Goal: Task Accomplishment & Management: Manage account settings

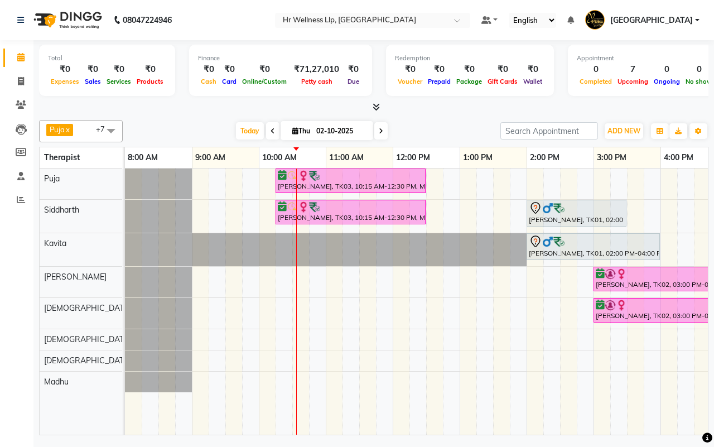
scroll to position [0, 134]
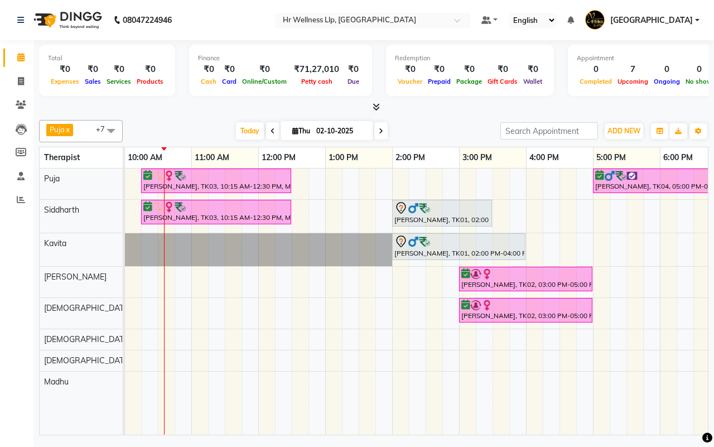
click at [423, 124] on div "Today Thu 02-10-2025" at bounding box center [311, 131] width 366 height 17
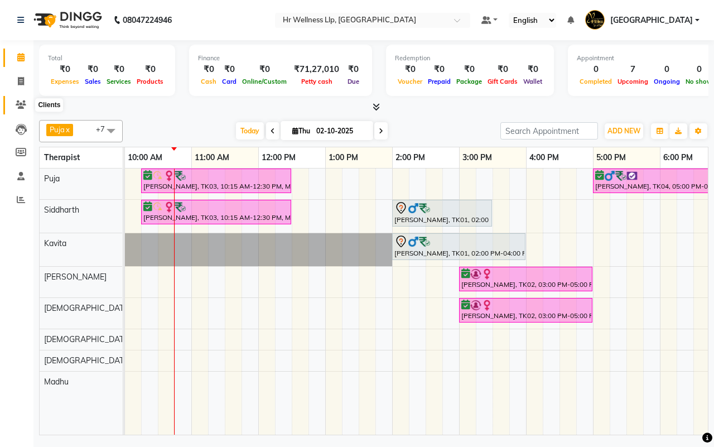
click at [21, 104] on icon at bounding box center [21, 104] width 11 height 8
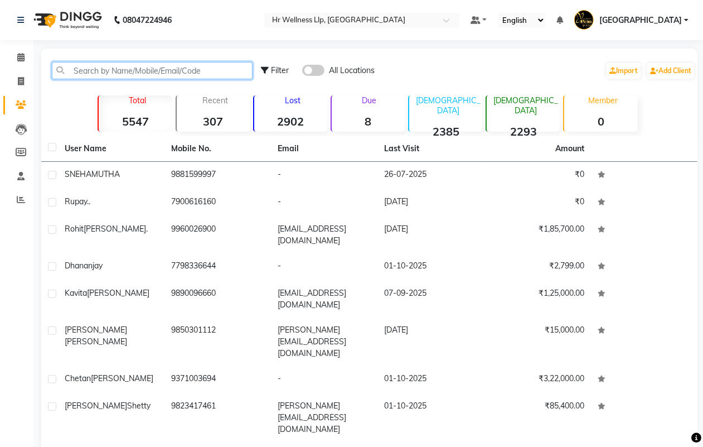
click at [145, 70] on input "text" at bounding box center [152, 70] width 201 height 17
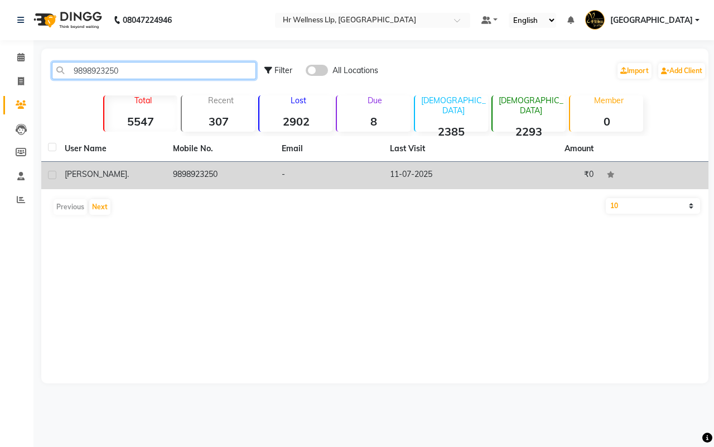
type input "9898923250"
click at [243, 172] on td "9898923250" at bounding box center [220, 175] width 108 height 27
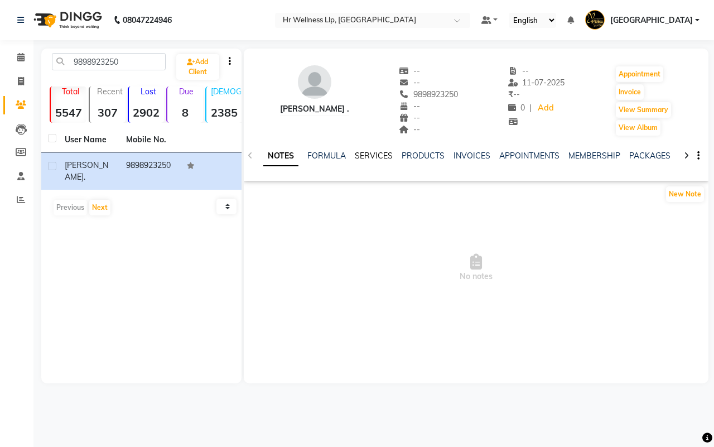
click at [367, 154] on link "SERVICES" at bounding box center [374, 156] width 38 height 10
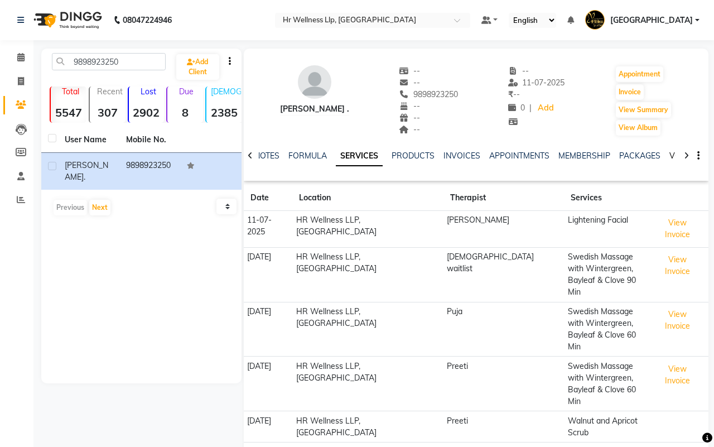
click at [672, 153] on link "VOUCHERS" at bounding box center [691, 156] width 44 height 10
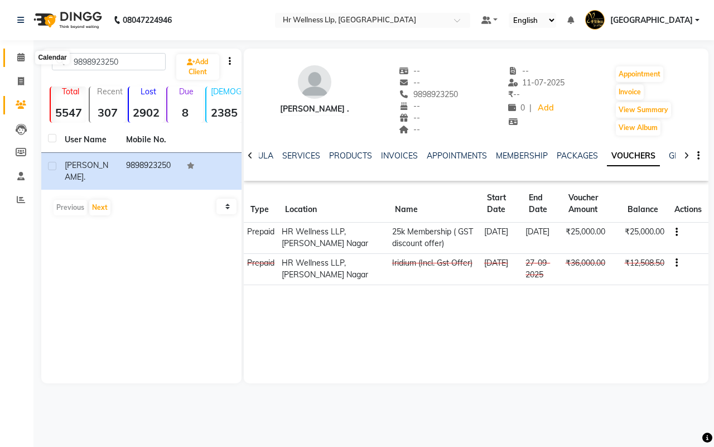
click at [20, 57] on icon at bounding box center [20, 57] width 7 height 8
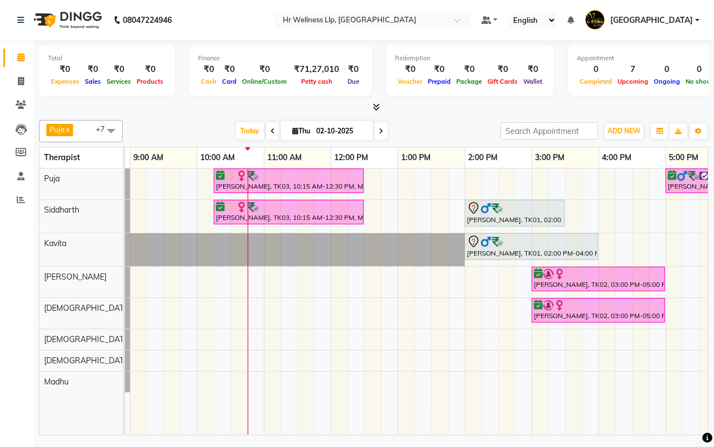
scroll to position [0, 38]
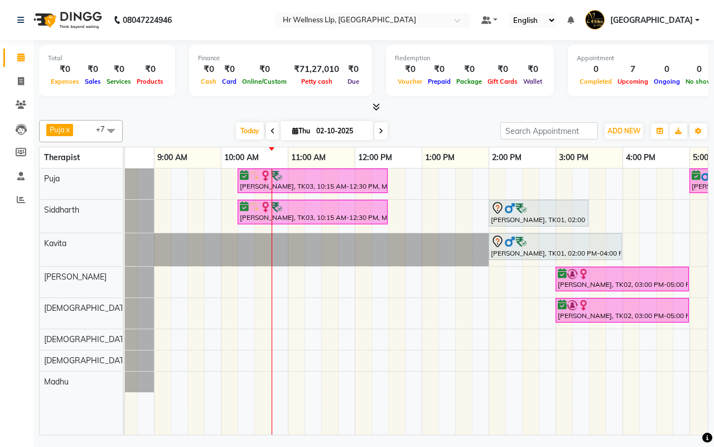
click at [323, 282] on div "[PERSON_NAME], TK03, 10:15 AM-12:30 PM, Massage 90 Min [PERSON_NAME], TK04, 05:…" at bounding box center [522, 301] width 870 height 266
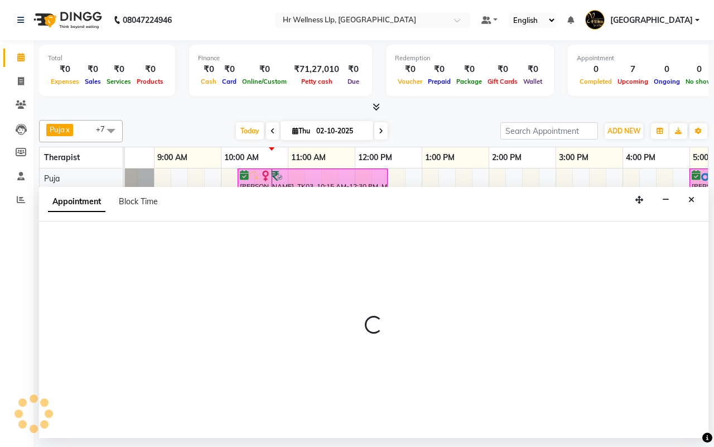
select select "85702"
select select "690"
select select "tentative"
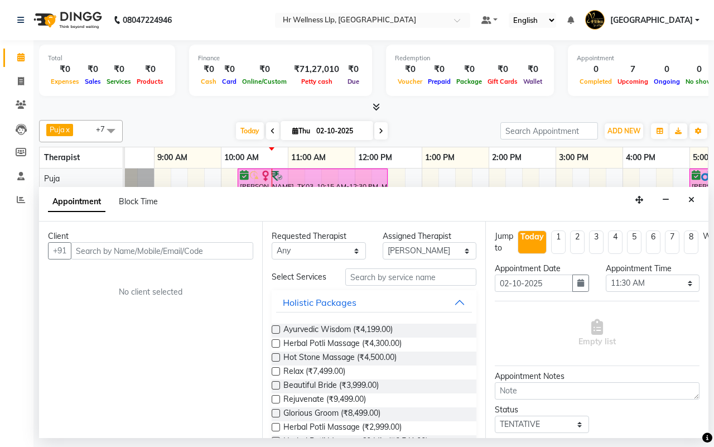
click at [149, 249] on input "text" at bounding box center [162, 250] width 182 height 17
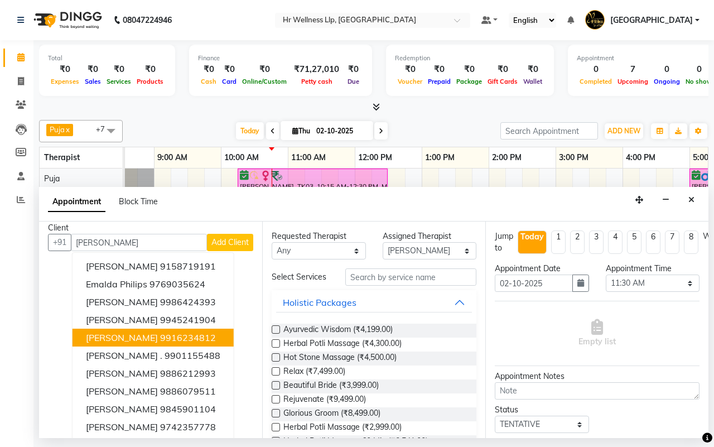
scroll to position [11, 0]
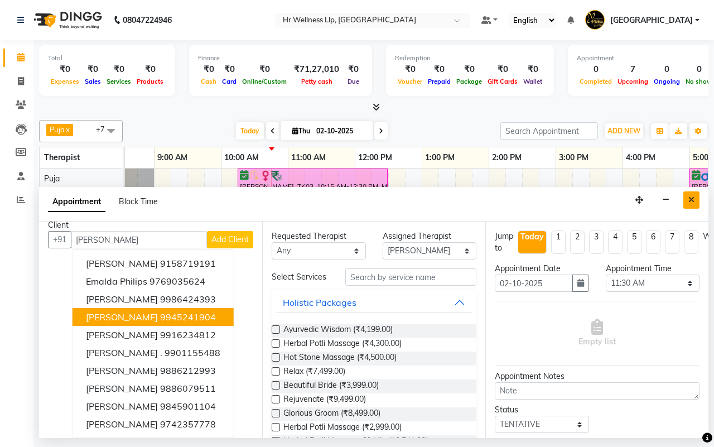
type input "[PERSON_NAME]"
click at [691, 196] on icon "Close" at bounding box center [691, 200] width 6 height 8
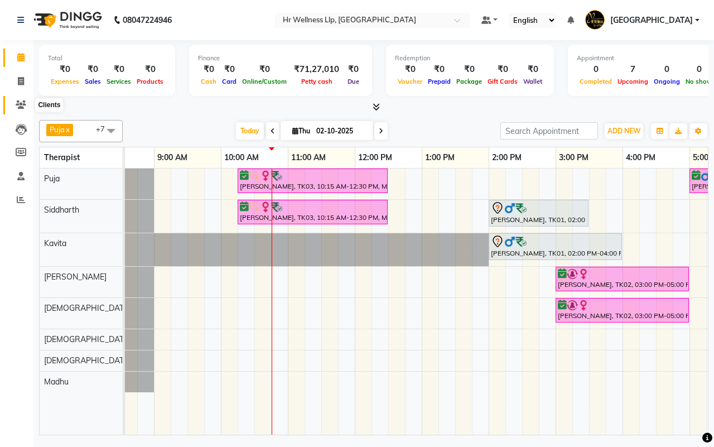
click at [22, 107] on icon at bounding box center [21, 104] width 11 height 8
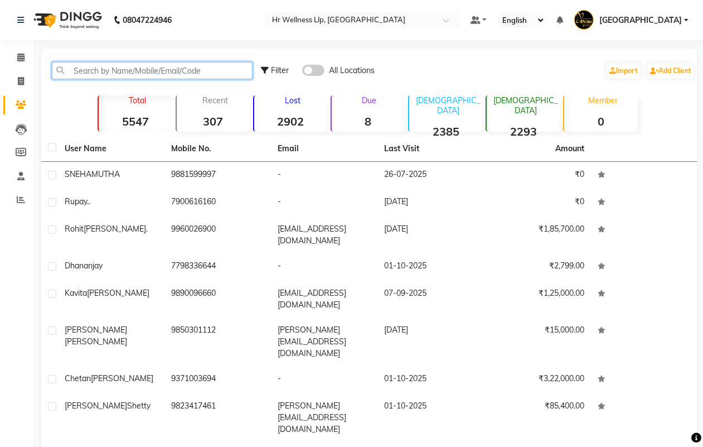
click at [177, 63] on input "text" at bounding box center [152, 70] width 201 height 17
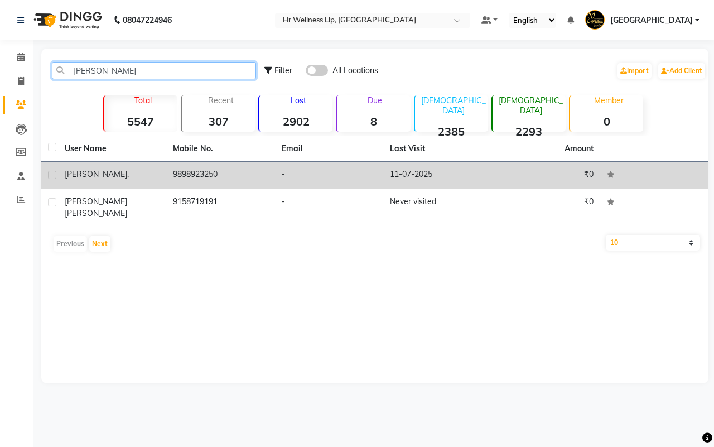
type input "[PERSON_NAME]"
click at [311, 173] on td "-" at bounding box center [329, 175] width 108 height 27
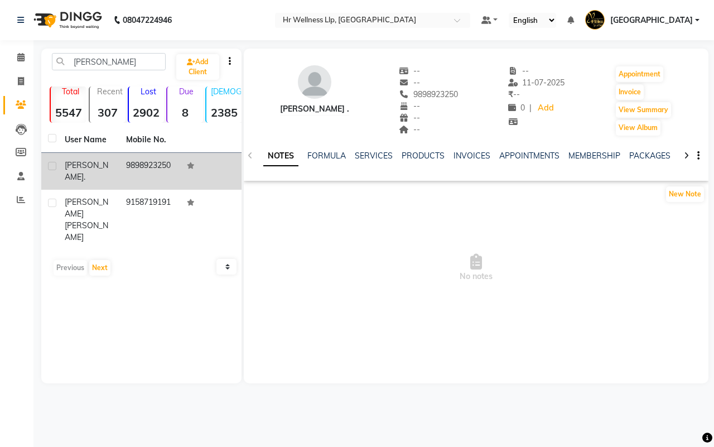
click at [685, 154] on icon at bounding box center [685, 156] width 5 height 8
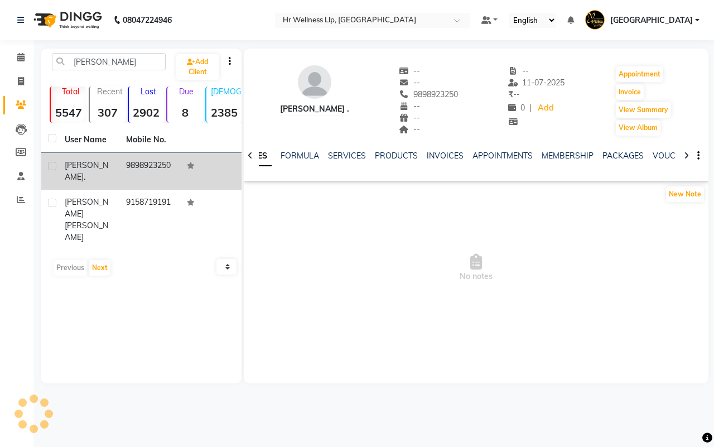
click at [685, 154] on icon at bounding box center [685, 156] width 5 height 8
click at [664, 154] on link "VOUCHERS" at bounding box center [665, 156] width 44 height 10
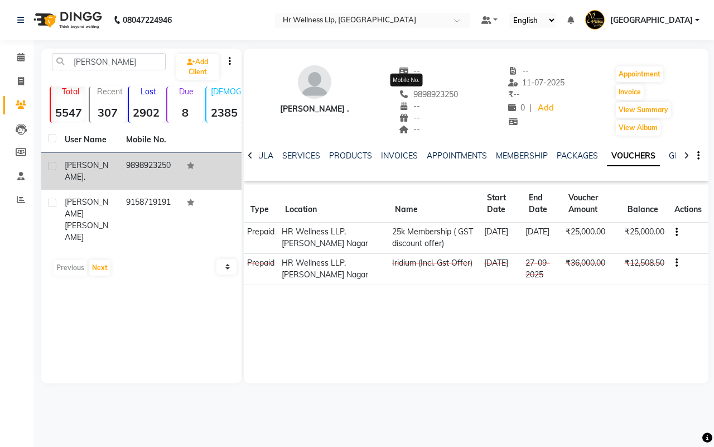
drag, startPoint x: 437, startPoint y: 93, endPoint x: 389, endPoint y: 93, distance: 47.4
click at [399, 93] on span "9898923250" at bounding box center [428, 94] width 59 height 10
copy span "9898923250"
click at [22, 56] on icon at bounding box center [20, 57] width 7 height 8
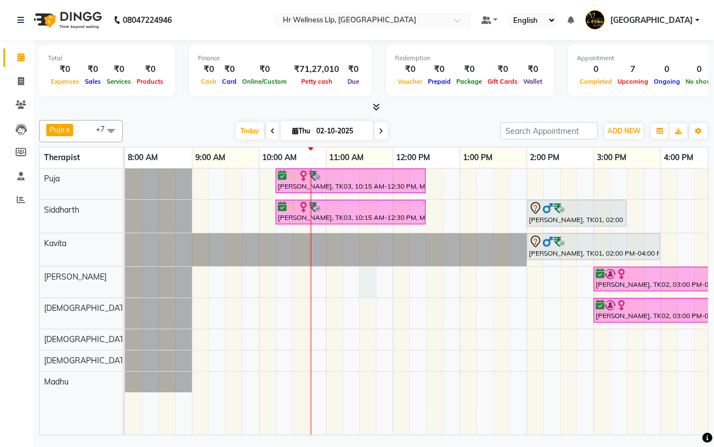
click at [361, 280] on div "[PERSON_NAME], TK03, 10:15 AM-12:30 PM, Massage 90 Min [PERSON_NAME], TK04, 05:…" at bounding box center [560, 301] width 870 height 266
select select "85702"
select select "690"
select select "tentative"
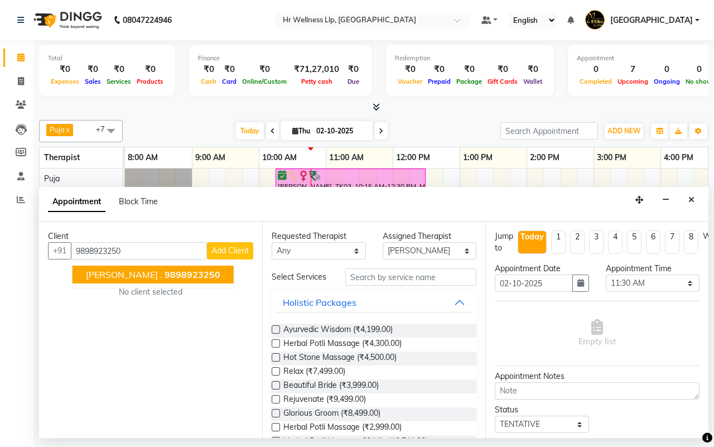
click at [164, 274] on span "9898923250" at bounding box center [192, 274] width 56 height 11
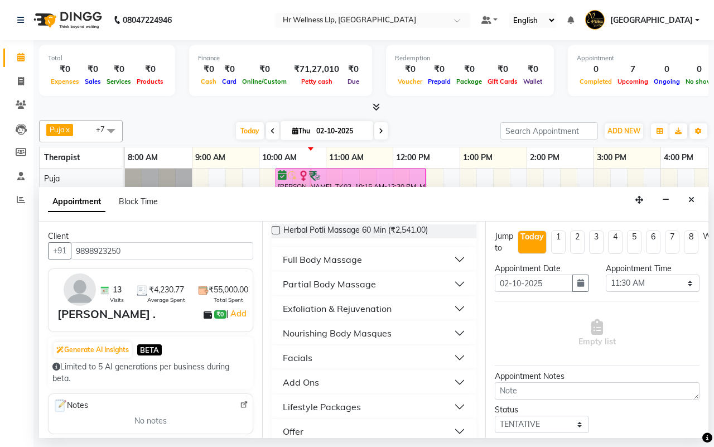
scroll to position [230, 0]
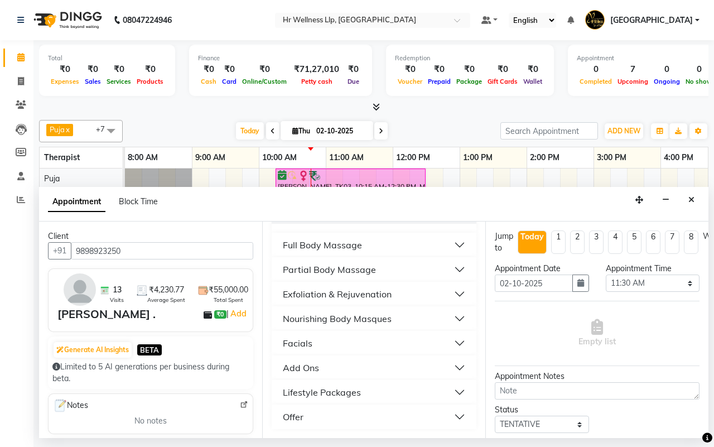
type input "9898923250"
click at [317, 246] on div "Full Body Massage" at bounding box center [322, 244] width 79 height 13
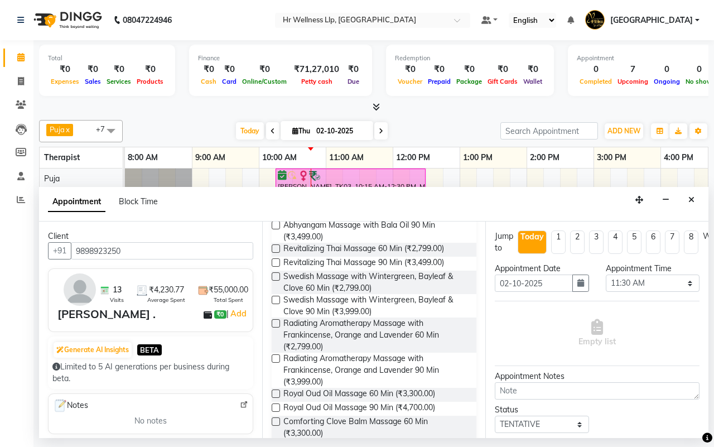
scroll to position [509, 0]
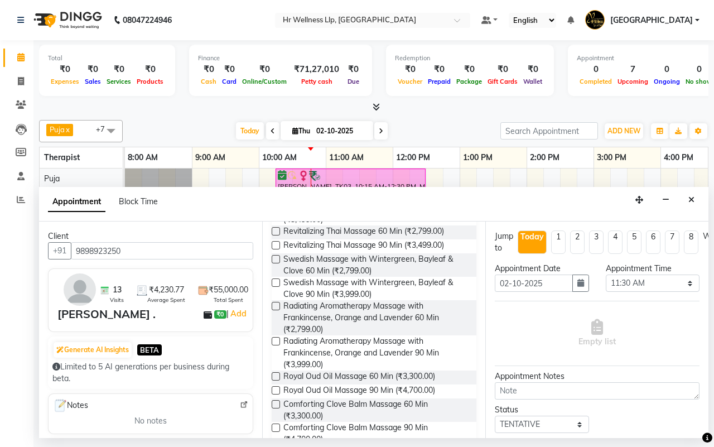
click at [275, 263] on label at bounding box center [275, 259] width 8 height 8
click at [275, 264] on input "checkbox" at bounding box center [274, 259] width 7 height 7
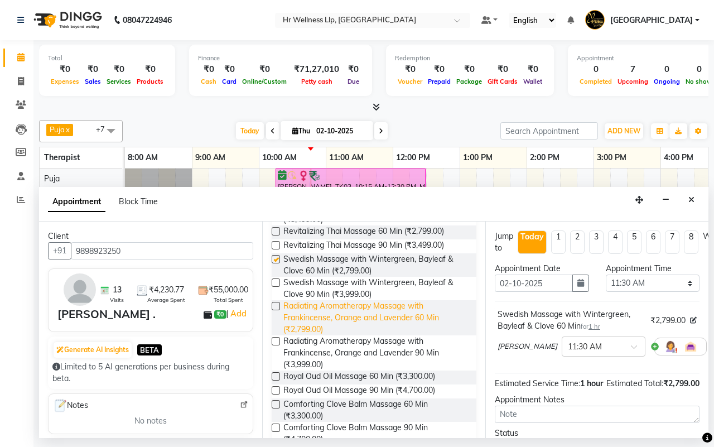
checkbox input "false"
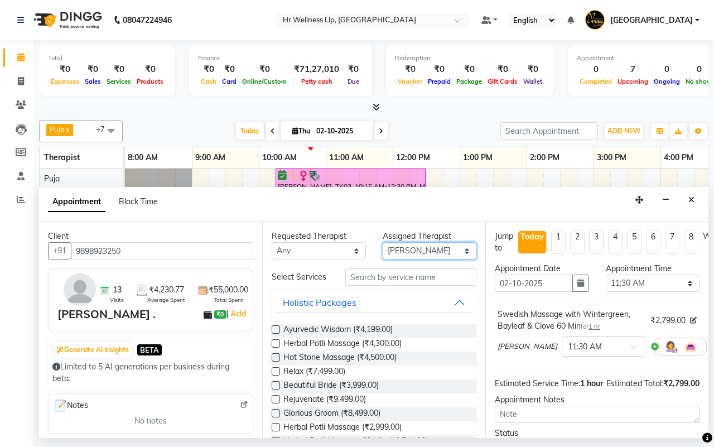
click at [402, 254] on select "Select [DEMOGRAPHIC_DATA] waitlist [DEMOGRAPHIC_DATA] waitlist 1 [PERSON_NAME] …" at bounding box center [429, 250] width 94 height 17
select select "19727"
click at [382, 243] on select "Select [DEMOGRAPHIC_DATA] waitlist [DEMOGRAPHIC_DATA] waitlist 1 [PERSON_NAME] …" at bounding box center [429, 250] width 94 height 17
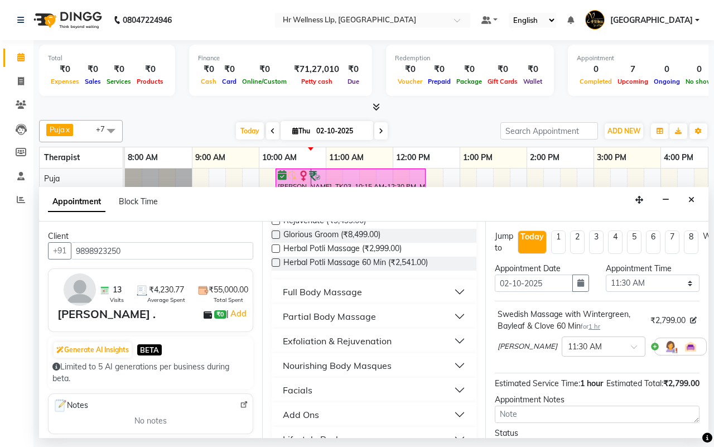
scroll to position [230, 0]
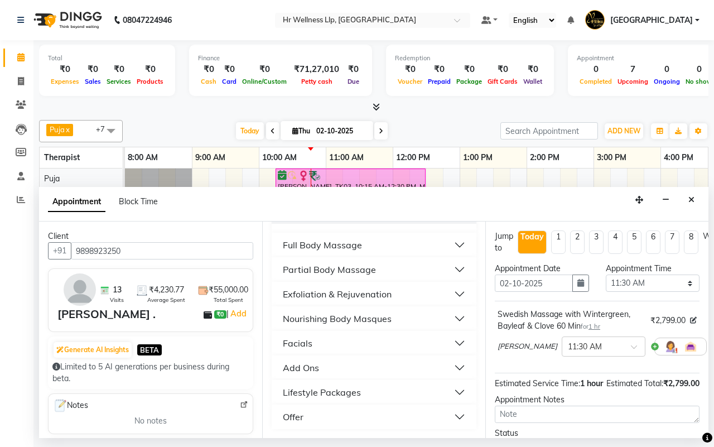
click at [307, 246] on div "Full Body Massage" at bounding box center [322, 244] width 79 height 13
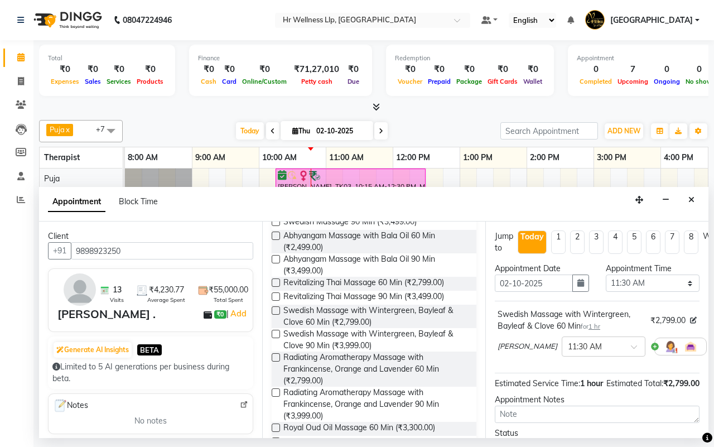
scroll to position [509, 0]
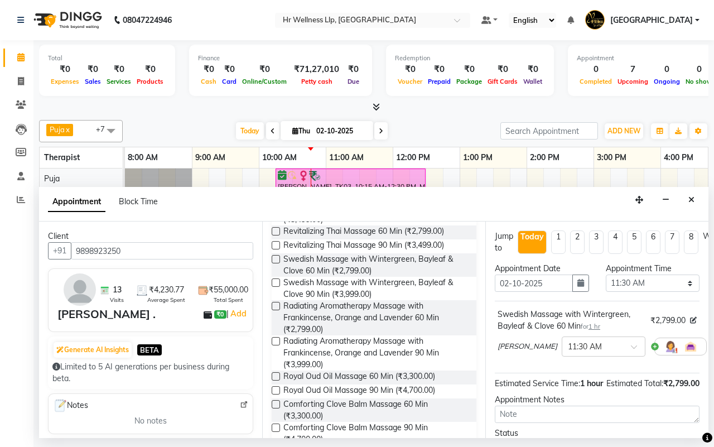
click at [278, 263] on label at bounding box center [275, 259] width 8 height 8
click at [278, 264] on input "checkbox" at bounding box center [274, 259] width 7 height 7
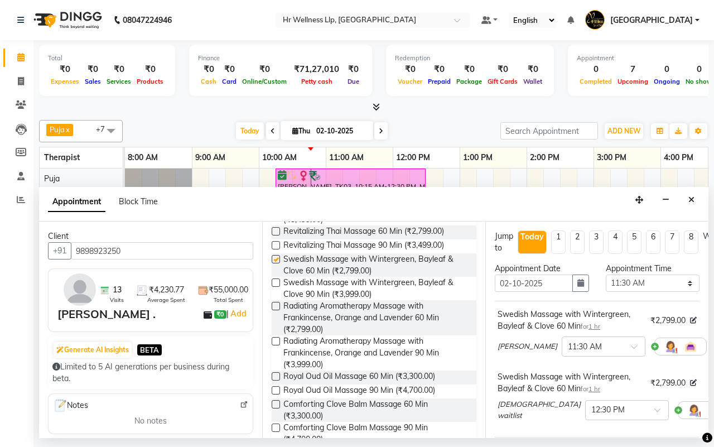
checkbox input "false"
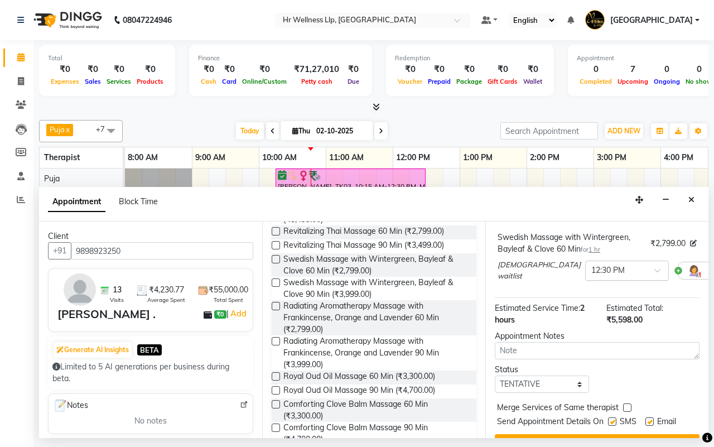
click at [600, 266] on div at bounding box center [626, 270] width 83 height 12
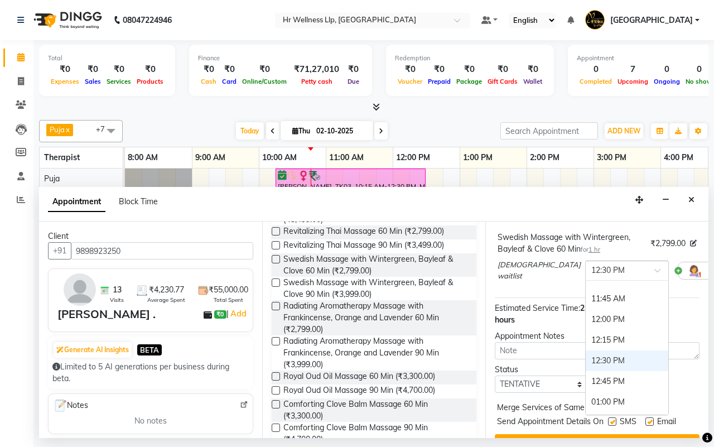
scroll to position [205, 0]
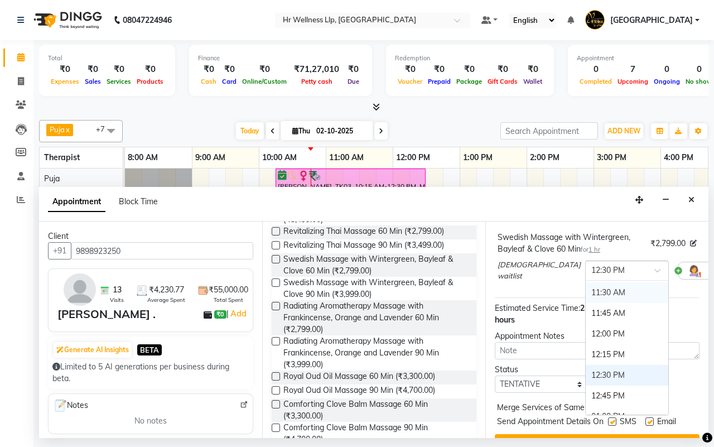
click at [585, 290] on div "11:30 AM" at bounding box center [626, 292] width 83 height 21
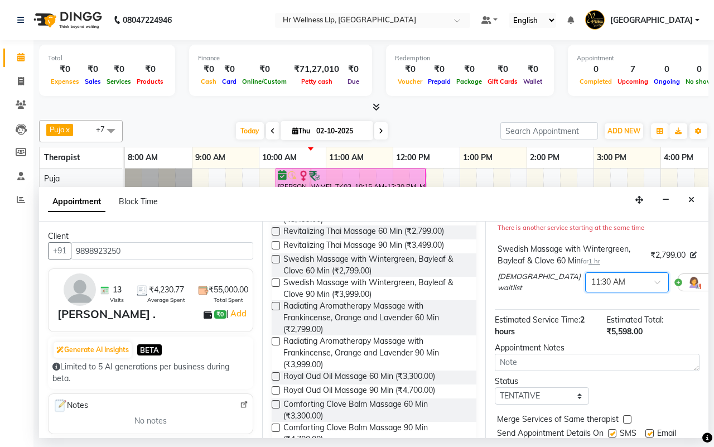
scroll to position [187, 0]
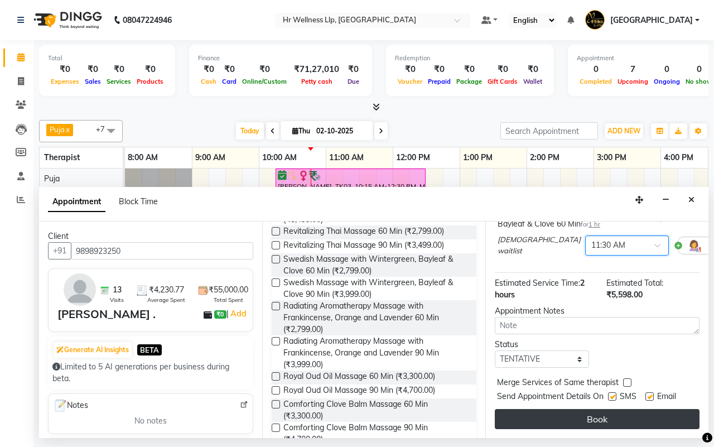
click at [596, 409] on button "Book" at bounding box center [596, 419] width 205 height 20
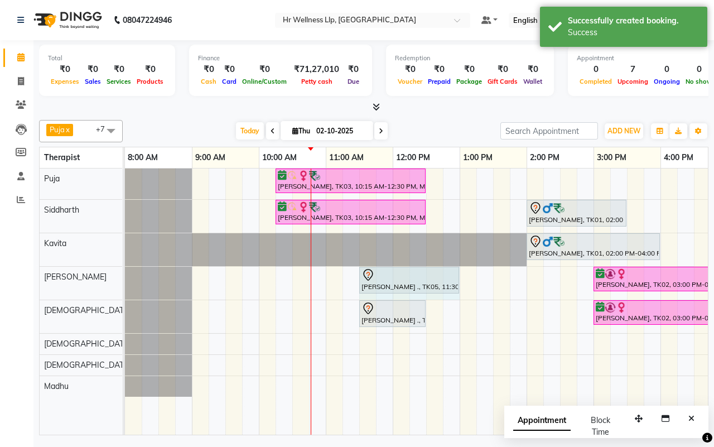
drag, startPoint x: 424, startPoint y: 273, endPoint x: 449, endPoint y: 273, distance: 24.5
click at [125, 273] on div "[PERSON_NAME] ., TK05, 11:30 AM-12:30 PM, Swedish Massage with Wintergreen, Bay…" at bounding box center [125, 282] width 0 height 33
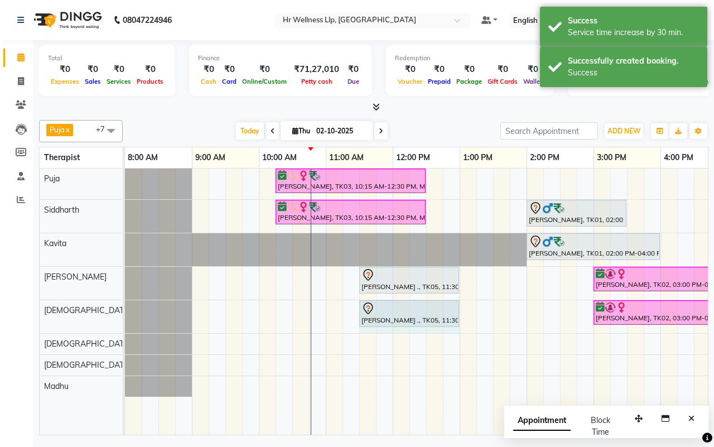
drag, startPoint x: 424, startPoint y: 305, endPoint x: 449, endPoint y: 310, distance: 24.9
click at [125, 310] on div "[PERSON_NAME] ., TK05, 11:30 AM-12:30 PM, Swedish Massage with Wintergreen, Bay…" at bounding box center [125, 316] width 0 height 33
click at [439, 131] on div "Today Thu 02-10-2025" at bounding box center [311, 131] width 366 height 17
click at [246, 130] on span "Today" at bounding box center [250, 130] width 28 height 17
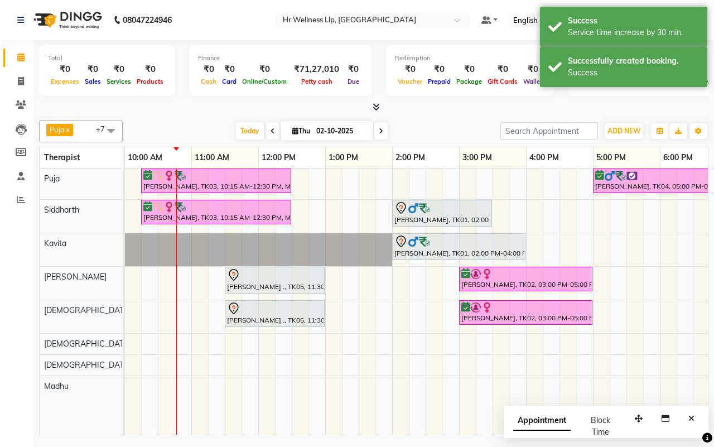
click at [431, 131] on div "Today Thu 02-10-2025" at bounding box center [311, 131] width 366 height 17
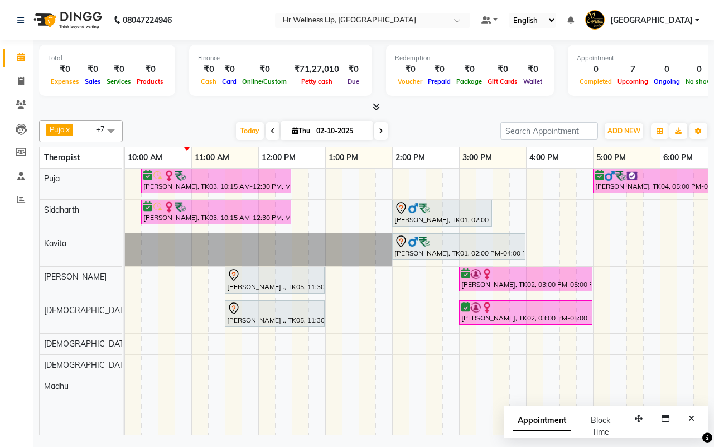
click at [345, 132] on input "02-10-2025" at bounding box center [341, 131] width 56 height 17
select select "10"
select select "2025"
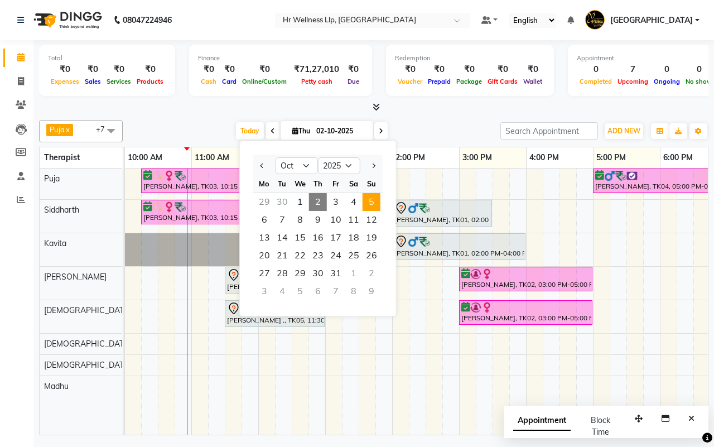
click at [368, 202] on span "5" at bounding box center [371, 202] width 18 height 18
type input "05-10-2025"
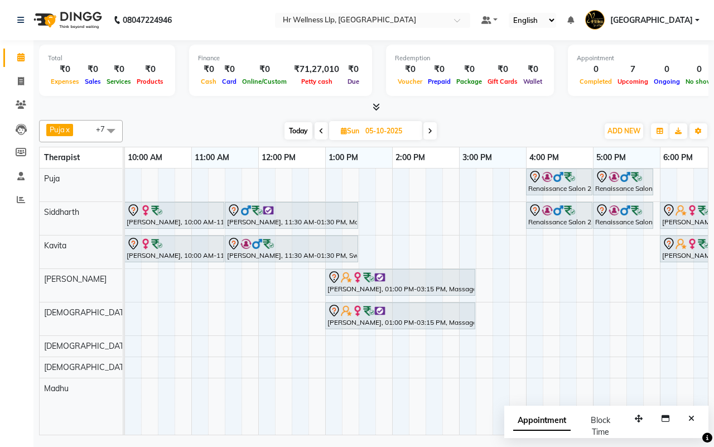
click at [397, 186] on div "Renaissance Salon 27AASFR5194C1ZS, 04:00 PM-05:00 PM, Massage 60 Min Renaissanc…" at bounding box center [426, 301] width 870 height 266
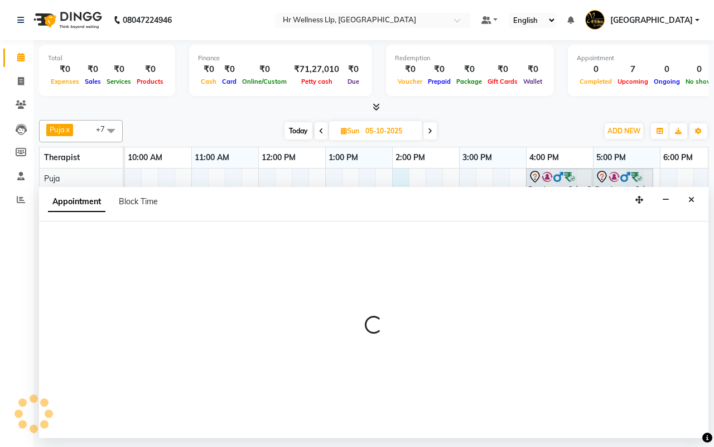
select select "16488"
select select "tentative"
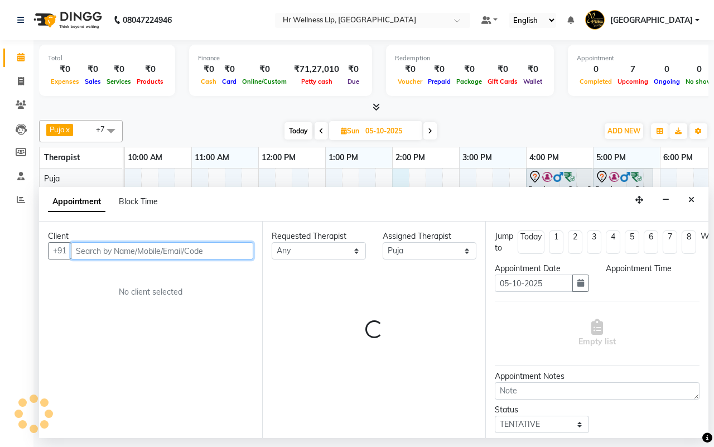
select select "840"
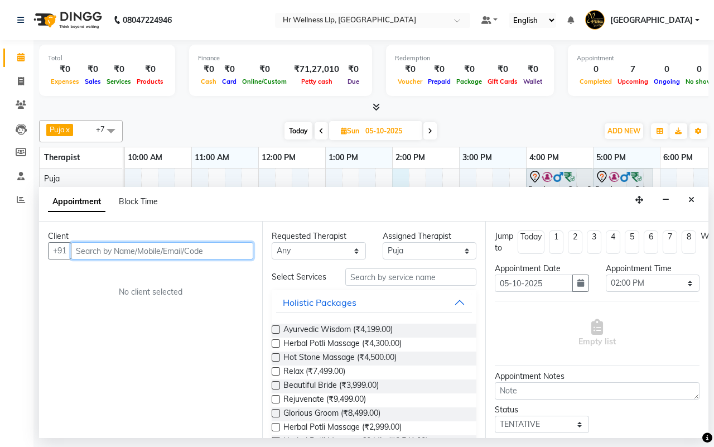
click at [180, 246] on input "text" at bounding box center [162, 250] width 182 height 17
click at [98, 254] on input "[PERSON_NAME]" at bounding box center [139, 250] width 136 height 17
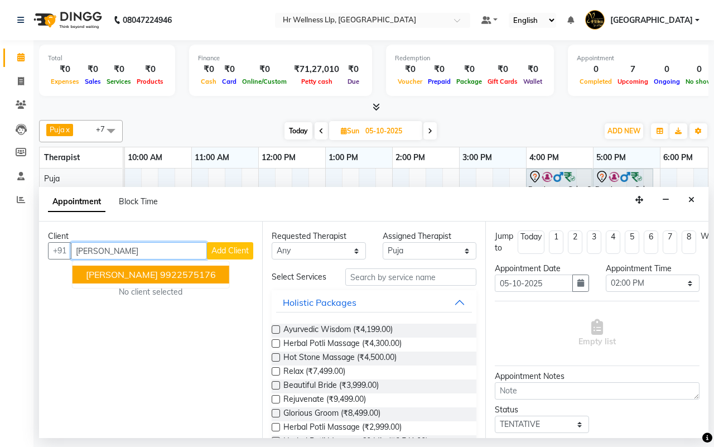
click at [134, 276] on span "[PERSON_NAME]" at bounding box center [122, 274] width 72 height 11
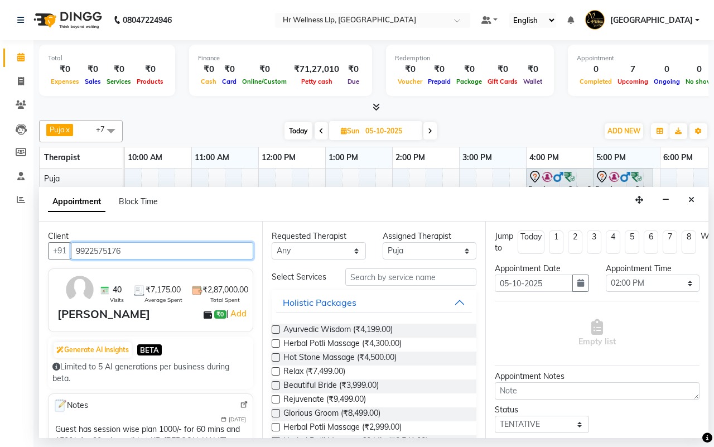
type input "9922575176"
click at [304, 255] on select "Any [DEMOGRAPHIC_DATA] waitlist [DEMOGRAPHIC_DATA] waitlist 1 [PERSON_NAME] [PE…" at bounding box center [318, 250] width 94 height 17
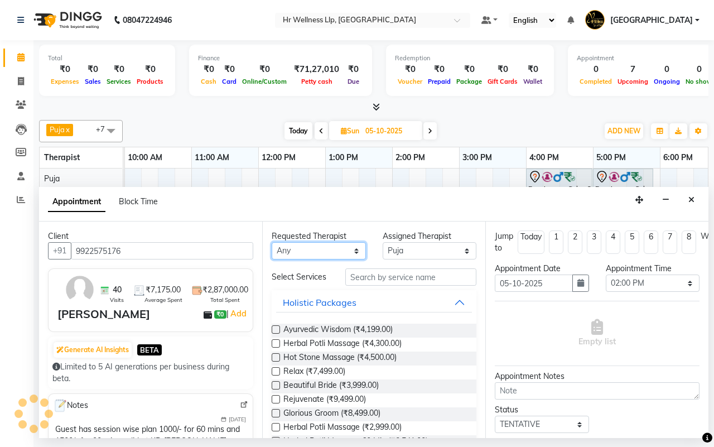
select select "16488"
click at [271, 243] on select "Any [DEMOGRAPHIC_DATA] waitlist [DEMOGRAPHIC_DATA] waitlist 1 [PERSON_NAME] [PE…" at bounding box center [318, 250] width 94 height 17
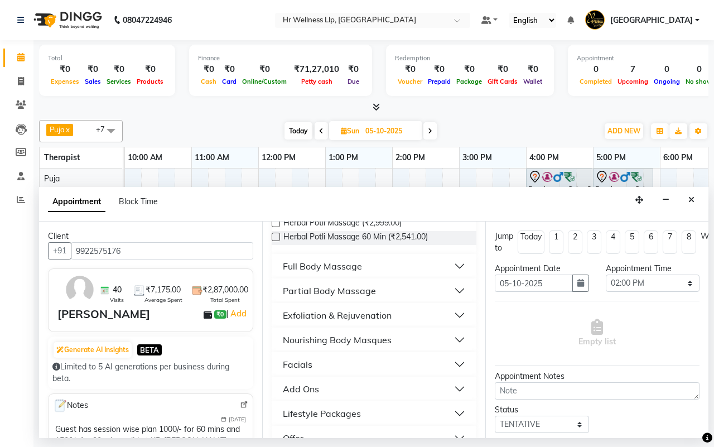
scroll to position [209, 0]
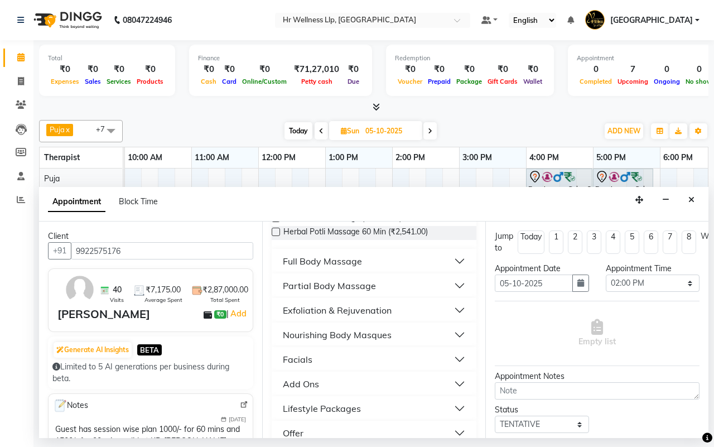
click at [327, 266] on div "Full Body Massage" at bounding box center [322, 260] width 79 height 13
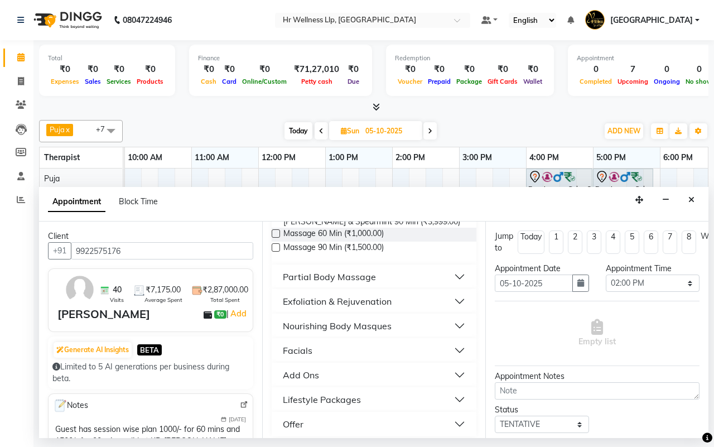
scroll to position [832, 0]
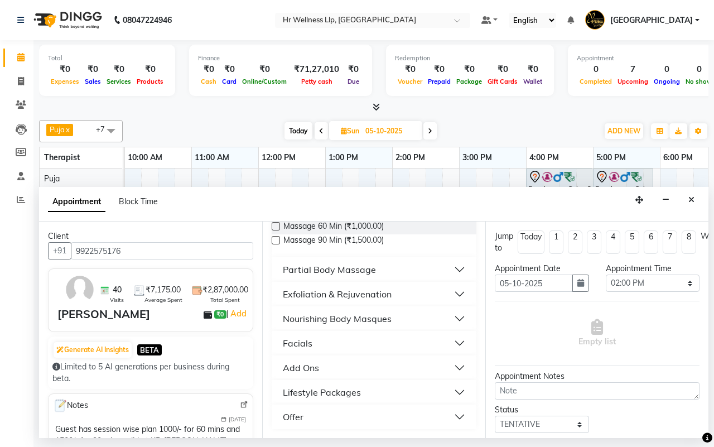
click at [274, 226] on label at bounding box center [275, 226] width 8 height 8
click at [274, 226] on input "checkbox" at bounding box center [274, 227] width 7 height 7
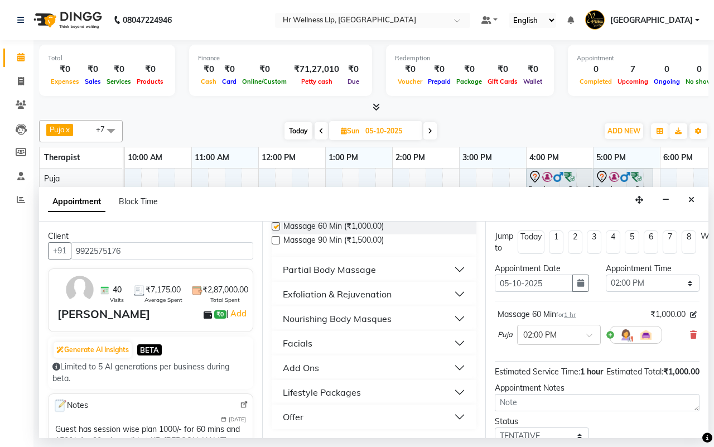
checkbox input "false"
click at [344, 366] on button "Add Ons" at bounding box center [374, 367] width 196 height 20
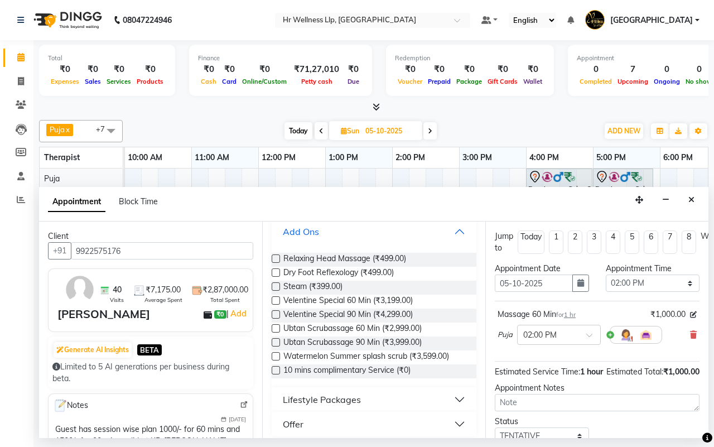
scroll to position [972, 0]
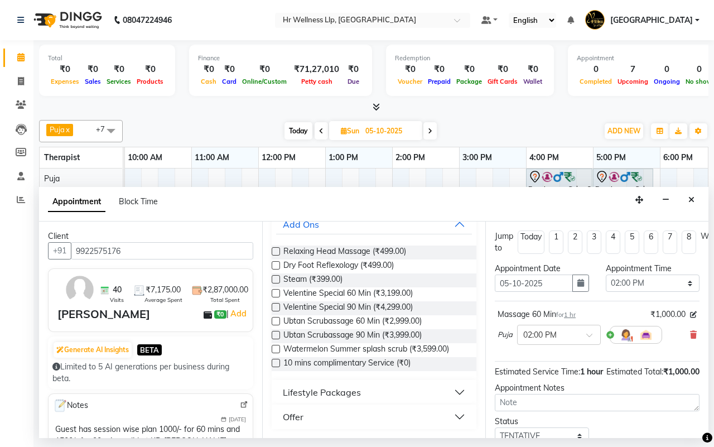
click at [278, 366] on label at bounding box center [275, 362] width 8 height 8
click at [278, 366] on input "checkbox" at bounding box center [274, 363] width 7 height 7
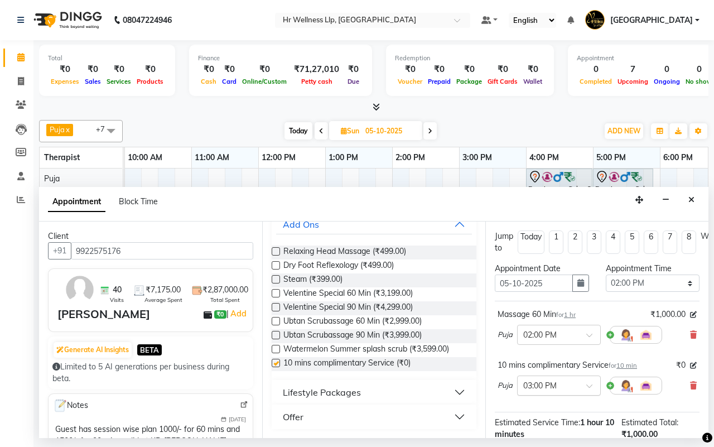
checkbox input "false"
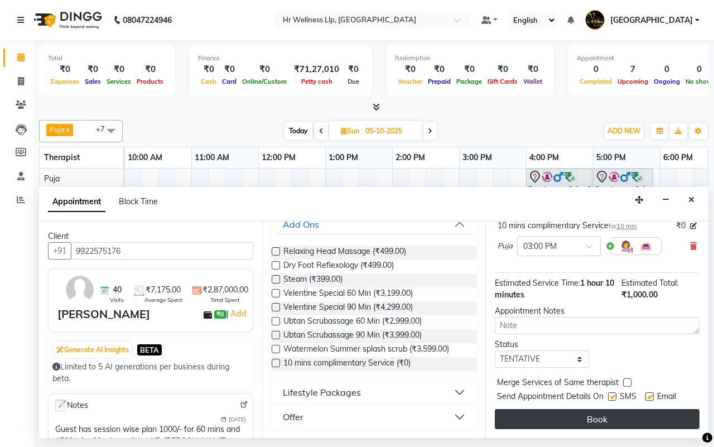
click at [588, 409] on button "Book" at bounding box center [596, 419] width 205 height 20
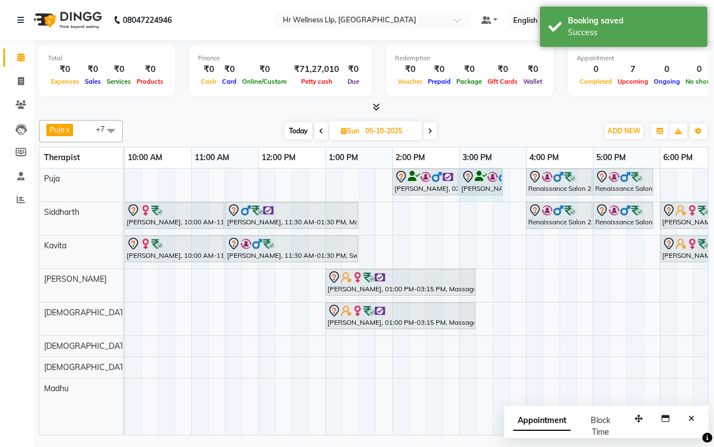
drag, startPoint x: 474, startPoint y: 176, endPoint x: 502, endPoint y: 179, distance: 28.1
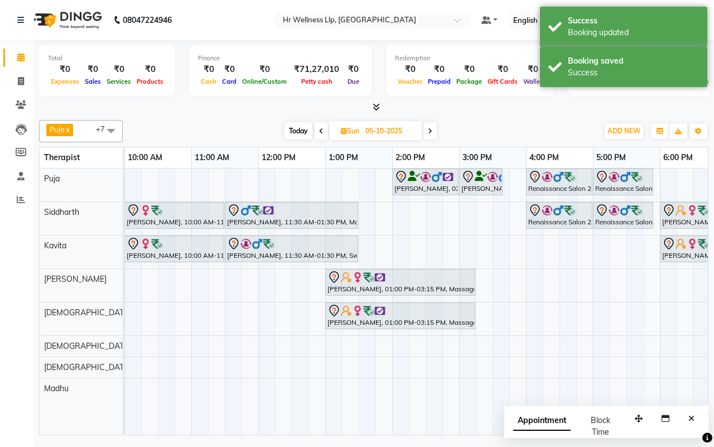
click at [478, 127] on div "[DATE] [DATE]" at bounding box center [360, 131] width 464 height 17
click at [691, 419] on icon "Close" at bounding box center [691, 418] width 6 height 8
click at [455, 130] on div "[DATE] [DATE]" at bounding box center [360, 131] width 464 height 17
click at [432, 127] on span at bounding box center [429, 130] width 13 height 17
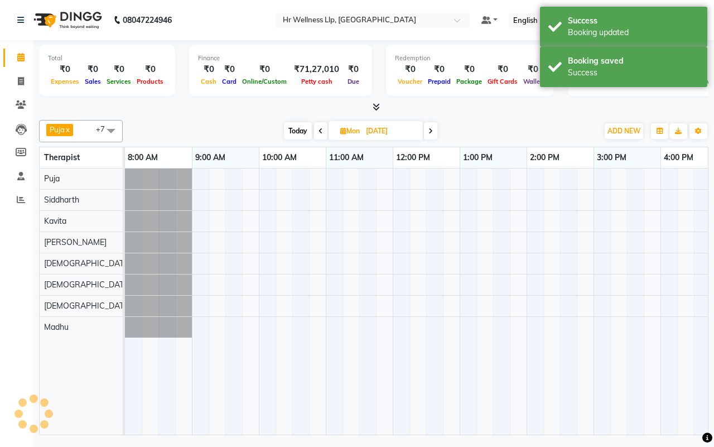
scroll to position [0, 134]
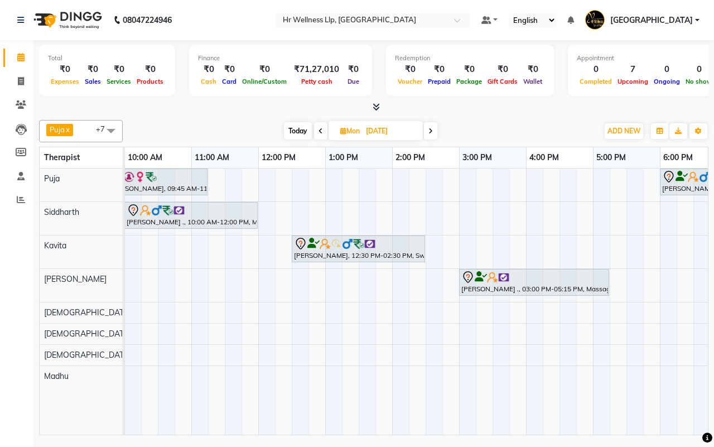
click at [293, 132] on span "Today" at bounding box center [298, 130] width 28 height 17
type input "02-10-2025"
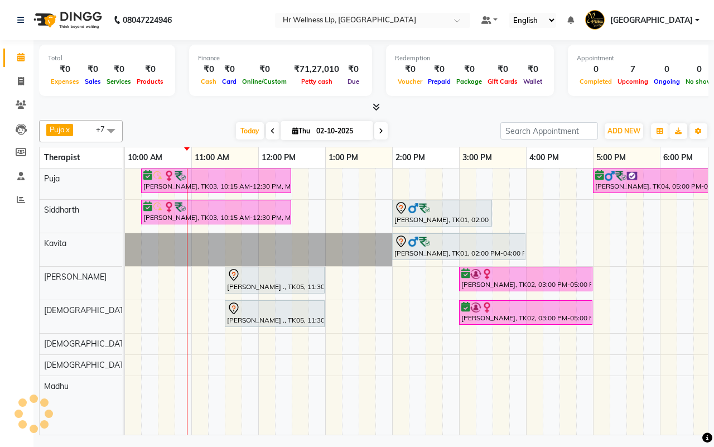
click at [335, 128] on input "02-10-2025" at bounding box center [341, 131] width 56 height 17
select select "10"
select select "2025"
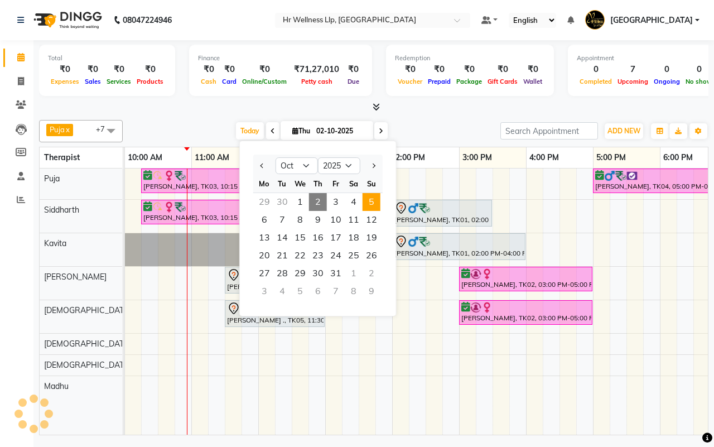
click at [372, 196] on span "5" at bounding box center [371, 202] width 18 height 18
type input "05-10-2025"
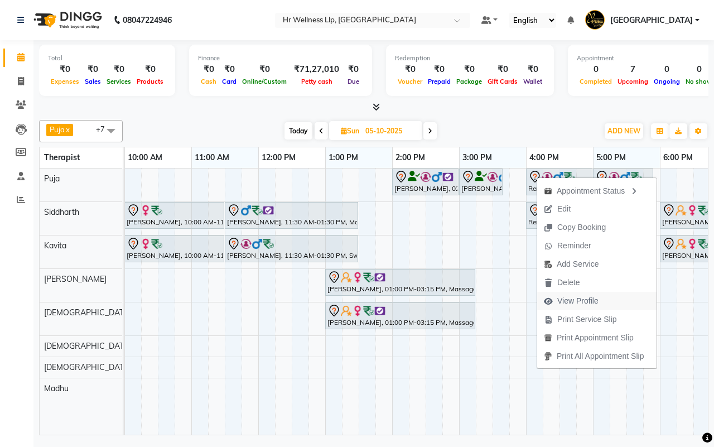
click at [567, 300] on span "View Profile" at bounding box center [577, 301] width 41 height 12
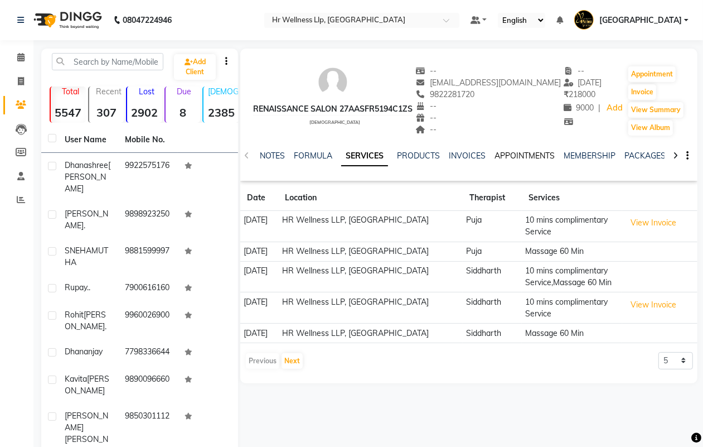
click at [509, 155] on link "APPOINTMENTS" at bounding box center [524, 156] width 60 height 10
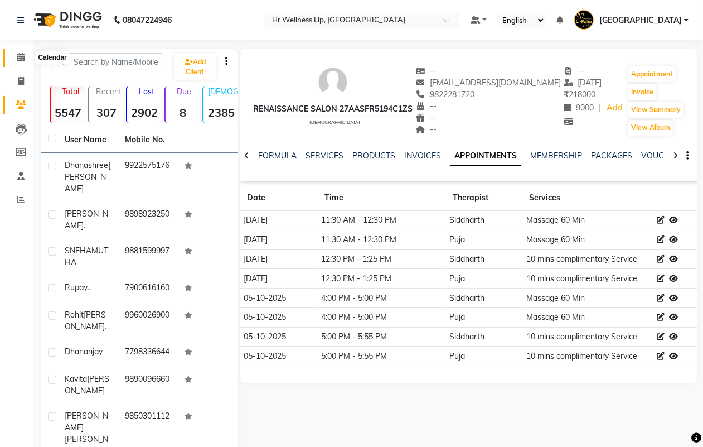
click at [18, 57] on icon at bounding box center [20, 57] width 7 height 8
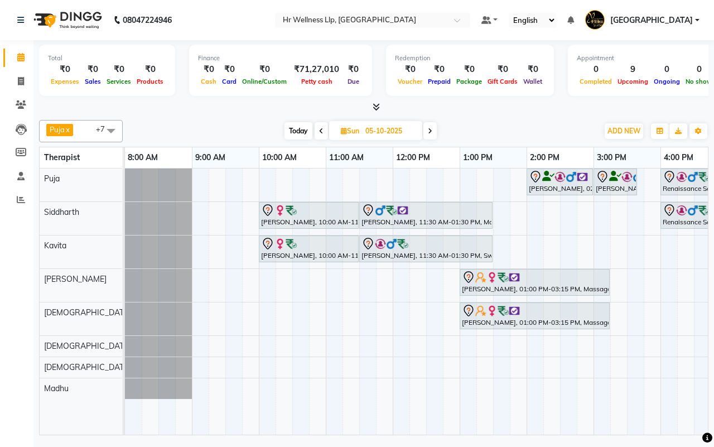
click at [297, 129] on span "Today" at bounding box center [298, 130] width 28 height 17
type input "02-10-2025"
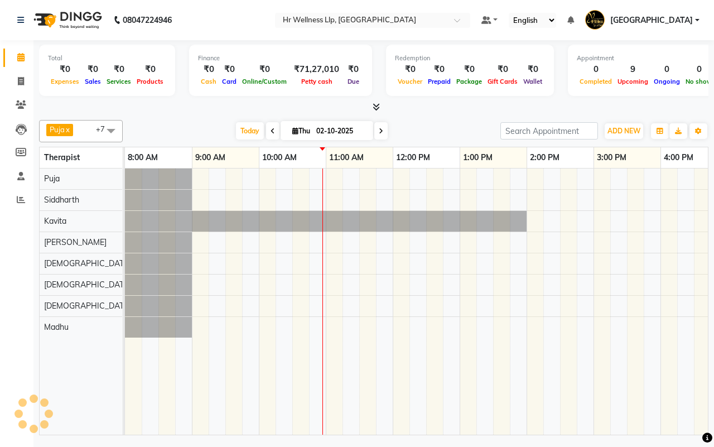
scroll to position [0, 134]
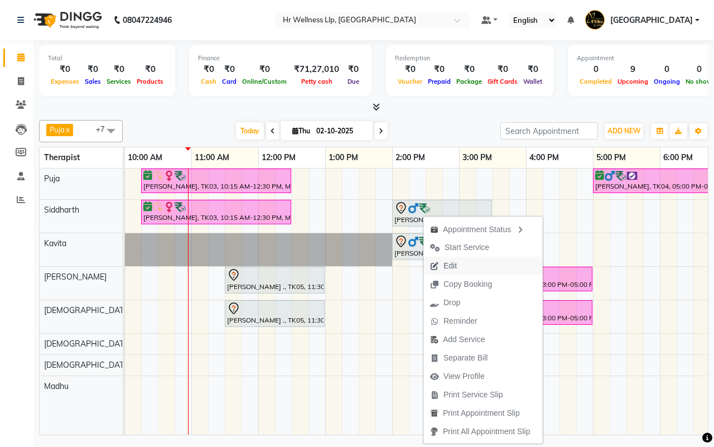
click at [450, 265] on span "Edit" at bounding box center [449, 266] width 13 height 12
select select "tentative"
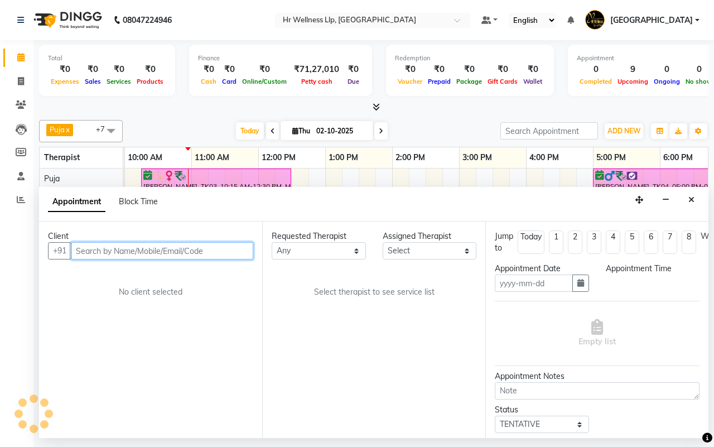
type input "02-10-2025"
select select "16489"
select select "840"
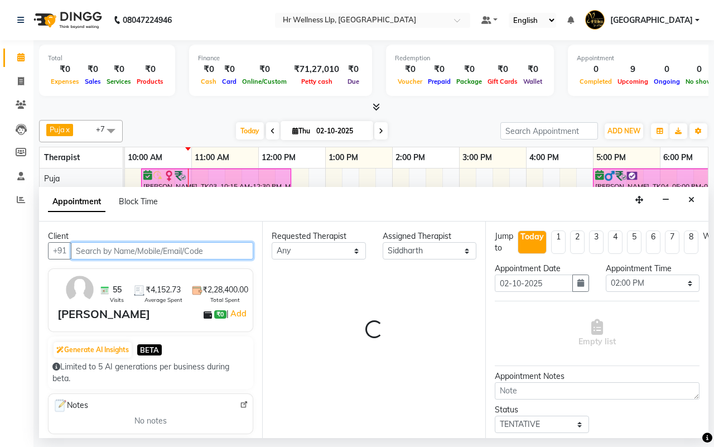
select select "1342"
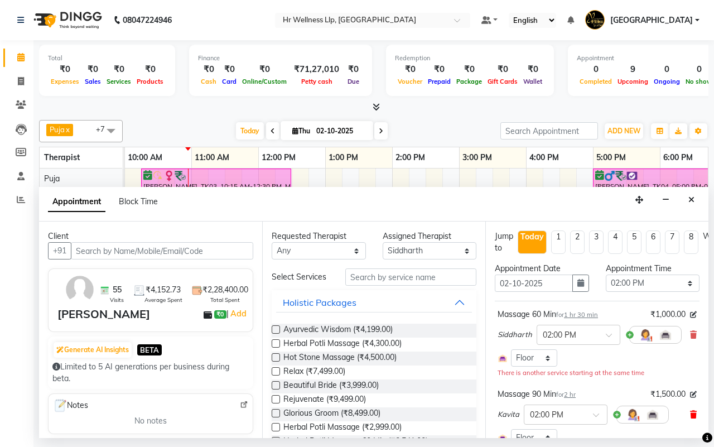
click at [690, 415] on icon at bounding box center [693, 414] width 7 height 8
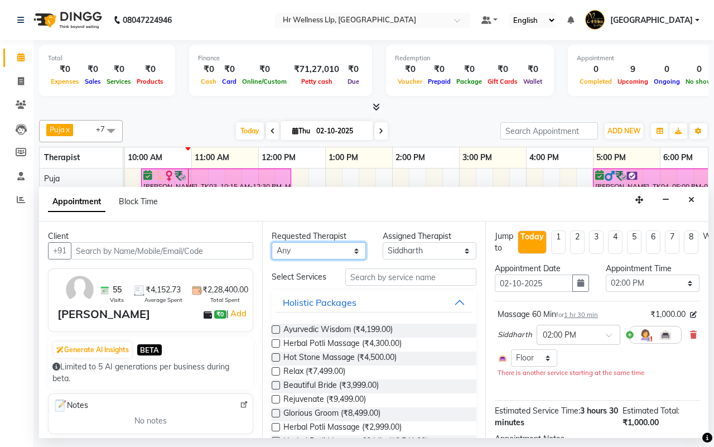
click at [322, 250] on select "Any [DEMOGRAPHIC_DATA] waitlist [DEMOGRAPHIC_DATA] waitlist 1 [PERSON_NAME] [PE…" at bounding box center [318, 250] width 94 height 17
select select "19506"
click at [271, 243] on select "Any [DEMOGRAPHIC_DATA] waitlist [DEMOGRAPHIC_DATA] waitlist 1 [PERSON_NAME] [PE…" at bounding box center [318, 250] width 94 height 17
select select "19506"
click at [327, 279] on div "Select Services" at bounding box center [300, 277] width 74 height 12
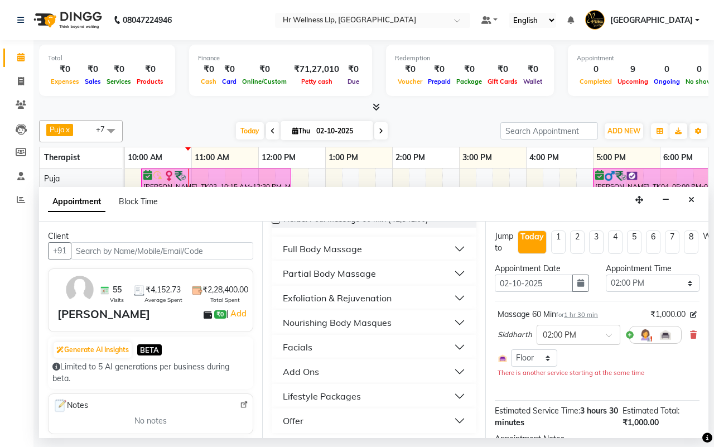
scroll to position [230, 0]
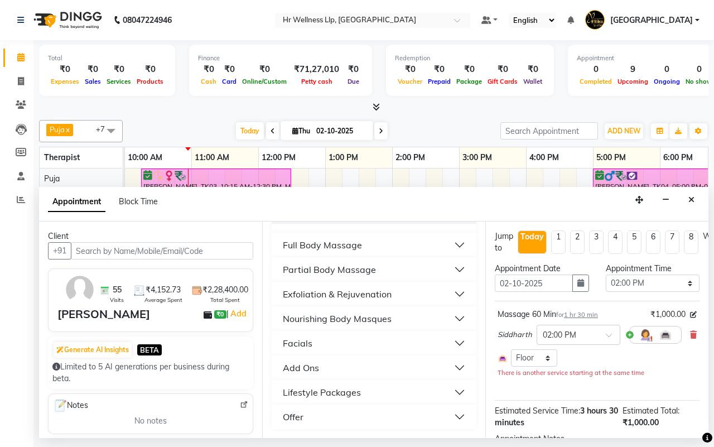
click at [302, 244] on div "Full Body Massage" at bounding box center [322, 244] width 79 height 13
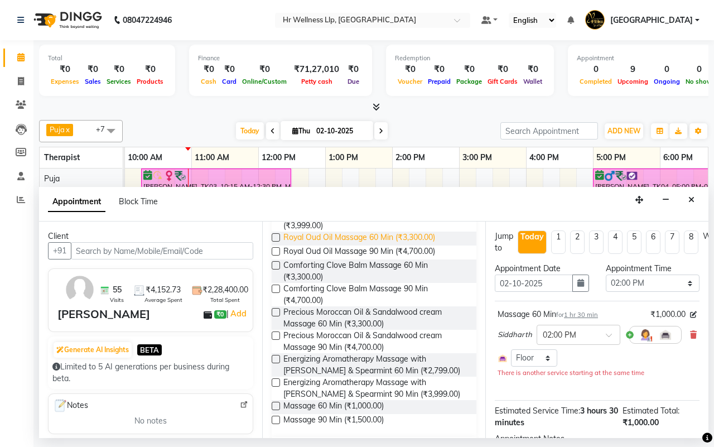
scroll to position [648, 0]
click at [278, 408] on label at bounding box center [275, 405] width 8 height 8
click at [278, 408] on input "checkbox" at bounding box center [274, 405] width 7 height 7
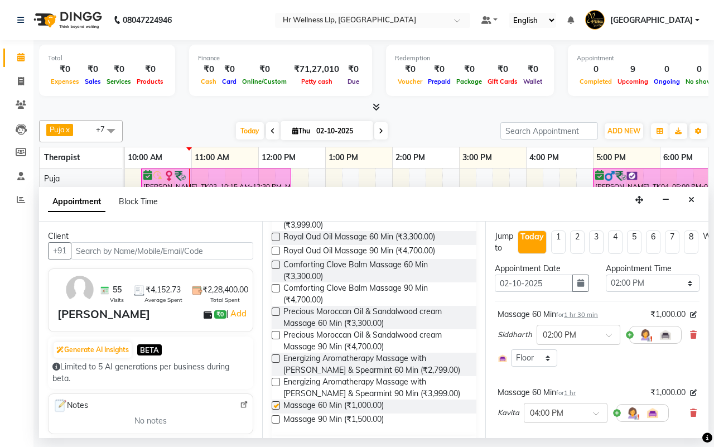
checkbox input "false"
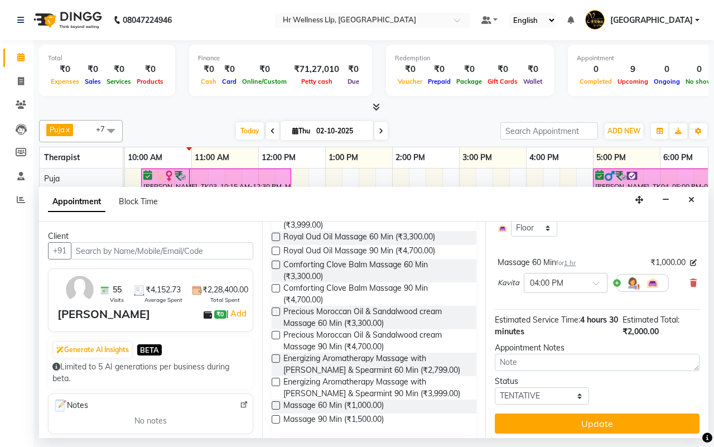
scroll to position [139, 0]
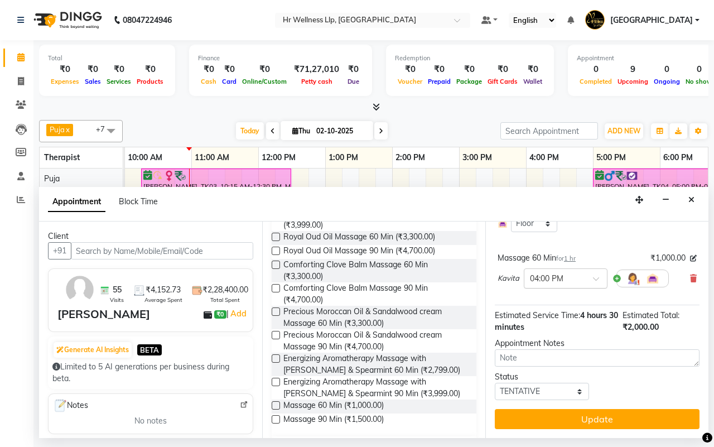
click at [597, 276] on span at bounding box center [600, 282] width 14 height 12
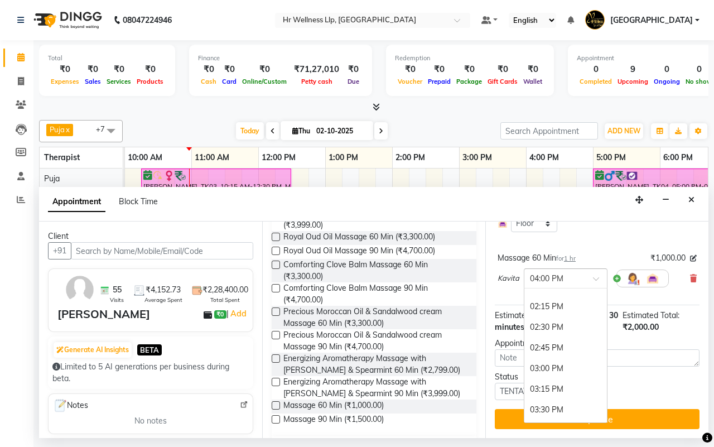
scroll to position [438, 0]
click at [563, 299] on div "02:00 PM" at bounding box center [565, 295] width 83 height 21
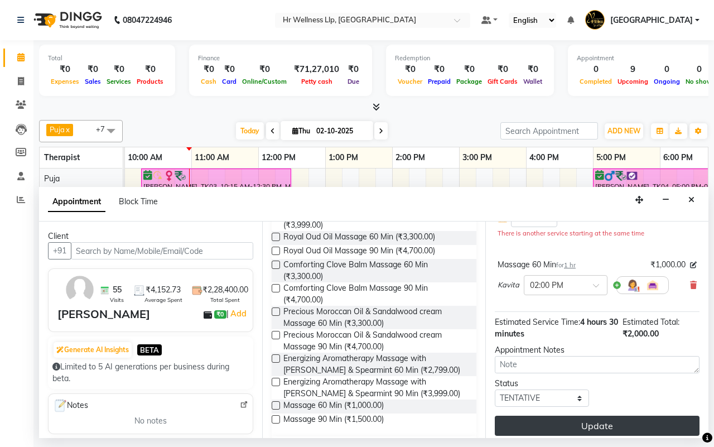
click at [598, 420] on button "Update" at bounding box center [596, 425] width 205 height 20
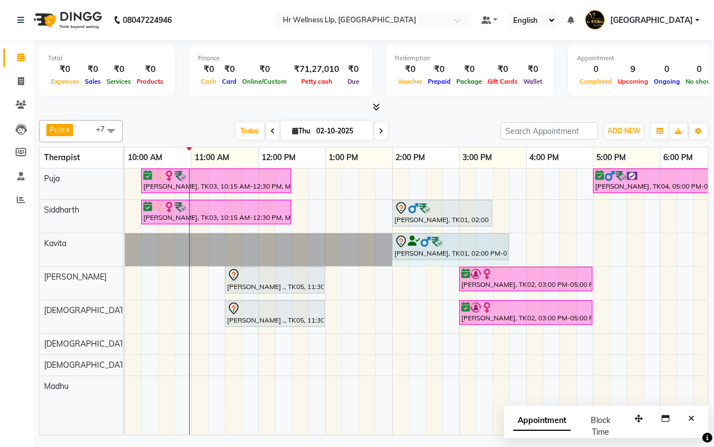
drag, startPoint x: 458, startPoint y: 243, endPoint x: 493, endPoint y: 244, distance: 35.1
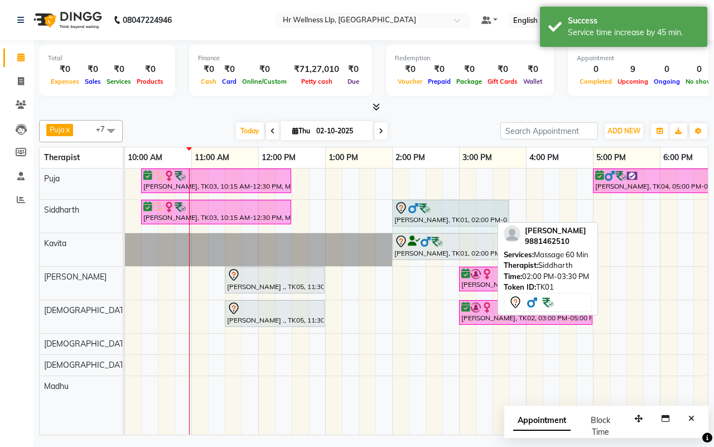
drag, startPoint x: 489, startPoint y: 206, endPoint x: 499, endPoint y: 206, distance: 10.6
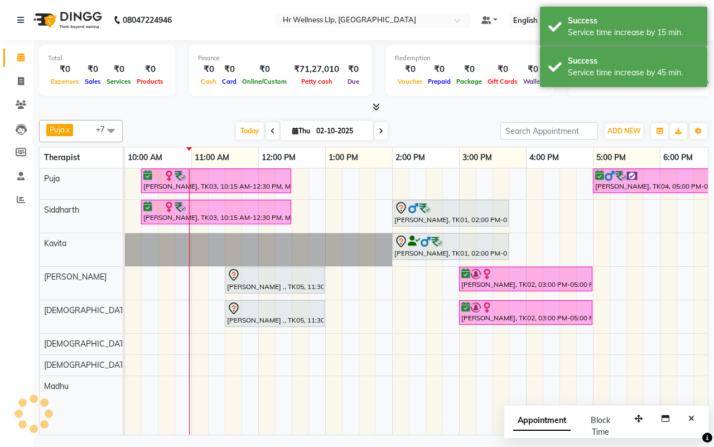
click at [457, 132] on div "Today Thu 02-10-2025" at bounding box center [311, 131] width 366 height 17
click at [692, 419] on icon "Close" at bounding box center [691, 418] width 6 height 8
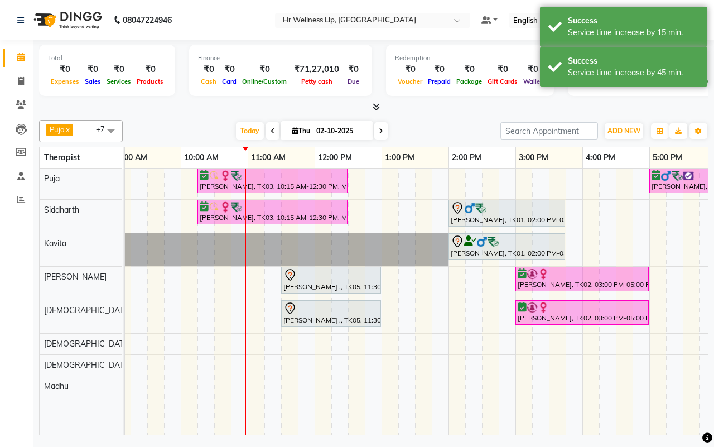
scroll to position [0, 74]
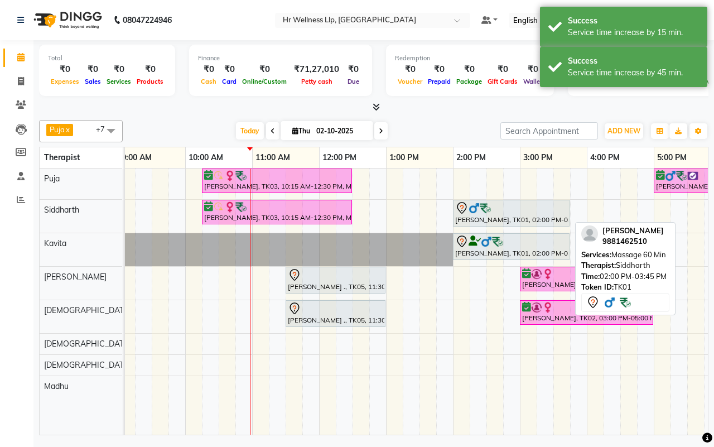
click at [496, 221] on div "[PERSON_NAME], TK01, 02:00 PM-03:45 PM, Massage 60 Min" at bounding box center [511, 212] width 114 height 23
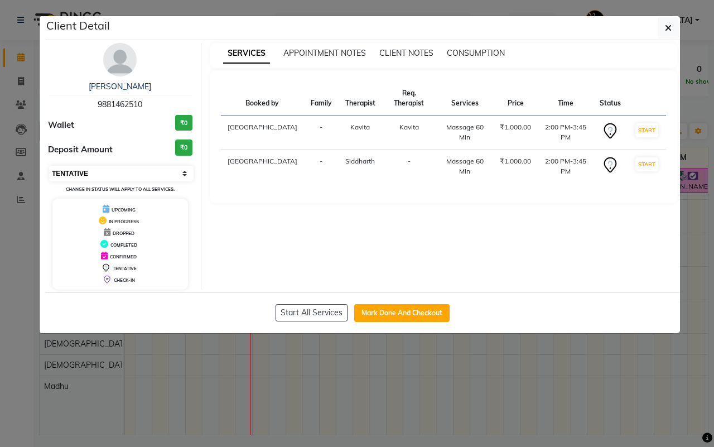
click at [119, 174] on select "Select IN SERVICE CONFIRMED TENTATIVE CHECK IN MARK DONE DROPPED UPCOMING" at bounding box center [121, 174] width 144 height 16
select select "6"
click at [49, 166] on select "Select IN SERVICE CONFIRMED TENTATIVE CHECK IN MARK DONE DROPPED UPCOMING" at bounding box center [121, 174] width 144 height 16
click at [666, 26] on icon "button" at bounding box center [668, 27] width 7 height 9
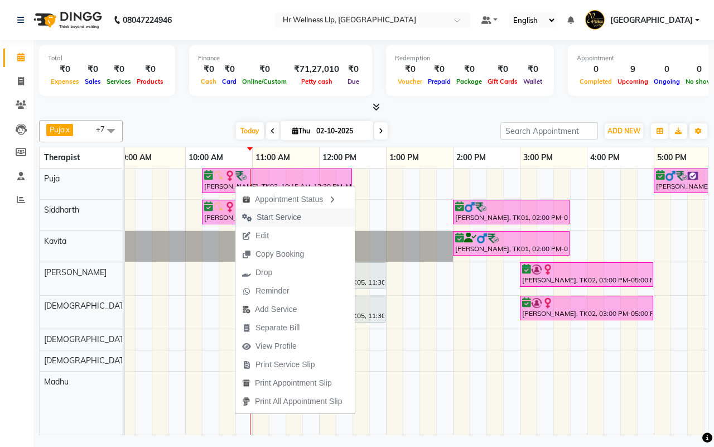
click at [259, 219] on span "Start Service" at bounding box center [278, 217] width 45 height 12
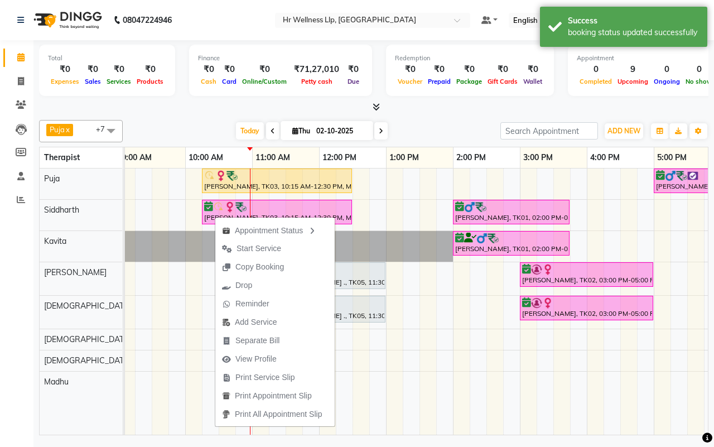
click at [251, 245] on span "Start Service" at bounding box center [258, 249] width 45 height 12
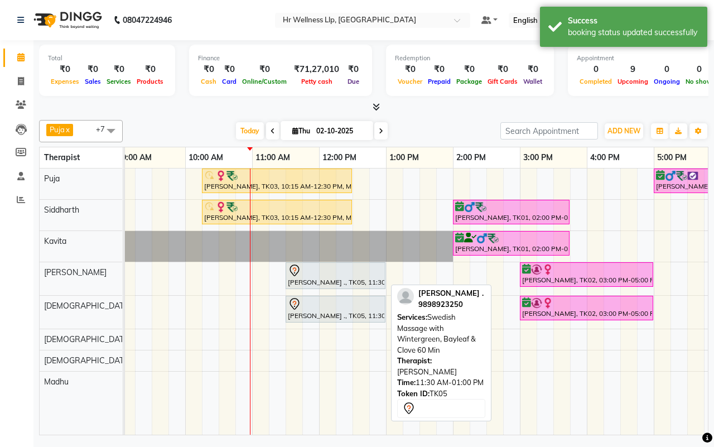
click at [319, 284] on div "[PERSON_NAME] ., TK05, 11:30 AM-01:00 PM, Swedish Massage with Wintergreen, Bay…" at bounding box center [336, 275] width 98 height 23
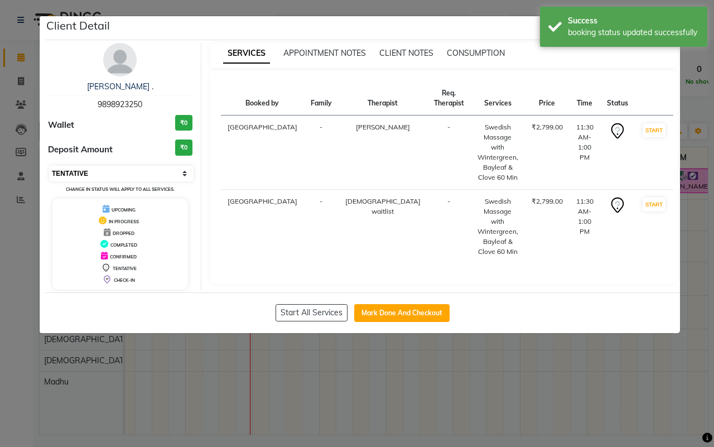
click at [117, 174] on select "Select IN SERVICE CONFIRMED TENTATIVE CHECK IN MARK DONE DROPPED UPCOMING" at bounding box center [121, 174] width 144 height 16
select select "6"
click at [49, 166] on select "Select IN SERVICE CONFIRMED TENTATIVE CHECK IN MARK DONE DROPPED UPCOMING" at bounding box center [121, 174] width 144 height 16
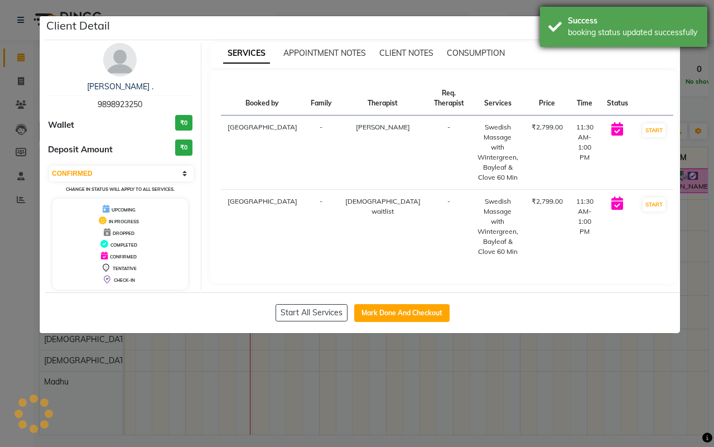
click at [552, 27] on div "Success booking status updated successfully" at bounding box center [623, 27] width 167 height 40
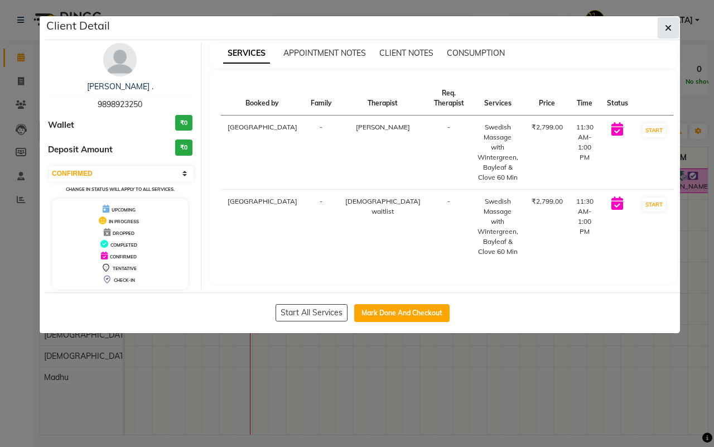
click at [666, 23] on icon "button" at bounding box center [668, 27] width 7 height 9
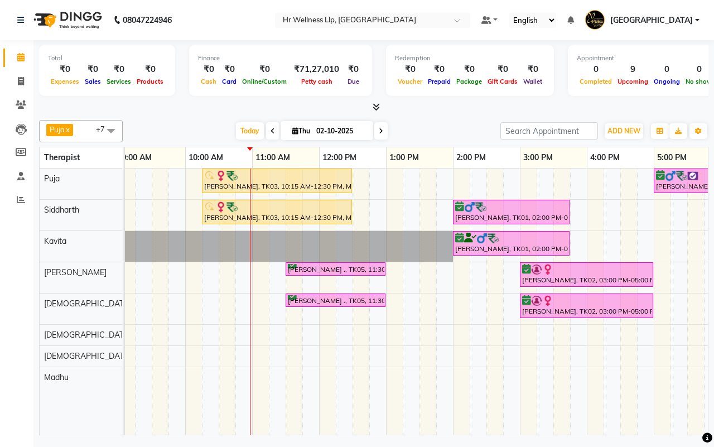
click at [428, 126] on div "Today Thu 02-10-2025" at bounding box center [311, 131] width 366 height 17
click at [435, 130] on div "Today Thu 02-10-2025" at bounding box center [311, 131] width 366 height 17
click at [319, 132] on input "02-10-2025" at bounding box center [341, 131] width 56 height 17
select select "10"
select select "2025"
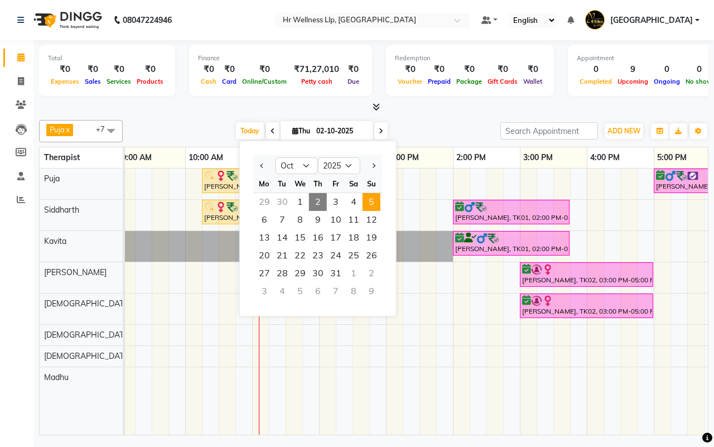
click at [368, 202] on span "5" at bounding box center [371, 202] width 18 height 18
type input "05-10-2025"
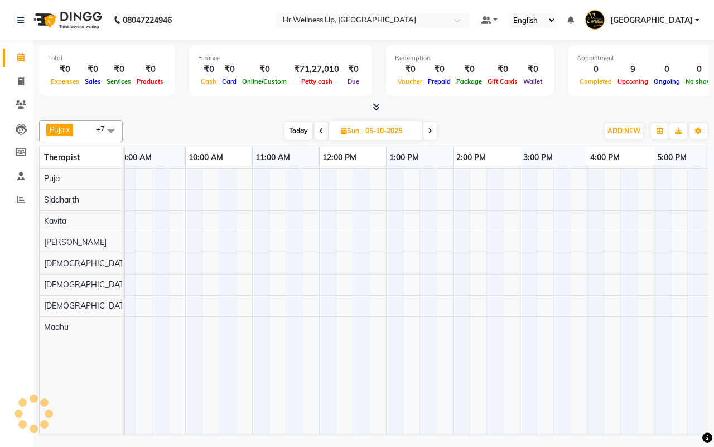
scroll to position [0, 201]
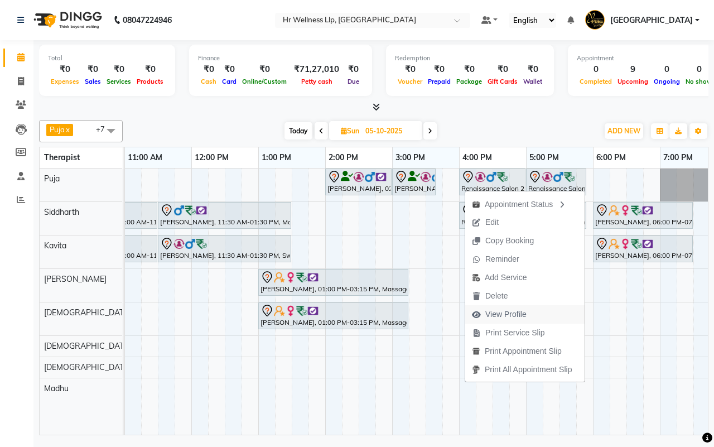
click at [496, 312] on span "View Profile" at bounding box center [505, 314] width 41 height 12
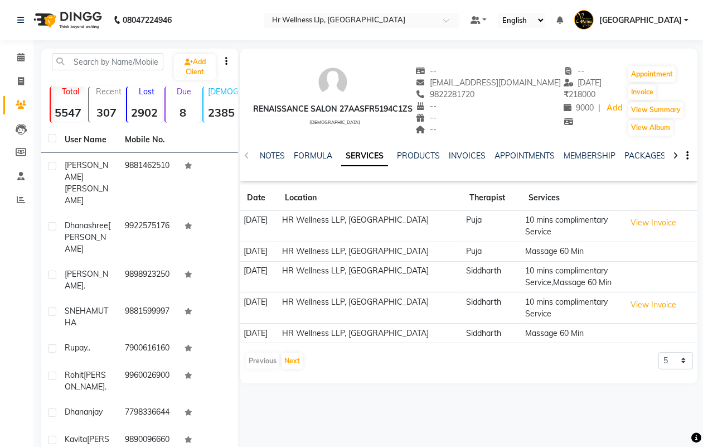
click at [676, 153] on icon at bounding box center [675, 156] width 5 height 8
click at [656, 153] on link "VOUCHERS" at bounding box center [661, 156] width 44 height 10
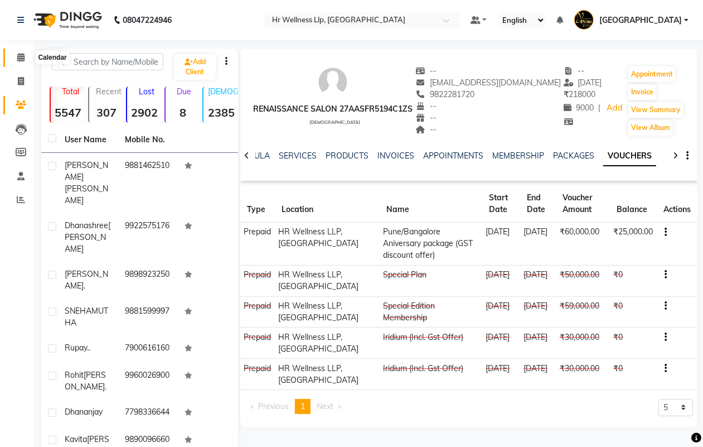
click at [20, 57] on icon at bounding box center [20, 57] width 7 height 8
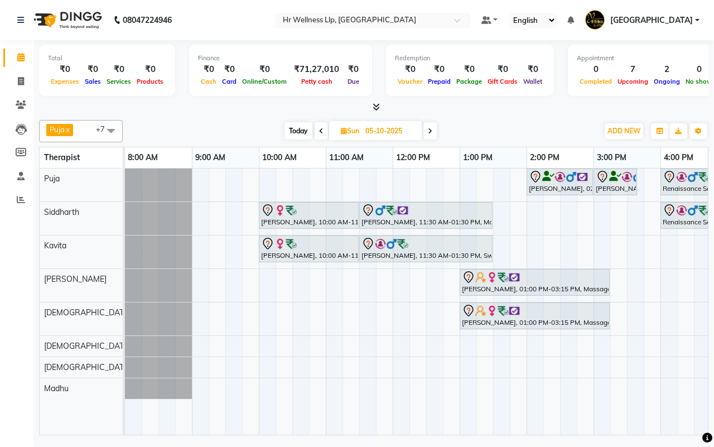
click at [296, 131] on span "Today" at bounding box center [298, 130] width 28 height 17
type input "02-10-2025"
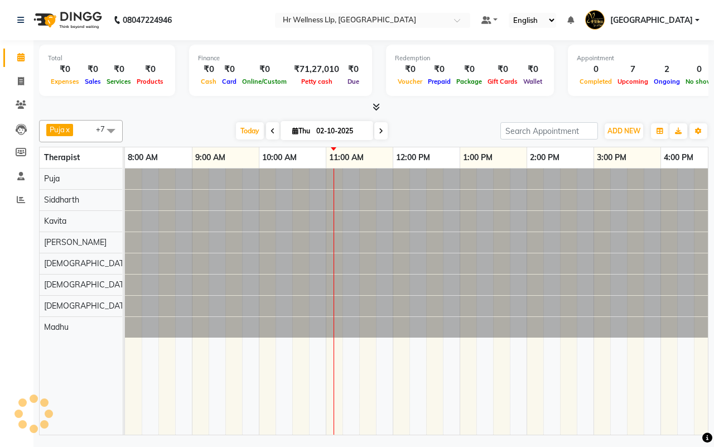
scroll to position [0, 201]
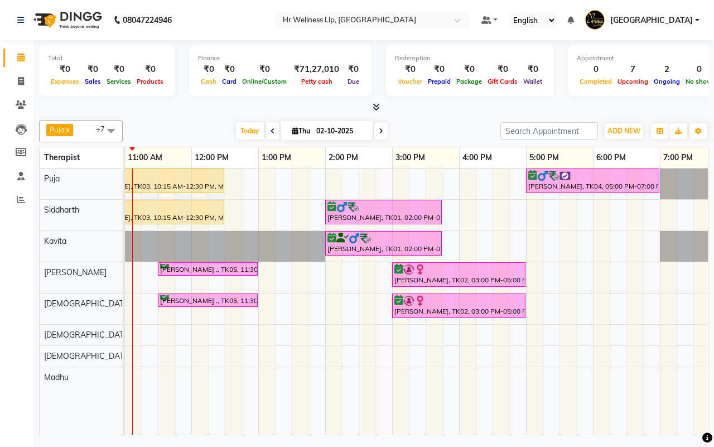
click at [432, 127] on div "Today Thu 02-10-2025" at bounding box center [311, 131] width 366 height 17
click at [416, 133] on div "Today Thu 02-10-2025" at bounding box center [311, 131] width 366 height 17
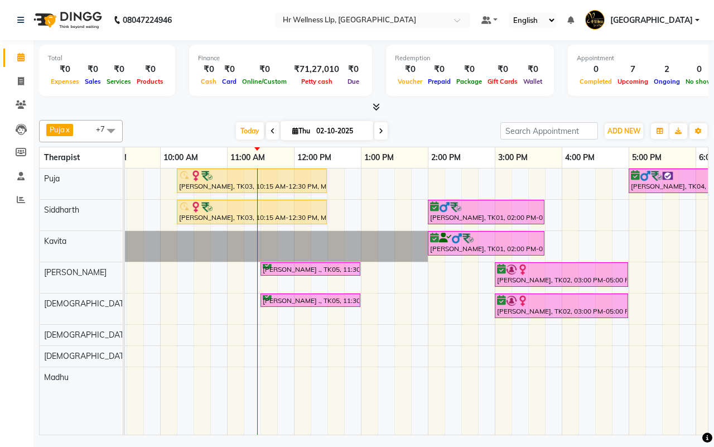
scroll to position [0, 28]
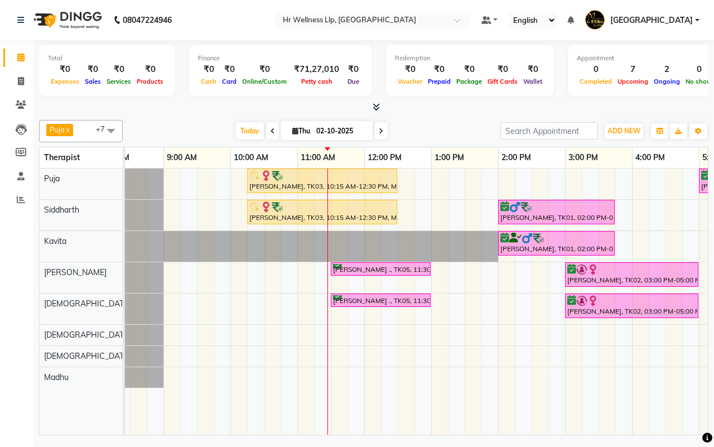
click at [435, 127] on div "Today Thu 02-10-2025" at bounding box center [311, 131] width 366 height 17
click at [433, 131] on div "Today Thu 02-10-2025" at bounding box center [311, 131] width 366 height 17
click at [431, 129] on div "Today Thu 02-10-2025" at bounding box center [311, 131] width 366 height 17
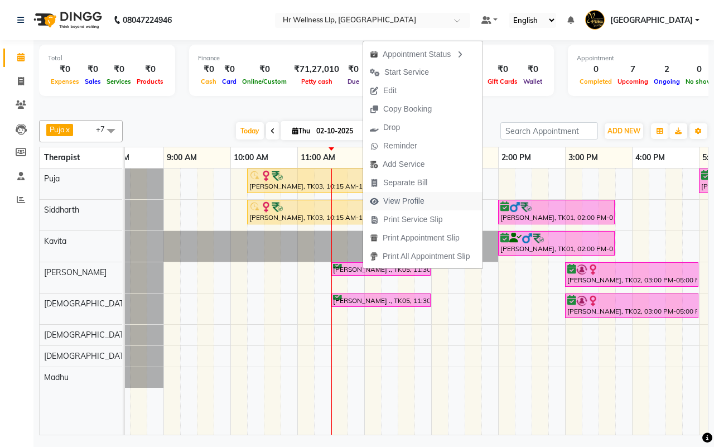
click at [402, 199] on span "View Profile" at bounding box center [403, 201] width 41 height 12
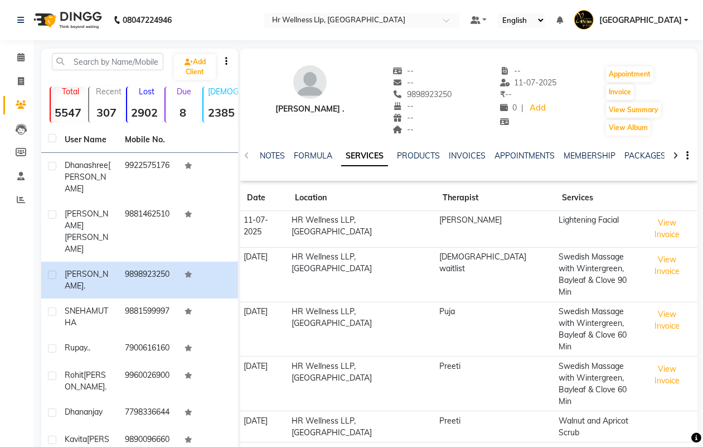
click at [673, 156] on icon at bounding box center [675, 156] width 5 height 8
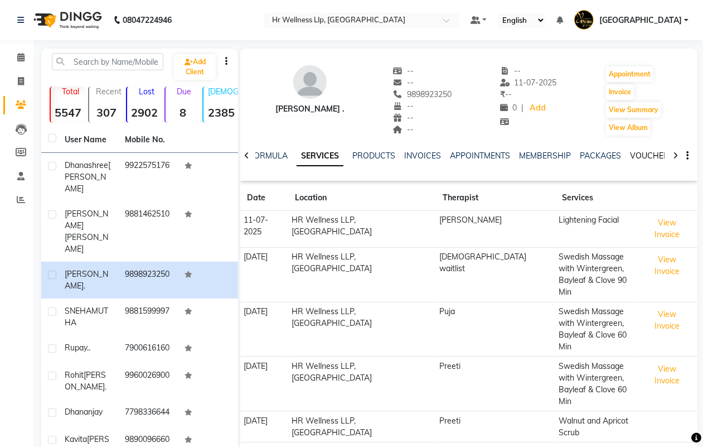
click at [648, 154] on link "VOUCHERS" at bounding box center [652, 156] width 44 height 10
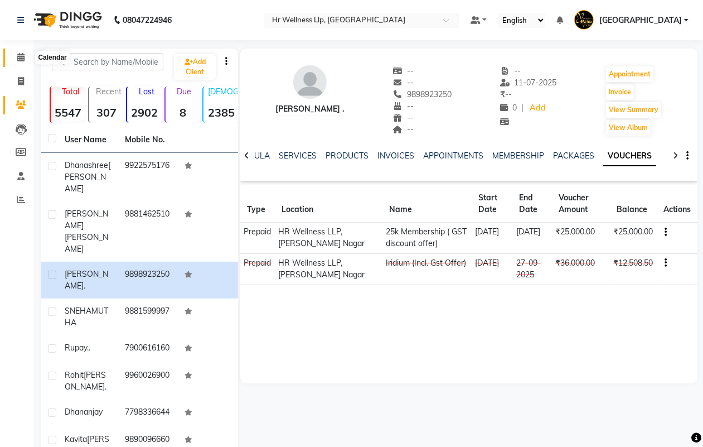
click at [21, 56] on icon at bounding box center [20, 57] width 7 height 8
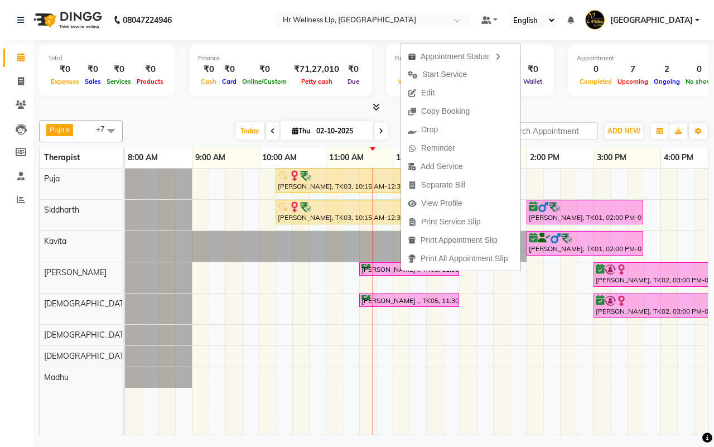
click at [146, 125] on div "Today Thu 02-10-2025" at bounding box center [311, 131] width 366 height 17
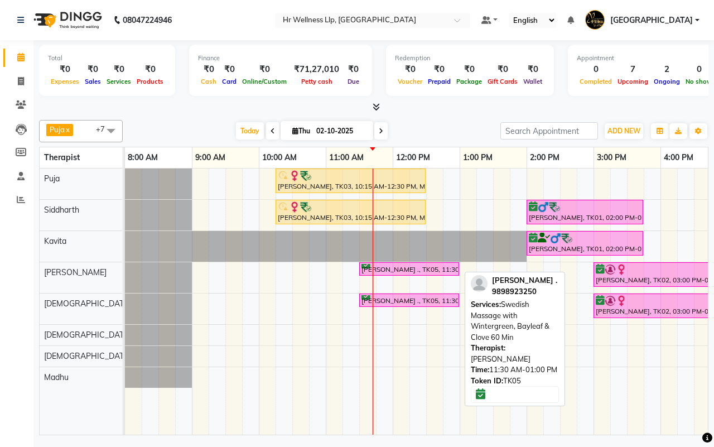
click at [392, 266] on div "[PERSON_NAME] ., TK05, 11:30 AM-01:00 PM, Swedish Massage with Wintergreen, Bay…" at bounding box center [409, 269] width 98 height 11
select select "6"
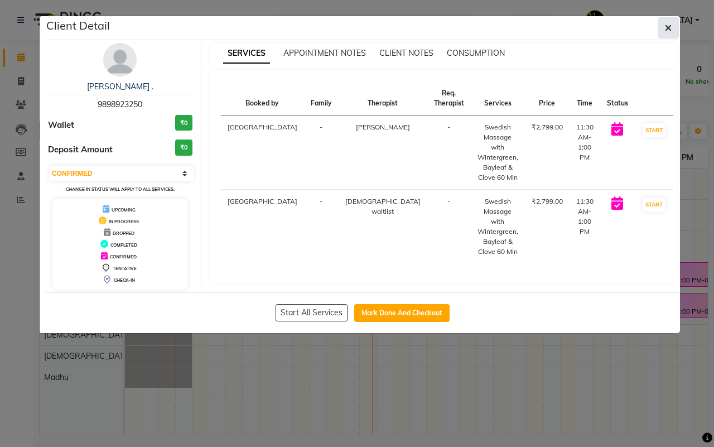
click at [666, 31] on icon "button" at bounding box center [668, 27] width 7 height 9
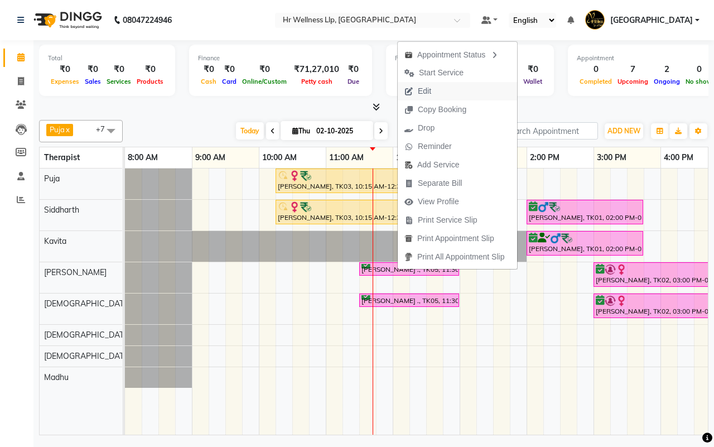
click at [424, 91] on span "Edit" at bounding box center [424, 91] width 13 height 12
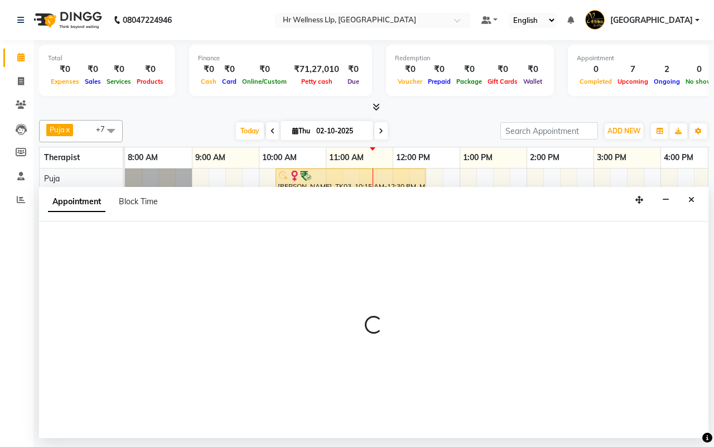
select select "tentative"
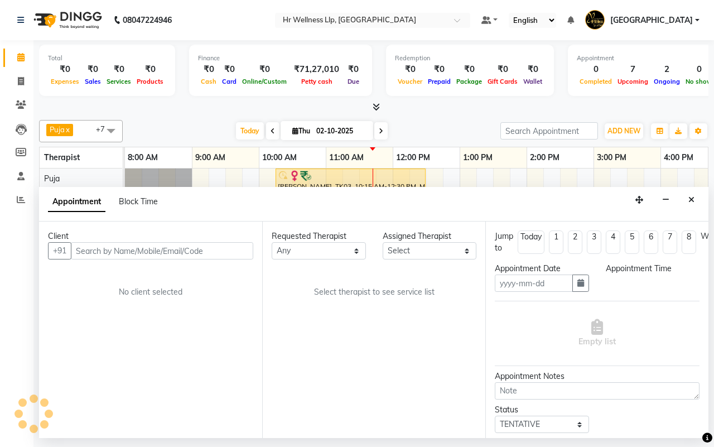
type input "02-10-2025"
select select "19727"
select select "confirm booking"
select select "690"
select select "1342"
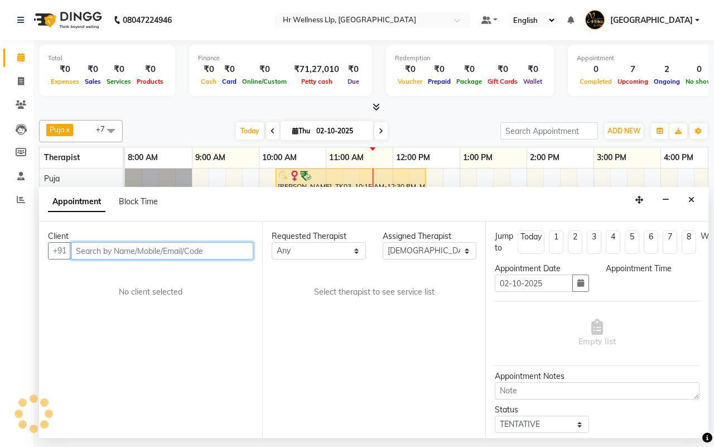
select select "1342"
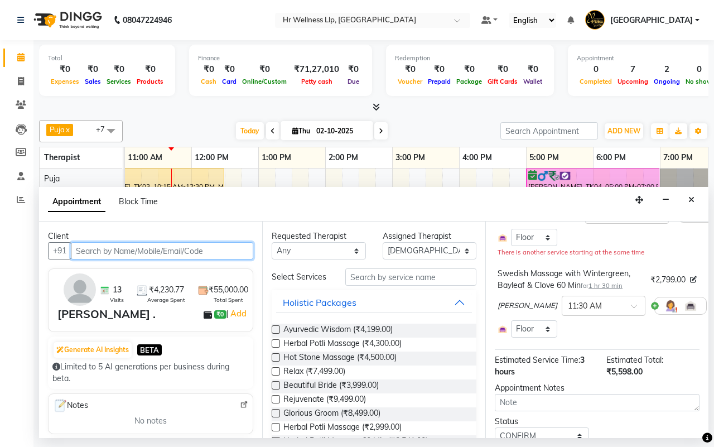
scroll to position [139, 0]
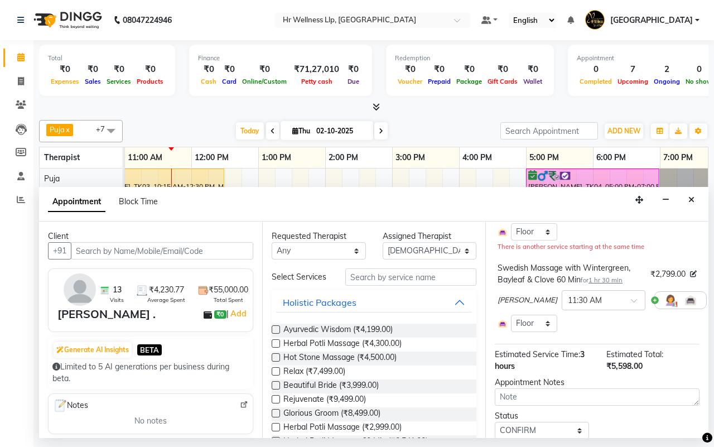
click at [711, 300] on icon at bounding box center [714, 300] width 7 height 8
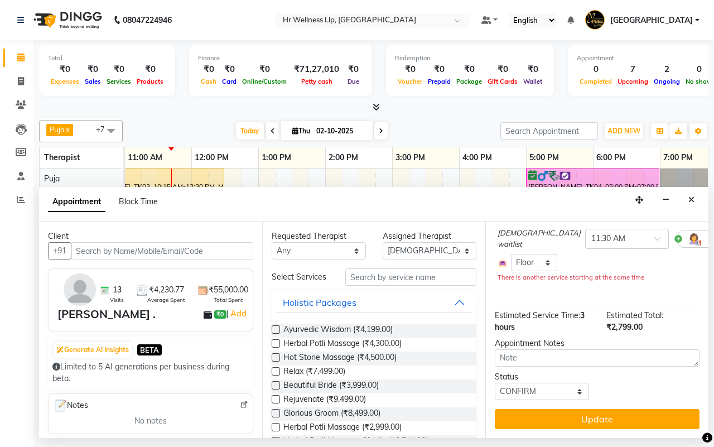
scroll to position [120, 0]
click at [408, 254] on select "Select [DEMOGRAPHIC_DATA] waitlist [DEMOGRAPHIC_DATA] waitlist 1 [PERSON_NAME] …" at bounding box center [429, 250] width 94 height 17
select select "85702"
click at [382, 243] on select "Select [DEMOGRAPHIC_DATA] waitlist [DEMOGRAPHIC_DATA] waitlist 1 [PERSON_NAME] …" at bounding box center [429, 250] width 94 height 17
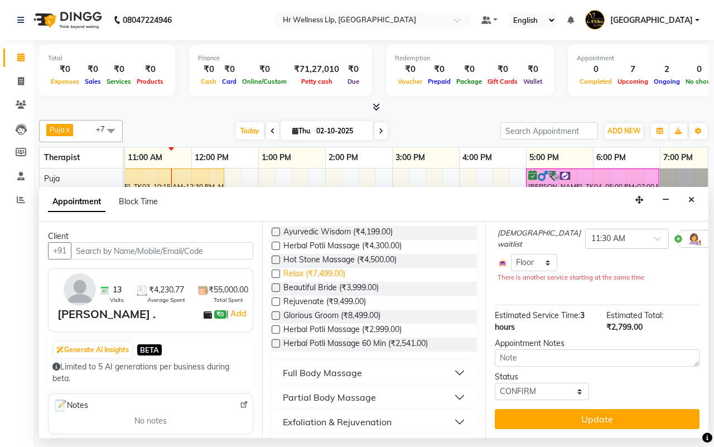
scroll to position [230, 0]
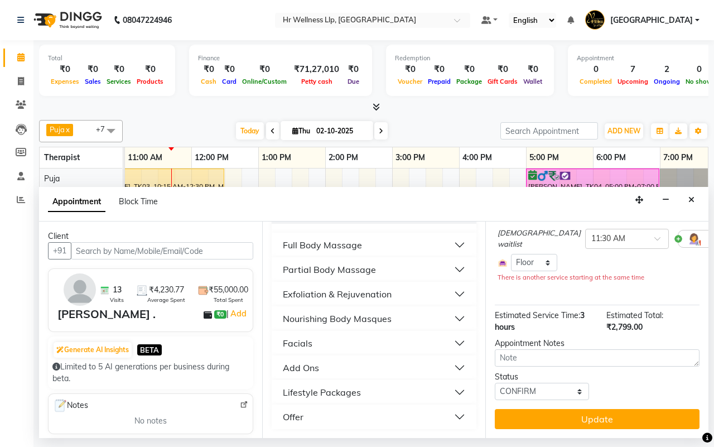
click at [318, 244] on div "Full Body Massage" at bounding box center [322, 244] width 79 height 13
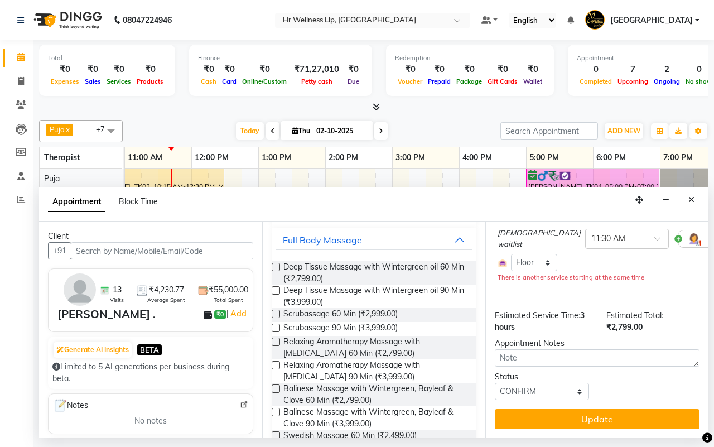
click at [274, 271] on label at bounding box center [275, 267] width 8 height 8
click at [274, 271] on input "checkbox" at bounding box center [274, 267] width 7 height 7
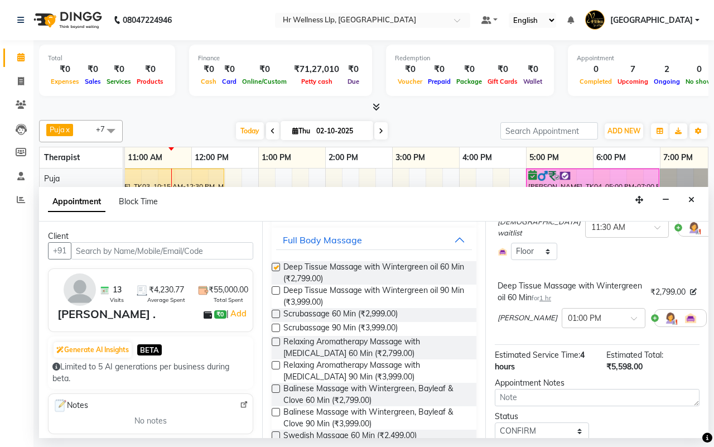
scroll to position [139, 0]
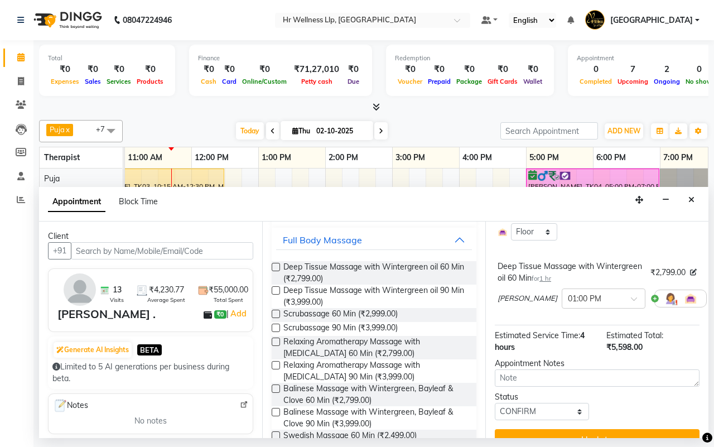
checkbox input "false"
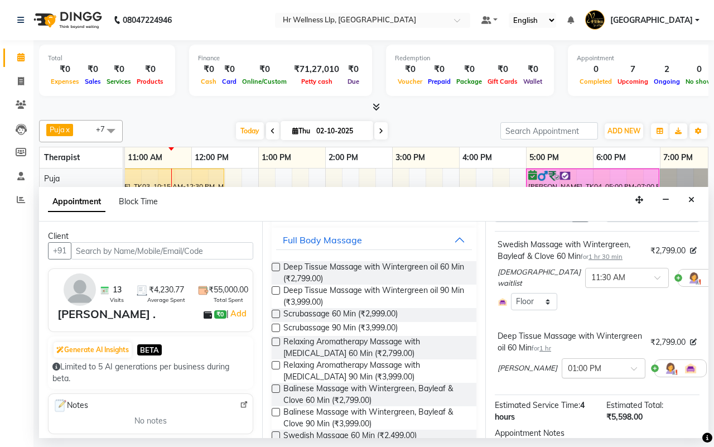
click at [631, 369] on span at bounding box center [638, 372] width 14 height 12
click at [562, 401] on div "11:30 AM" at bounding box center [603, 404] width 83 height 21
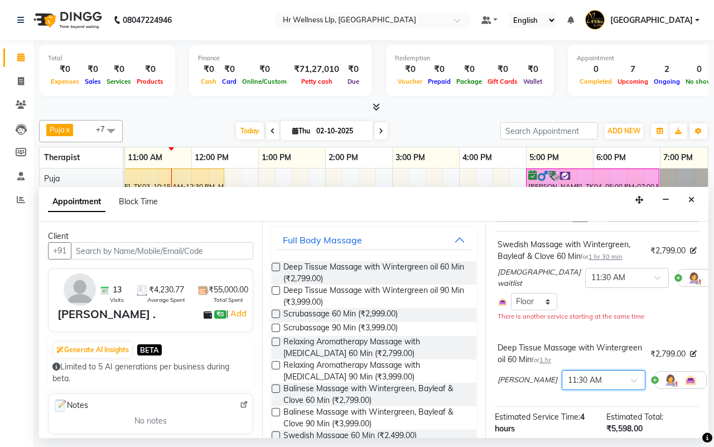
scroll to position [182, 0]
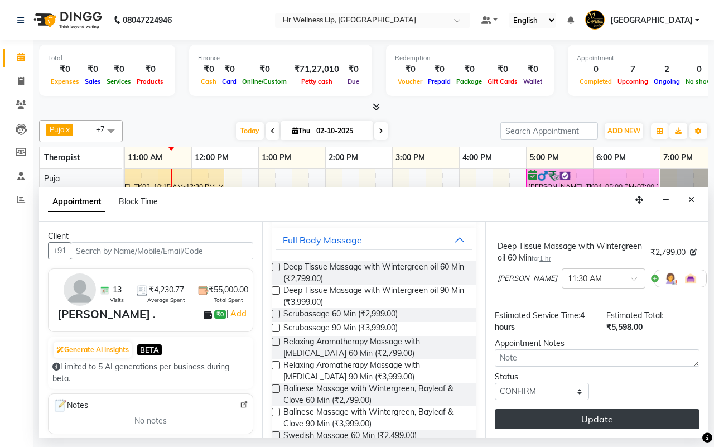
click at [584, 410] on button "Update" at bounding box center [596, 419] width 205 height 20
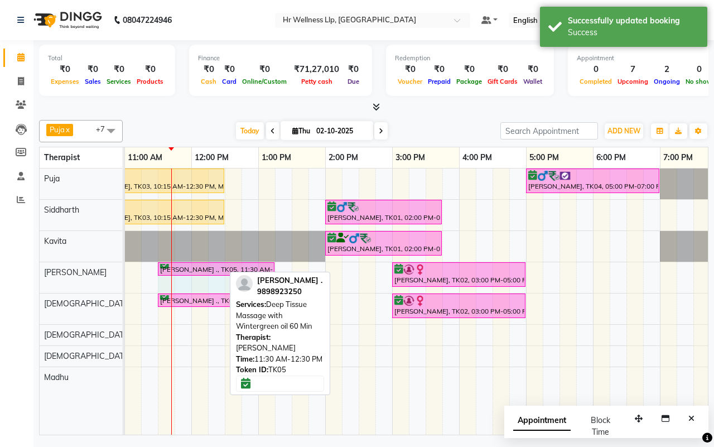
drag, startPoint x: 221, startPoint y: 266, endPoint x: 261, endPoint y: 269, distance: 39.6
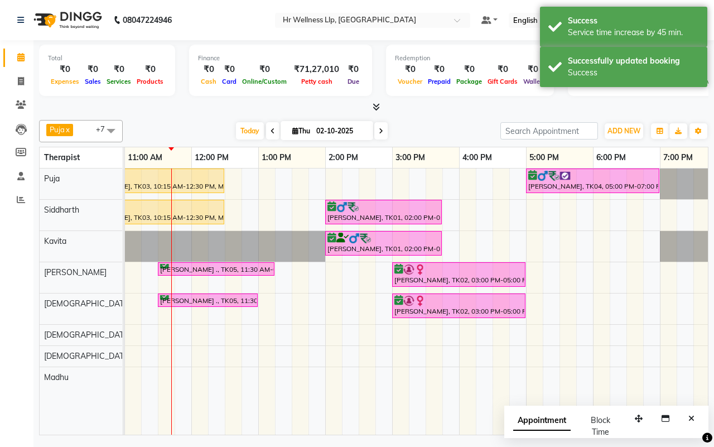
click at [408, 142] on div "Puja x Siddharth x Kavita x [DEMOGRAPHIC_DATA] waitlist x [DEMOGRAPHIC_DATA] wa…" at bounding box center [373, 131] width 669 height 22
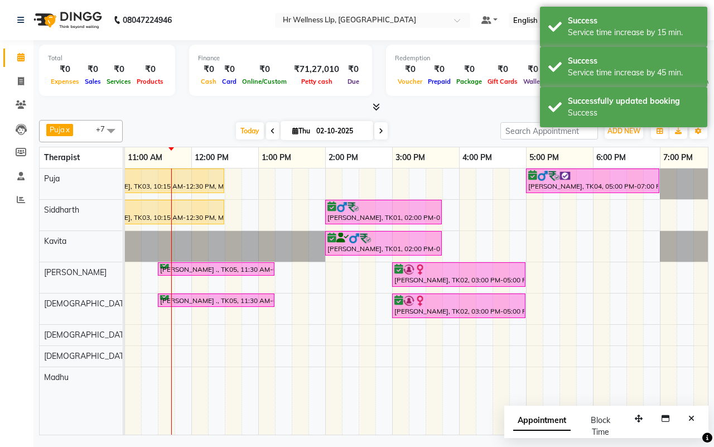
click at [439, 140] on div "Puja x Siddharth x Kavita x [DEMOGRAPHIC_DATA] waitlist x [DEMOGRAPHIC_DATA] wa…" at bounding box center [373, 131] width 669 height 22
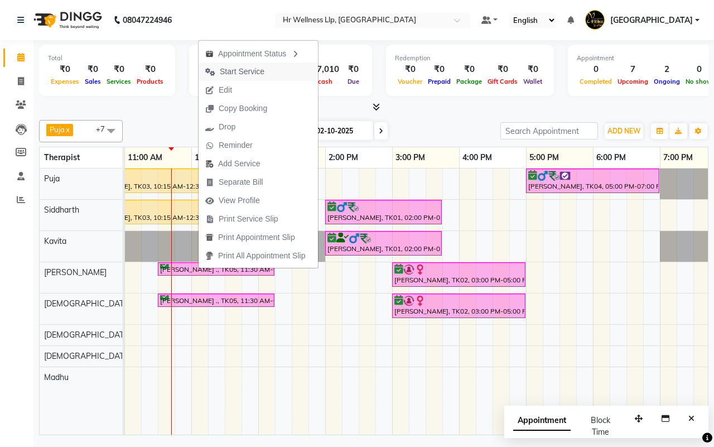
click at [225, 71] on span "Start Service" at bounding box center [242, 72] width 45 height 12
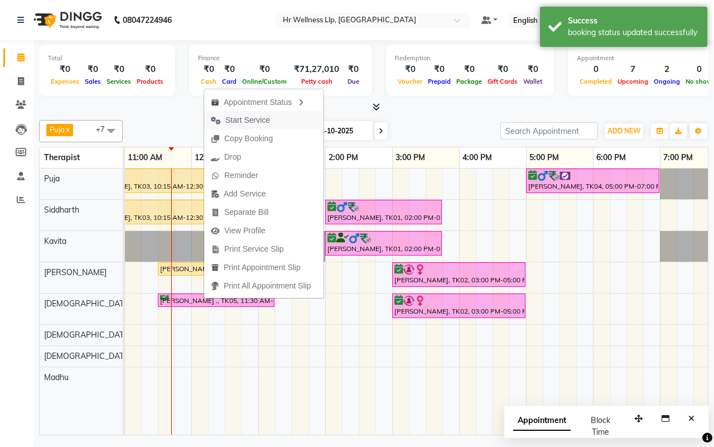
click at [235, 120] on span "Start Service" at bounding box center [247, 120] width 45 height 12
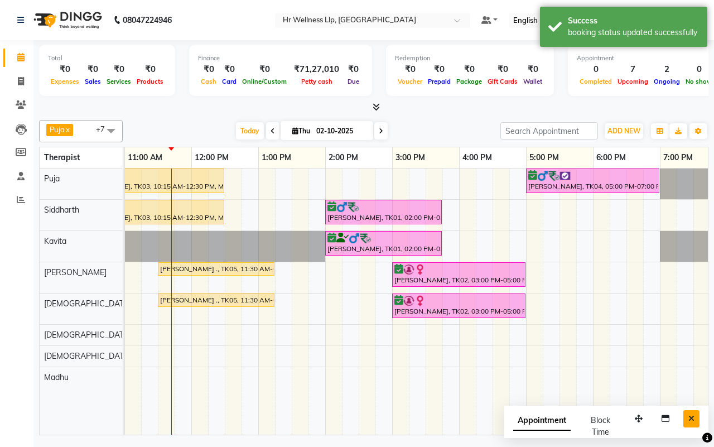
click at [689, 416] on icon "Close" at bounding box center [691, 418] width 6 height 8
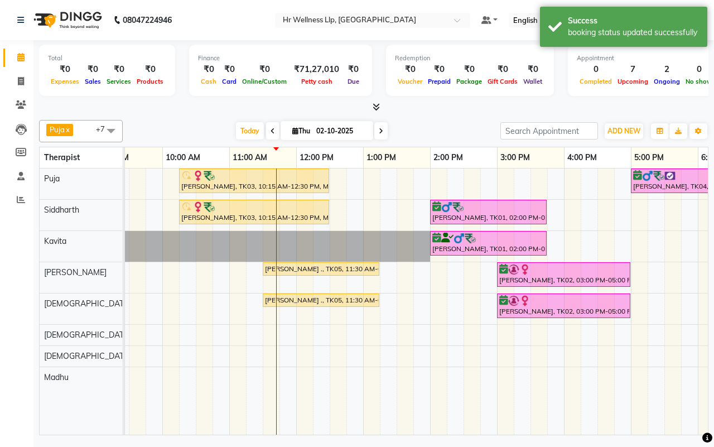
scroll to position [0, 100]
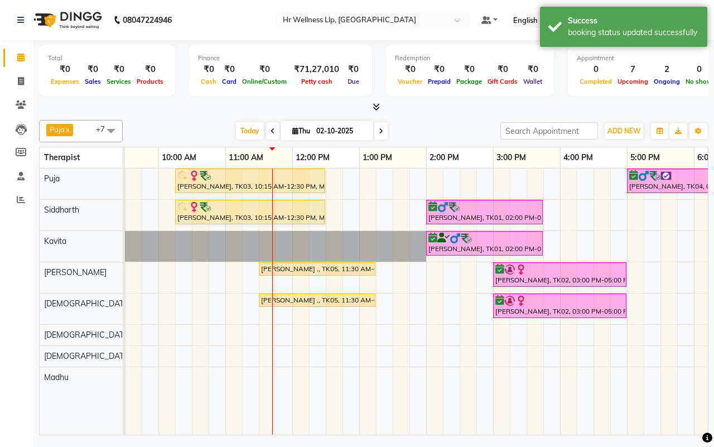
click at [424, 133] on div "Today Thu 02-10-2025" at bounding box center [311, 131] width 366 height 17
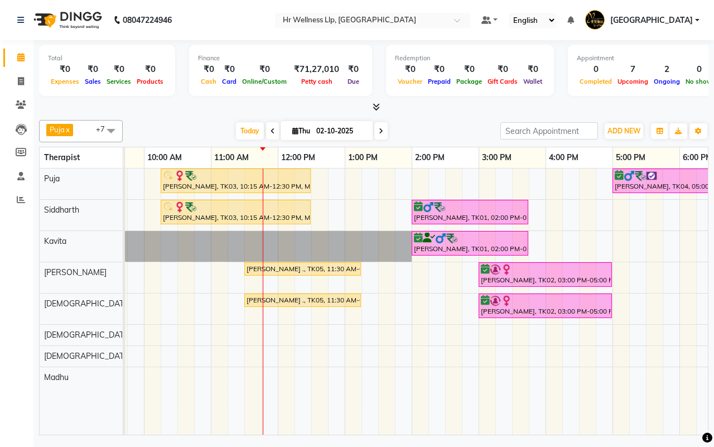
scroll to position [0, 155]
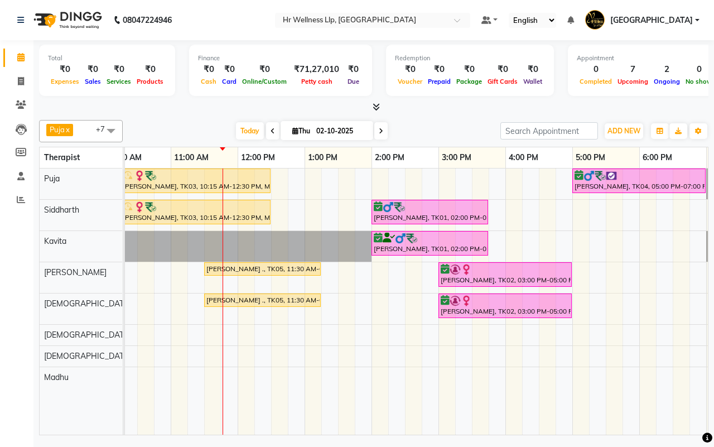
click at [432, 132] on div "Today Thu 02-10-2025" at bounding box center [311, 131] width 366 height 17
click at [439, 122] on div "Puja x Siddharth x Kavita x [DEMOGRAPHIC_DATA] waitlist x [DEMOGRAPHIC_DATA] wa…" at bounding box center [373, 131] width 669 height 22
click at [524, 244] on div "[PERSON_NAME], TK03, 10:15 AM-12:30 PM, Massage 90 Min [PERSON_NAME], TK04, 05:…" at bounding box center [405, 301] width 870 height 266
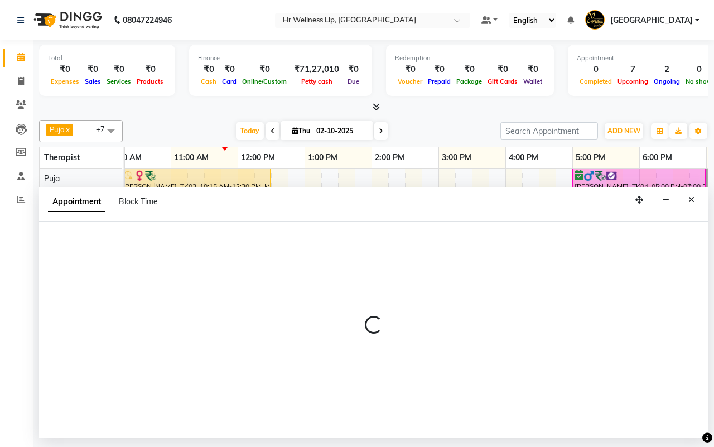
select select "19506"
select select "tentative"
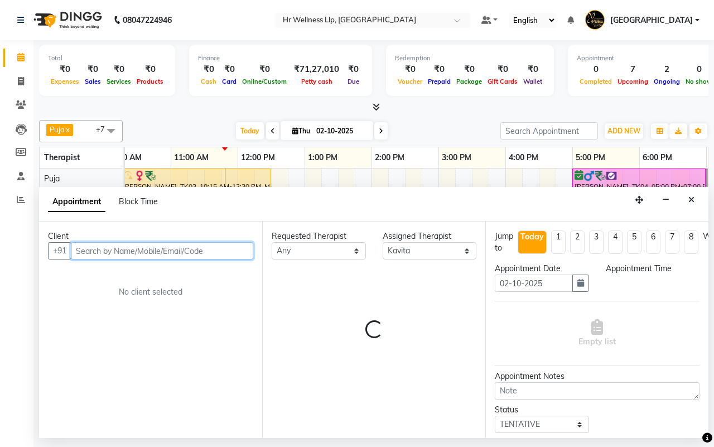
select select "975"
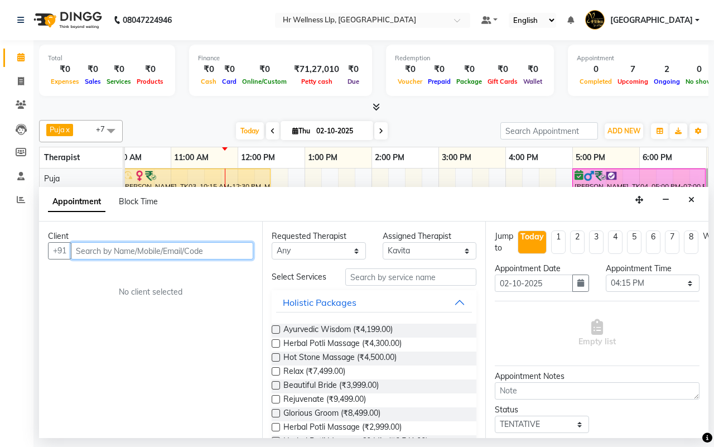
click at [187, 251] on input "text" at bounding box center [162, 250] width 182 height 17
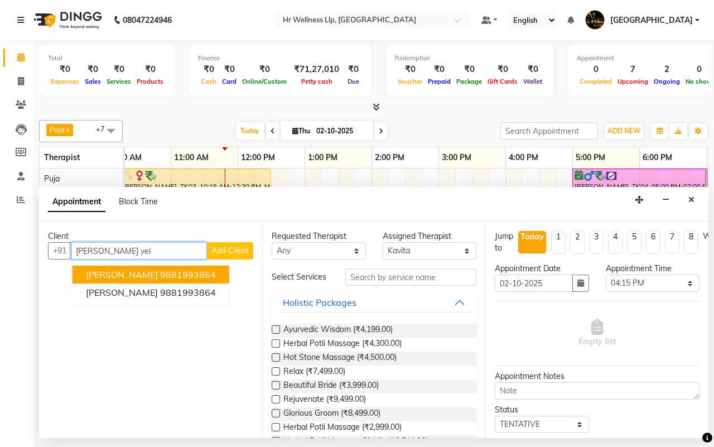
click at [160, 273] on ngb-highlight "9881993864" at bounding box center [188, 274] width 56 height 11
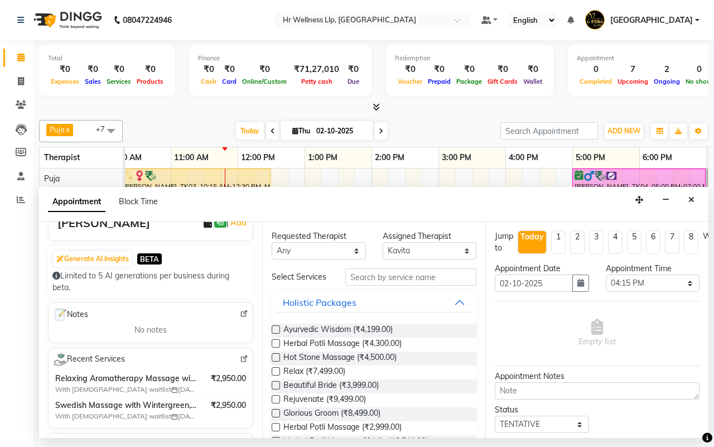
scroll to position [0, 0]
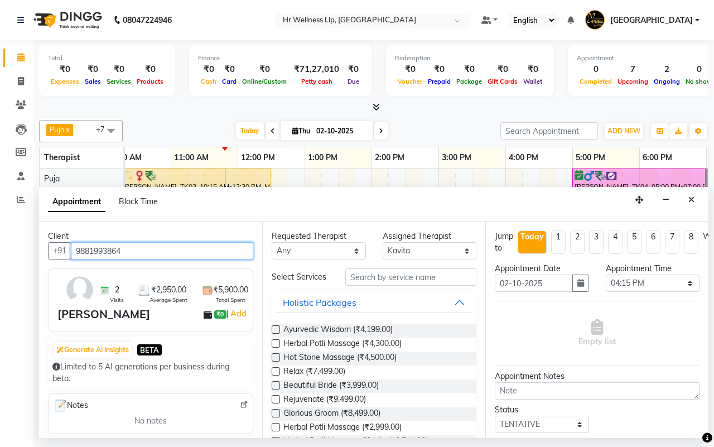
click at [141, 249] on input "9881993864" at bounding box center [162, 250] width 182 height 17
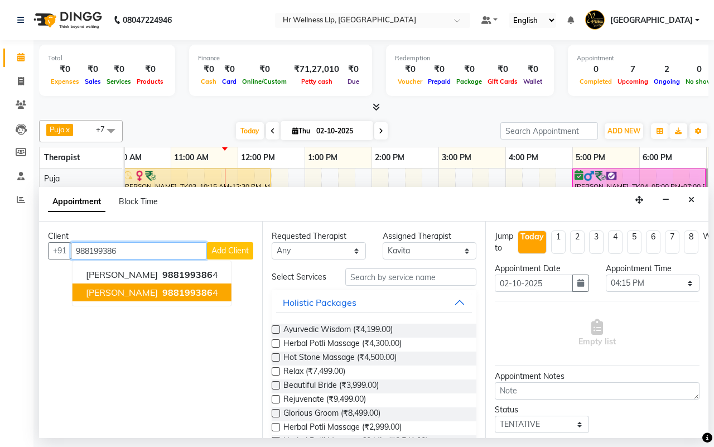
click at [162, 288] on span "988199386" at bounding box center [187, 292] width 50 height 11
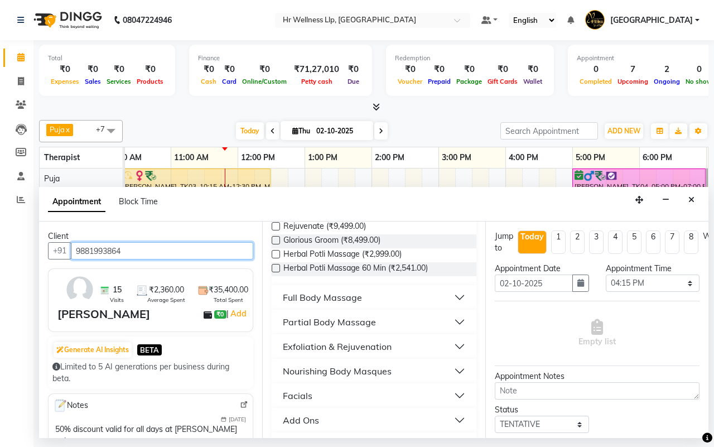
scroll to position [230, 0]
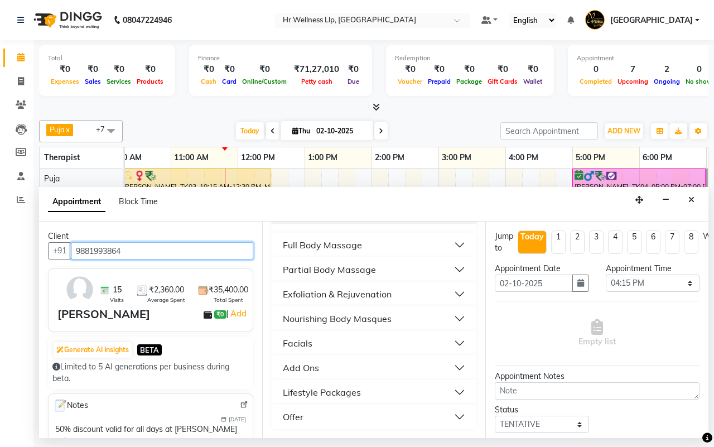
type input "9881993864"
click at [317, 244] on div "Full Body Massage" at bounding box center [322, 244] width 79 height 13
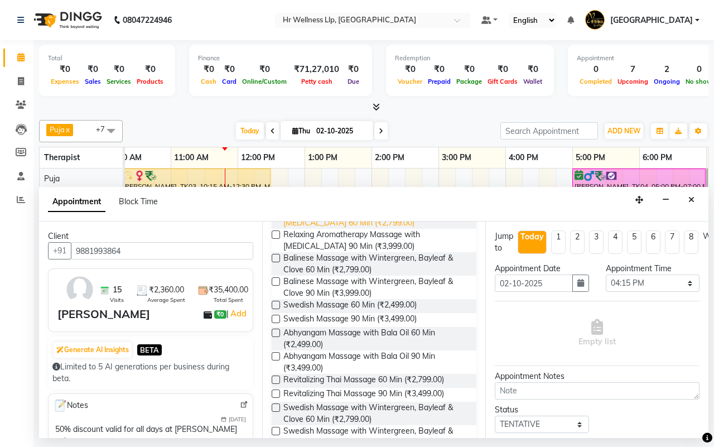
scroll to position [370, 0]
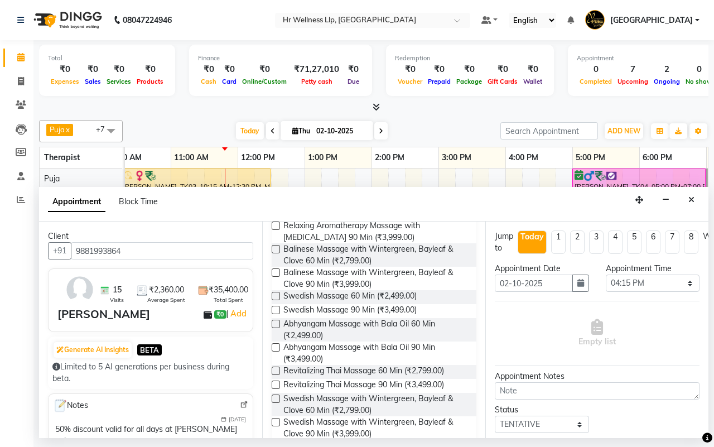
click at [273, 400] on label at bounding box center [275, 398] width 8 height 8
click at [273, 400] on input "checkbox" at bounding box center [274, 399] width 7 height 7
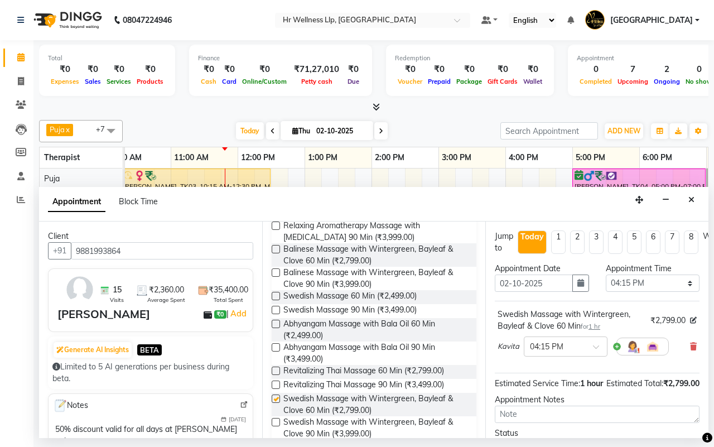
checkbox input "false"
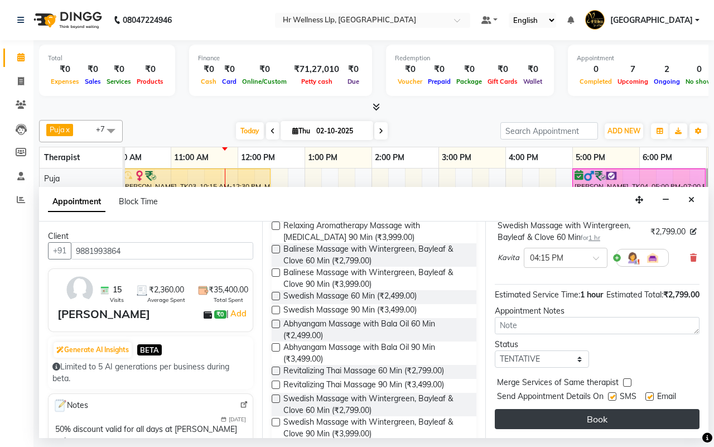
click at [561, 409] on button "Book" at bounding box center [596, 419] width 205 height 20
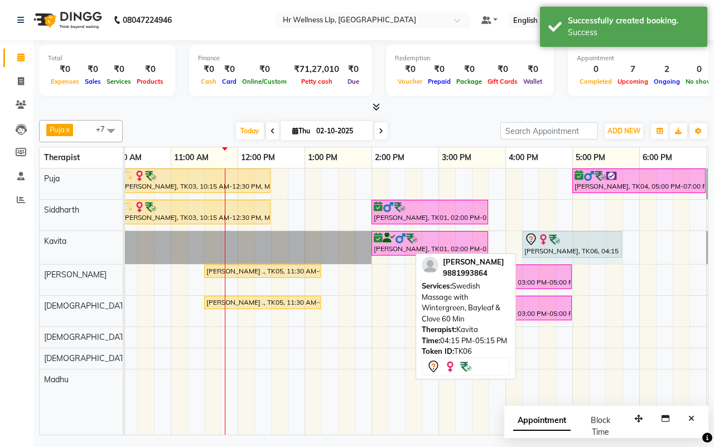
drag, startPoint x: 584, startPoint y: 236, endPoint x: 609, endPoint y: 239, distance: 24.7
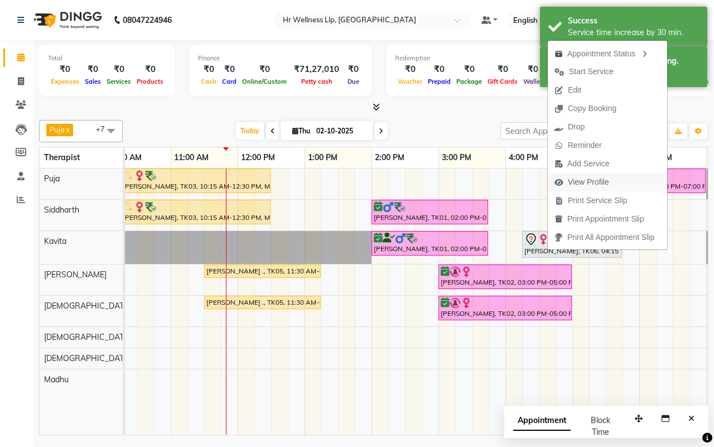
click at [584, 182] on span "View Profile" at bounding box center [588, 182] width 41 height 12
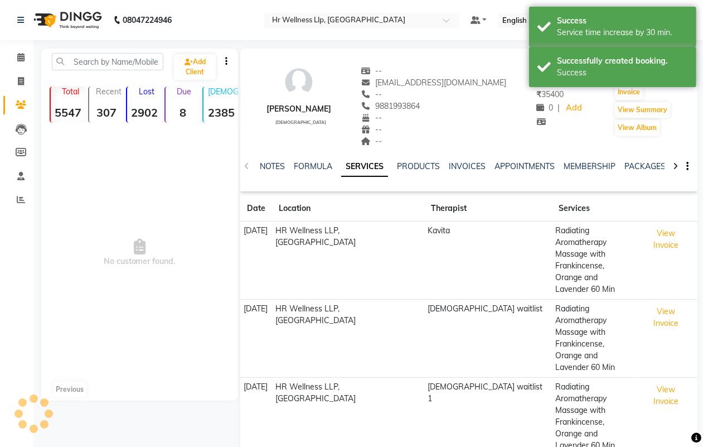
click at [670, 166] on div at bounding box center [675, 165] width 13 height 22
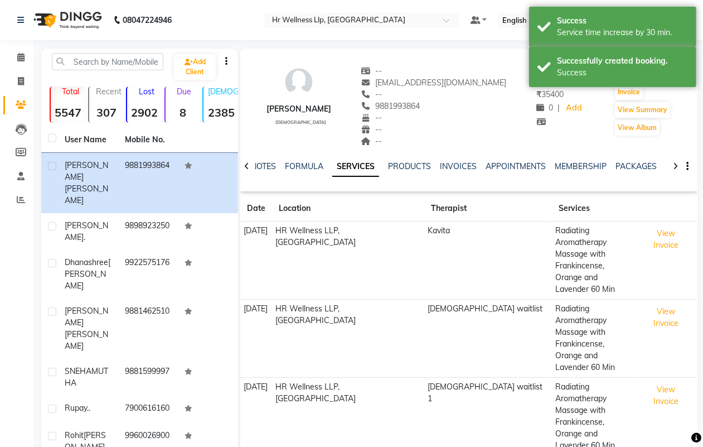
click at [670, 166] on div at bounding box center [675, 165] width 13 height 22
click at [642, 166] on link "VOUCHERS" at bounding box center [652, 166] width 44 height 10
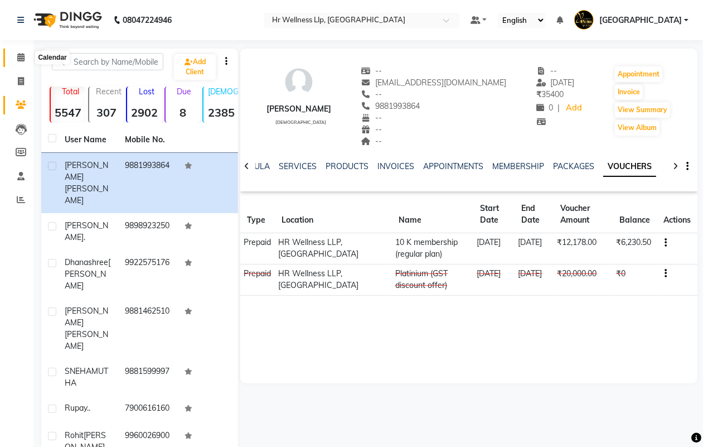
click at [21, 57] on icon at bounding box center [20, 57] width 7 height 8
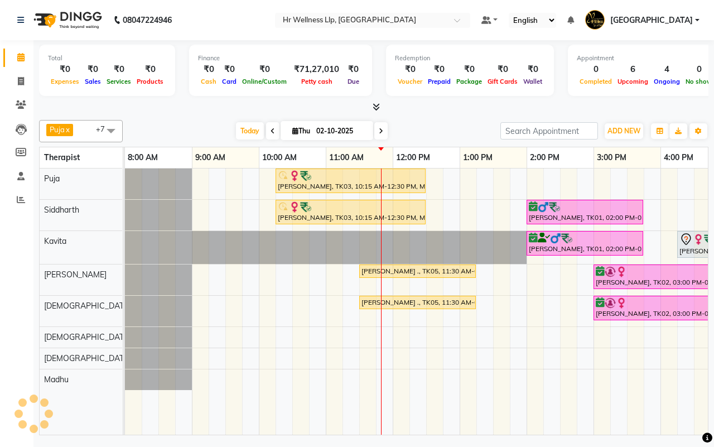
scroll to position [0, 201]
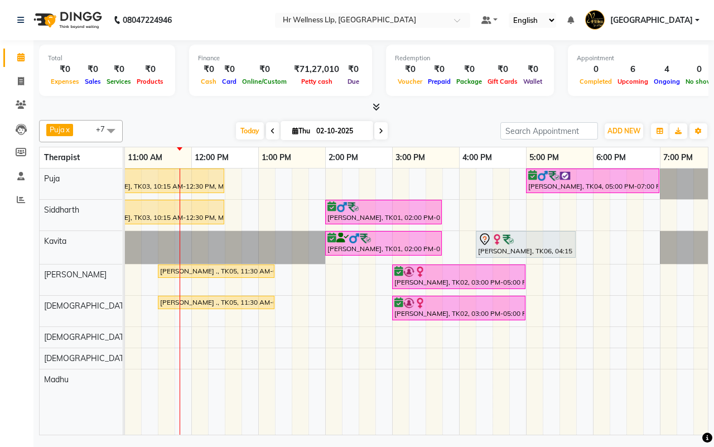
click at [431, 131] on div "Today Thu 02-10-2025" at bounding box center [311, 131] width 366 height 17
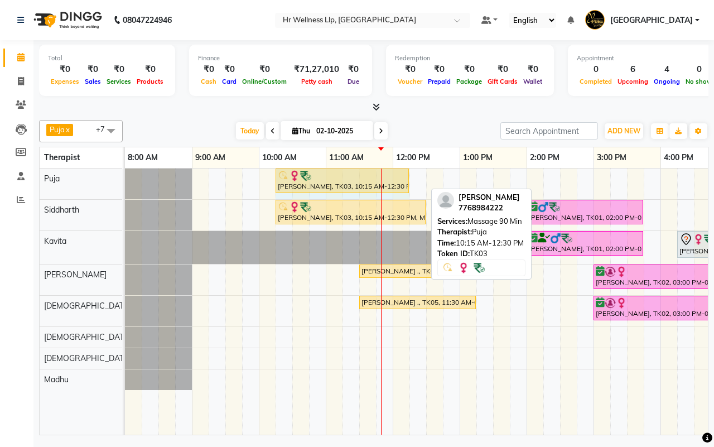
drag, startPoint x: 422, startPoint y: 177, endPoint x: 397, endPoint y: 177, distance: 25.1
click at [125, 177] on div "[PERSON_NAME], TK03, 10:15 AM-12:30 PM, Massage 90 Min [PERSON_NAME], TK04, 05:…" at bounding box center [125, 183] width 0 height 31
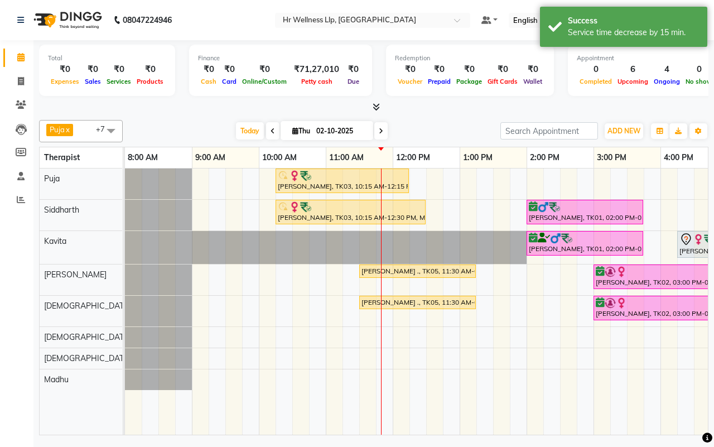
click at [444, 120] on div "Puja x Siddharth x Kavita x [DEMOGRAPHIC_DATA] waitlist x [DEMOGRAPHIC_DATA] wa…" at bounding box center [373, 131] width 669 height 22
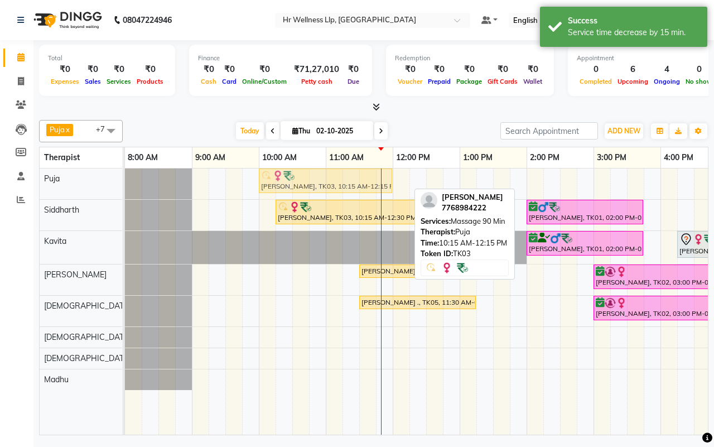
click at [125, 182] on div "[PERSON_NAME], TK03, 10:15 AM-12:15 PM, Massage 90 Min [PERSON_NAME], TK04, 05:…" at bounding box center [125, 183] width 0 height 31
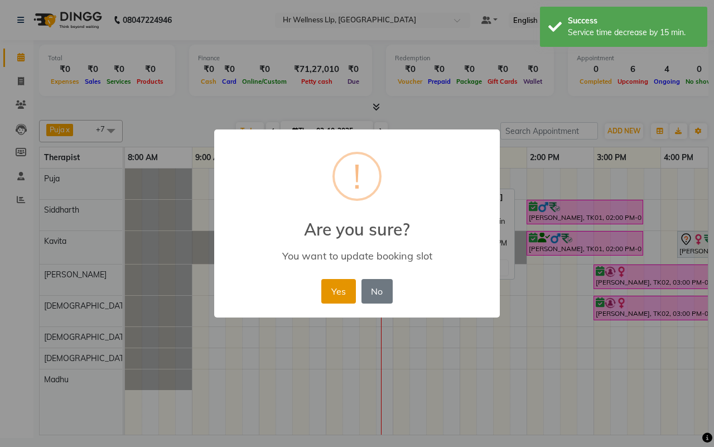
click at [331, 293] on button "Yes" at bounding box center [338, 291] width 34 height 25
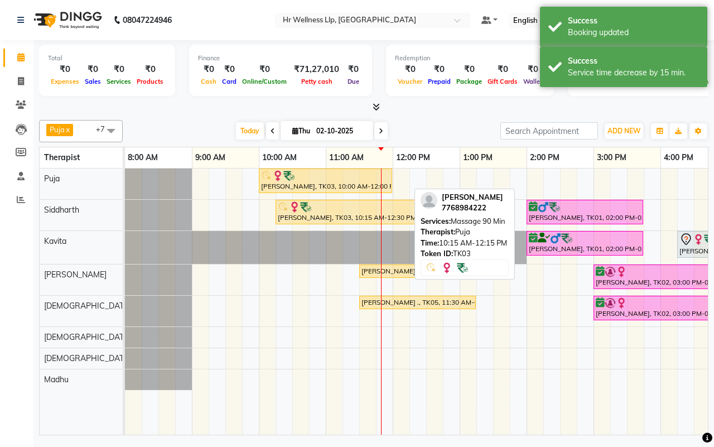
click at [438, 133] on div "Today Thu 02-10-2025" at bounding box center [311, 131] width 366 height 17
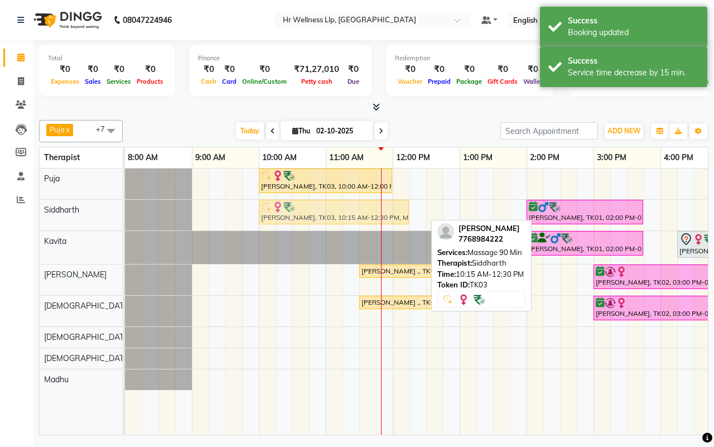
click at [125, 210] on div "[PERSON_NAME], TK03, 10:15 AM-12:30 PM, Massage 90 [PERSON_NAME], TK01, 02:00 P…" at bounding box center [125, 215] width 0 height 31
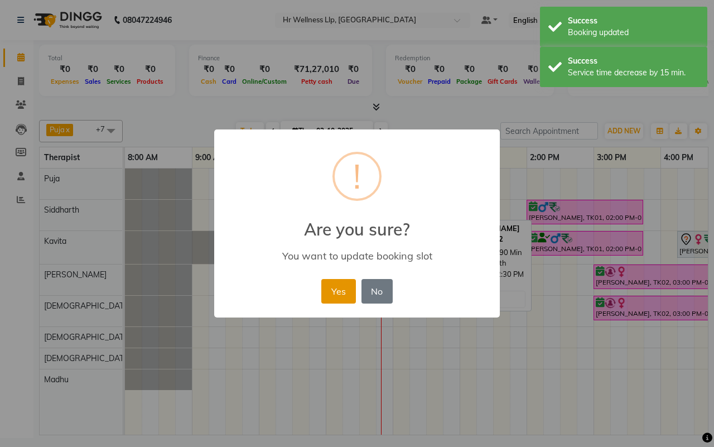
click at [338, 290] on button "Yes" at bounding box center [338, 291] width 34 height 25
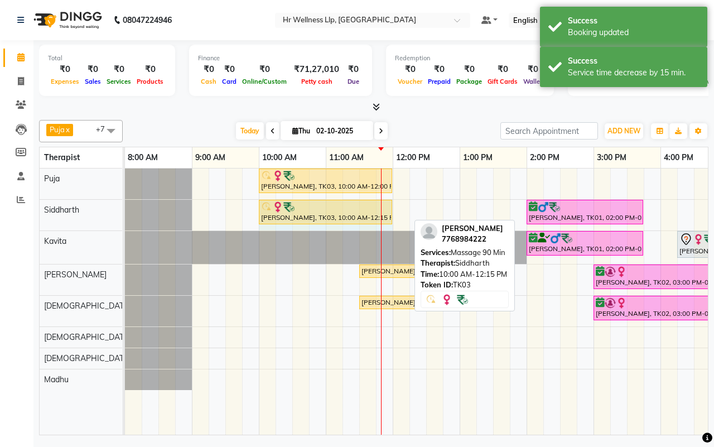
drag, startPoint x: 407, startPoint y: 208, endPoint x: 392, endPoint y: 209, distance: 15.1
click at [125, 209] on div "[PERSON_NAME], TK03, 10:00 AM-12:15 PM, Massage 90 [PERSON_NAME], TK01, 02:00 P…" at bounding box center [125, 215] width 0 height 31
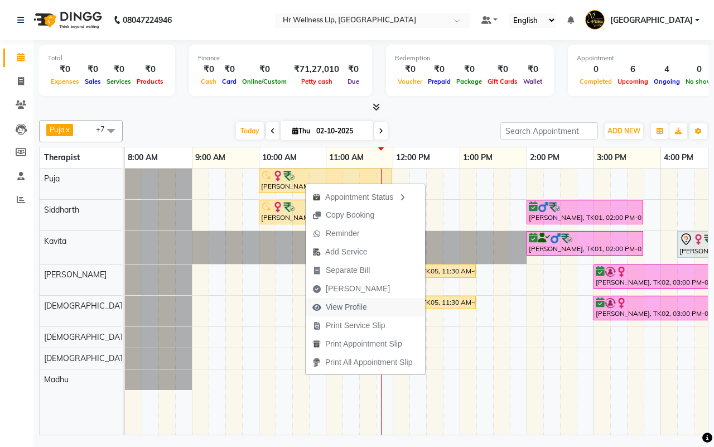
click at [339, 308] on span "View Profile" at bounding box center [346, 307] width 41 height 12
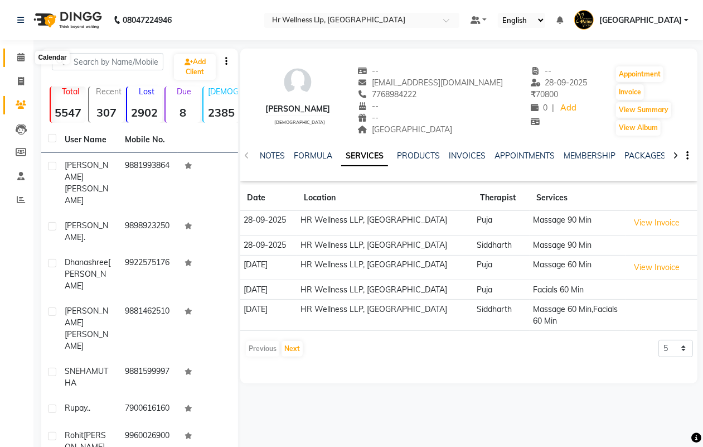
click at [20, 57] on icon at bounding box center [20, 57] width 7 height 8
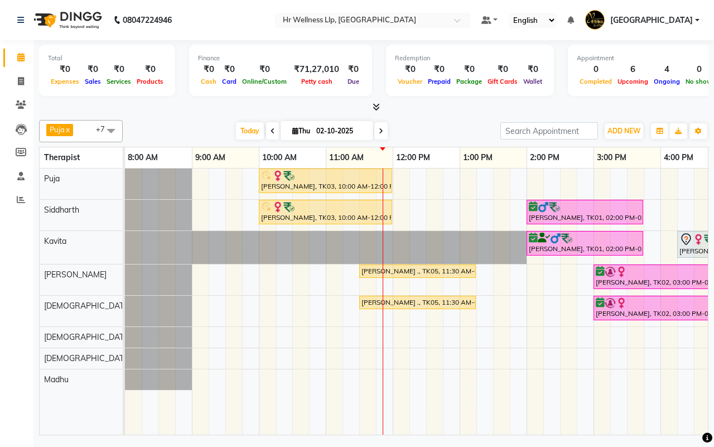
click at [439, 131] on div "Today Thu 02-10-2025" at bounding box center [311, 131] width 366 height 17
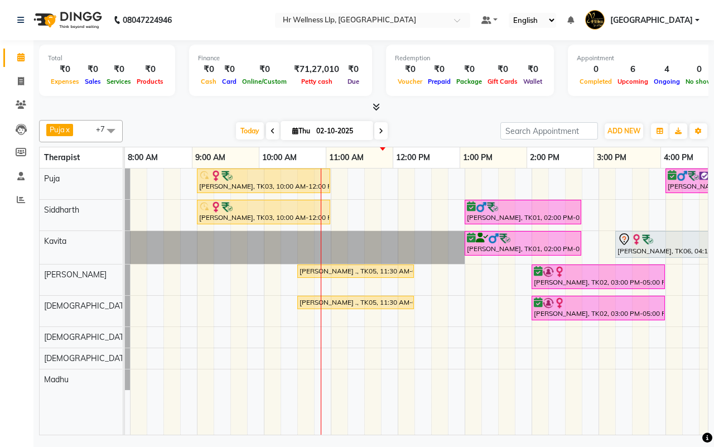
scroll to position [0, 62]
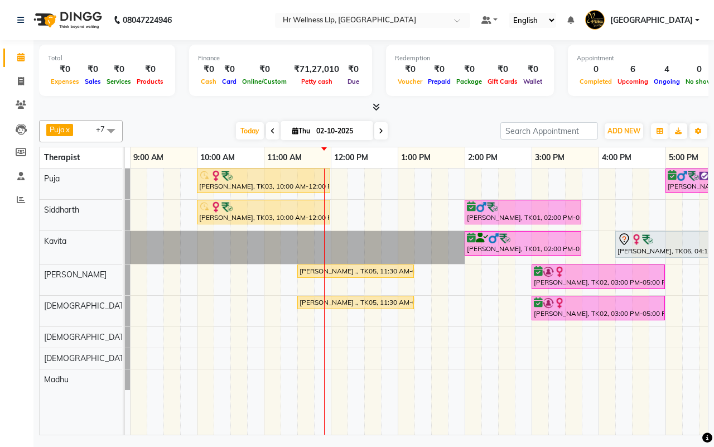
click at [327, 134] on input "02-10-2025" at bounding box center [341, 131] width 56 height 17
select select "10"
select select "2025"
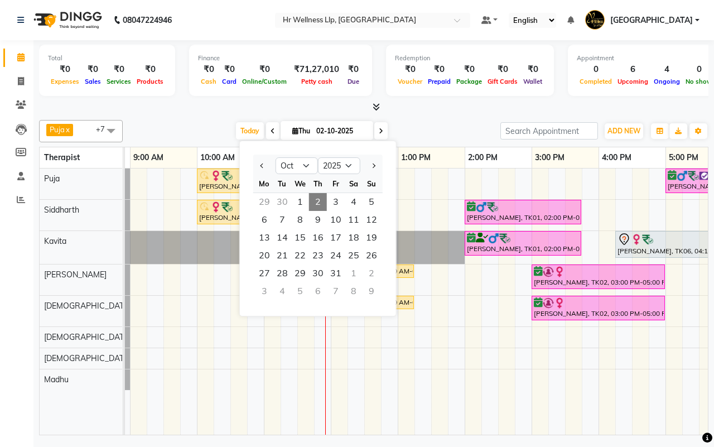
click at [439, 132] on div "[DATE] [DATE] Jan Feb Mar Apr May Jun [DATE] Aug Sep Oct Nov [DATE] 2016 2017 2…" at bounding box center [311, 131] width 366 height 17
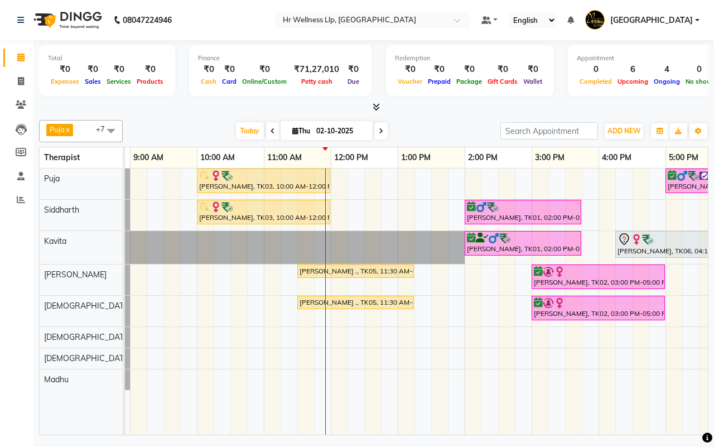
click at [333, 133] on input "02-10-2025" at bounding box center [341, 131] width 56 height 17
select select "10"
select select "2025"
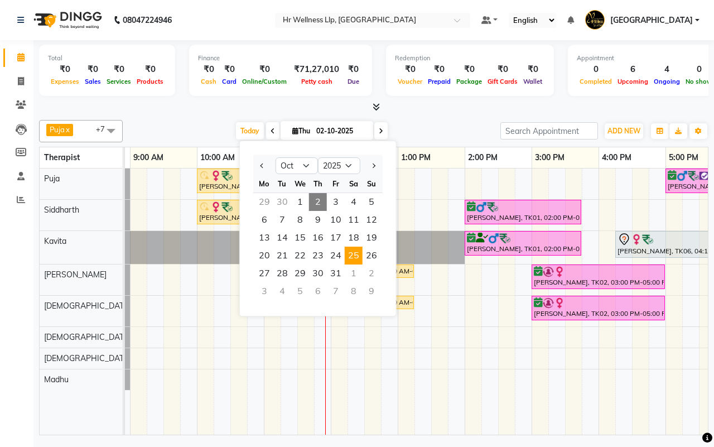
click at [357, 255] on span "25" at bounding box center [354, 255] width 18 height 18
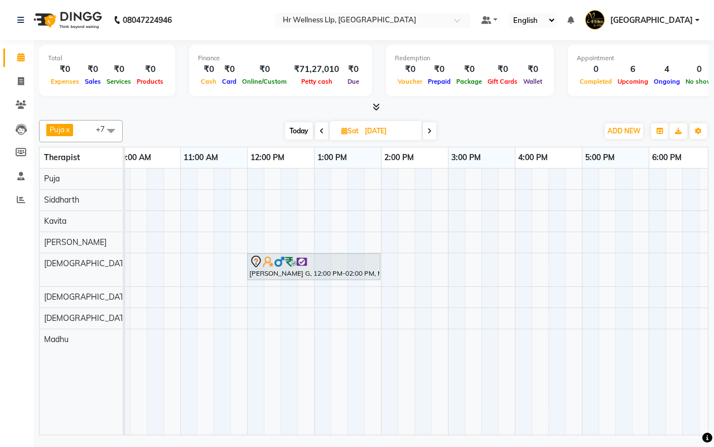
scroll to position [0, 0]
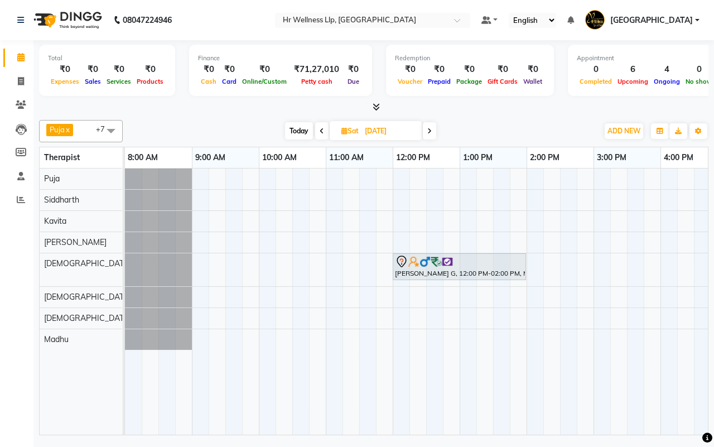
click at [510, 131] on div "[DATE] [DATE]" at bounding box center [360, 131] width 464 height 17
click at [291, 132] on span "Today" at bounding box center [299, 130] width 28 height 17
type input "02-10-2025"
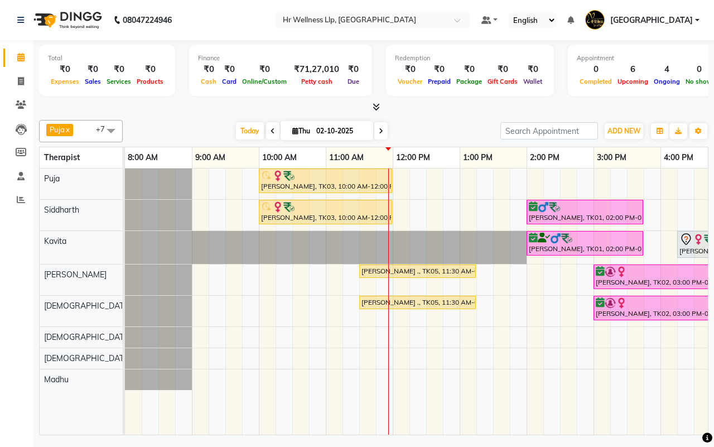
click at [328, 126] on input "02-10-2025" at bounding box center [341, 131] width 56 height 17
select select "10"
select select "2025"
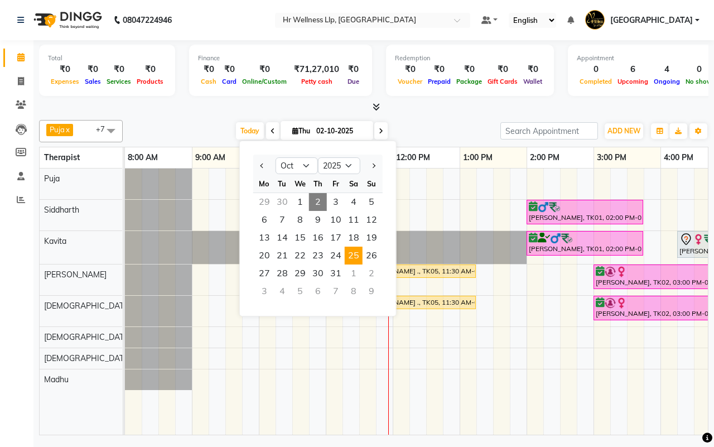
click at [355, 255] on span "25" at bounding box center [354, 255] width 18 height 18
type input "[DATE]"
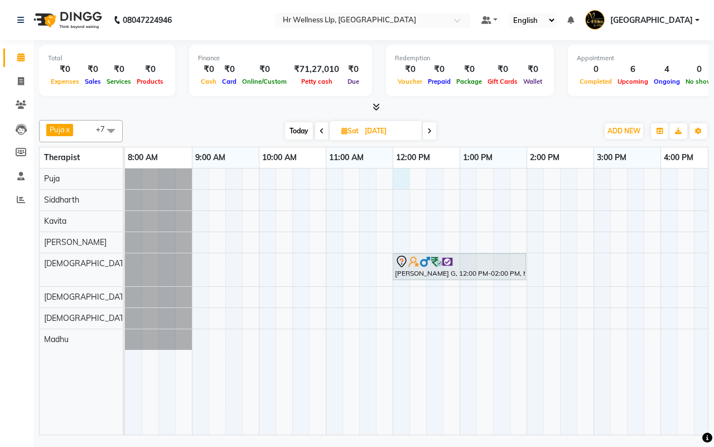
click at [396, 180] on div "[PERSON_NAME] G, 12:00 PM-02:00 PM, Massage 90 Min" at bounding box center [560, 301] width 870 height 266
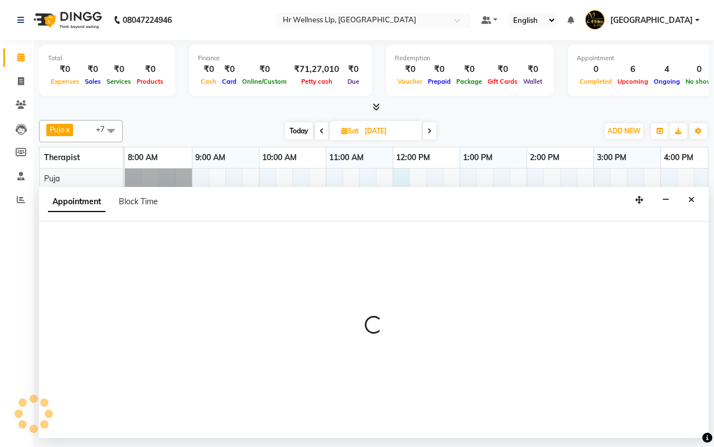
select select "16488"
select select "720"
select select "tentative"
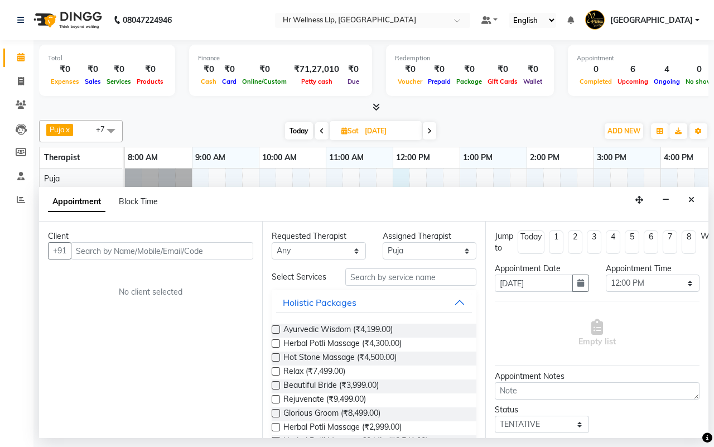
click at [164, 248] on input "text" at bounding box center [162, 250] width 182 height 17
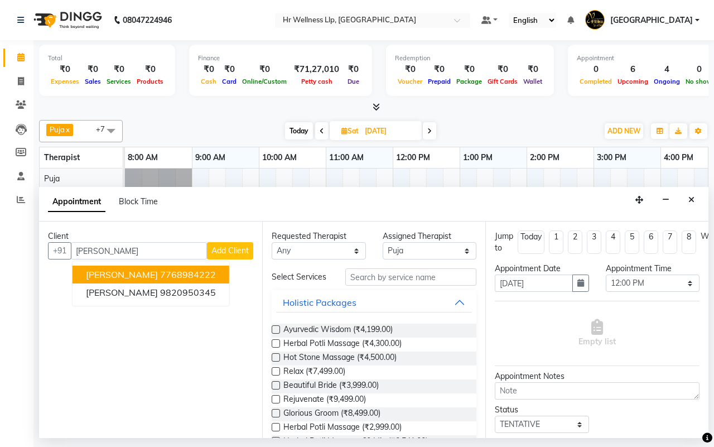
click at [160, 276] on ngb-highlight "7768984222" at bounding box center [188, 274] width 56 height 11
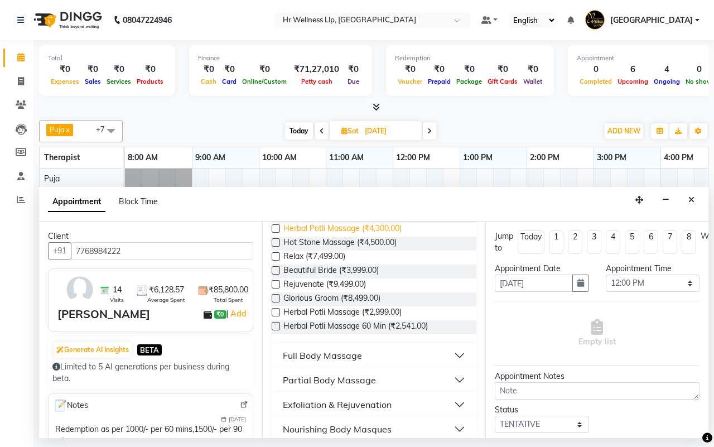
scroll to position [139, 0]
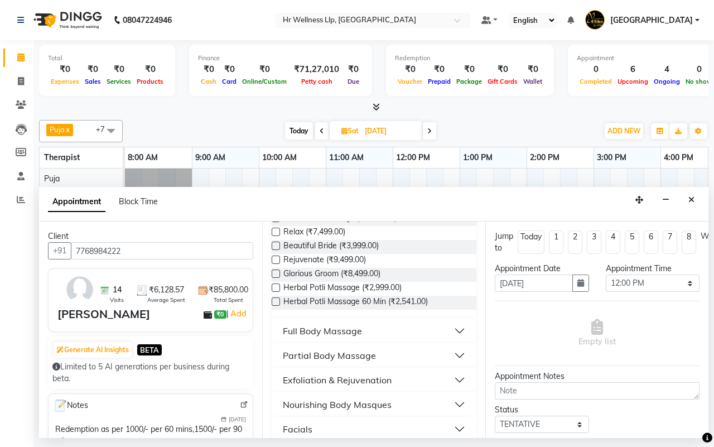
type input "7768984222"
click at [341, 337] on div "Full Body Massage" at bounding box center [322, 330] width 79 height 13
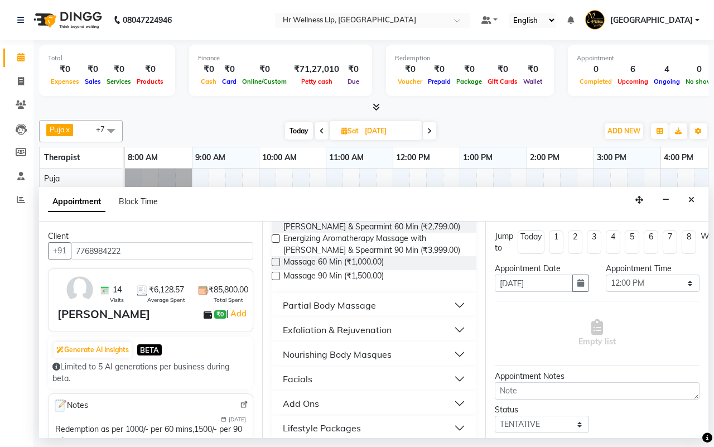
scroll to position [832, 0]
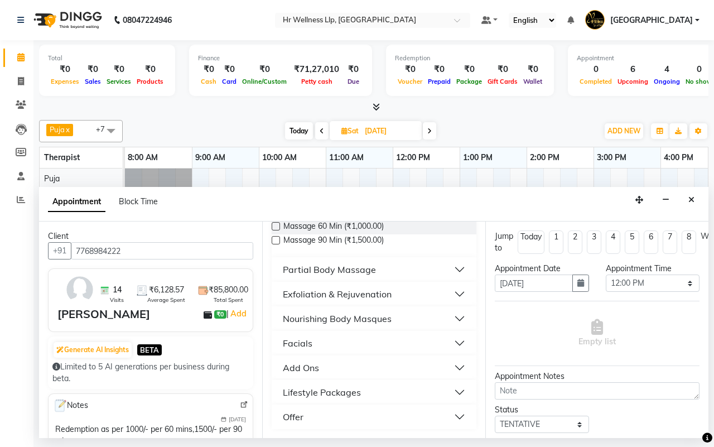
click at [277, 227] on label at bounding box center [275, 226] width 8 height 8
click at [277, 227] on input "checkbox" at bounding box center [274, 227] width 7 height 7
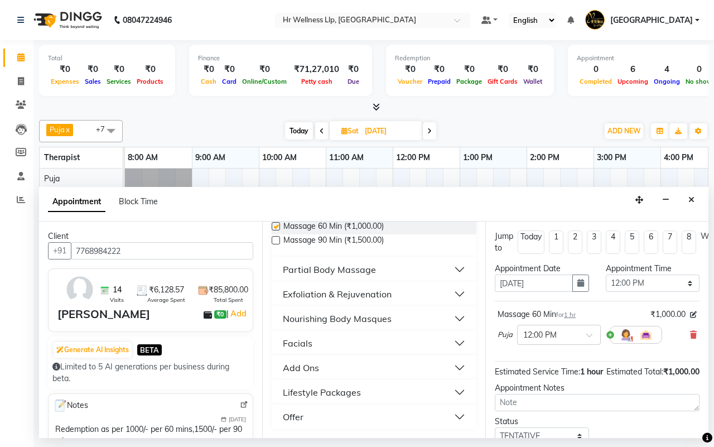
checkbox input "false"
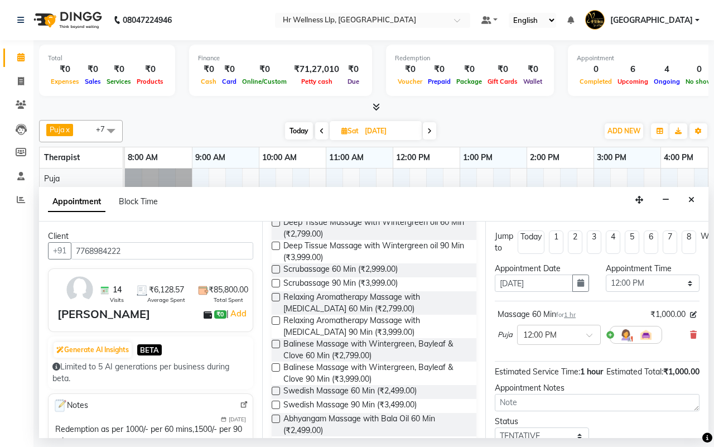
scroll to position [0, 0]
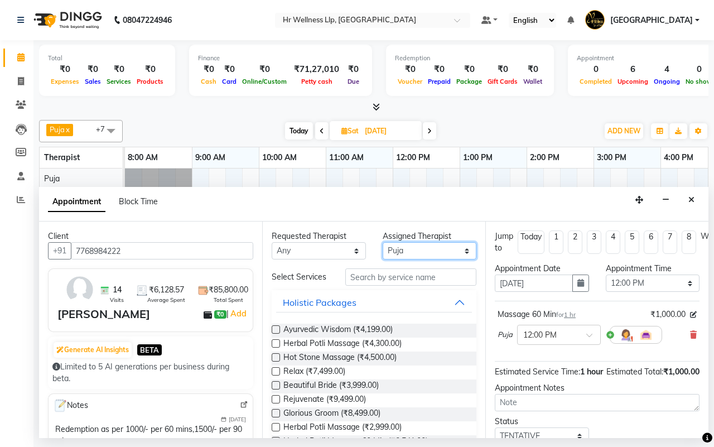
click at [410, 249] on select "Select [DEMOGRAPHIC_DATA] waitlist [DEMOGRAPHIC_DATA] waitlist 1 [PERSON_NAME] …" at bounding box center [429, 250] width 94 height 17
select select "16489"
click at [382, 243] on select "Select [DEMOGRAPHIC_DATA] waitlist [DEMOGRAPHIC_DATA] waitlist 1 [PERSON_NAME] …" at bounding box center [429, 250] width 94 height 17
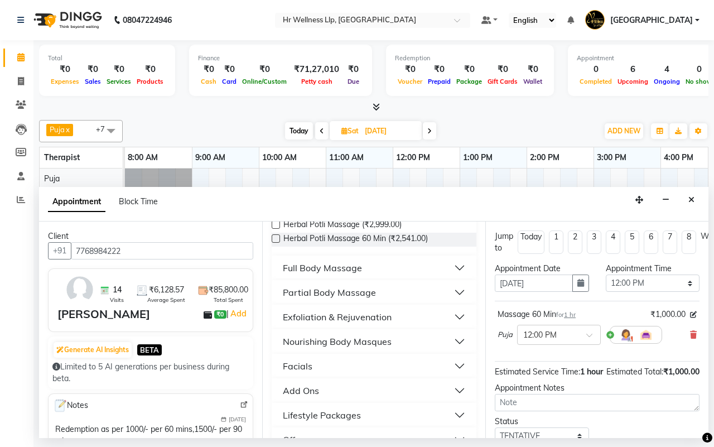
scroll to position [230, 0]
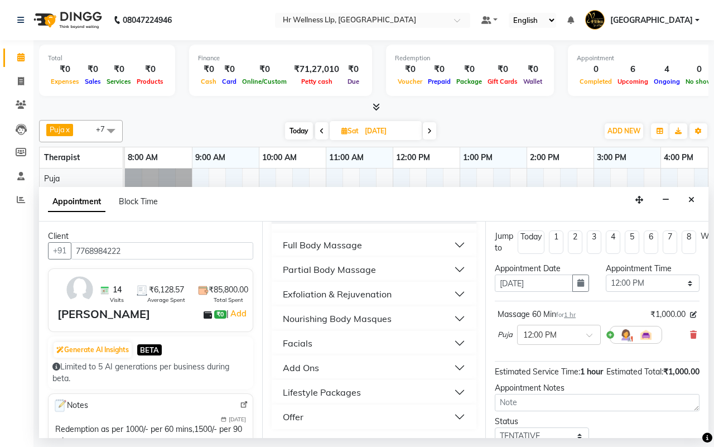
click at [311, 246] on div "Full Body Massage" at bounding box center [322, 244] width 79 height 13
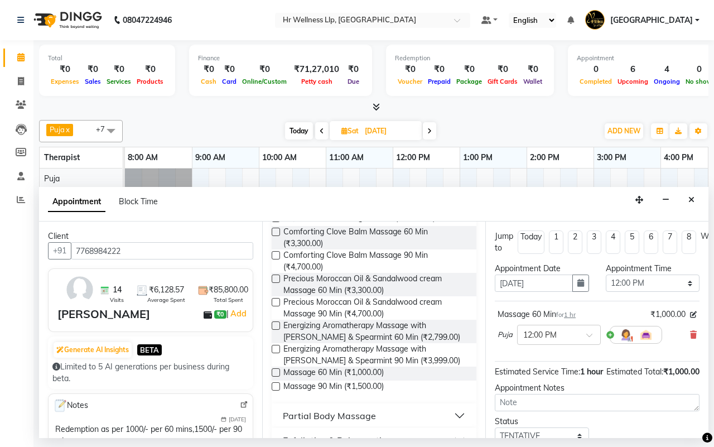
scroll to position [718, 0]
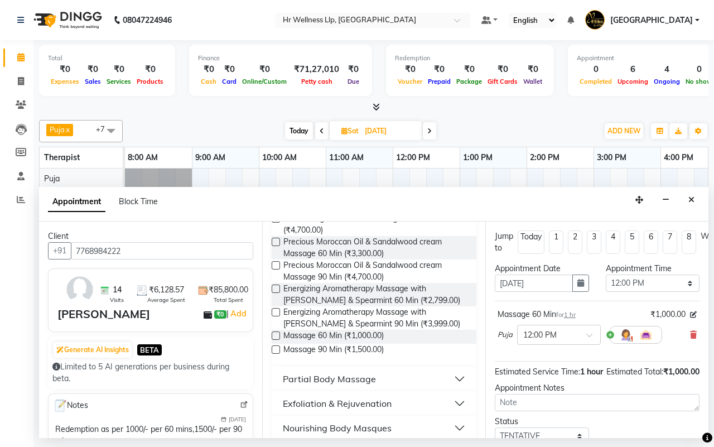
click at [274, 340] on label at bounding box center [275, 335] width 8 height 8
click at [274, 340] on input "checkbox" at bounding box center [274, 336] width 7 height 7
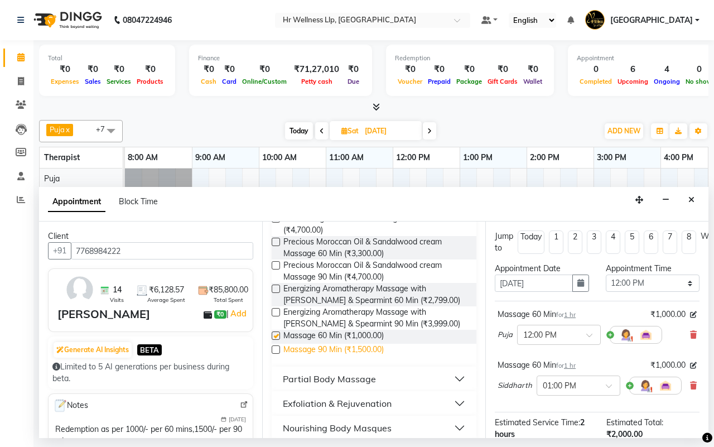
checkbox input "false"
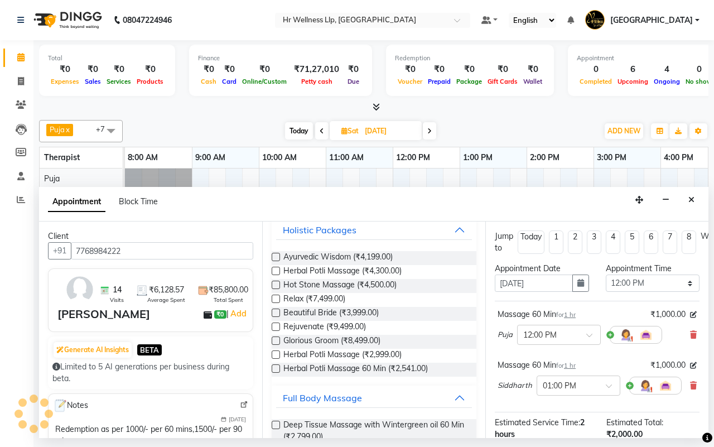
scroll to position [0, 0]
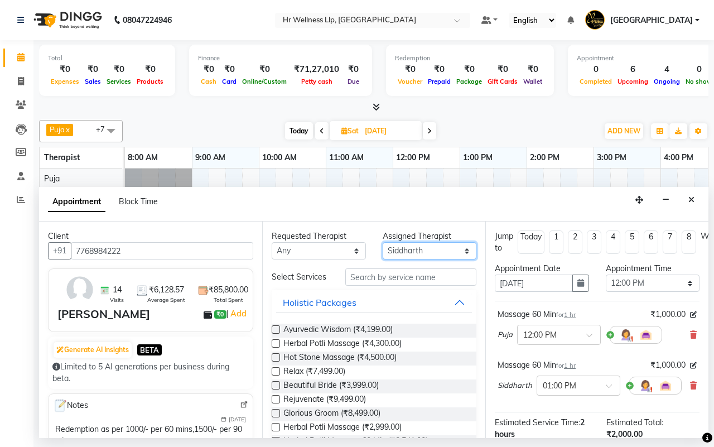
click at [390, 252] on select "Select [DEMOGRAPHIC_DATA] waitlist [DEMOGRAPHIC_DATA] waitlist 1 [PERSON_NAME] …" at bounding box center [429, 250] width 94 height 17
select select "19727"
click at [382, 243] on select "Select [DEMOGRAPHIC_DATA] waitlist [DEMOGRAPHIC_DATA] waitlist 1 [PERSON_NAME] …" at bounding box center [429, 250] width 94 height 17
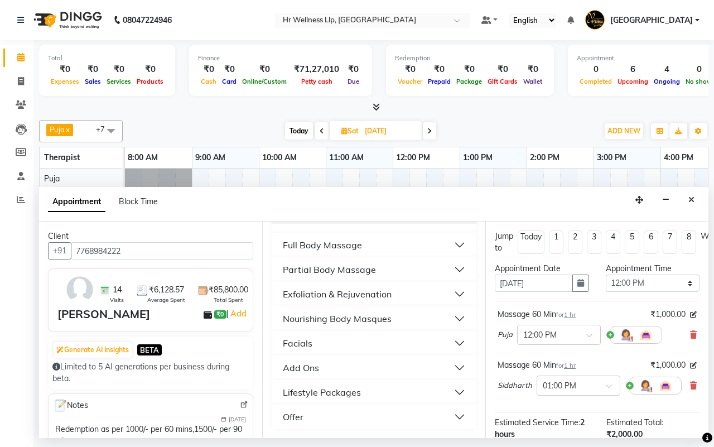
scroll to position [230, 0]
click at [341, 244] on div "Full Body Massage" at bounding box center [322, 244] width 79 height 13
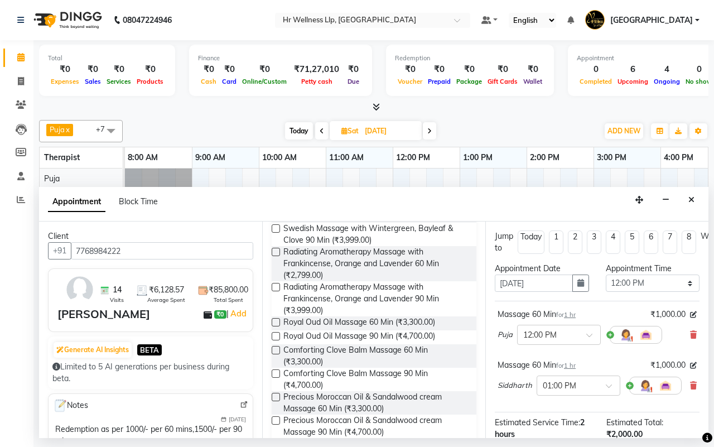
scroll to position [648, 0]
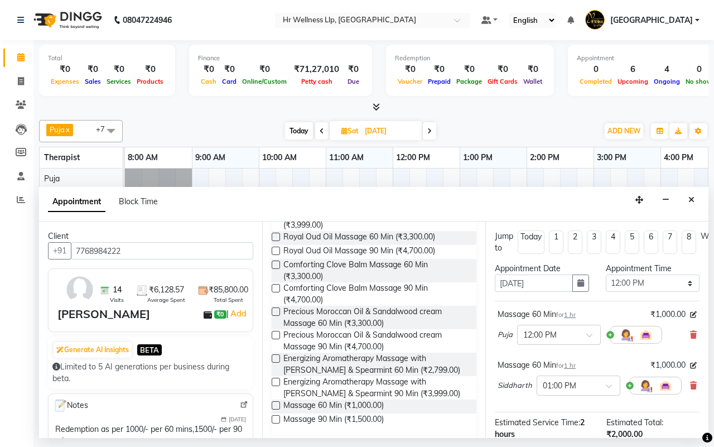
click at [277, 409] on label at bounding box center [275, 405] width 8 height 8
click at [277, 409] on input "checkbox" at bounding box center [274, 405] width 7 height 7
checkbox input "false"
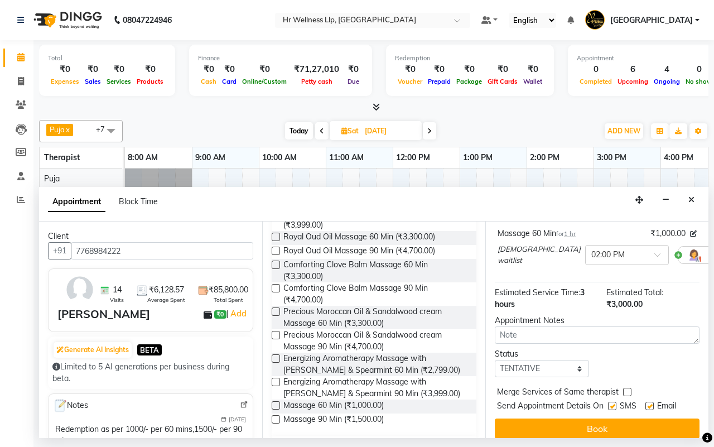
scroll to position [202, 0]
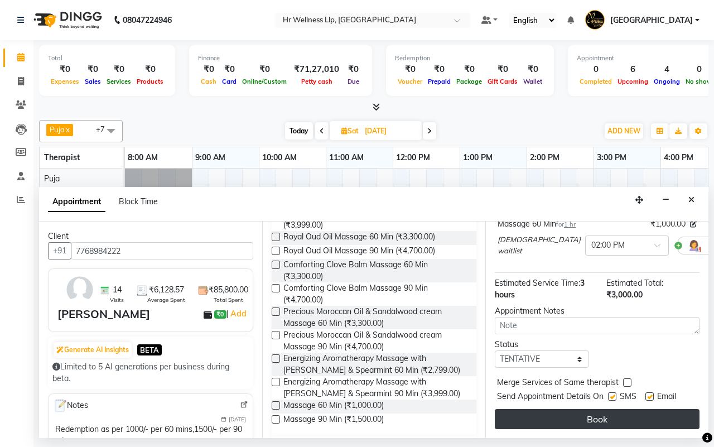
click at [591, 410] on button "Book" at bounding box center [596, 419] width 205 height 20
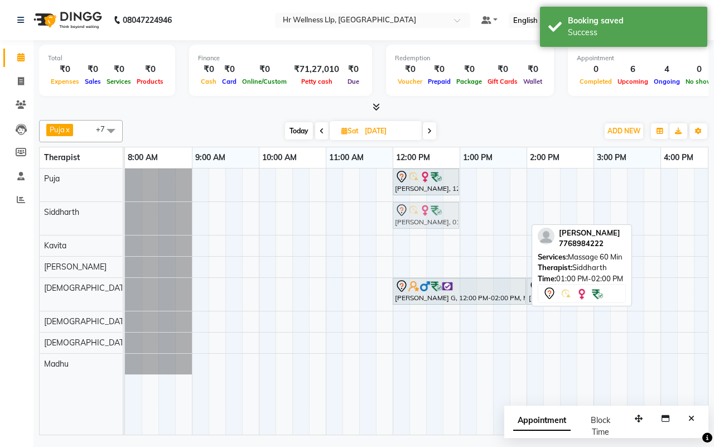
drag, startPoint x: 492, startPoint y: 218, endPoint x: 427, endPoint y: 218, distance: 64.7
click at [125, 218] on div "[PERSON_NAME], 01:00 PM-02:00 PM, Massage 60 [PERSON_NAME], 01:00 PM-02:00 PM, …" at bounding box center [125, 218] width 0 height 33
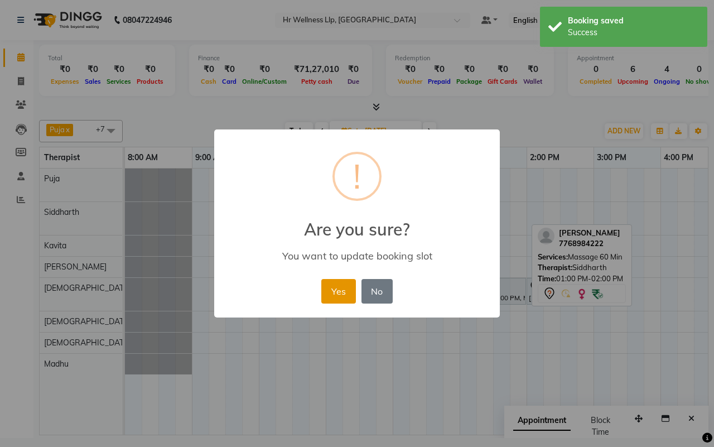
click at [329, 294] on button "Yes" at bounding box center [338, 291] width 34 height 25
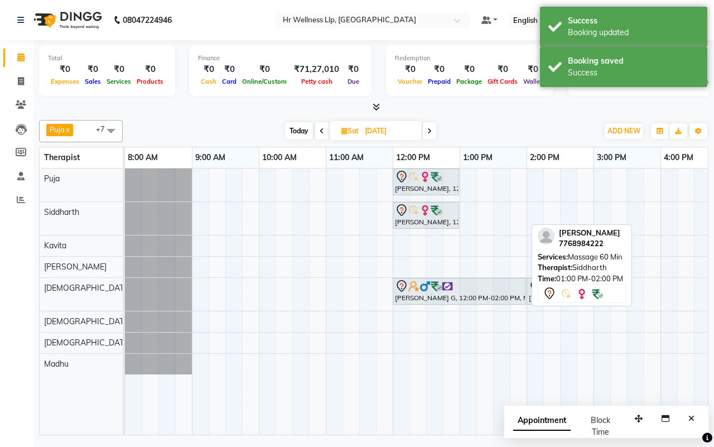
click at [496, 120] on div "Puja x Siddharth x Kavita x [DEMOGRAPHIC_DATA] waitlist x [DEMOGRAPHIC_DATA] wa…" at bounding box center [373, 131] width 669 height 22
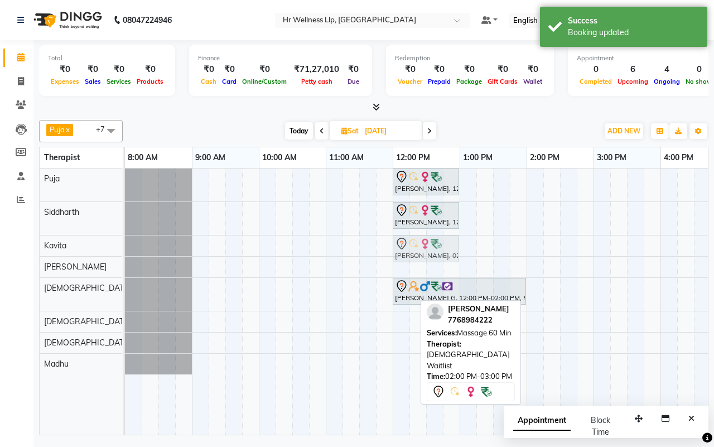
drag, startPoint x: 530, startPoint y: 292, endPoint x: 396, endPoint y: 240, distance: 143.8
click at [396, 240] on tbody "[PERSON_NAME], 12:00 PM-01:00 PM, Massage 60 Min [PERSON_NAME], 12:00 PM-01:00 …" at bounding box center [560, 271] width 870 height 206
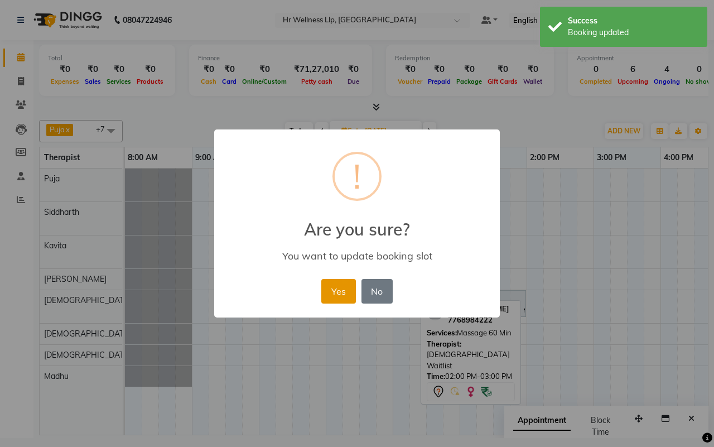
click at [338, 288] on button "Yes" at bounding box center [338, 291] width 34 height 25
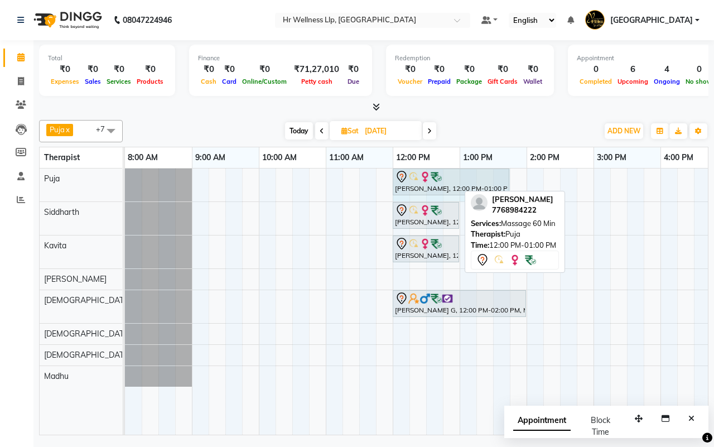
drag, startPoint x: 456, startPoint y: 176, endPoint x: 507, endPoint y: 181, distance: 51.5
click at [125, 181] on div "[PERSON_NAME], 12:00 PM-01:00 PM, Massage 60 [PERSON_NAME], 12:00 PM-01:00 PM, …" at bounding box center [125, 184] width 0 height 33
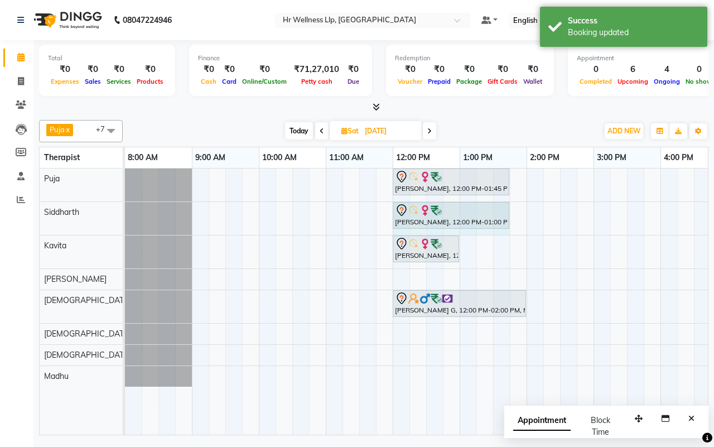
drag, startPoint x: 458, startPoint y: 215, endPoint x: 497, endPoint y: 218, distance: 38.6
click at [125, 218] on div "[PERSON_NAME], 12:00 PM-01:00 PM, Massage 60 [PERSON_NAME], 12:00 PM-01:00 PM, …" at bounding box center [125, 218] width 0 height 33
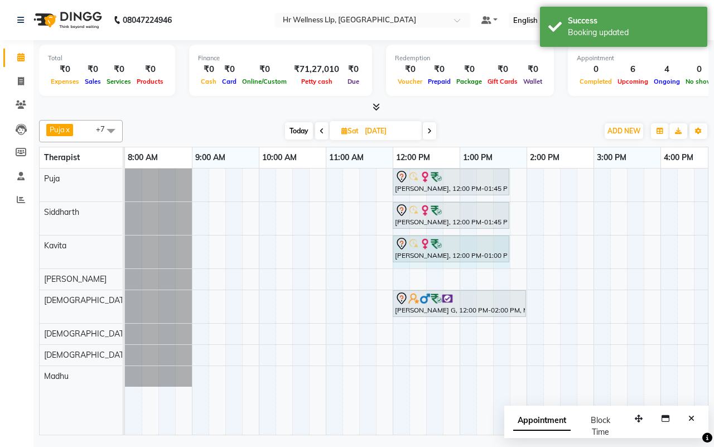
drag, startPoint x: 457, startPoint y: 245, endPoint x: 501, endPoint y: 247, distance: 43.5
click at [125, 247] on div "[PERSON_NAME], 12:00 PM-01:00 PM, Massage 60 [PERSON_NAME], 12:00 PM-01:00 PM, …" at bounding box center [125, 251] width 0 height 33
click at [507, 125] on div "[DATE] [DATE]" at bounding box center [360, 131] width 464 height 17
click at [299, 131] on span "Today" at bounding box center [299, 130] width 28 height 17
type input "02-10-2025"
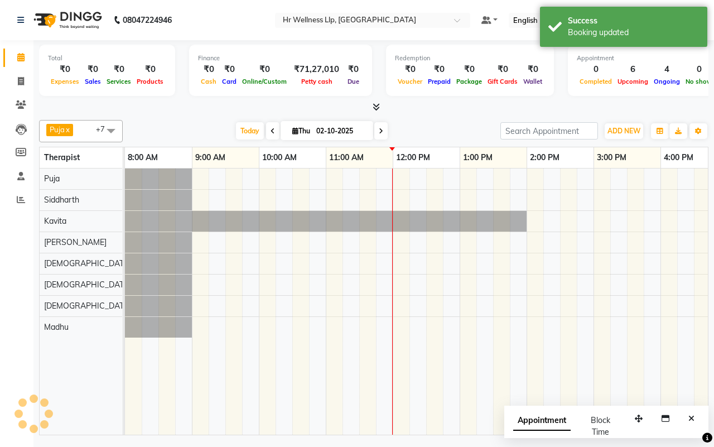
scroll to position [0, 268]
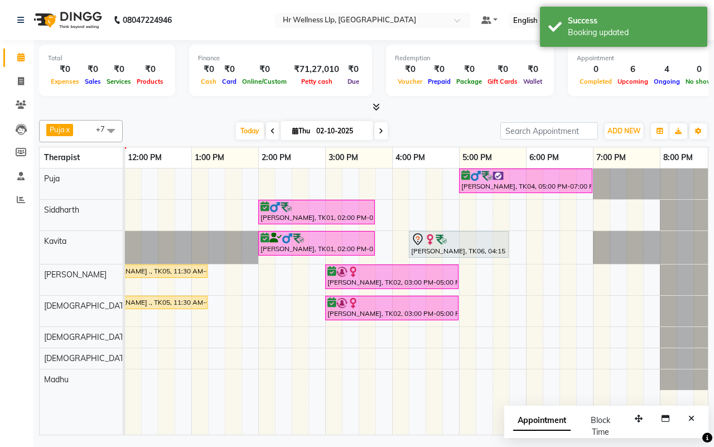
click at [435, 125] on div "Today Thu 02-10-2025" at bounding box center [311, 131] width 366 height 17
click at [692, 420] on icon "Close" at bounding box center [691, 418] width 6 height 8
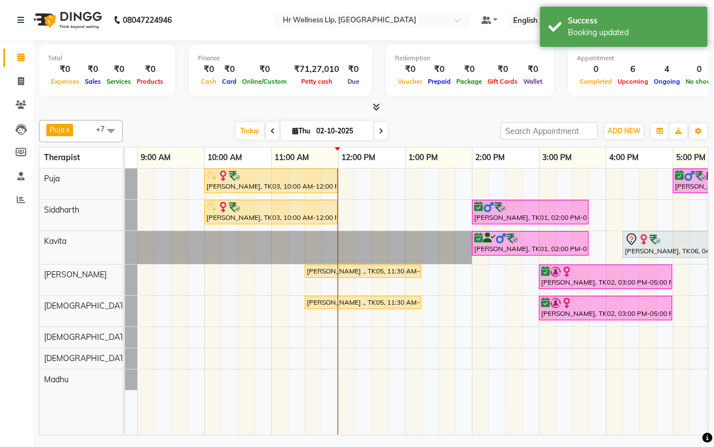
scroll to position [0, 37]
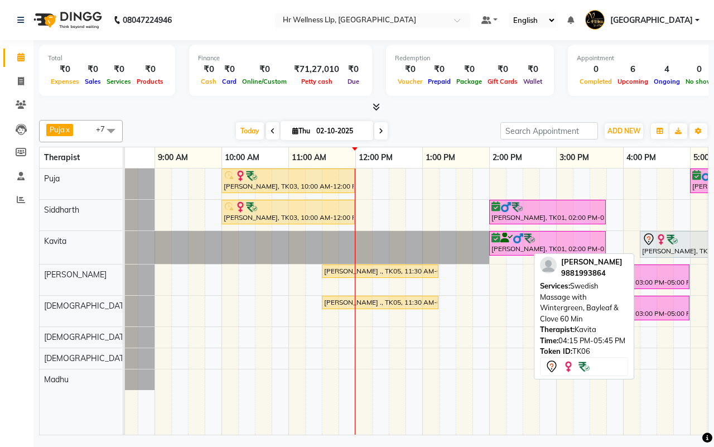
click at [657, 247] on div "[PERSON_NAME], TK06, 04:15 PM-05:45 PM, Swedish Massage with Wintergreen, Bayle…" at bounding box center [690, 243] width 98 height 23
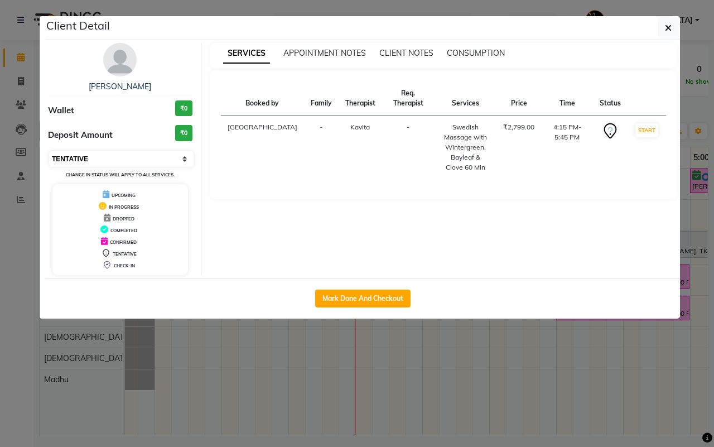
click at [135, 158] on select "Select IN SERVICE CONFIRMED TENTATIVE CHECK IN MARK DONE DROPPED UPCOMING" at bounding box center [121, 159] width 144 height 16
select select "6"
click at [49, 151] on select "Select IN SERVICE CONFIRMED TENTATIVE CHECK IN MARK DONE DROPPED UPCOMING" at bounding box center [121, 159] width 144 height 16
click at [667, 27] on icon "button" at bounding box center [668, 27] width 7 height 9
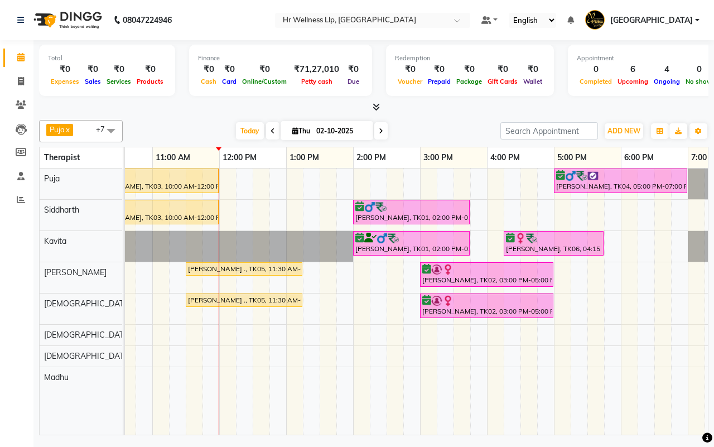
scroll to position [0, 287]
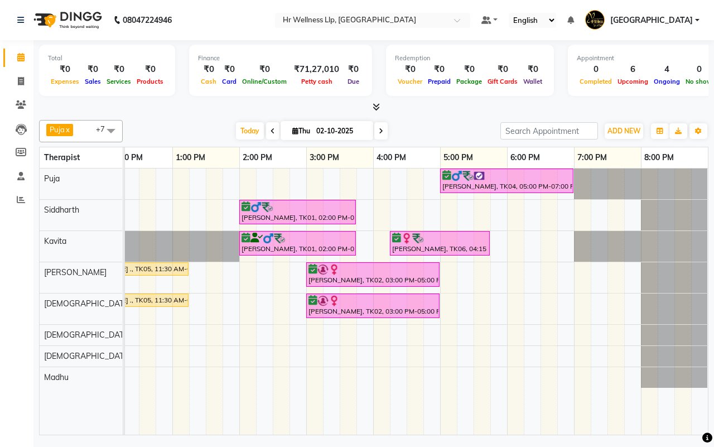
click at [432, 132] on div "Today Thu 02-10-2025" at bounding box center [311, 131] width 366 height 17
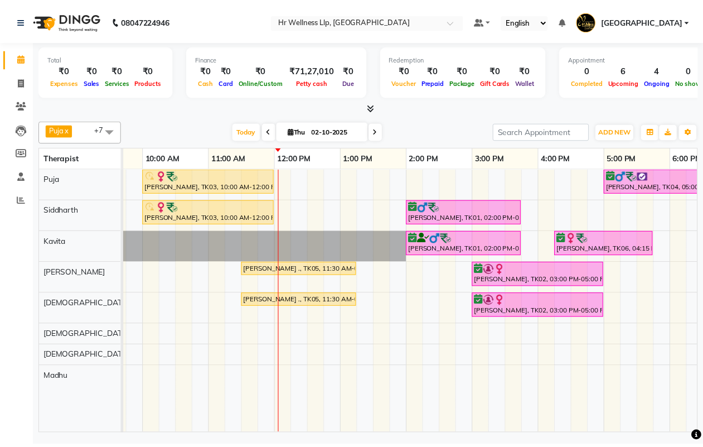
scroll to position [0, 71]
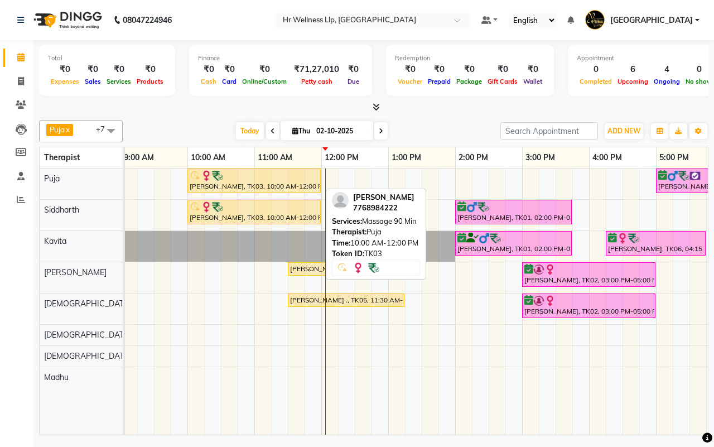
click at [237, 182] on div "[PERSON_NAME], TK03, 10:00 AM-12:00 PM, Massage 90 Min" at bounding box center [253, 180] width 131 height 21
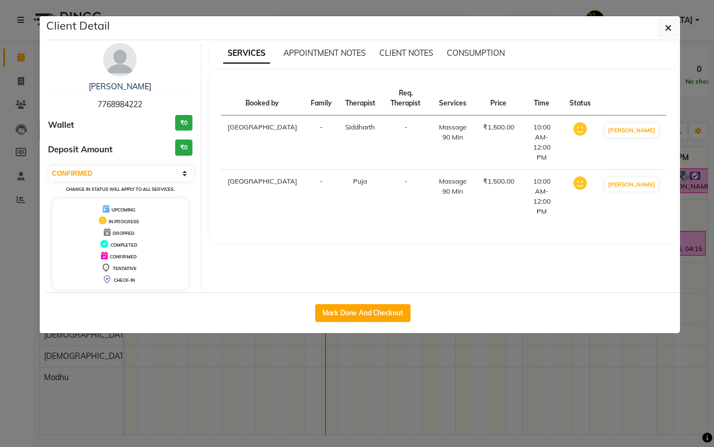
select select "1"
click at [355, 316] on button "Mark Done And Checkout" at bounding box center [362, 313] width 95 height 18
select select "service"
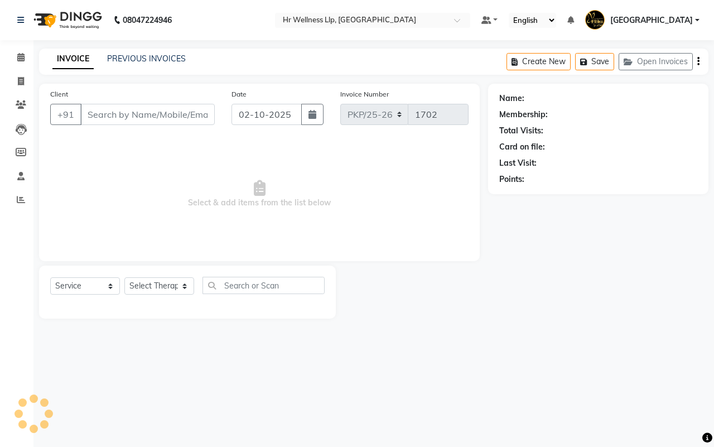
type input "7768984222"
select select "16489"
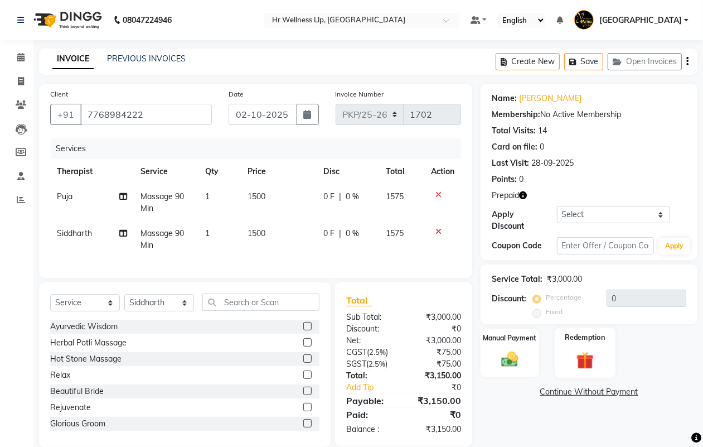
click at [581, 360] on img at bounding box center [585, 360] width 28 height 22
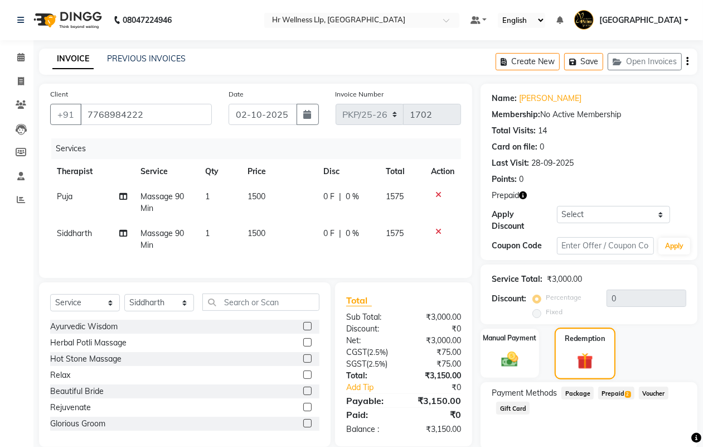
scroll to position [42, 0]
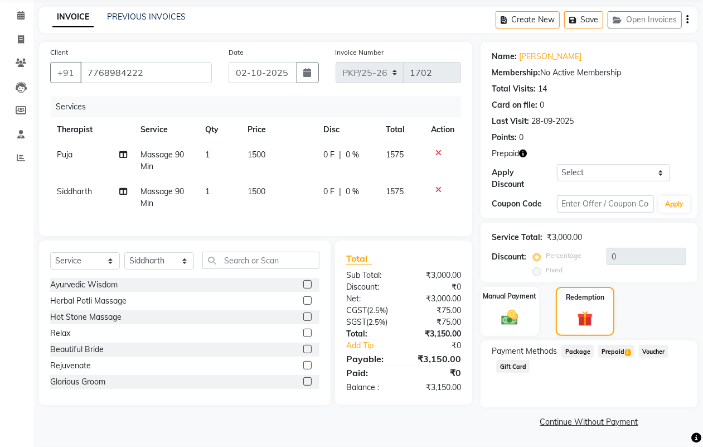
click at [605, 350] on span "Prepaid 2" at bounding box center [616, 351] width 36 height 13
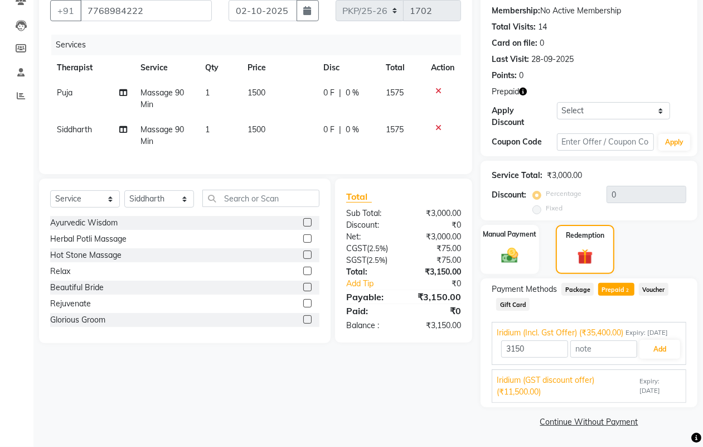
scroll to position [115, 0]
click at [579, 392] on span "Iridium (GST discount offer) (₹11,500.00)" at bounding box center [567, 385] width 140 height 23
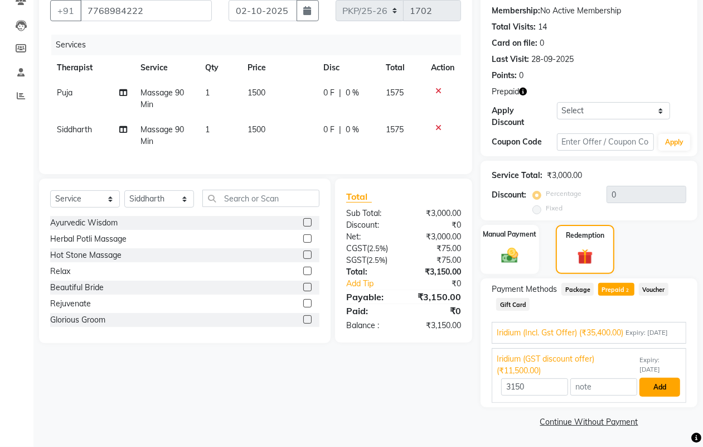
click at [658, 388] on button "Add" at bounding box center [659, 386] width 41 height 19
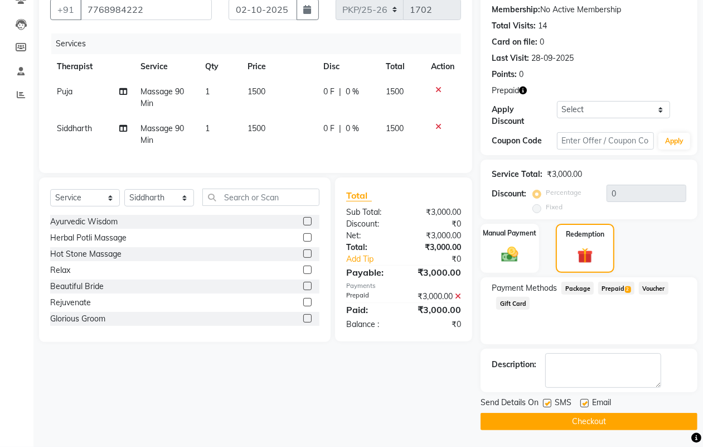
click at [594, 419] on button "Checkout" at bounding box center [589, 421] width 217 height 17
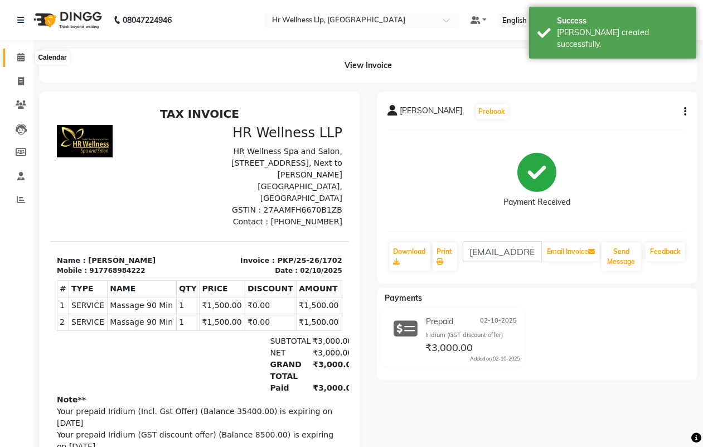
click at [21, 56] on icon at bounding box center [20, 57] width 7 height 8
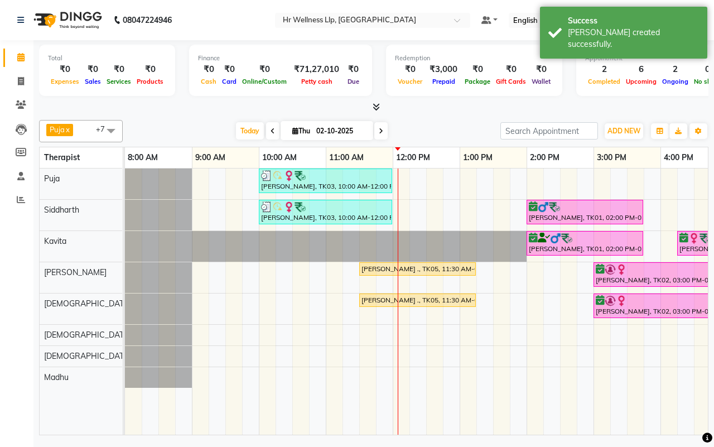
click at [424, 130] on div "Today Thu 02-10-2025" at bounding box center [311, 131] width 366 height 17
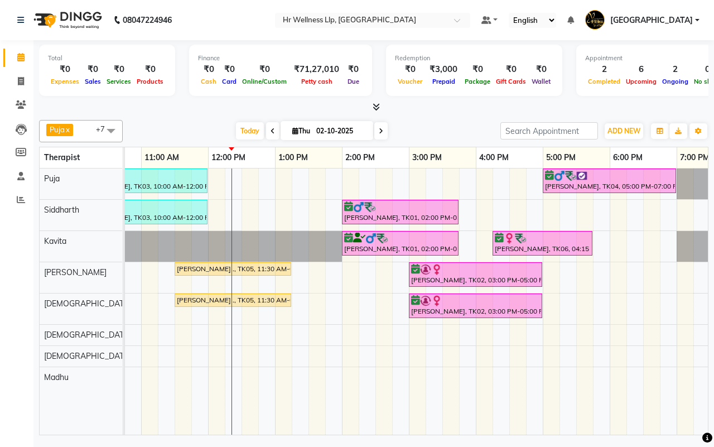
scroll to position [0, 182]
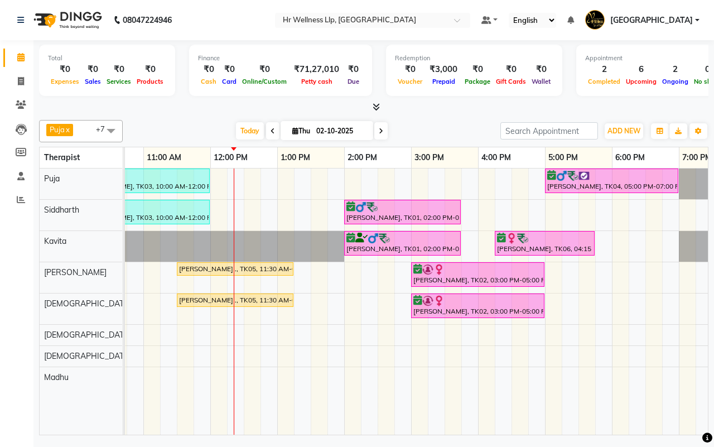
click at [430, 132] on div "Today Thu 02-10-2025" at bounding box center [311, 131] width 366 height 17
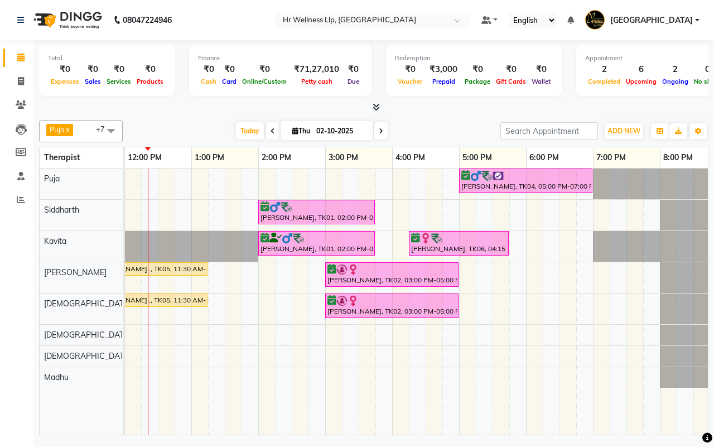
scroll to position [0, 0]
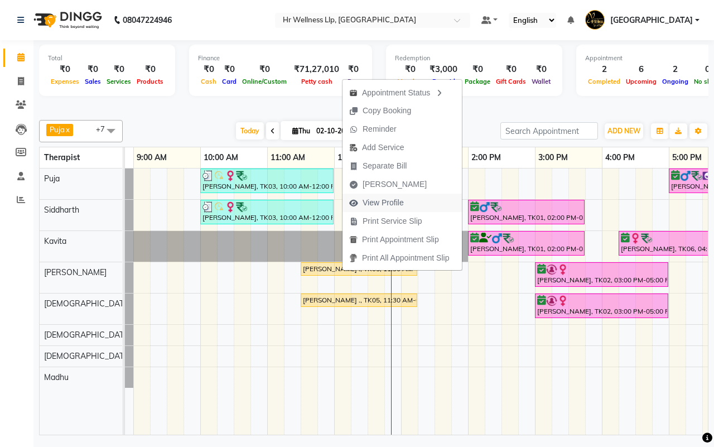
click at [375, 203] on span "View Profile" at bounding box center [382, 203] width 41 height 12
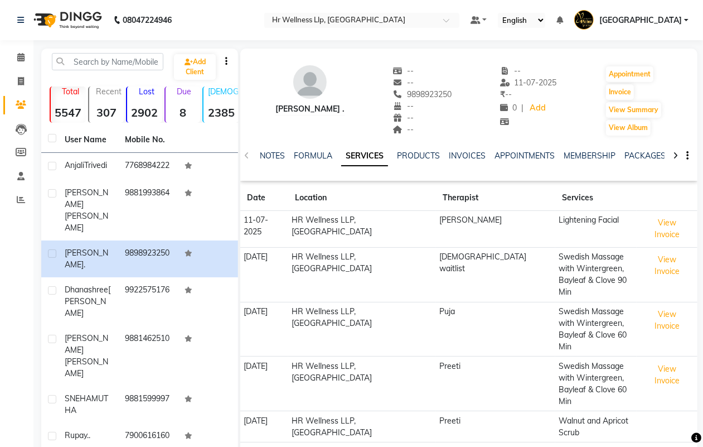
click at [676, 154] on icon at bounding box center [675, 156] width 5 height 8
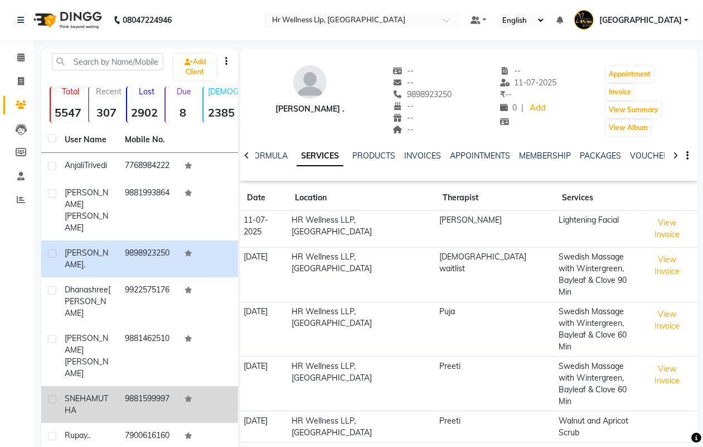
click at [108, 392] on div "[PERSON_NAME]" at bounding box center [88, 403] width 47 height 23
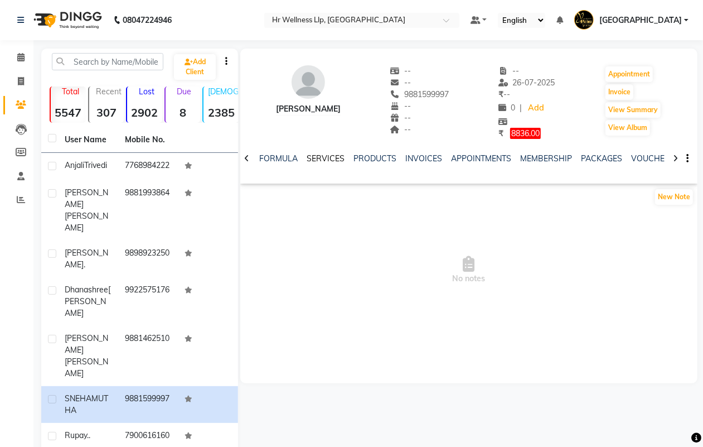
click at [322, 161] on link "SERVICES" at bounding box center [326, 158] width 38 height 10
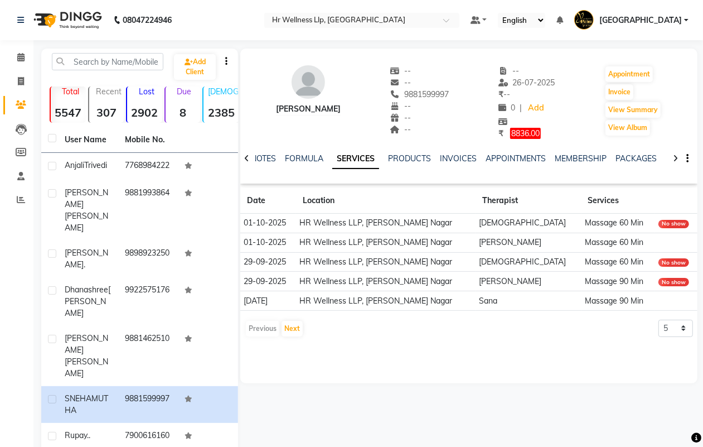
click at [676, 157] on icon at bounding box center [675, 158] width 5 height 8
click at [288, 329] on button "Next" at bounding box center [292, 329] width 21 height 16
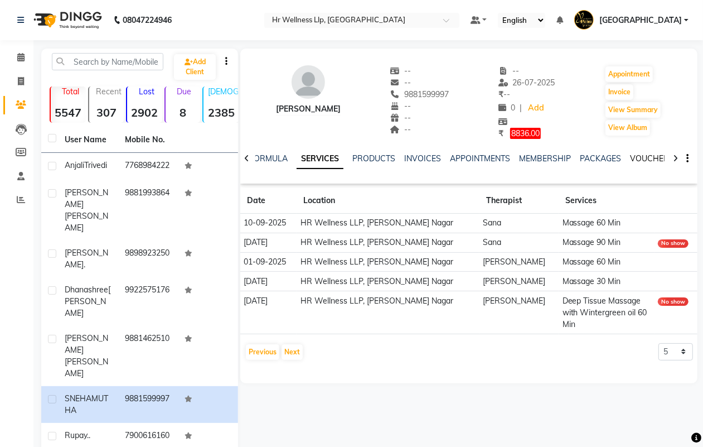
click at [644, 162] on link "VOUCHERS" at bounding box center [652, 158] width 44 height 10
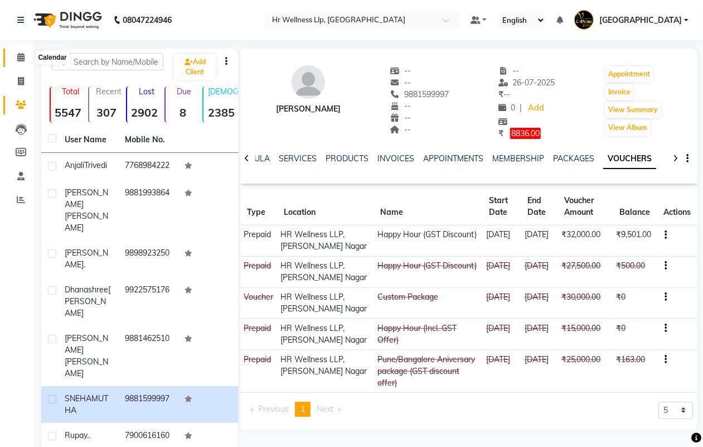
click at [18, 59] on icon at bounding box center [20, 57] width 7 height 8
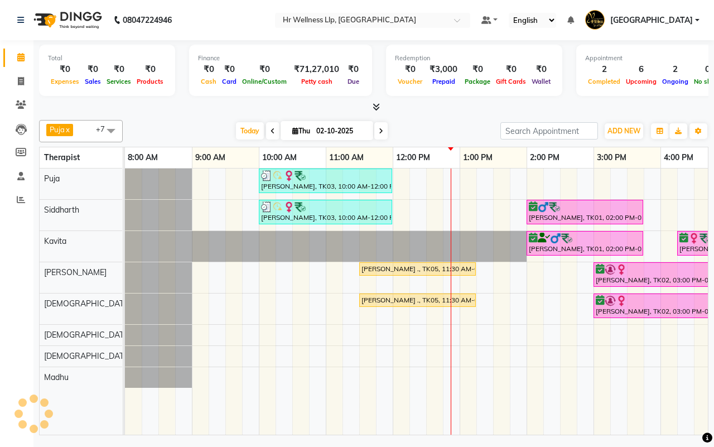
scroll to position [0, 268]
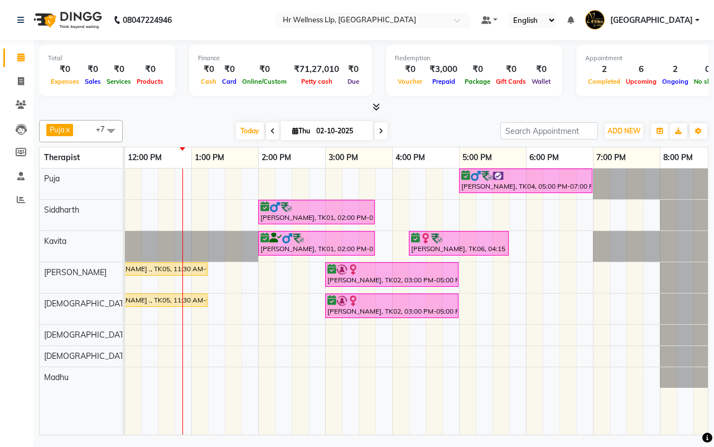
click at [437, 129] on div "Today Thu 02-10-2025" at bounding box center [311, 131] width 366 height 17
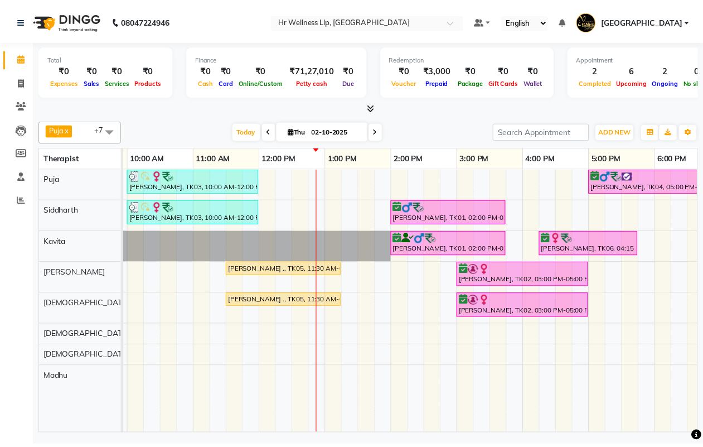
scroll to position [0, 121]
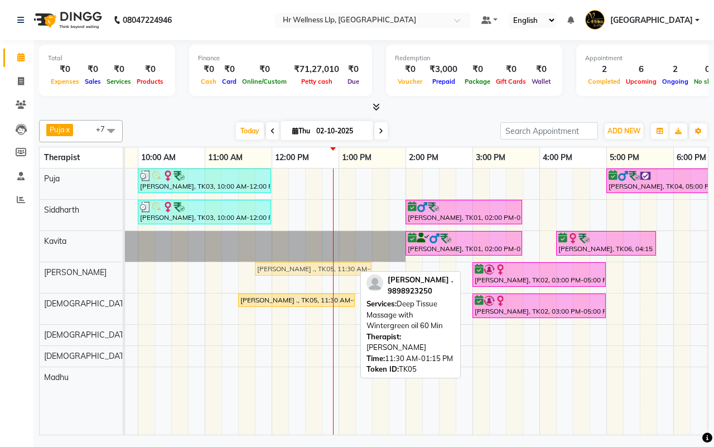
drag, startPoint x: 262, startPoint y: 271, endPoint x: 270, endPoint y: 271, distance: 8.4
click at [4, 271] on div "[PERSON_NAME] ., TK05, 11:30 AM-01:15 PM, Deep Tissue Massage with Wintergreen …" at bounding box center [4, 277] width 0 height 31
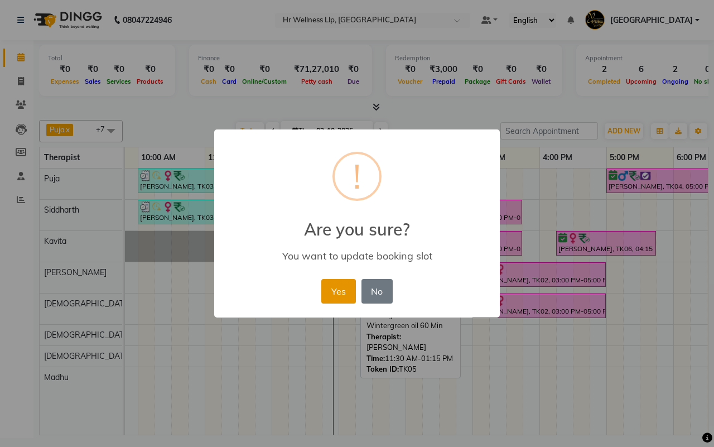
click at [322, 293] on button "Yes" at bounding box center [338, 291] width 34 height 25
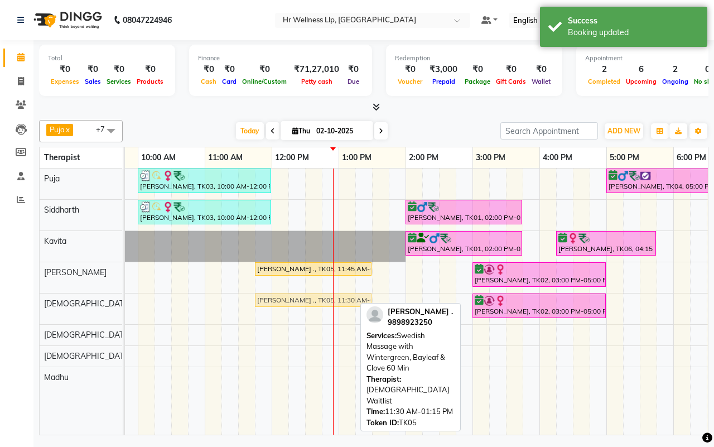
drag, startPoint x: 266, startPoint y: 303, endPoint x: 278, endPoint y: 302, distance: 11.2
click at [4, 302] on div "[PERSON_NAME] ., TK05, 11:30 AM-01:15 PM, Swedish Massage with Wintergreen, Bay…" at bounding box center [4, 308] width 0 height 31
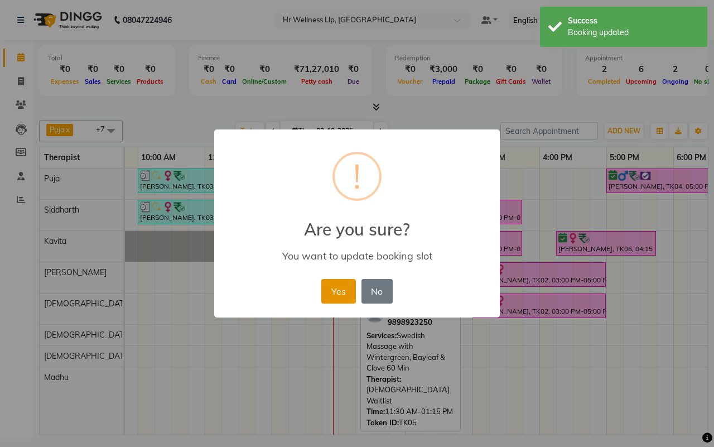
click at [341, 294] on button "Yes" at bounding box center [338, 291] width 34 height 25
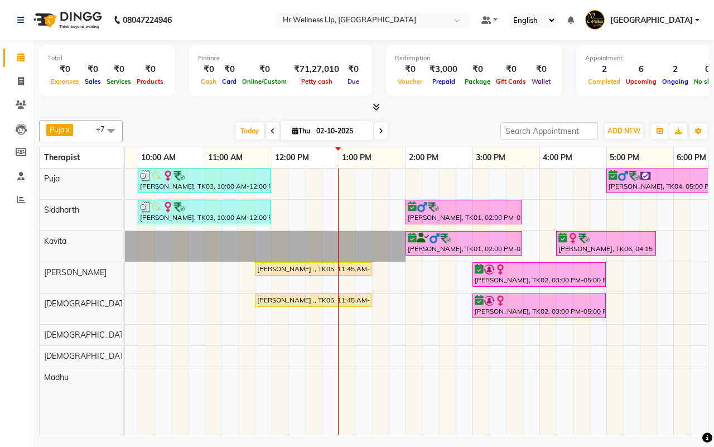
click at [436, 131] on div "Today Thu 02-10-2025" at bounding box center [311, 131] width 366 height 17
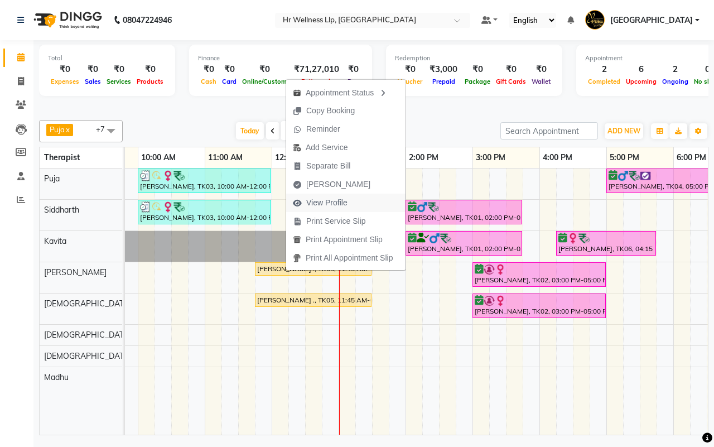
click at [324, 201] on span "View Profile" at bounding box center [326, 203] width 41 height 12
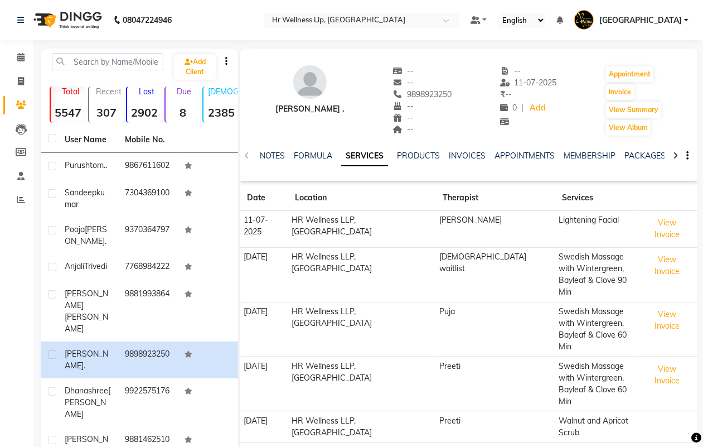
click at [678, 153] on div at bounding box center [675, 155] width 13 height 22
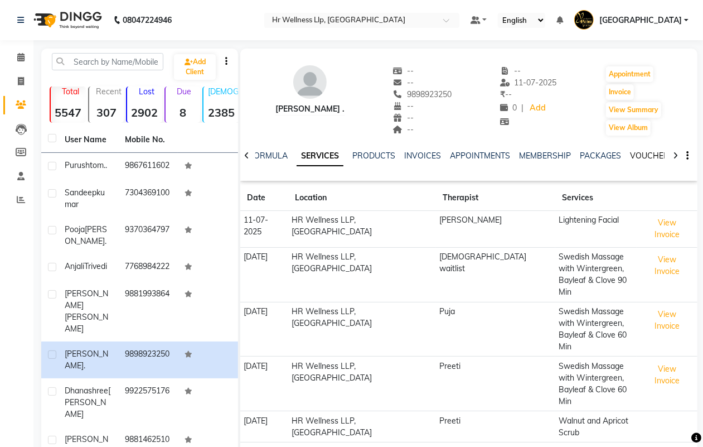
click at [647, 154] on link "VOUCHERS" at bounding box center [652, 156] width 44 height 10
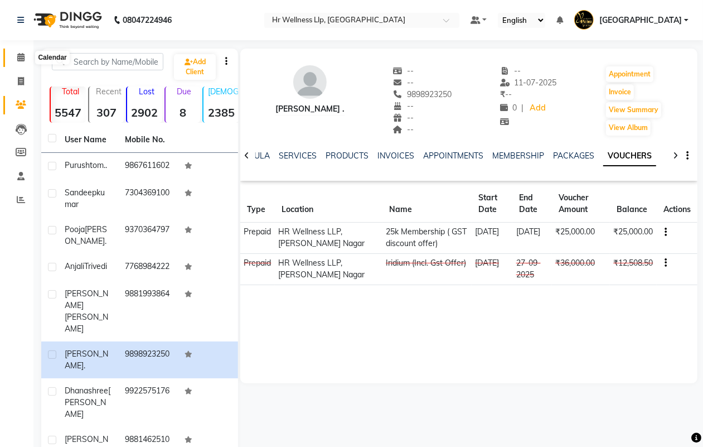
click at [20, 57] on icon at bounding box center [20, 57] width 7 height 8
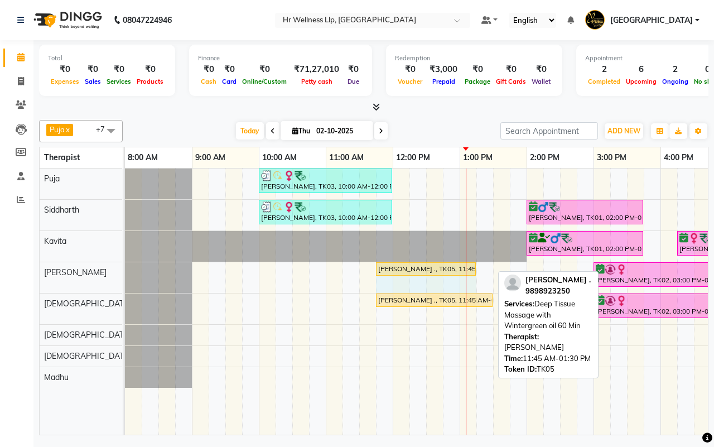
drag, startPoint x: 491, startPoint y: 269, endPoint x: 475, endPoint y: 269, distance: 15.6
click at [125, 269] on div "[PERSON_NAME] ., TK05, 11:45 AM-01:30 PM, Deep Tissue Massage with Wintergreen …" at bounding box center [125, 277] width 0 height 31
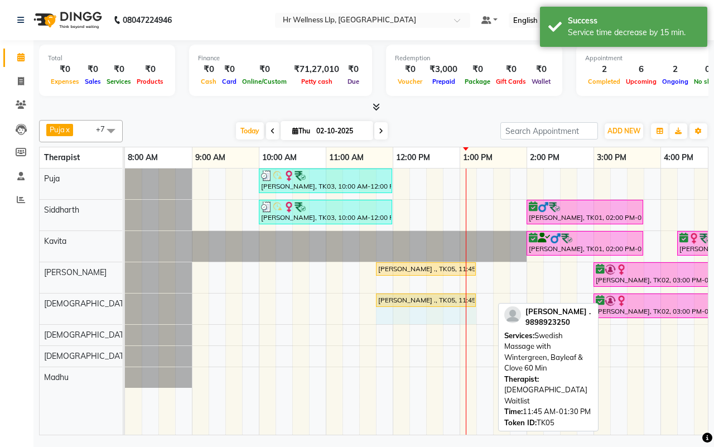
drag, startPoint x: 489, startPoint y: 298, endPoint x: 474, endPoint y: 301, distance: 15.9
click at [125, 301] on div "[PERSON_NAME] ., TK05, 11:45 AM-01:30 PM, Swedish Massage with Wintergreen, Bay…" at bounding box center [125, 308] width 0 height 31
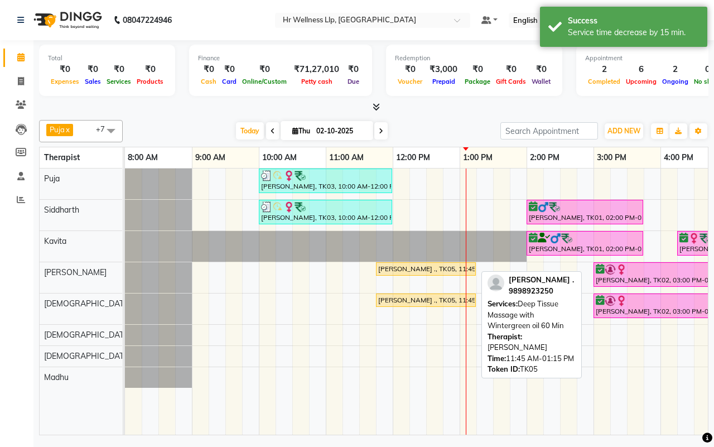
click at [416, 266] on div "[PERSON_NAME] ., TK05, 11:45 AM-01:15 PM, Deep Tissue Massage with Wintergreen …" at bounding box center [426, 269] width 98 height 10
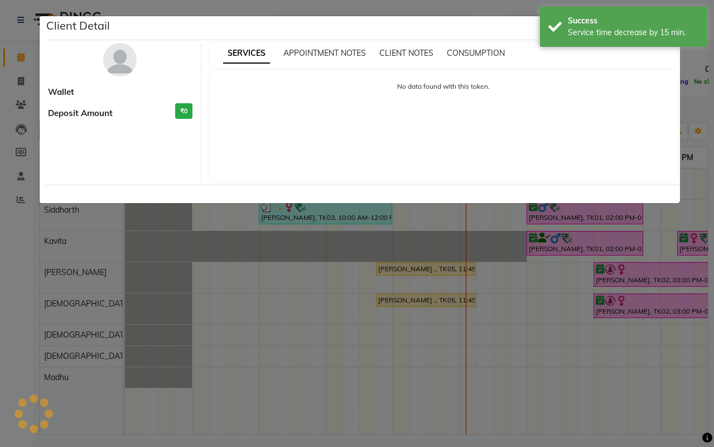
select select "1"
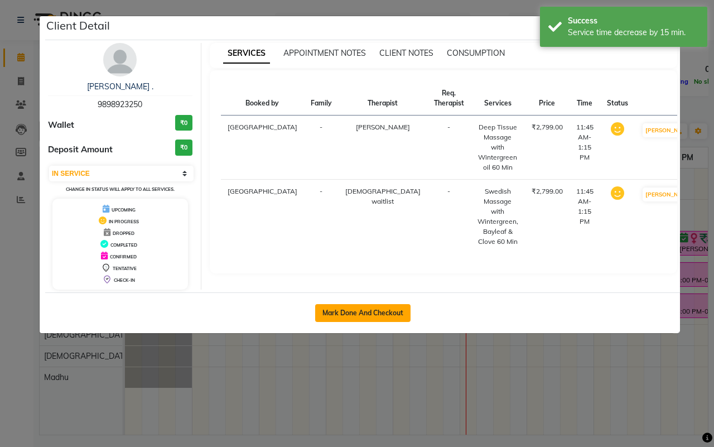
click at [357, 311] on button "Mark Done And Checkout" at bounding box center [362, 313] width 95 height 18
select select "service"
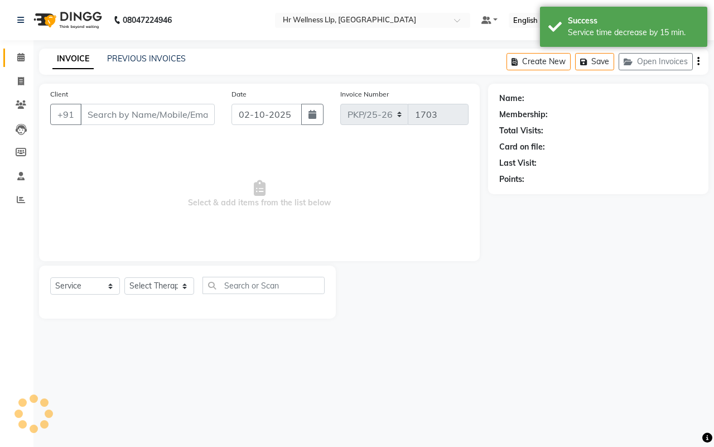
type input "9898923250"
select select "85702"
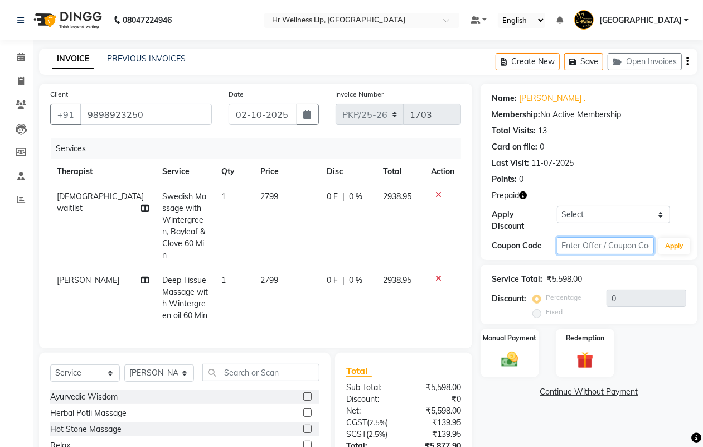
click at [593, 249] on input "text" at bounding box center [605, 245] width 97 height 17
type input "D50%"
click at [670, 249] on button "Apply" at bounding box center [674, 245] width 32 height 17
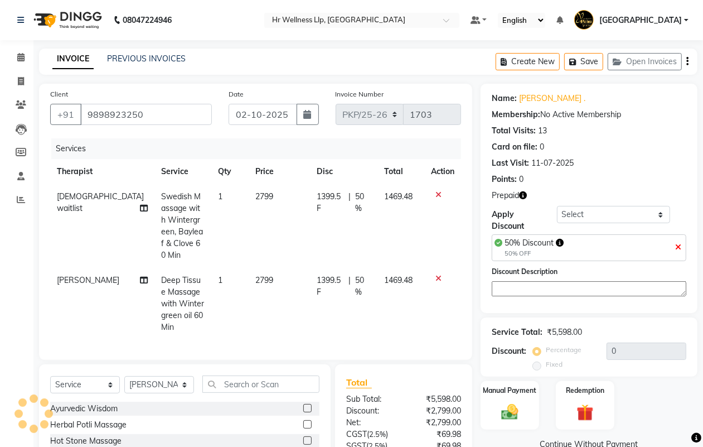
type input "50"
click at [589, 414] on img at bounding box center [585, 413] width 28 height 22
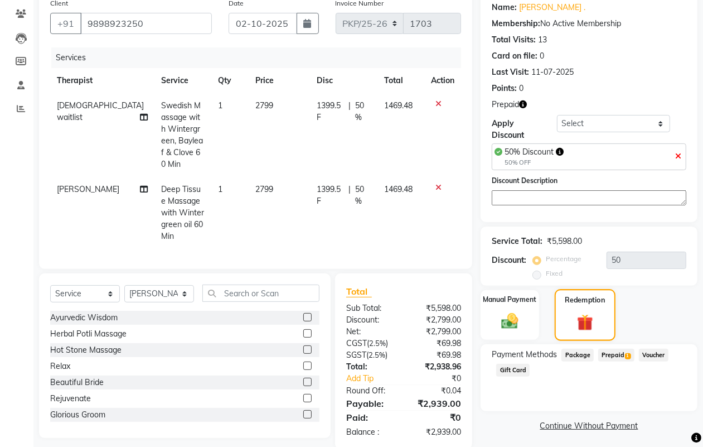
scroll to position [96, 0]
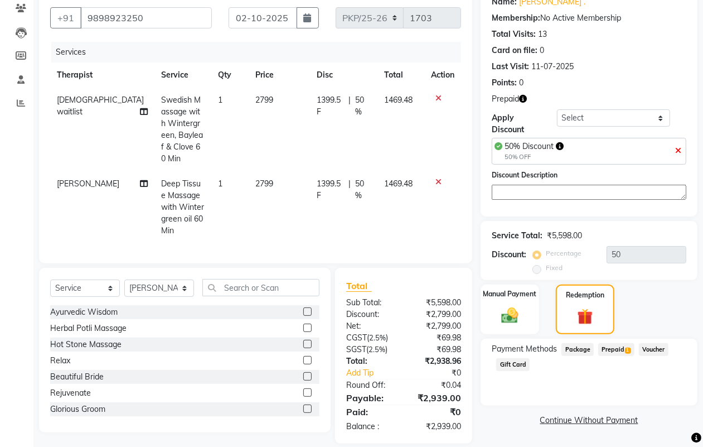
click at [609, 350] on span "Prepaid 1" at bounding box center [616, 349] width 36 height 13
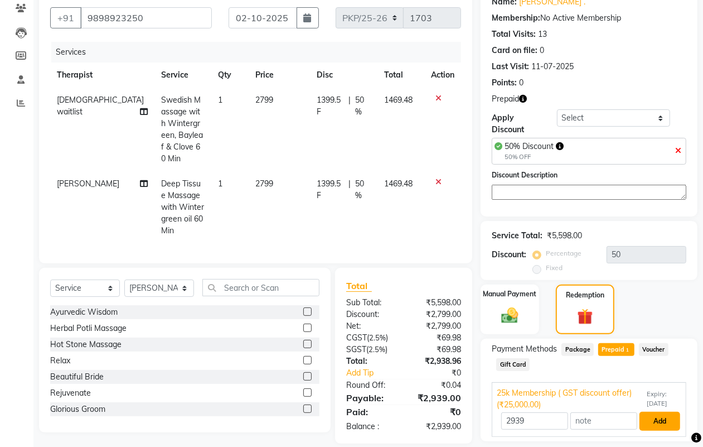
click at [658, 421] on button "Add" at bounding box center [659, 420] width 41 height 19
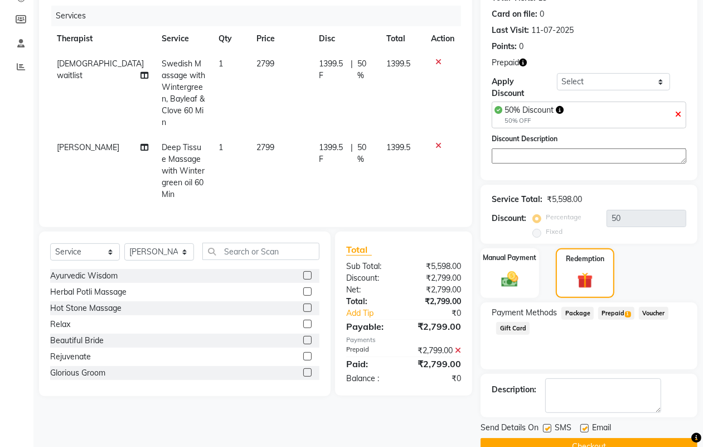
scroll to position [158, 0]
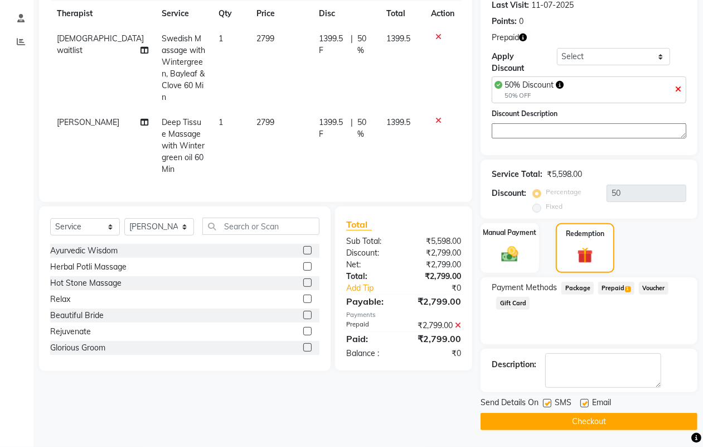
click at [588, 421] on button "Checkout" at bounding box center [589, 421] width 217 height 17
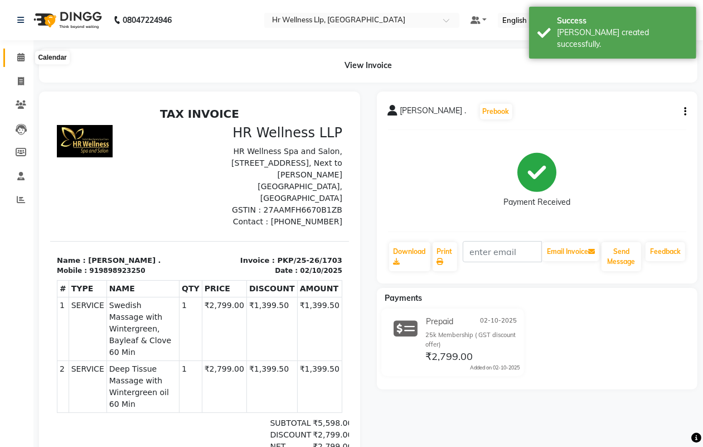
click at [20, 59] on icon at bounding box center [20, 57] width 7 height 8
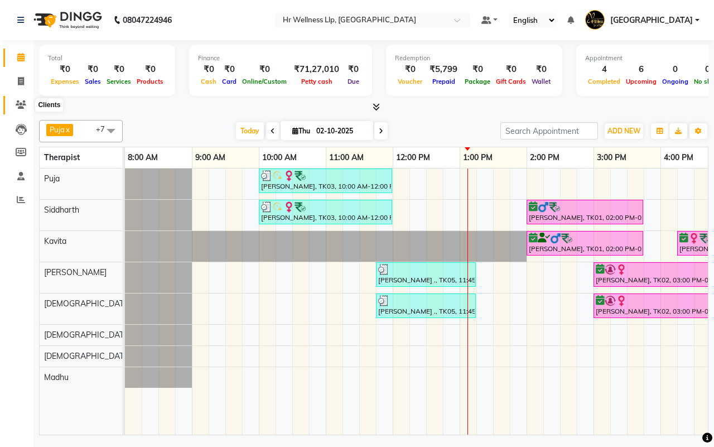
click at [22, 106] on icon at bounding box center [21, 104] width 11 height 8
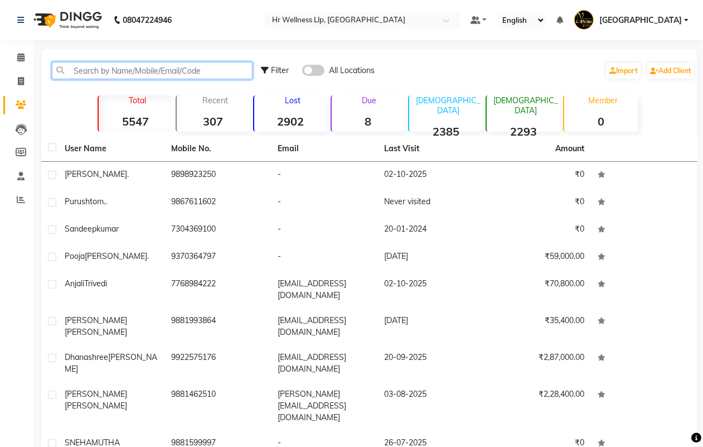
click at [148, 71] on input "text" at bounding box center [152, 70] width 201 height 17
click at [119, 70] on input "text" at bounding box center [152, 70] width 201 height 17
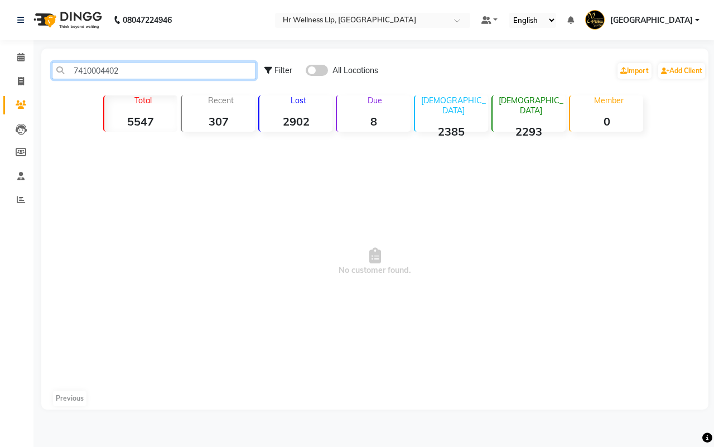
type input "7410004402"
click at [316, 71] on span at bounding box center [316, 70] width 22 height 11
click at [305, 72] on input "checkbox" at bounding box center [305, 72] width 0 height 0
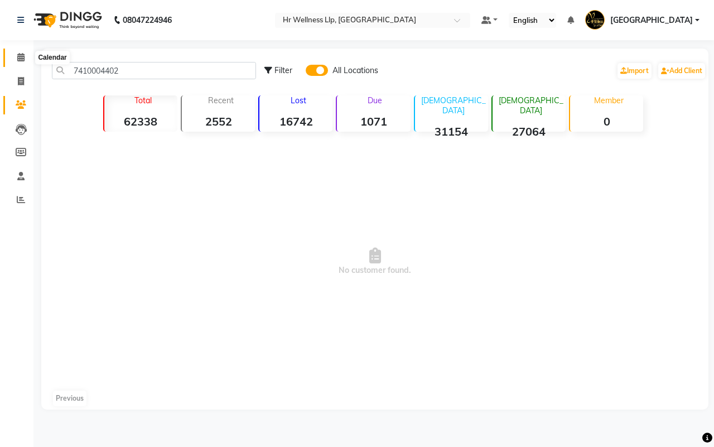
click at [22, 56] on icon at bounding box center [20, 57] width 7 height 8
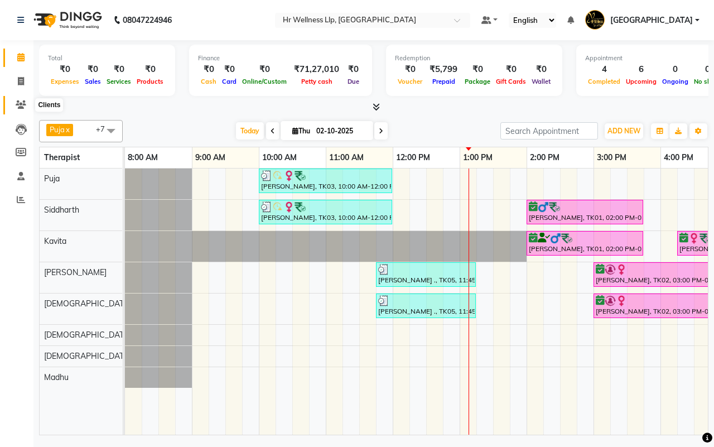
click at [18, 105] on icon at bounding box center [21, 104] width 11 height 8
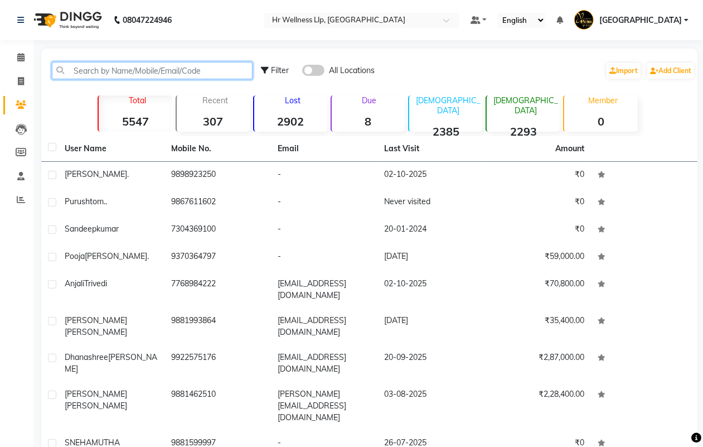
click at [151, 71] on input "text" at bounding box center [152, 70] width 201 height 17
click at [20, 57] on icon at bounding box center [20, 57] width 7 height 8
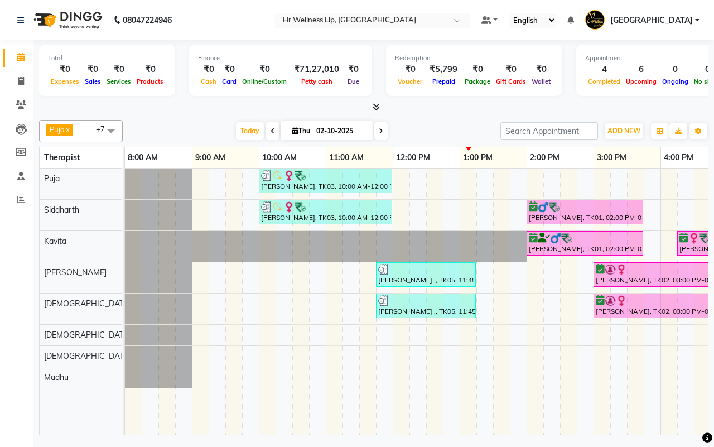
click at [435, 130] on div "Today Thu 02-10-2025" at bounding box center [311, 131] width 366 height 17
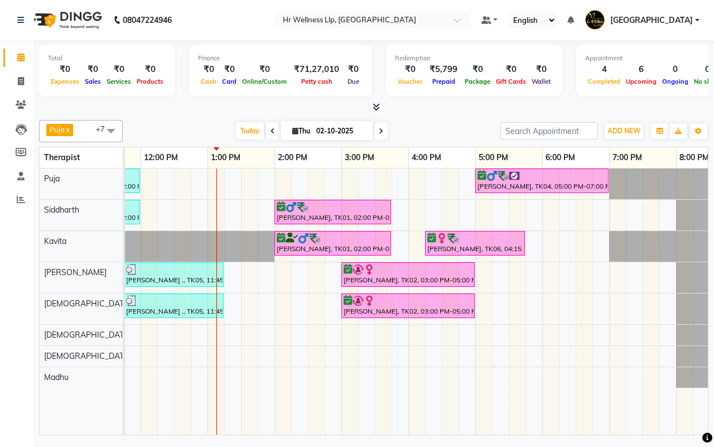
scroll to position [0, 258]
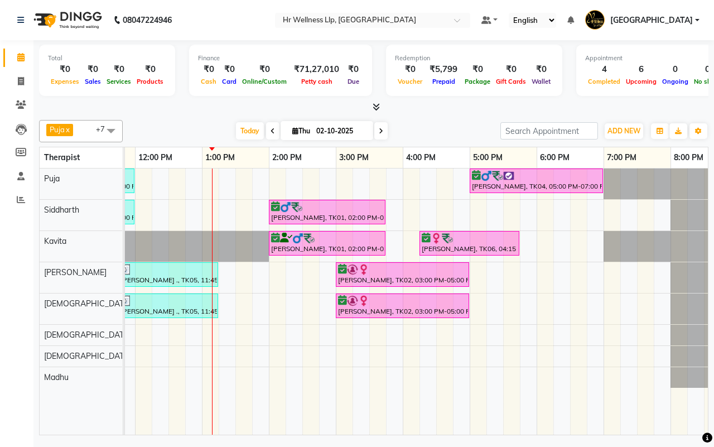
click at [433, 130] on div "Today Thu 02-10-2025" at bounding box center [311, 131] width 366 height 17
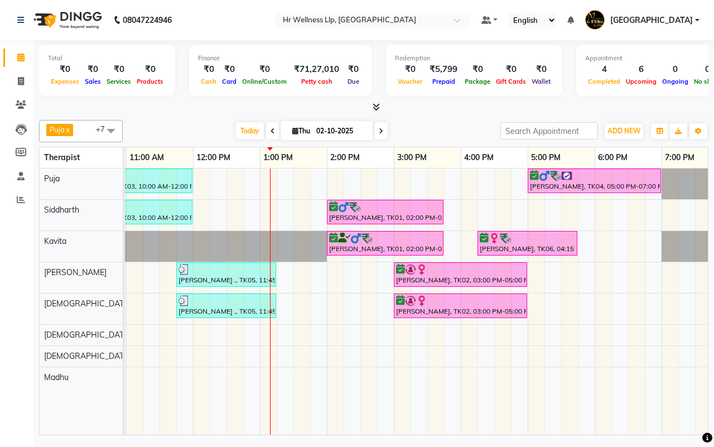
scroll to position [0, 192]
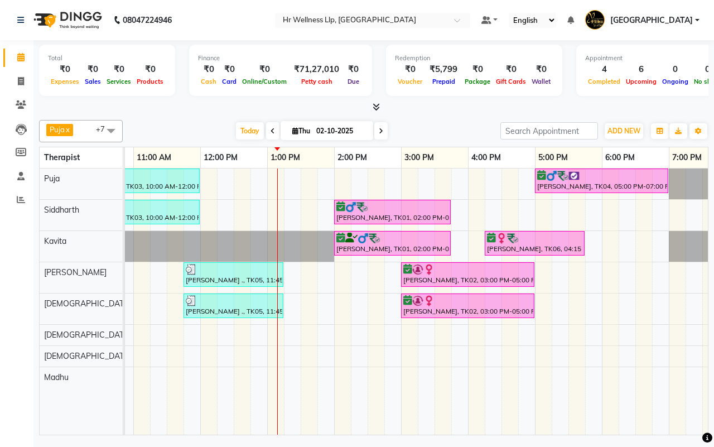
click at [438, 129] on div "Today Thu 02-10-2025" at bounding box center [311, 131] width 366 height 17
click at [247, 131] on span "Today" at bounding box center [250, 130] width 28 height 17
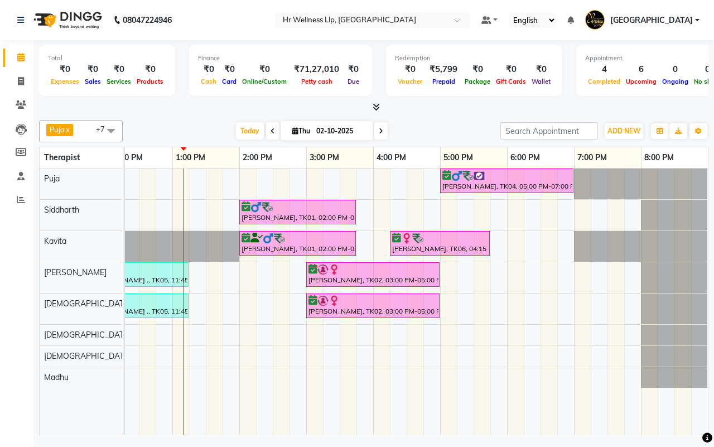
click at [435, 131] on div "Today Thu 02-10-2025" at bounding box center [311, 131] width 366 height 17
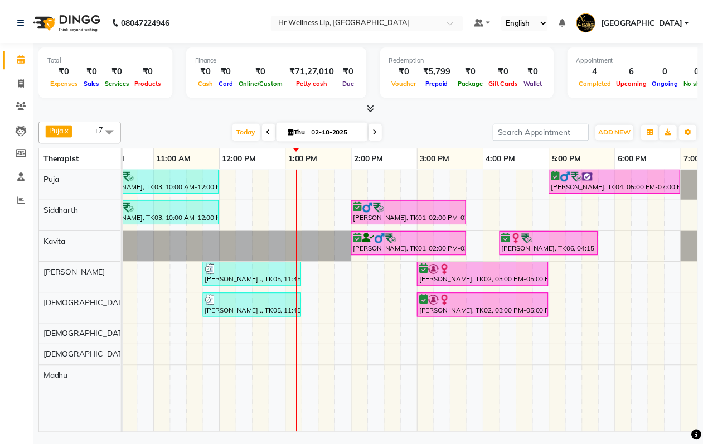
scroll to position [0, 184]
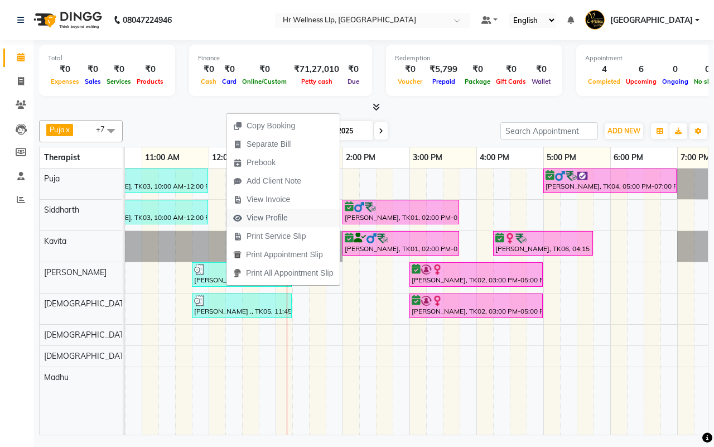
click at [261, 217] on span "View Profile" at bounding box center [266, 218] width 41 height 12
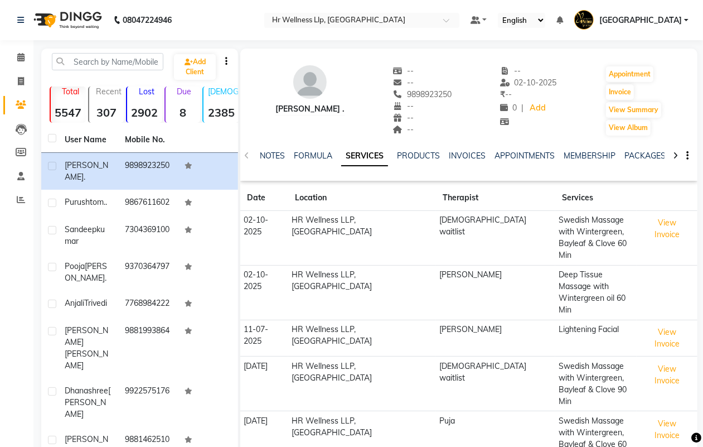
click at [678, 155] on div at bounding box center [675, 155] width 13 height 22
click at [651, 156] on link "VOUCHERS" at bounding box center [661, 156] width 44 height 10
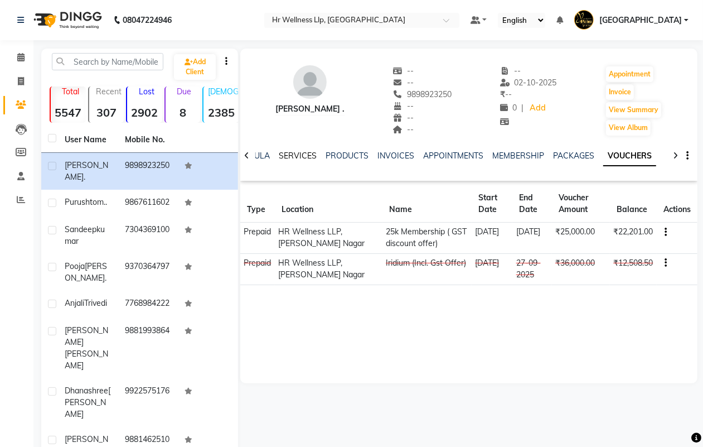
click at [286, 155] on link "SERVICES" at bounding box center [298, 156] width 38 height 10
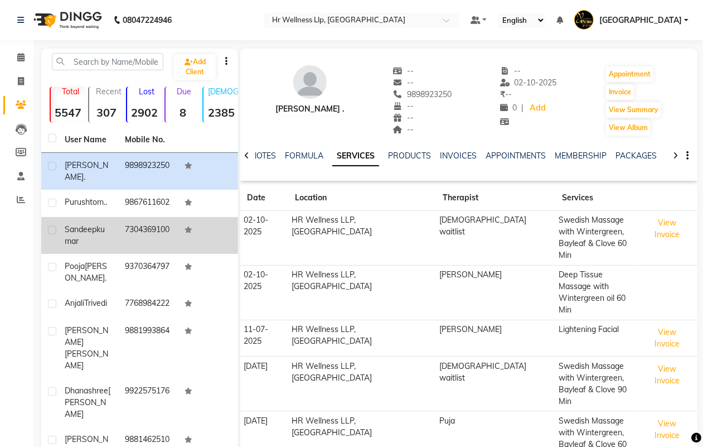
click at [102, 237] on div "[PERSON_NAME]" at bounding box center [88, 235] width 47 height 23
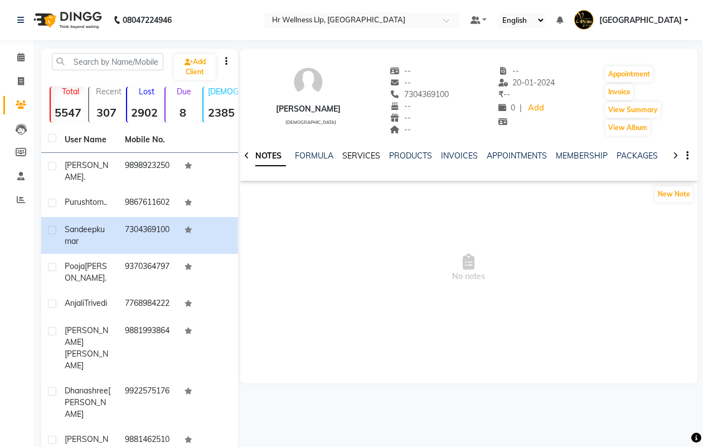
click at [363, 154] on link "SERVICES" at bounding box center [361, 156] width 38 height 10
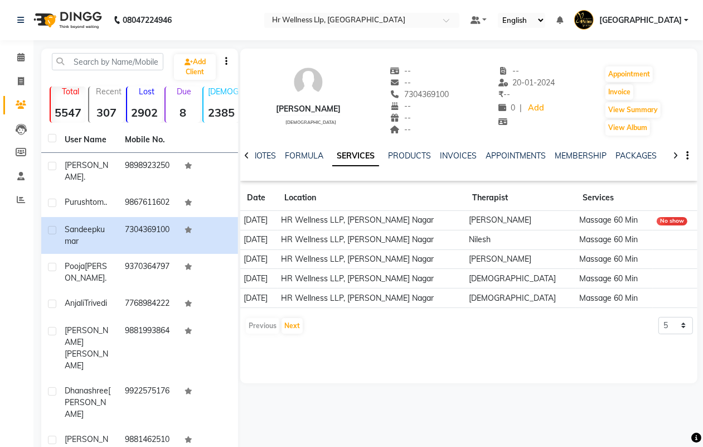
click at [675, 157] on icon at bounding box center [675, 156] width 5 height 8
click at [653, 153] on link "VOUCHERS" at bounding box center [661, 156] width 44 height 10
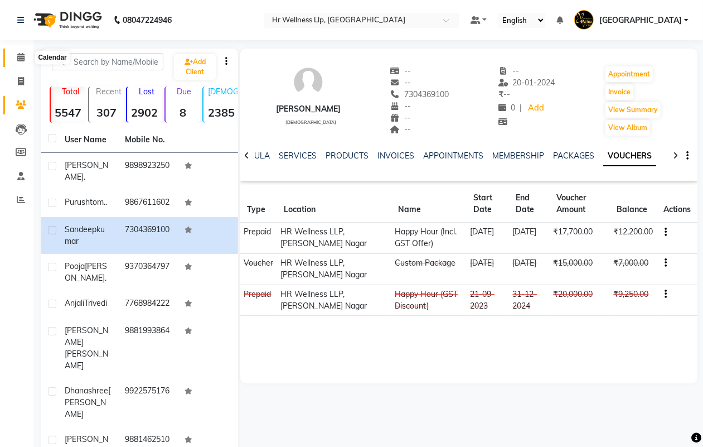
click at [20, 59] on icon at bounding box center [20, 57] width 7 height 8
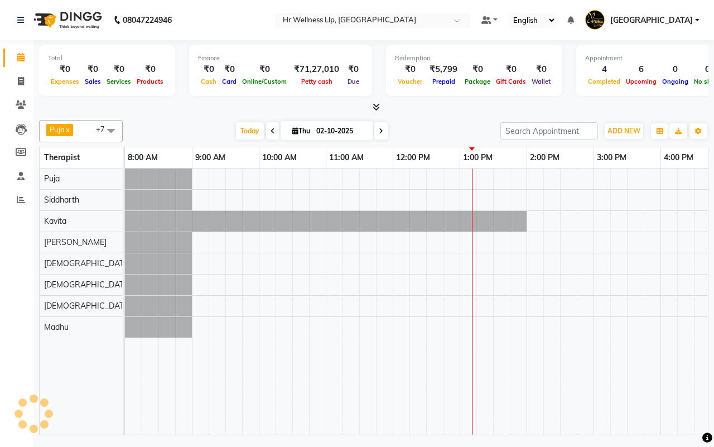
scroll to position [0, 287]
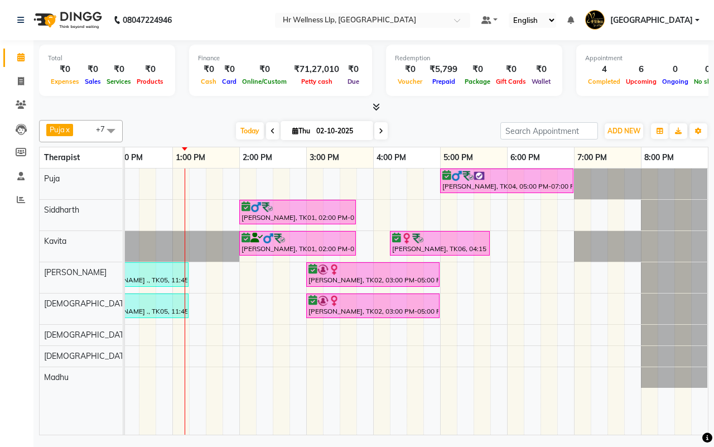
click at [432, 130] on div "Today Thu 02-10-2025" at bounding box center [311, 131] width 366 height 17
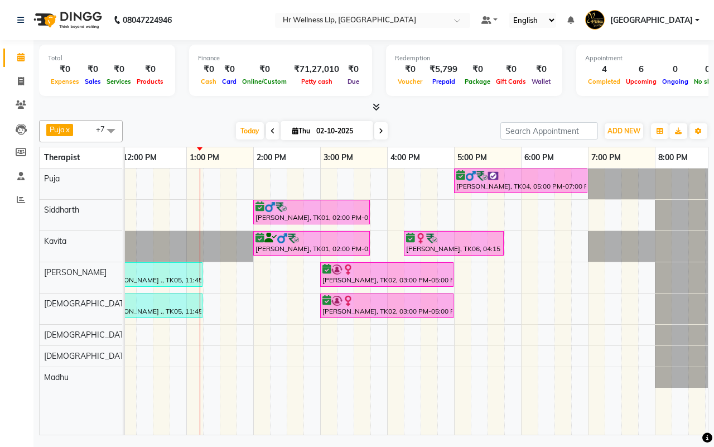
click at [433, 130] on div "Today Thu 02-10-2025" at bounding box center [311, 131] width 366 height 17
click at [246, 130] on span "Today" at bounding box center [250, 130] width 28 height 17
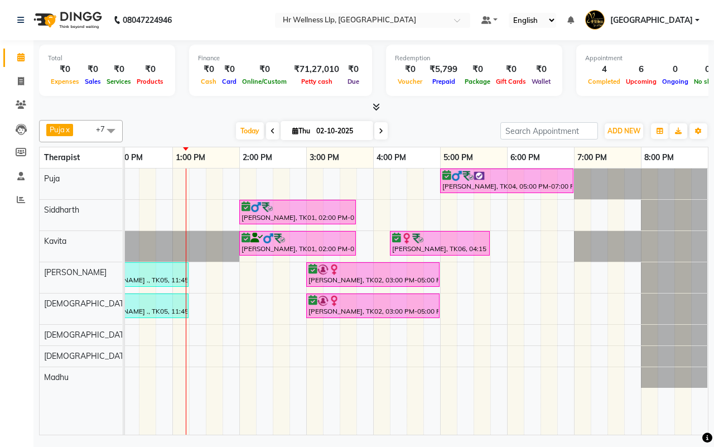
click at [441, 132] on div "Today Thu 02-10-2025" at bounding box center [311, 131] width 366 height 17
click at [433, 130] on div "Today Thu 02-10-2025" at bounding box center [311, 131] width 366 height 17
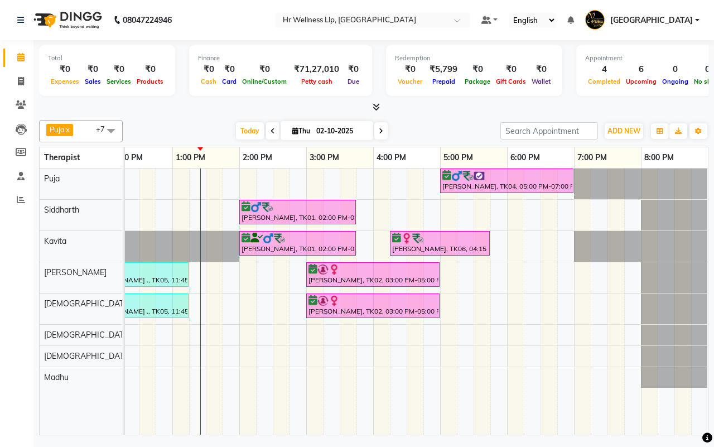
click at [434, 131] on div "Today Thu 02-10-2025" at bounding box center [311, 131] width 366 height 17
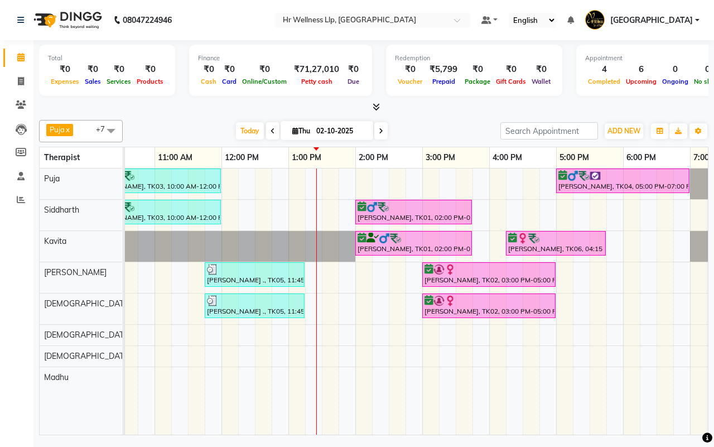
scroll to position [0, 163]
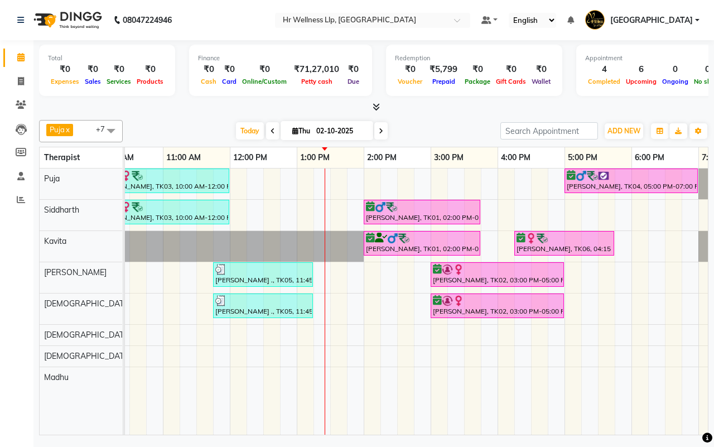
click at [435, 130] on div "Today Thu 02-10-2025" at bounding box center [311, 131] width 366 height 17
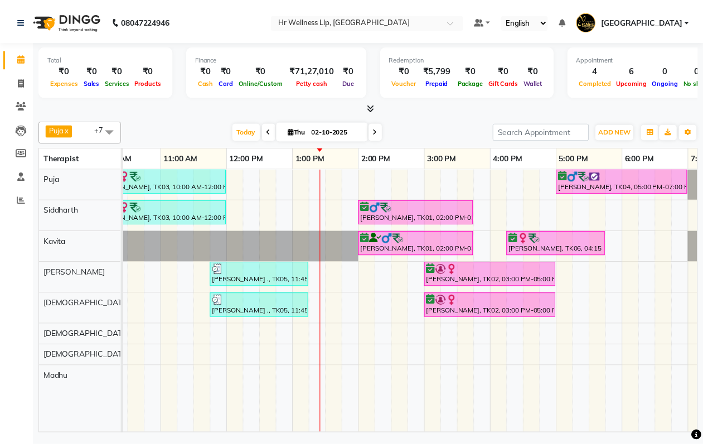
scroll to position [0, 287]
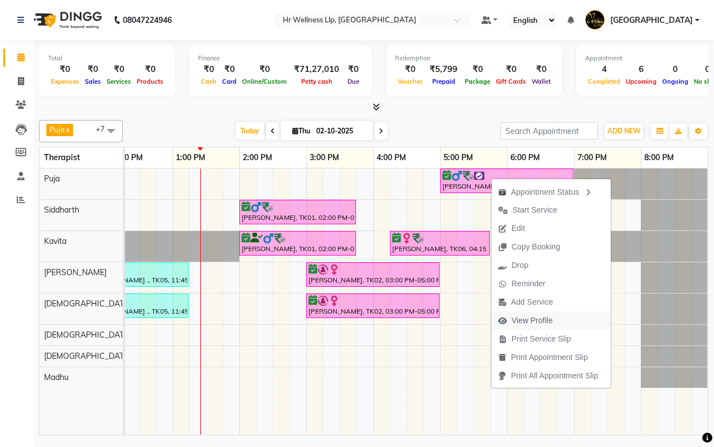
click at [519, 321] on span "View Profile" at bounding box center [531, 320] width 41 height 12
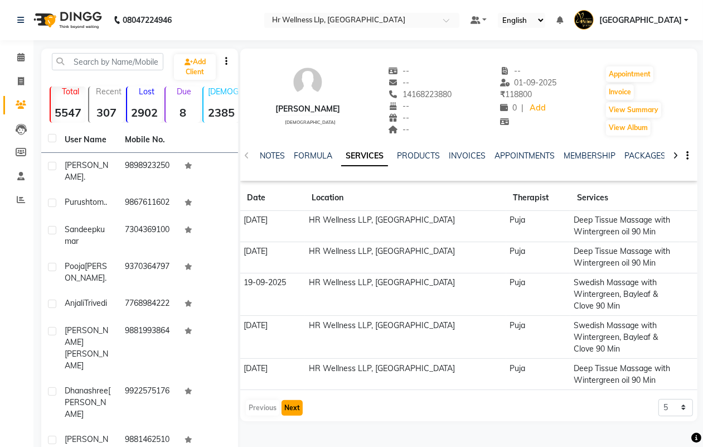
click at [292, 405] on button "Next" at bounding box center [292, 408] width 21 height 16
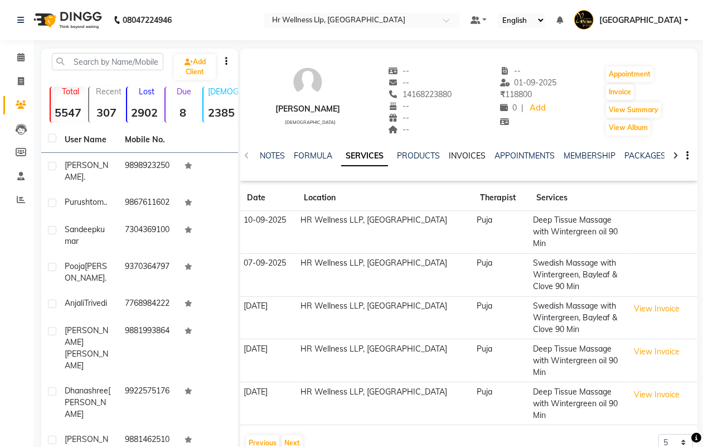
click at [470, 155] on link "INVOICES" at bounding box center [467, 156] width 37 height 10
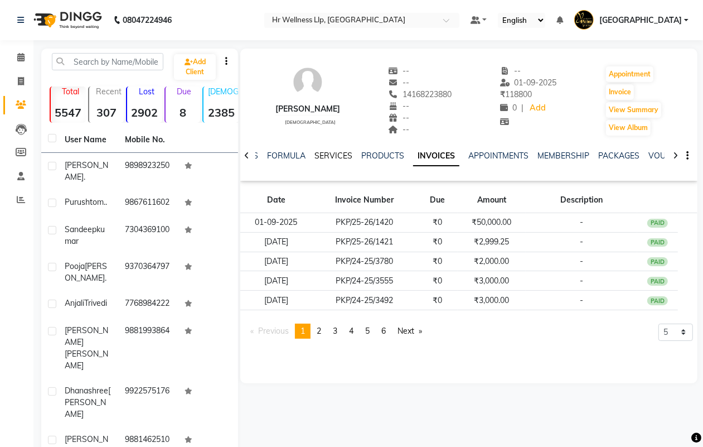
click at [327, 157] on link "SERVICES" at bounding box center [333, 156] width 38 height 10
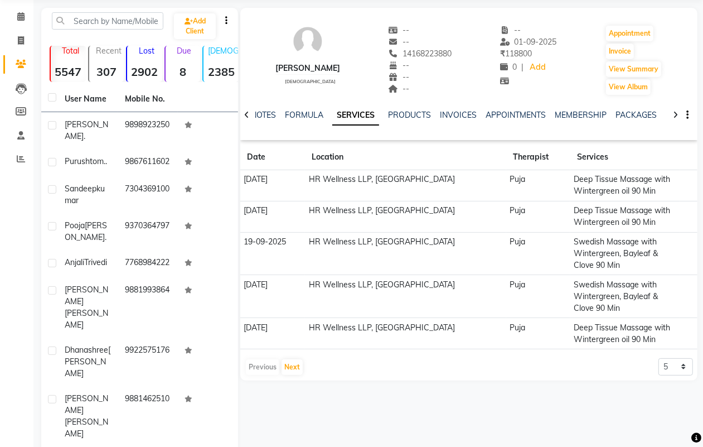
scroll to position [70, 0]
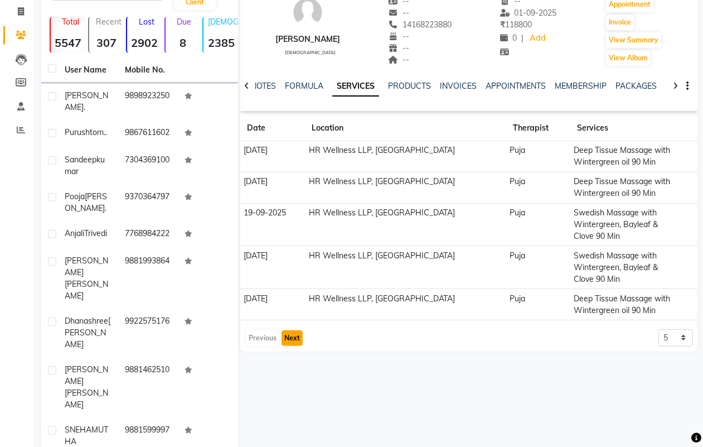
click at [292, 339] on button "Next" at bounding box center [292, 338] width 21 height 16
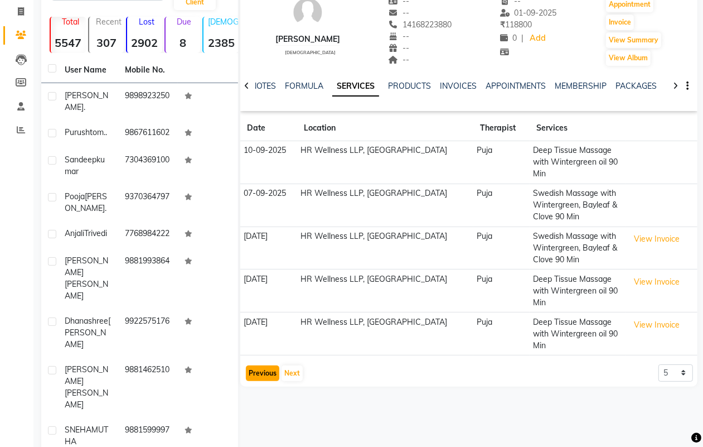
click at [263, 370] on button "Previous" at bounding box center [262, 373] width 33 height 16
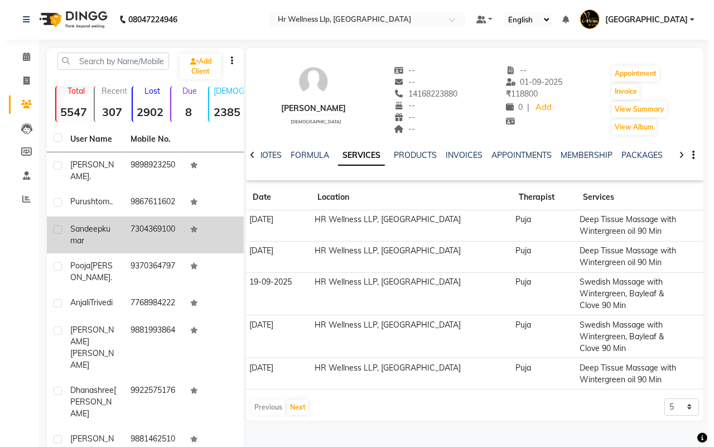
scroll to position [0, 0]
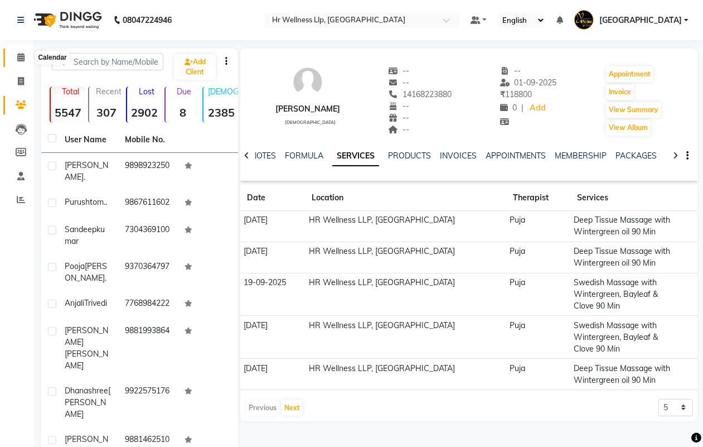
click at [20, 56] on icon at bounding box center [20, 57] width 7 height 8
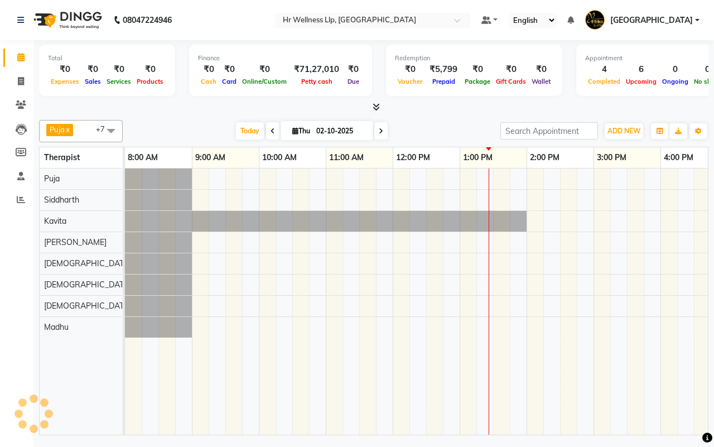
scroll to position [0, 287]
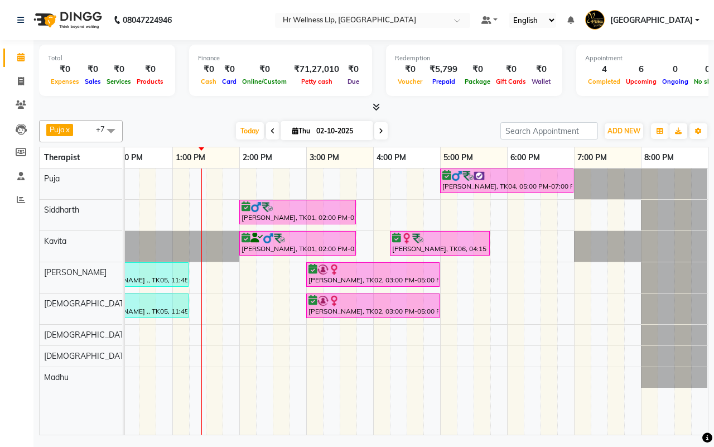
click at [434, 130] on div "Today Thu 02-10-2025" at bounding box center [311, 131] width 366 height 17
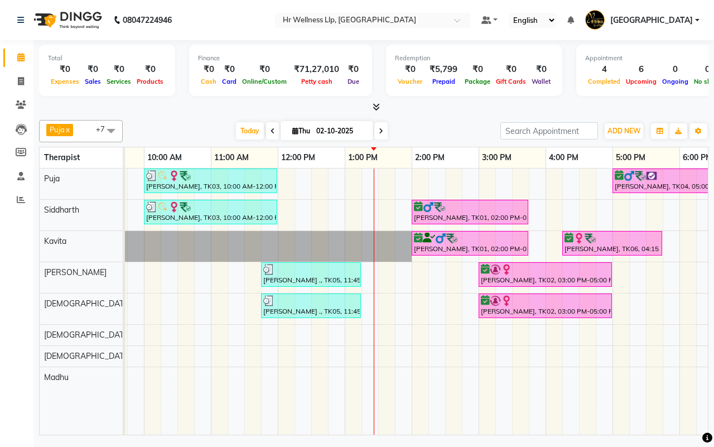
scroll to position [0, 118]
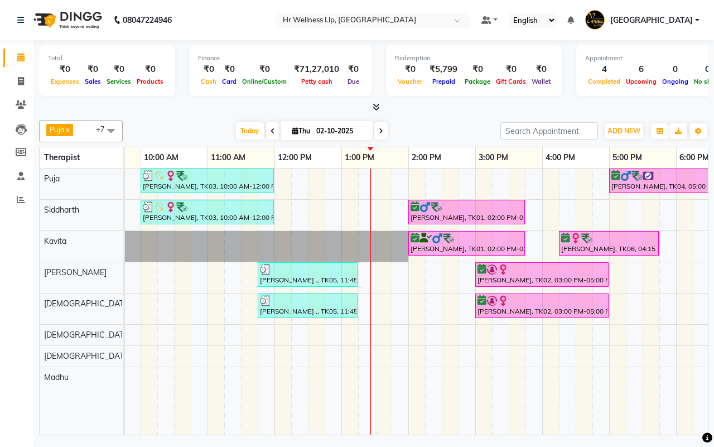
click at [434, 130] on div "Today Thu 02-10-2025" at bounding box center [311, 131] width 366 height 17
click at [382, 131] on span at bounding box center [380, 130] width 13 height 17
type input "03-10-2025"
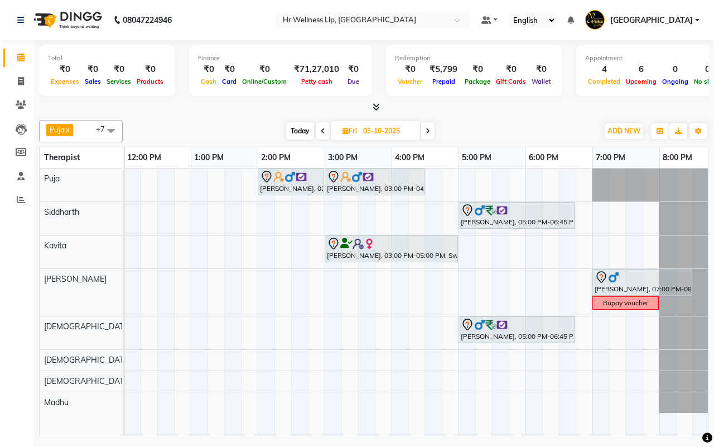
scroll to position [0, 287]
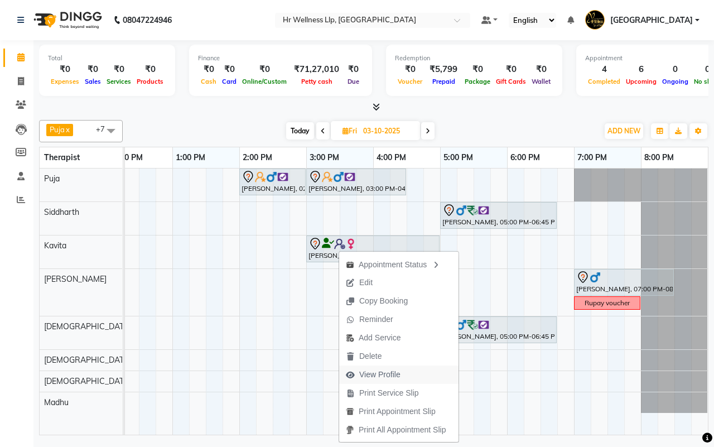
click at [375, 374] on span "View Profile" at bounding box center [379, 374] width 41 height 12
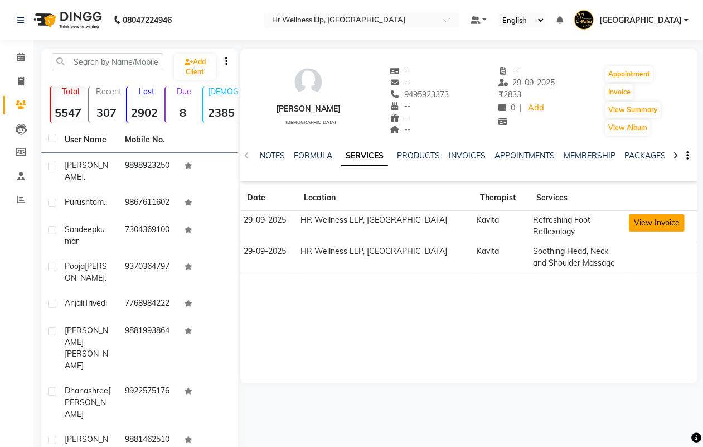
click at [657, 222] on button "View Invoice" at bounding box center [657, 222] width 56 height 17
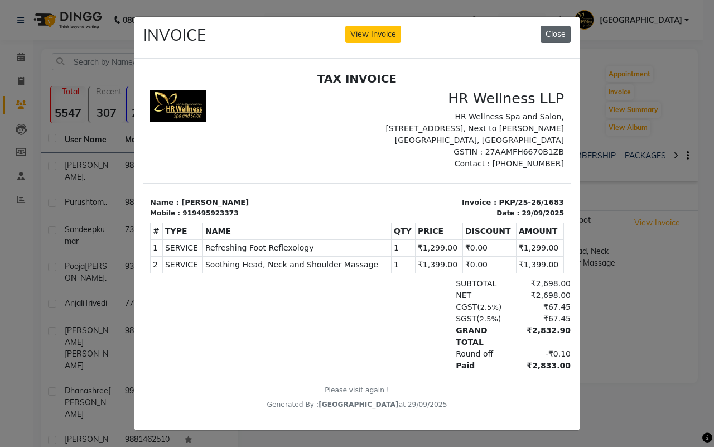
click at [547, 32] on button "Close" at bounding box center [555, 34] width 30 height 17
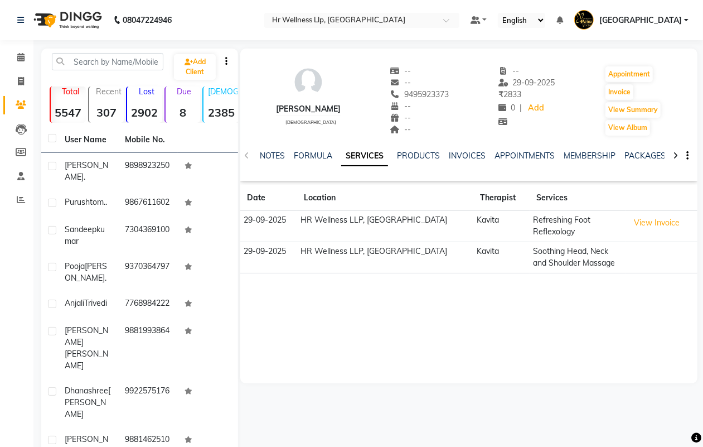
click at [445, 127] on div "--" at bounding box center [419, 130] width 59 height 12
click at [20, 56] on icon at bounding box center [20, 57] width 7 height 8
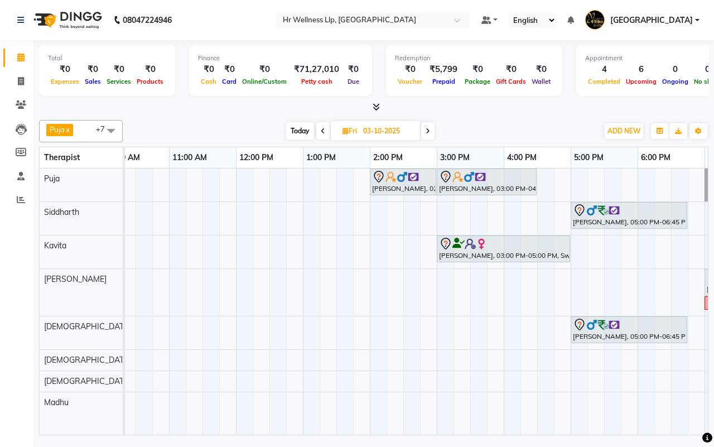
scroll to position [0, 221]
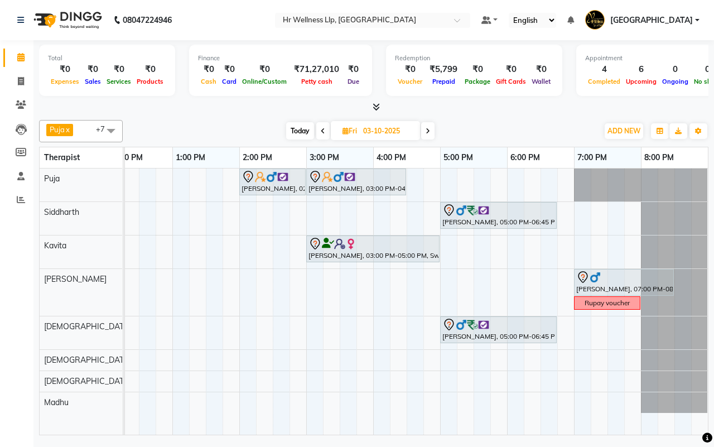
click at [431, 132] on span at bounding box center [427, 130] width 13 height 17
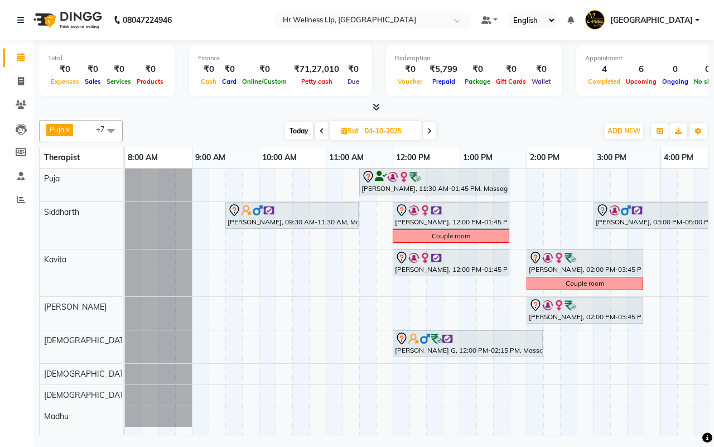
click at [297, 131] on span "Today" at bounding box center [299, 130] width 28 height 17
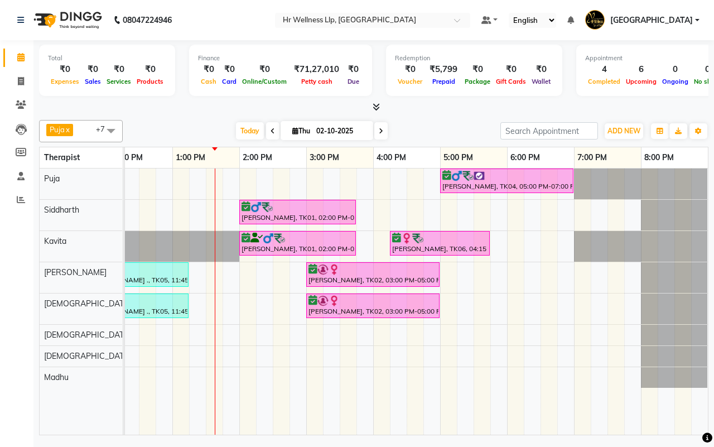
click at [435, 130] on div "Today Thu 02-10-2025" at bounding box center [311, 131] width 366 height 17
click at [380, 130] on icon at bounding box center [381, 131] width 4 height 7
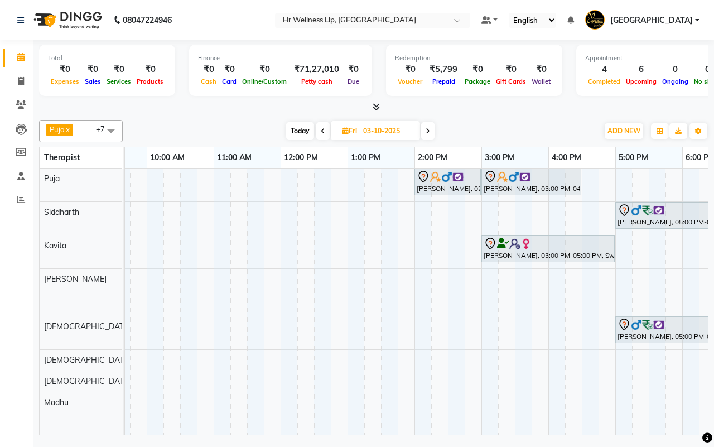
scroll to position [0, 137]
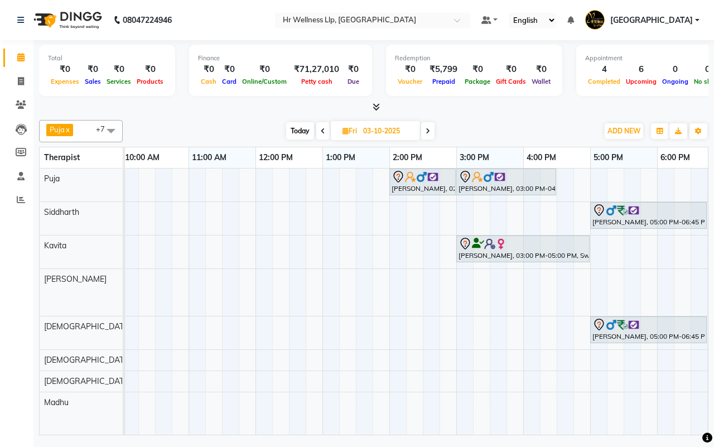
click at [430, 132] on span at bounding box center [427, 130] width 13 height 17
type input "04-10-2025"
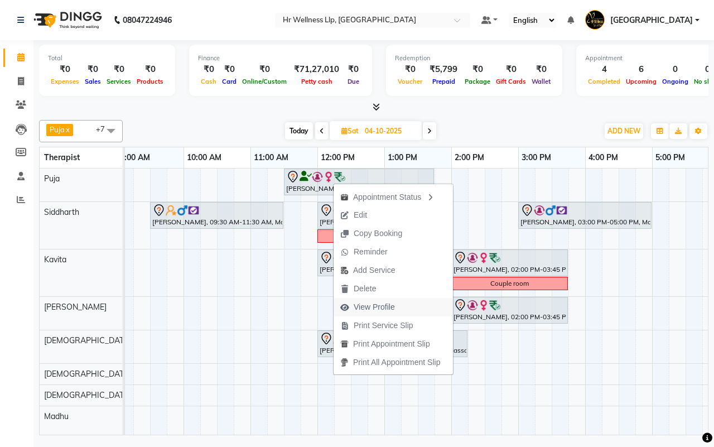
click at [363, 309] on span "View Profile" at bounding box center [373, 307] width 41 height 12
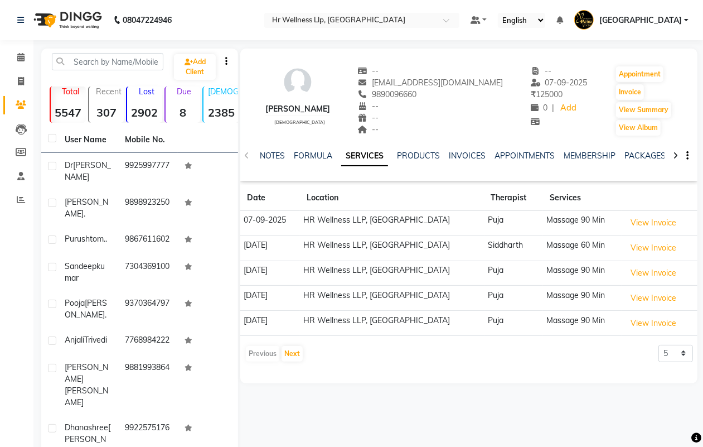
click at [670, 154] on div at bounding box center [675, 155] width 13 height 22
click at [671, 154] on div at bounding box center [675, 155] width 13 height 22
click at [649, 155] on link "VOUCHERS" at bounding box center [661, 156] width 44 height 10
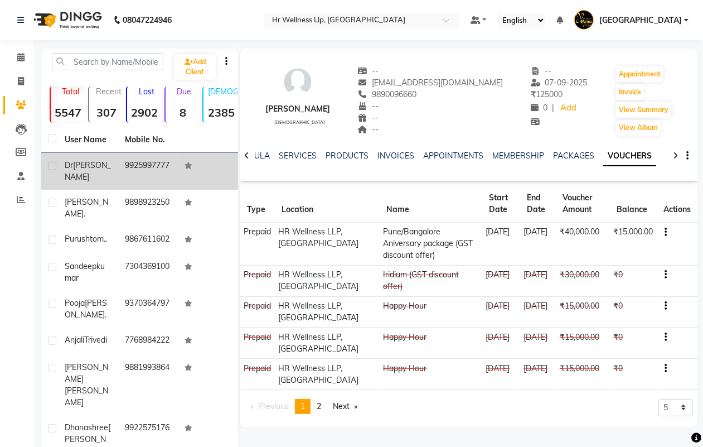
click at [128, 168] on td "9925997777" at bounding box center [148, 171] width 60 height 37
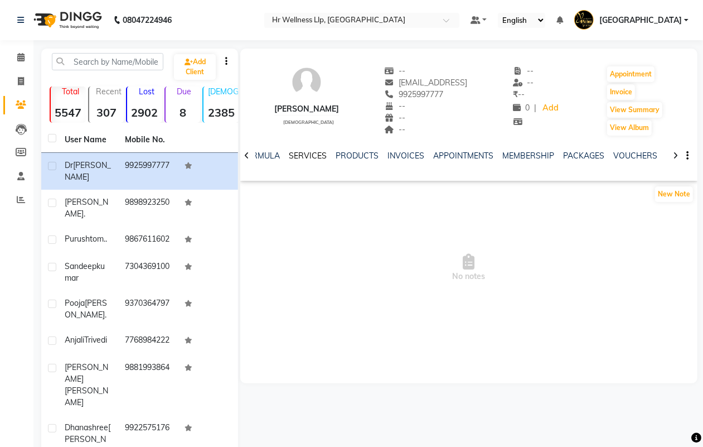
click at [305, 157] on link "SERVICES" at bounding box center [308, 156] width 38 height 10
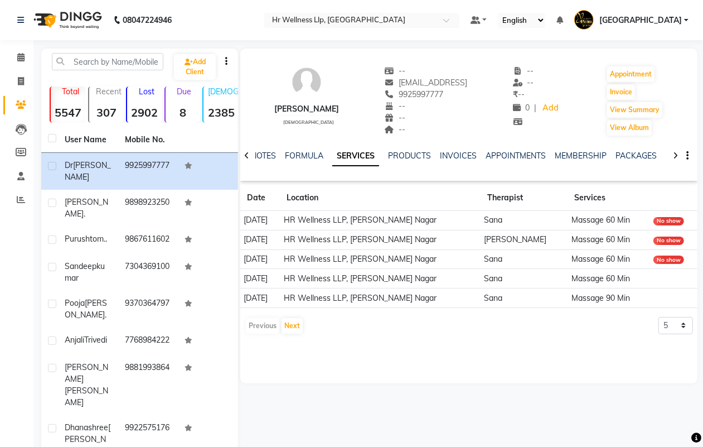
click at [676, 154] on icon at bounding box center [675, 156] width 5 height 8
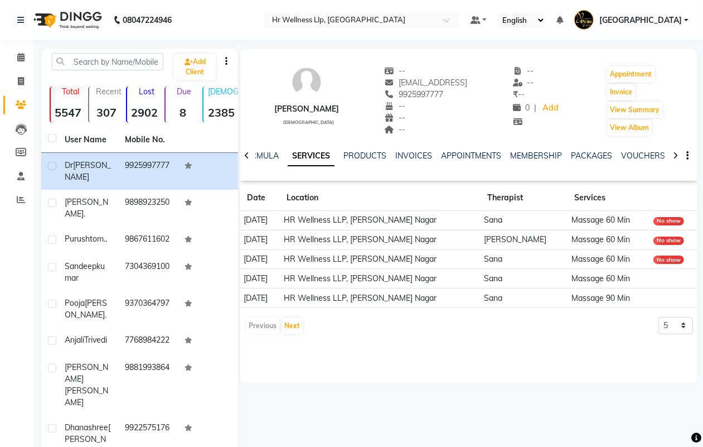
click at [676, 154] on icon at bounding box center [675, 156] width 5 height 8
click at [618, 155] on link "VOUCHERS" at bounding box center [625, 156] width 44 height 10
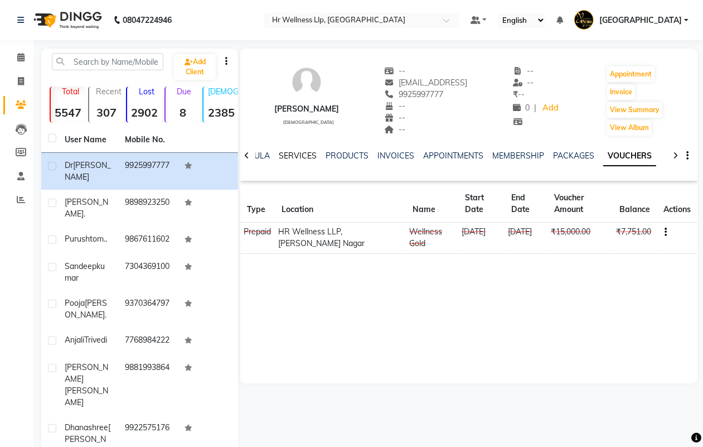
click at [288, 155] on link "SERVICES" at bounding box center [298, 156] width 38 height 10
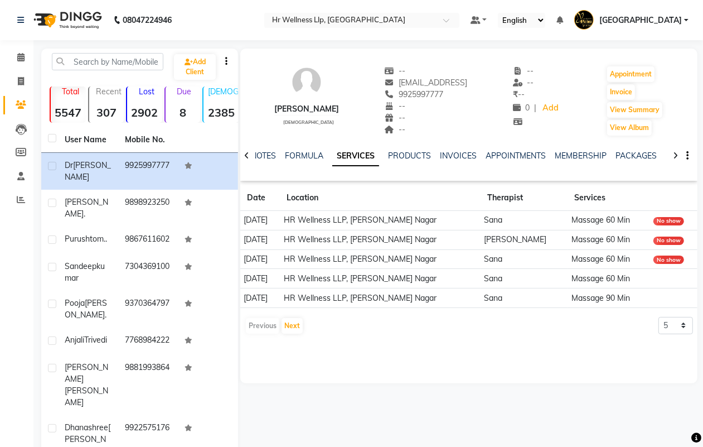
click at [675, 154] on icon at bounding box center [675, 156] width 5 height 8
click at [648, 155] on link "VOUCHERS" at bounding box center [652, 156] width 44 height 10
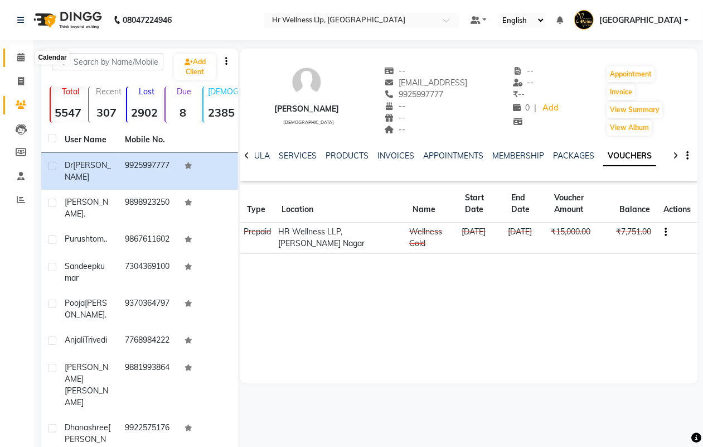
click at [20, 57] on icon at bounding box center [20, 57] width 7 height 8
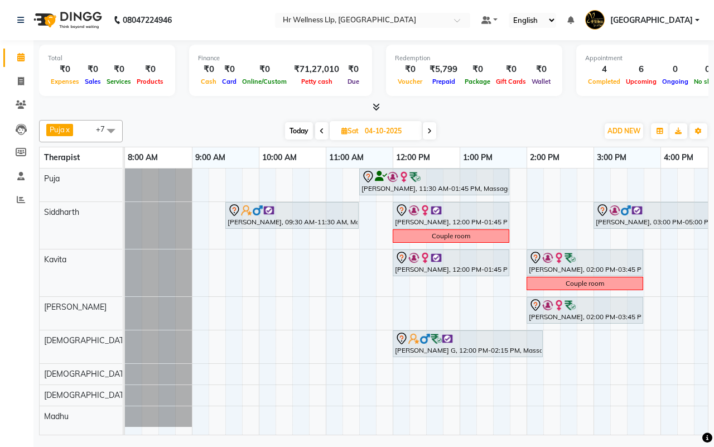
click at [513, 129] on div "[DATE] [DATE]" at bounding box center [360, 131] width 464 height 17
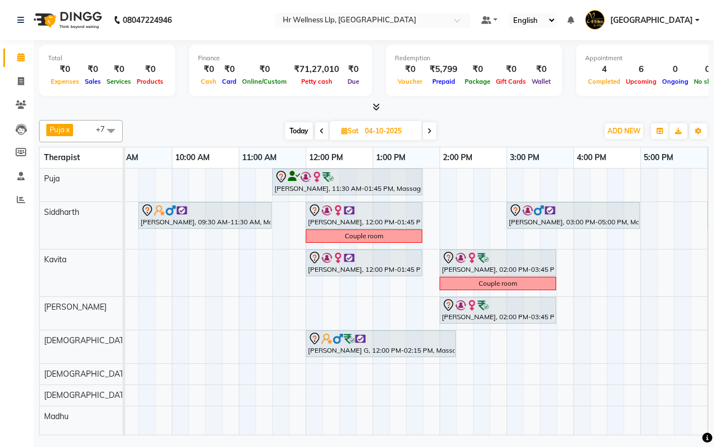
scroll to position [0, 55]
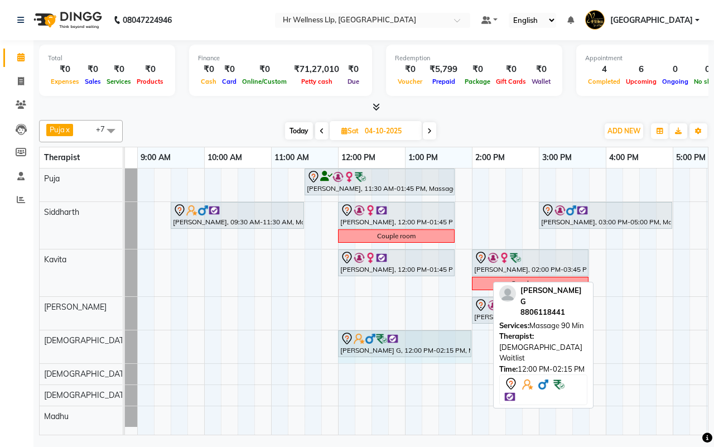
drag, startPoint x: 487, startPoint y: 338, endPoint x: 469, endPoint y: 342, distance: 17.6
click at [70, 342] on div "[PERSON_NAME] G, 12:00 PM-02:15 PM, Massage 90 Min [PERSON_NAME] G, 12:00 PM-02…" at bounding box center [70, 346] width 0 height 33
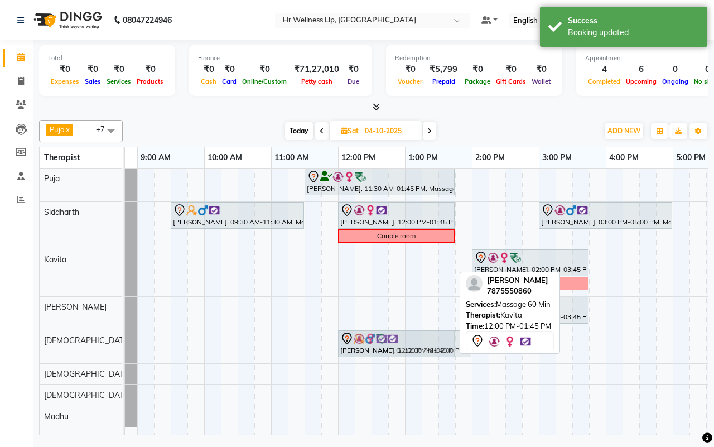
drag, startPoint x: 378, startPoint y: 268, endPoint x: 378, endPoint y: 336, distance: 68.0
click at [378, 342] on tbody "[PERSON_NAME], 11:30 AM-01:45 PM, Massage 90 Min [PERSON_NAME], 09:30 AM-11:30 …" at bounding box center [505, 297] width 870 height 258
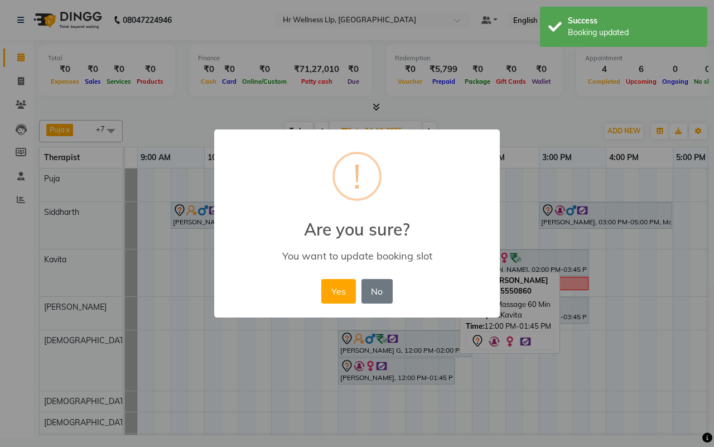
click at [513, 127] on div "× ! Are you sure? You want to update booking slot Yes No No" at bounding box center [357, 223] width 714 height 447
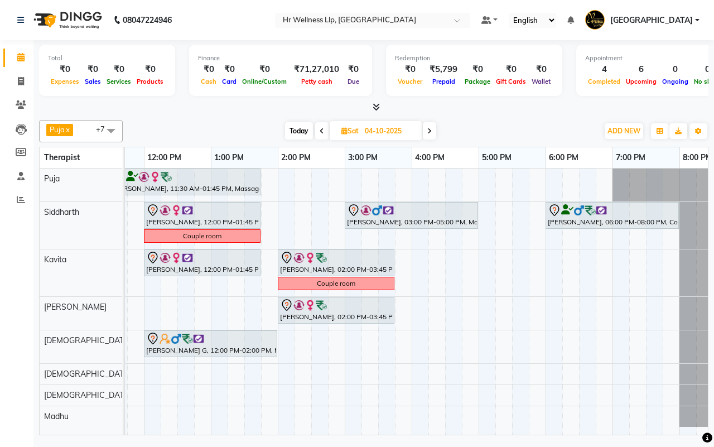
scroll to position [0, 287]
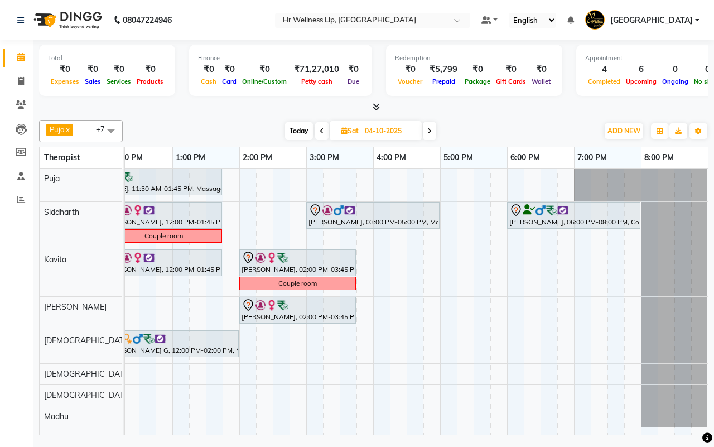
click at [431, 129] on icon at bounding box center [429, 131] width 4 height 7
type input "05-10-2025"
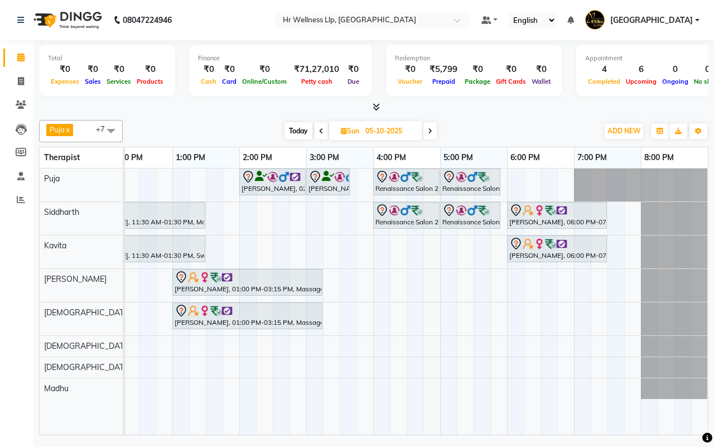
scroll to position [0, 212]
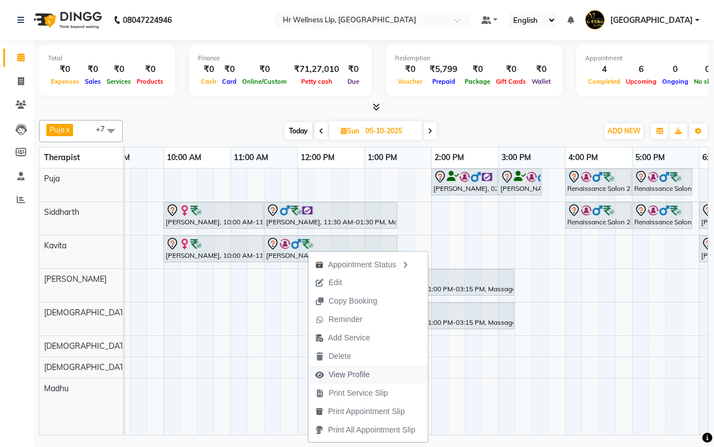
click at [347, 368] on span "View Profile" at bounding box center [348, 374] width 41 height 12
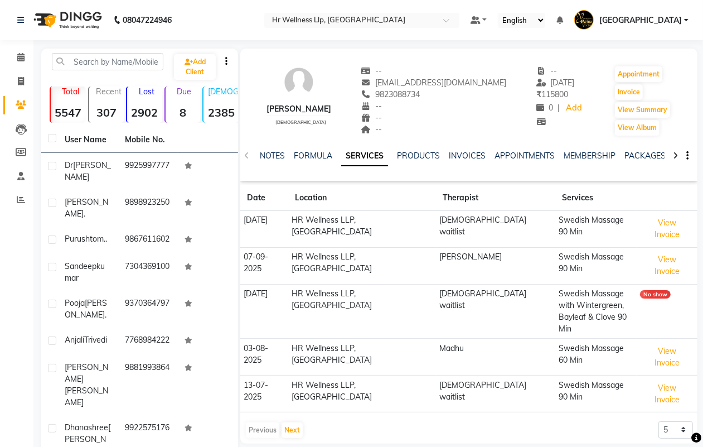
click at [675, 154] on icon at bounding box center [675, 156] width 5 height 8
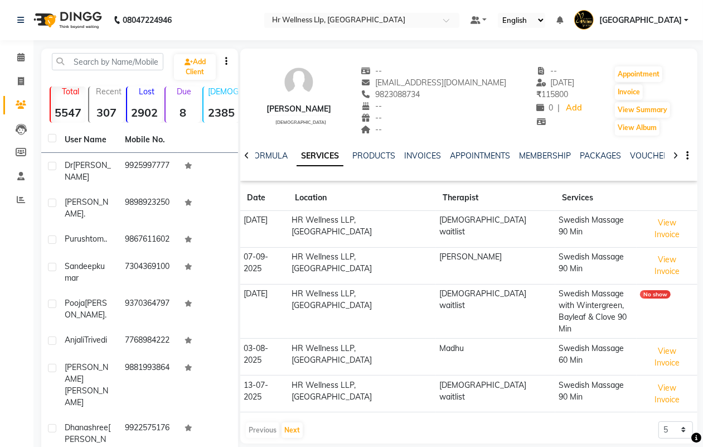
click at [675, 154] on icon at bounding box center [675, 156] width 5 height 8
click at [637, 157] on link "VOUCHERS" at bounding box center [643, 156] width 44 height 10
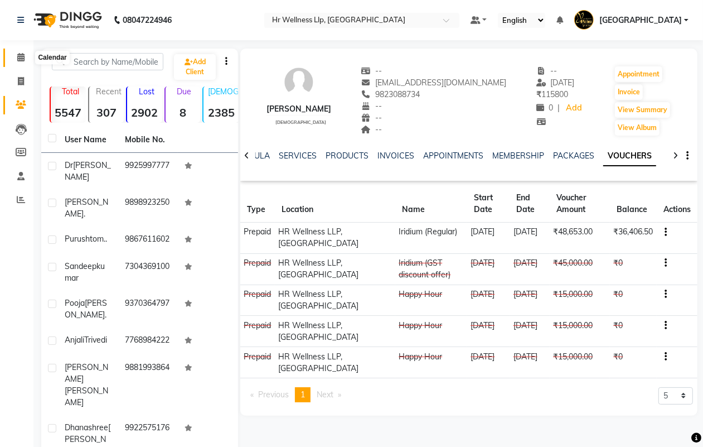
click at [20, 57] on icon at bounding box center [20, 57] width 7 height 8
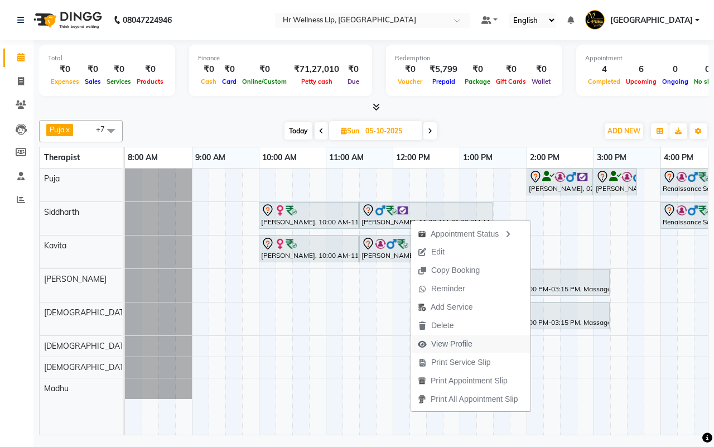
click at [449, 345] on span "View Profile" at bounding box center [451, 344] width 41 height 12
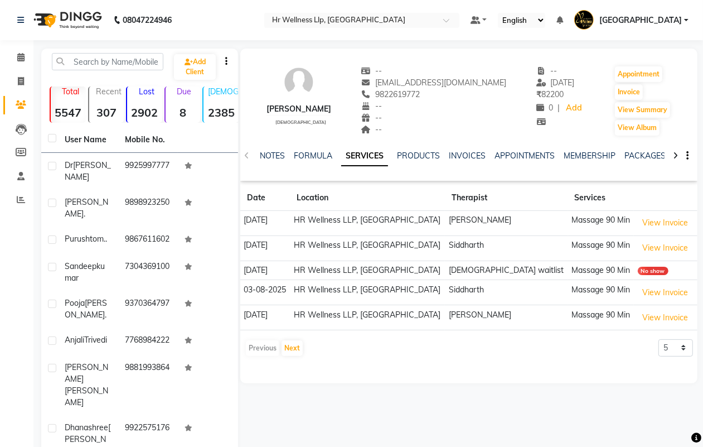
click at [673, 154] on icon at bounding box center [675, 156] width 5 height 8
click at [653, 153] on link "VOUCHERS" at bounding box center [661, 156] width 44 height 10
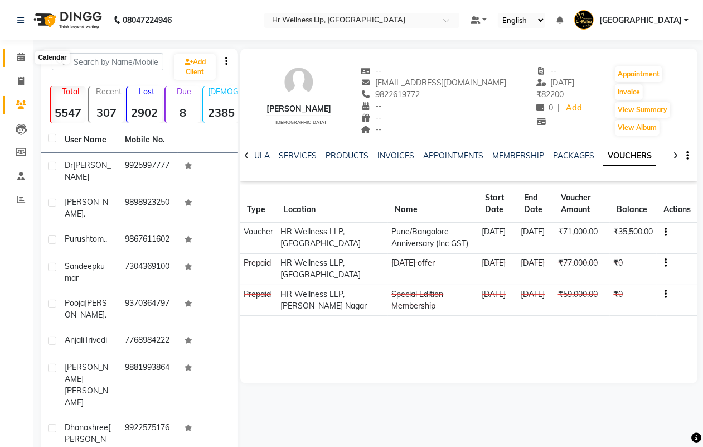
click at [21, 57] on icon at bounding box center [20, 57] width 7 height 8
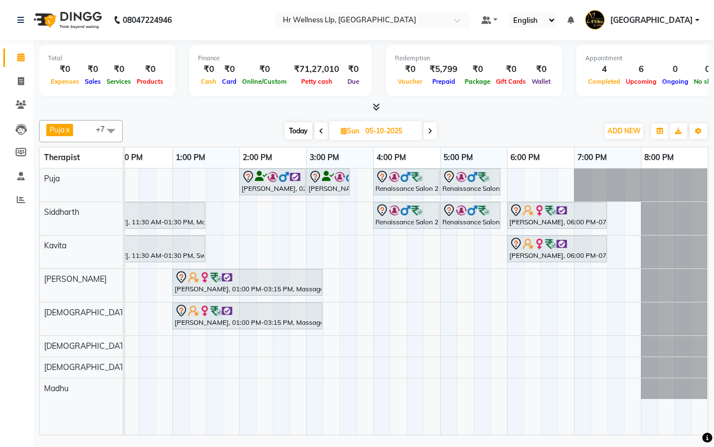
click at [297, 132] on span "Today" at bounding box center [298, 130] width 28 height 17
type input "02-10-2025"
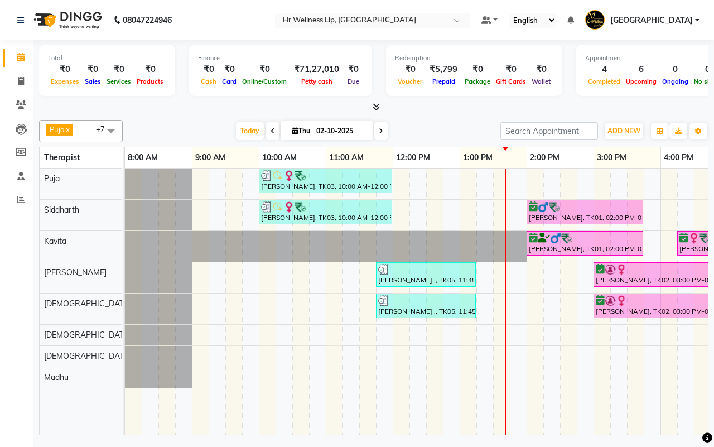
click at [436, 129] on div "Today Thu 02-10-2025" at bounding box center [311, 131] width 366 height 17
click at [434, 130] on div "Today Thu 02-10-2025" at bounding box center [311, 131] width 366 height 17
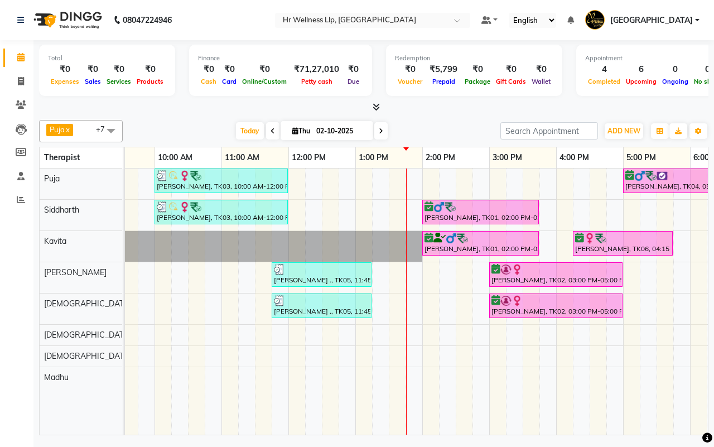
scroll to position [0, 120]
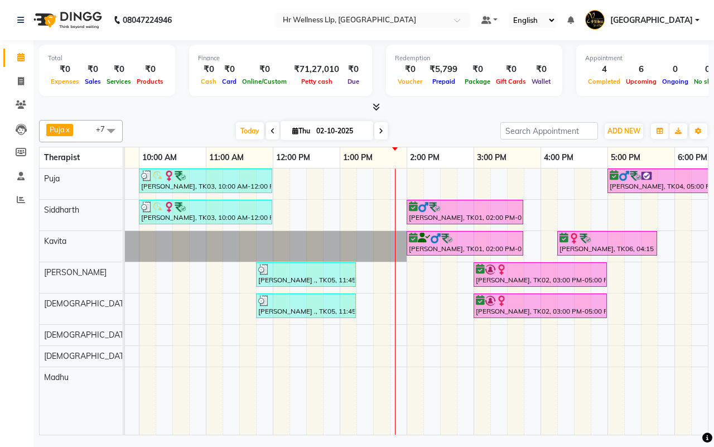
click at [439, 129] on div "Today Thu 02-10-2025" at bounding box center [311, 131] width 366 height 17
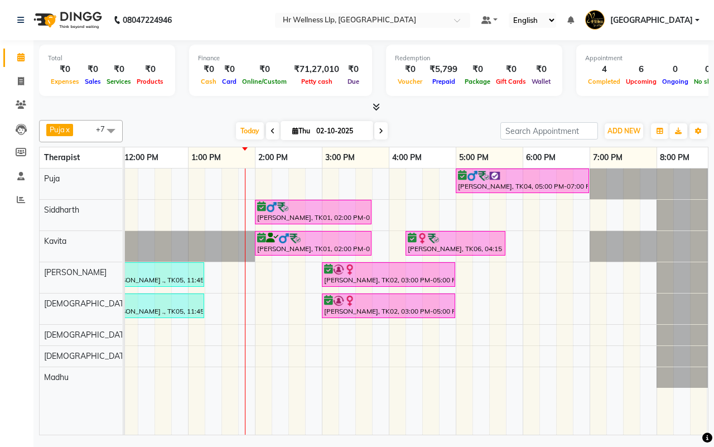
scroll to position [0, 287]
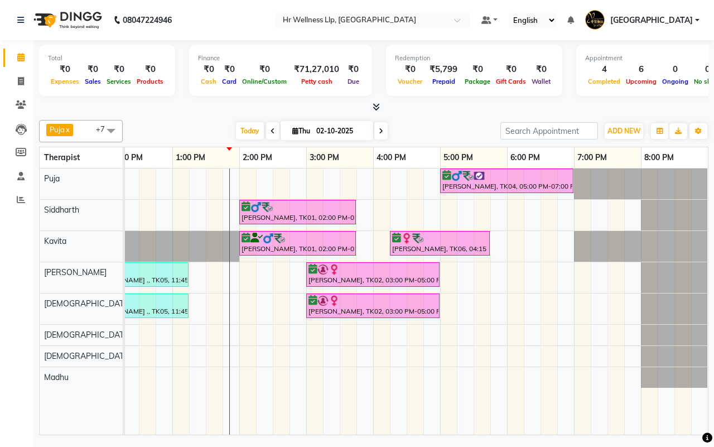
click at [435, 131] on div "Today Thu 02-10-2025" at bounding box center [311, 131] width 366 height 17
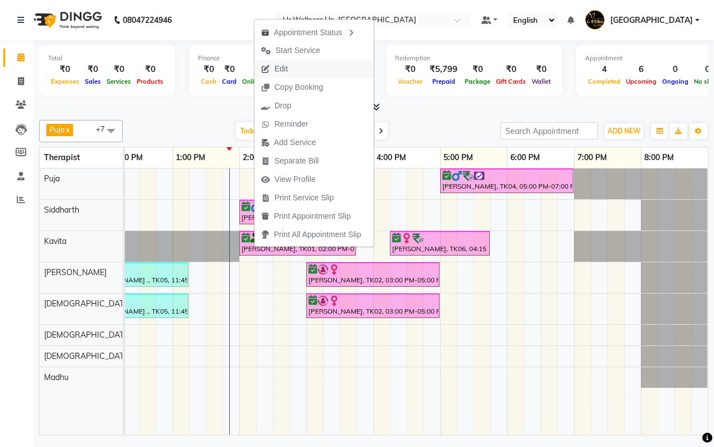
click at [288, 70] on span "Edit" at bounding box center [280, 69] width 13 height 12
select select "tentative"
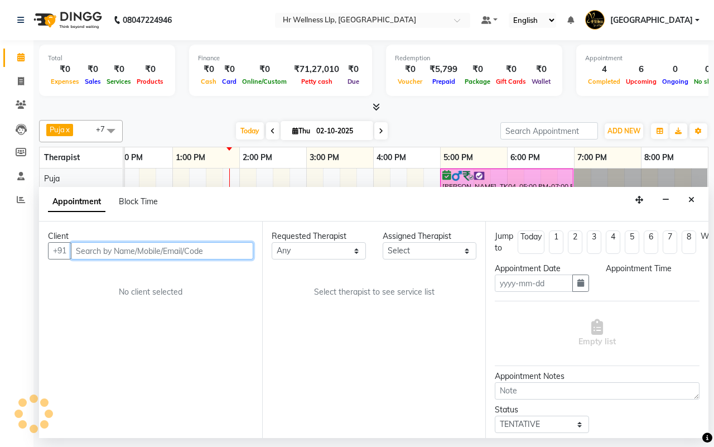
type input "02-10-2025"
select select "16489"
select select "confirm booking"
select select "840"
select select "1342"
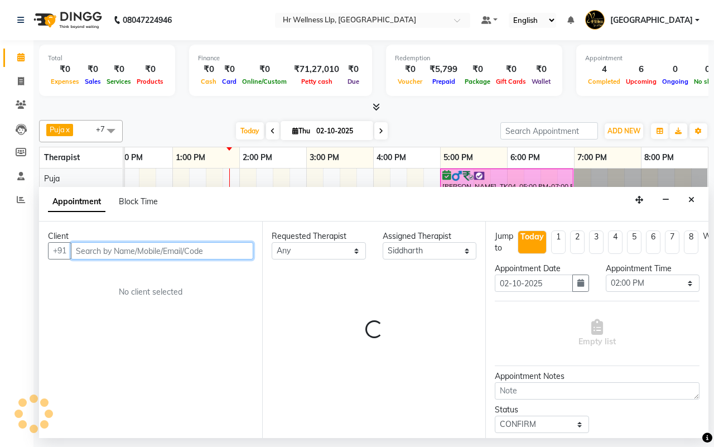
select select "1342"
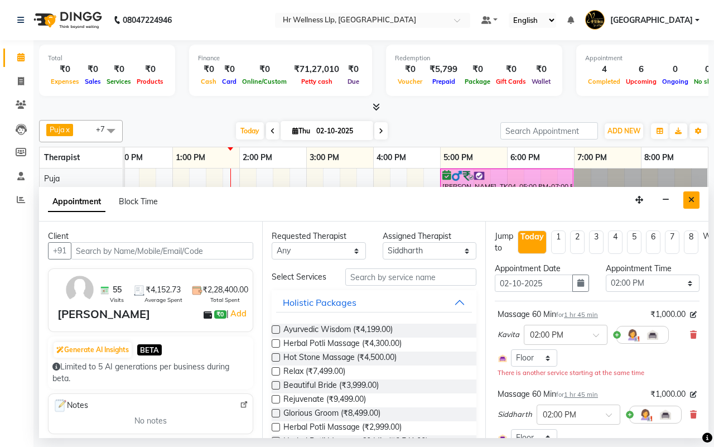
click at [695, 200] on button "Close" at bounding box center [691, 199] width 16 height 17
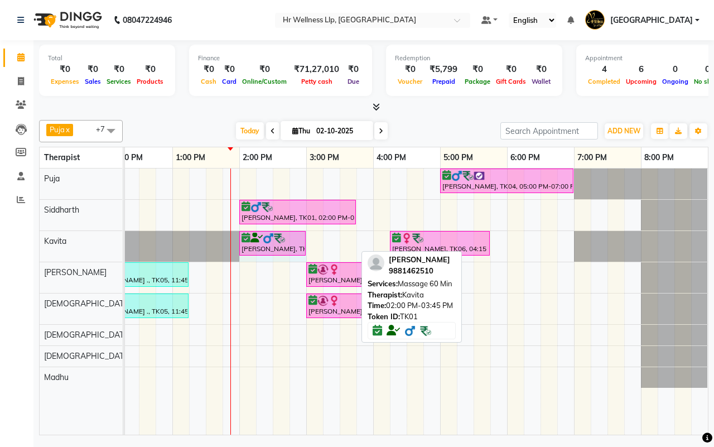
drag, startPoint x: 352, startPoint y: 238, endPoint x: 304, endPoint y: 239, distance: 48.5
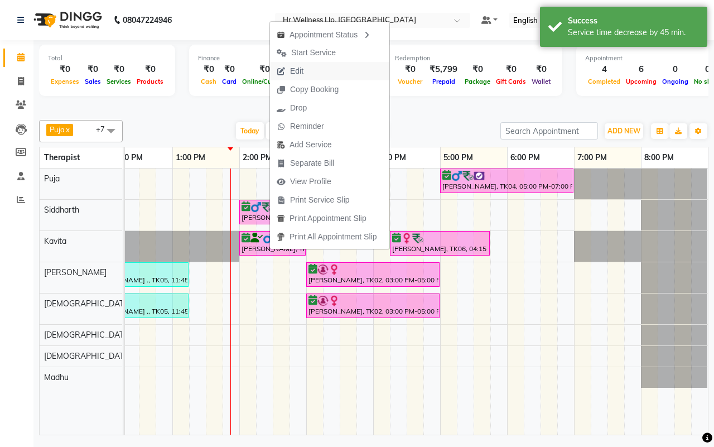
click at [297, 71] on span "Edit" at bounding box center [296, 71] width 13 height 12
select select "confirm booking"
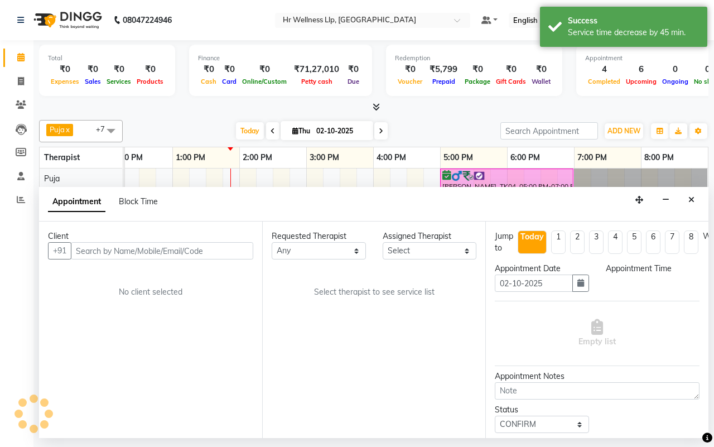
scroll to position [0, 0]
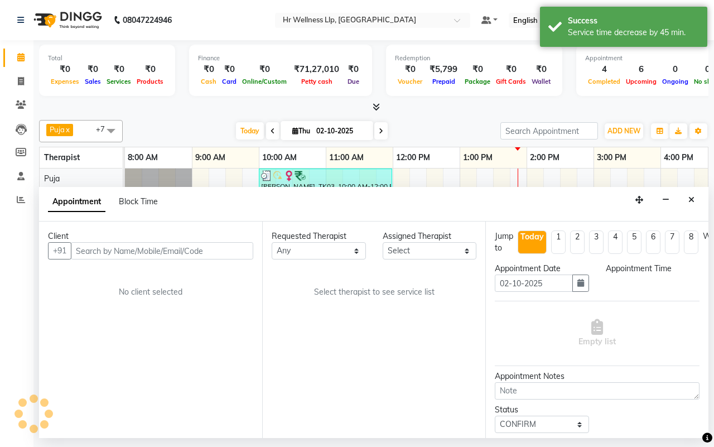
select select "840"
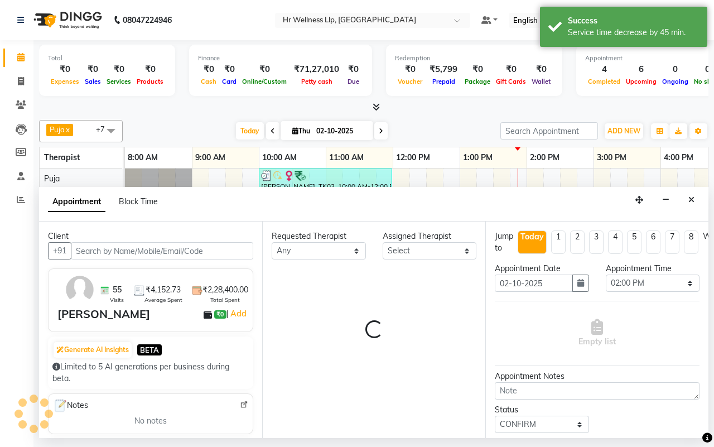
select select "16489"
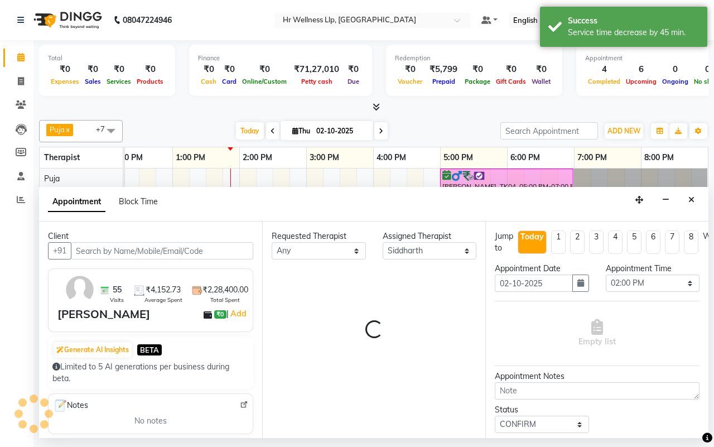
select select "1342"
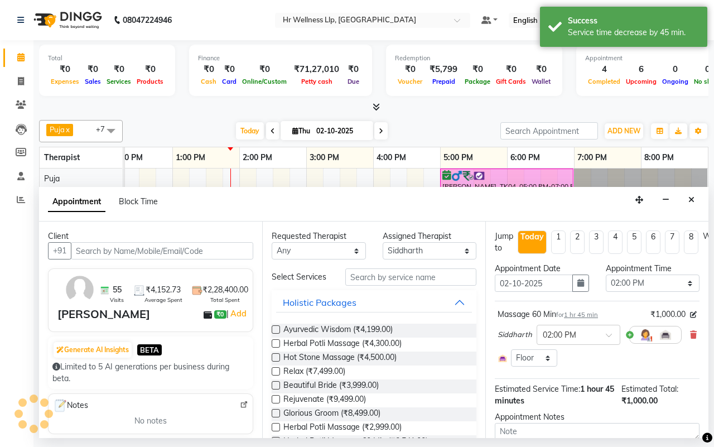
select select "1342"
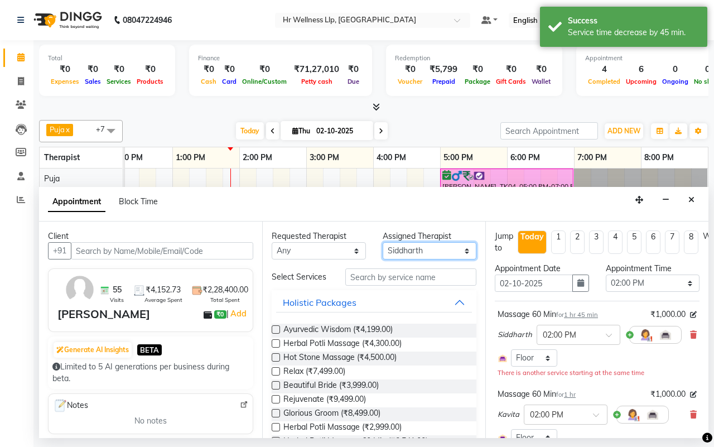
click at [418, 249] on select "Select [DEMOGRAPHIC_DATA] waitlist [DEMOGRAPHIC_DATA] waitlist 1 [PERSON_NAME] …" at bounding box center [429, 250] width 94 height 17
drag, startPoint x: 690, startPoint y: 200, endPoint x: 663, endPoint y: 198, distance: 26.8
click at [690, 200] on icon "Close" at bounding box center [691, 200] width 6 height 8
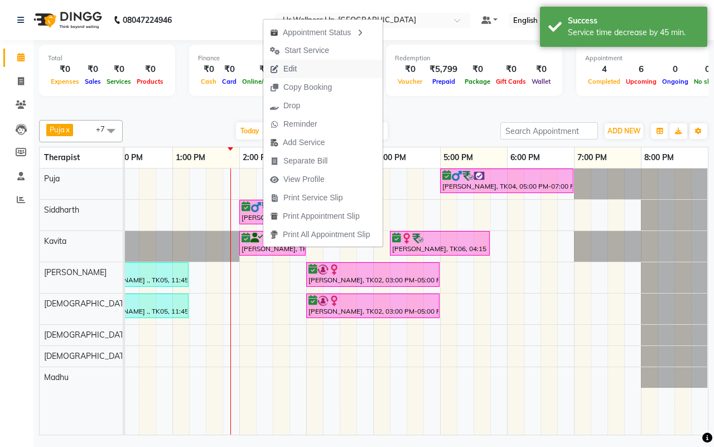
click at [288, 69] on span "Edit" at bounding box center [289, 69] width 13 height 12
select select "confirm booking"
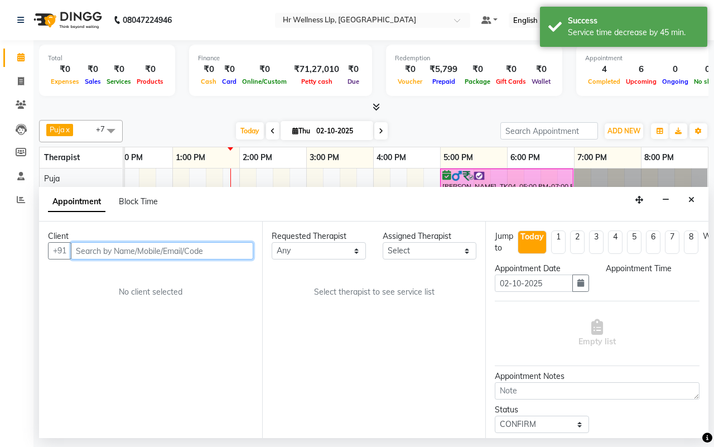
select select "16489"
select select "840"
select select "1342"
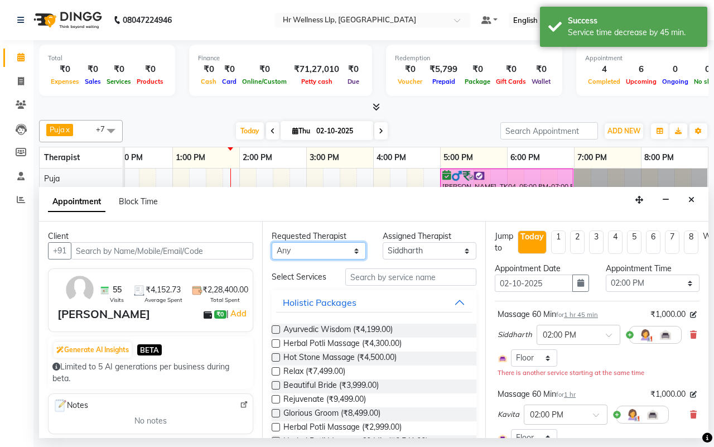
click at [304, 252] on select "Any [DEMOGRAPHIC_DATA] waitlist [DEMOGRAPHIC_DATA] waitlist 1 [PERSON_NAME] [PE…" at bounding box center [318, 250] width 94 height 17
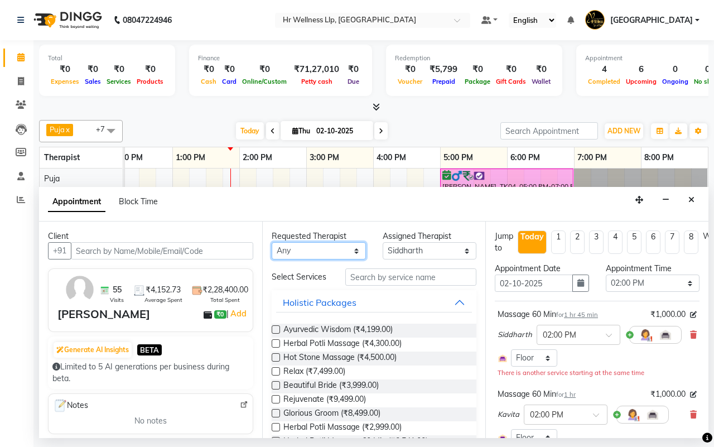
select select "19506"
click at [271, 243] on select "Any [DEMOGRAPHIC_DATA] waitlist [DEMOGRAPHIC_DATA] waitlist 1 [PERSON_NAME] [PE…" at bounding box center [318, 250] width 94 height 17
select select "19506"
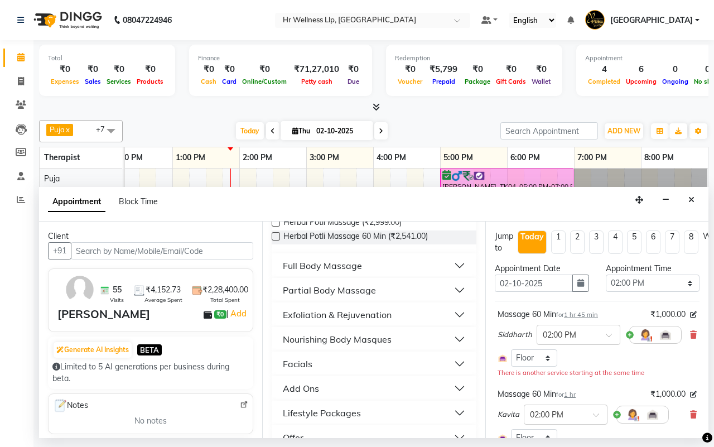
scroll to position [209, 0]
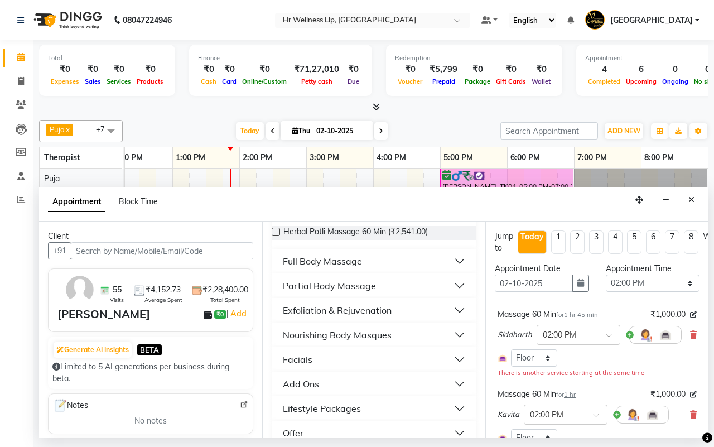
click at [310, 389] on div "Add Ons" at bounding box center [301, 383] width 36 height 13
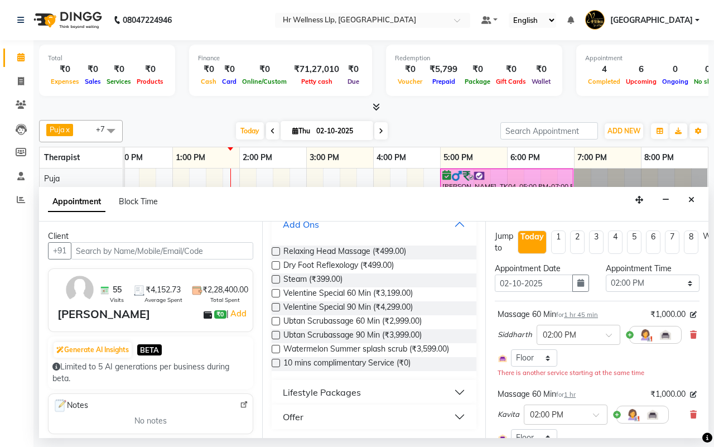
scroll to position [374, 0]
click at [274, 363] on label at bounding box center [275, 362] width 8 height 8
click at [274, 363] on input "checkbox" at bounding box center [274, 363] width 7 height 7
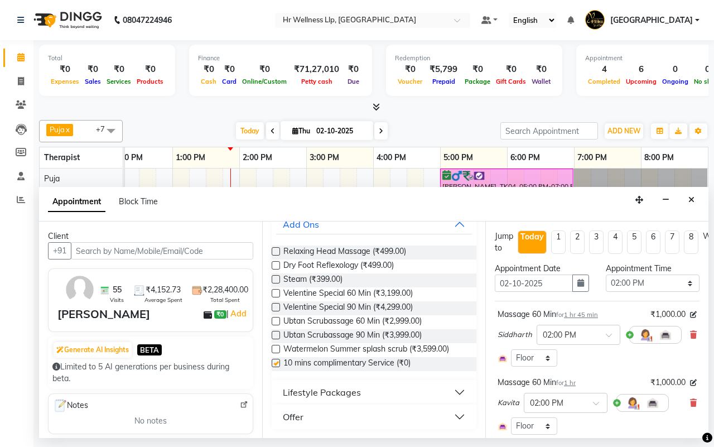
checkbox input "false"
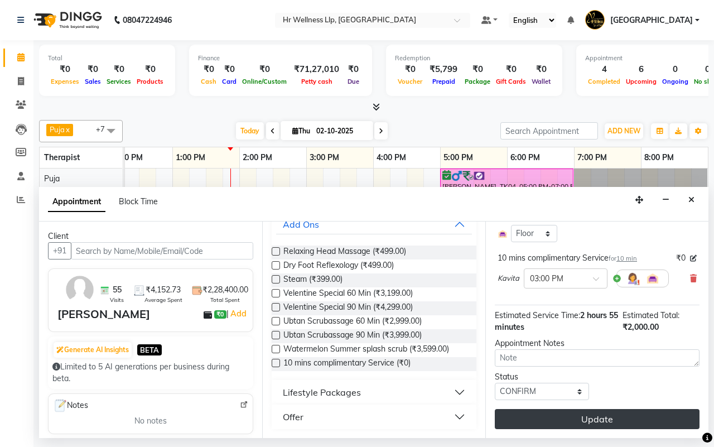
click at [594, 409] on button "Update" at bounding box center [596, 419] width 205 height 20
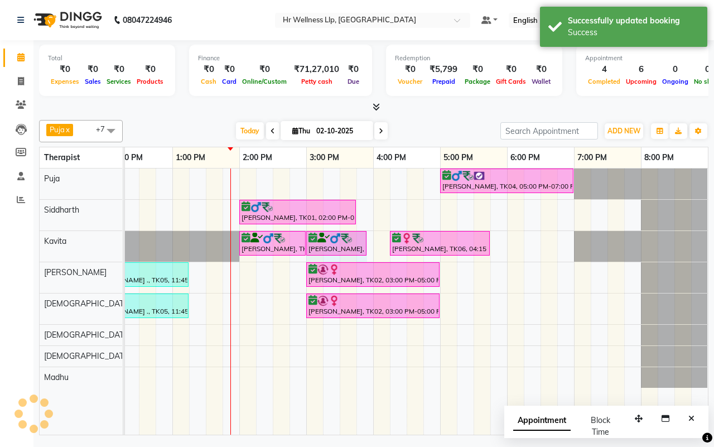
drag, startPoint x: 321, startPoint y: 236, endPoint x: 338, endPoint y: 246, distance: 20.0
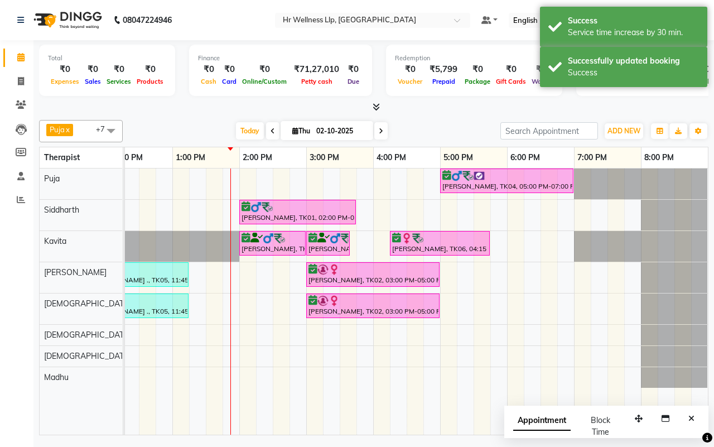
click at [425, 133] on div "Today Thu 02-10-2025" at bounding box center [311, 131] width 366 height 17
click at [689, 416] on icon "Close" at bounding box center [691, 418] width 6 height 8
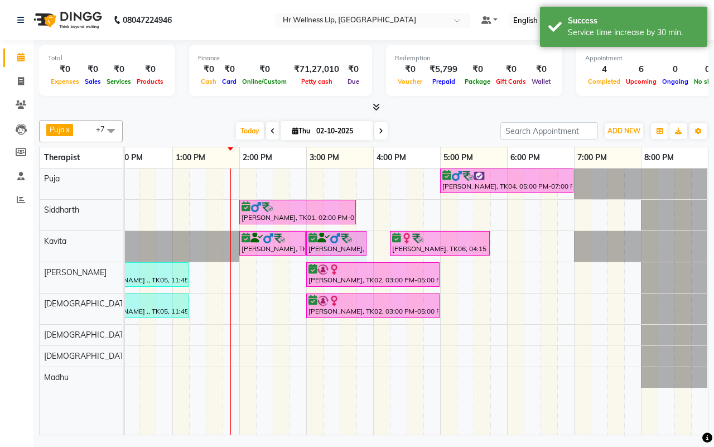
drag, startPoint x: 348, startPoint y: 239, endPoint x: 360, endPoint y: 240, distance: 11.8
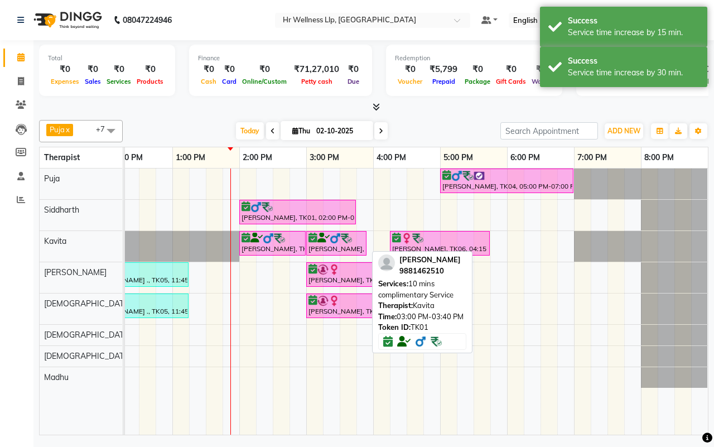
click at [434, 131] on div "Today Thu 02-10-2025" at bounding box center [311, 131] width 366 height 17
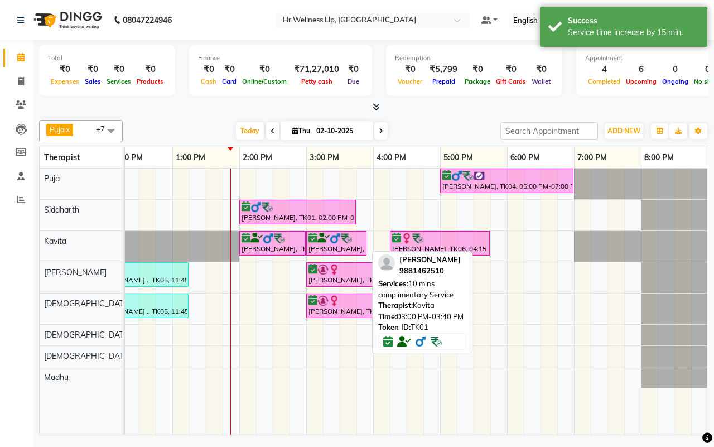
click at [434, 131] on div "Today Thu 02-10-2025" at bounding box center [311, 131] width 366 height 17
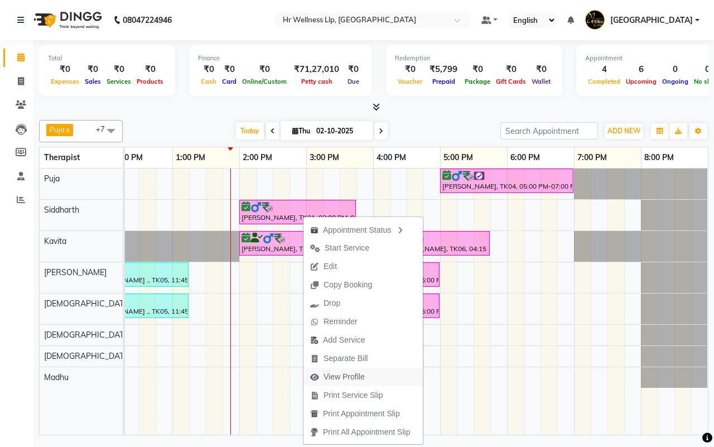
click at [333, 377] on span "View Profile" at bounding box center [343, 377] width 41 height 12
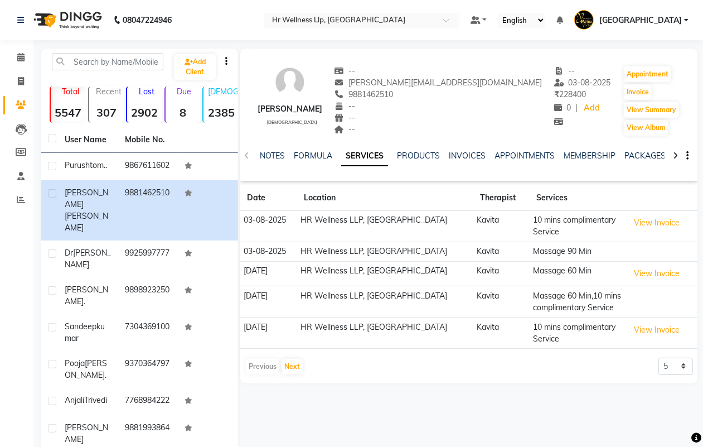
click at [673, 153] on icon at bounding box center [675, 156] width 5 height 8
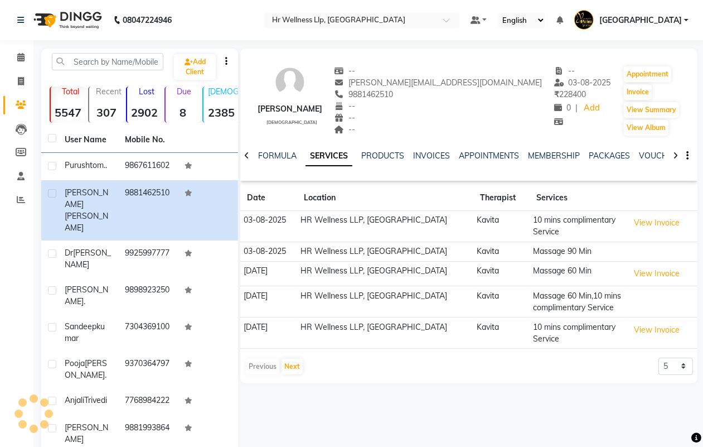
click at [673, 153] on icon at bounding box center [675, 156] width 5 height 8
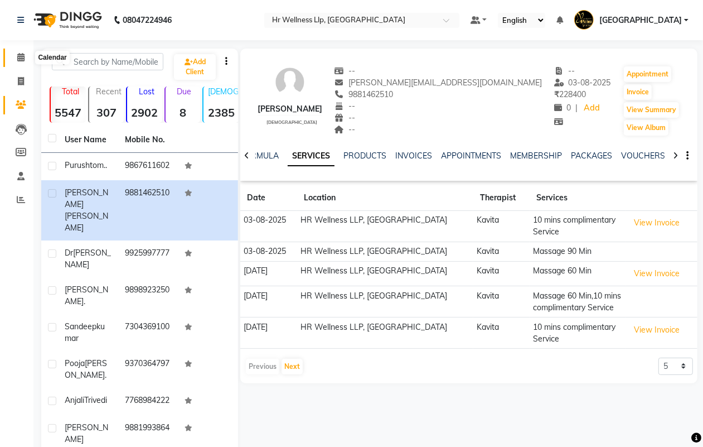
click at [18, 59] on icon at bounding box center [20, 57] width 7 height 8
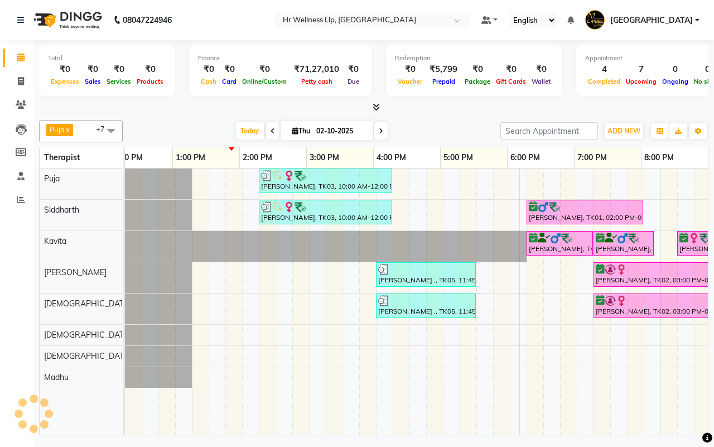
scroll to position [0, 287]
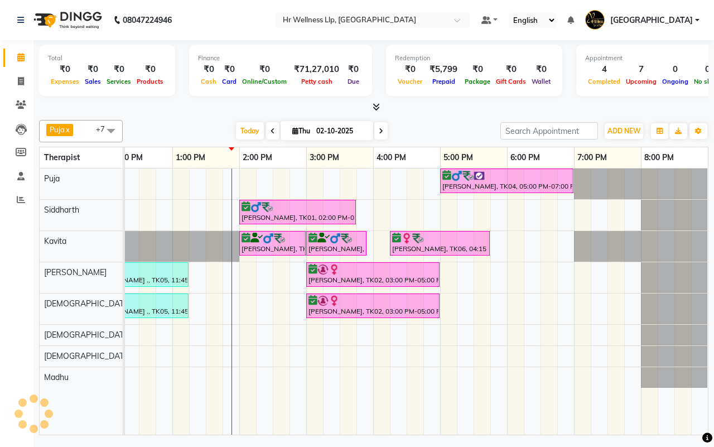
click at [430, 129] on div "Today Thu 02-10-2025" at bounding box center [311, 131] width 366 height 17
click at [437, 130] on div "Today Thu 02-10-2025" at bounding box center [311, 131] width 366 height 17
click at [433, 130] on div "Today Thu 02-10-2025" at bounding box center [311, 131] width 366 height 17
click at [270, 128] on icon at bounding box center [272, 131] width 4 height 7
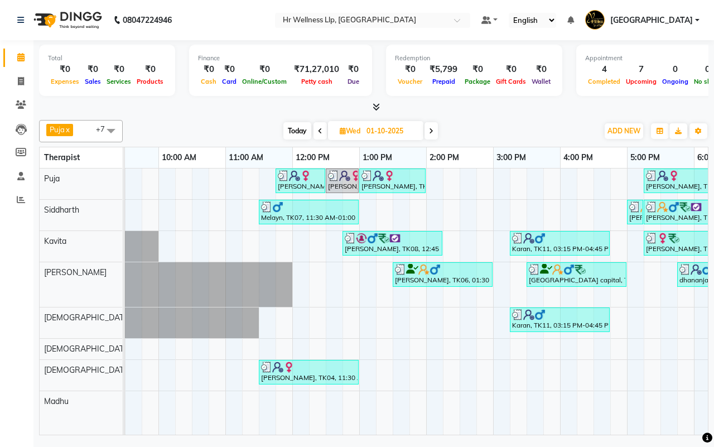
scroll to position [0, 90]
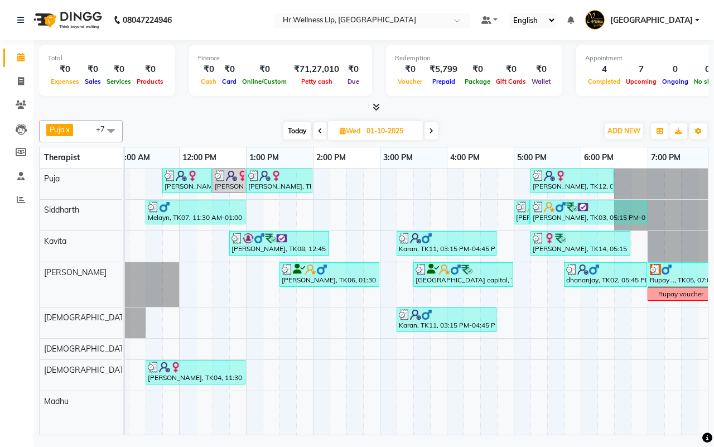
click at [463, 132] on div "[DATE] [DATE]" at bounding box center [360, 131] width 464 height 17
click at [296, 132] on span "Today" at bounding box center [297, 130] width 28 height 17
type input "02-10-2025"
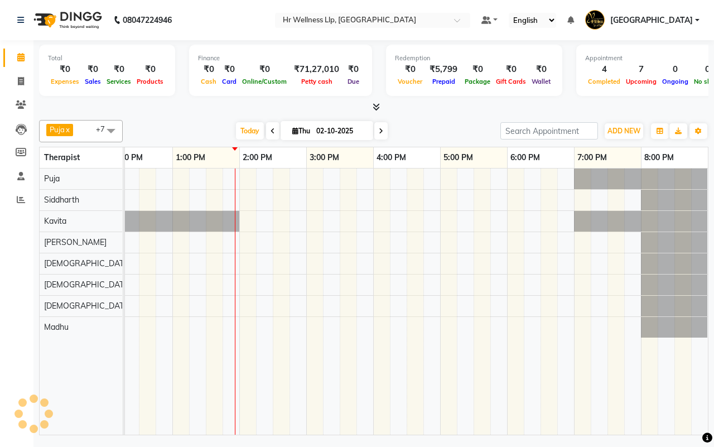
click at [435, 131] on div "Today Thu 02-10-2025" at bounding box center [311, 131] width 366 height 17
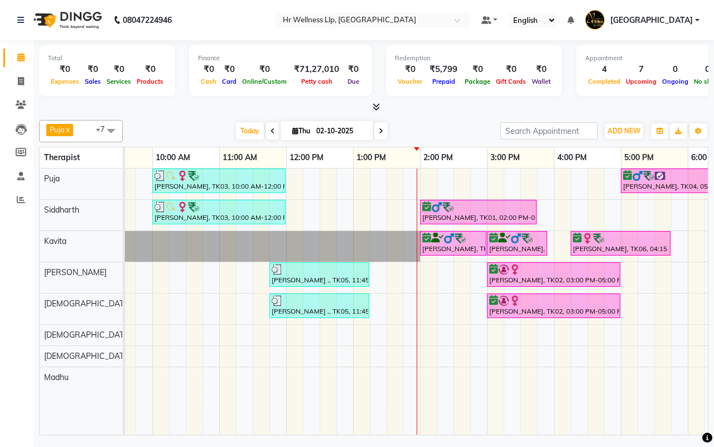
click at [431, 130] on div "Today Thu 02-10-2025" at bounding box center [311, 131] width 366 height 17
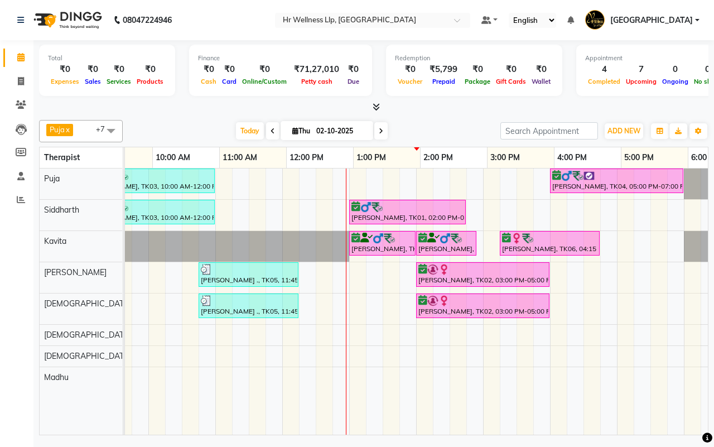
scroll to position [0, 245]
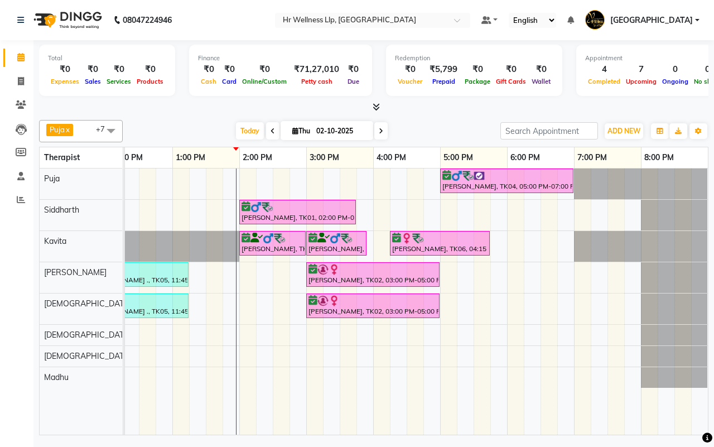
click at [433, 132] on div "Today Thu 02-10-2025" at bounding box center [311, 131] width 366 height 17
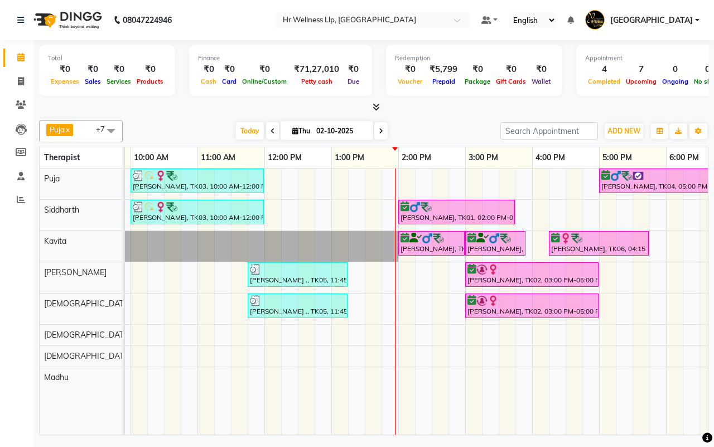
scroll to position [0, 198]
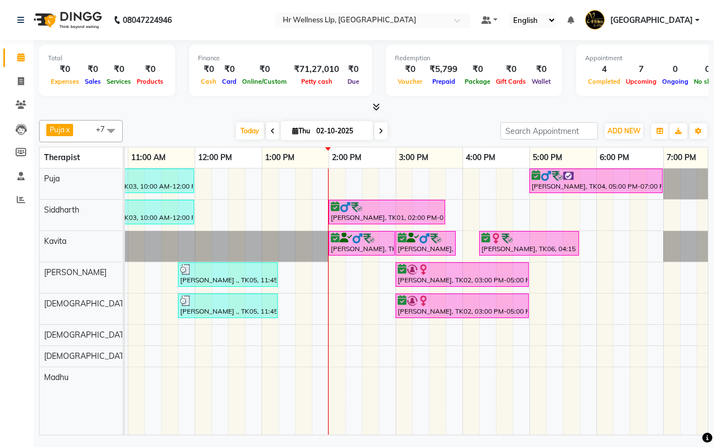
click at [435, 129] on div "Today Thu 02-10-2025" at bounding box center [311, 131] width 366 height 17
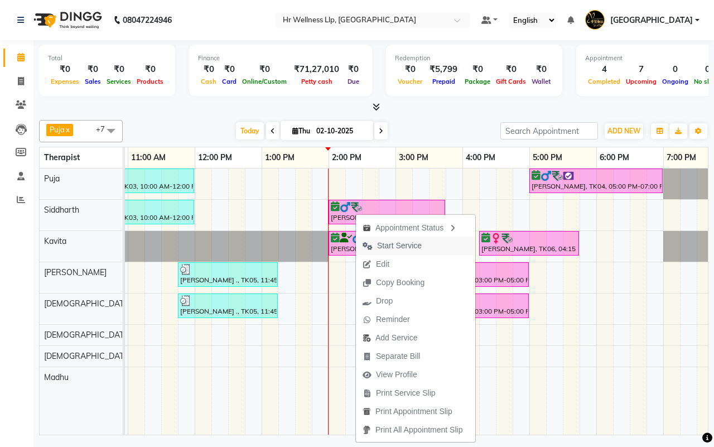
click at [392, 246] on span "Start Service" at bounding box center [399, 246] width 45 height 12
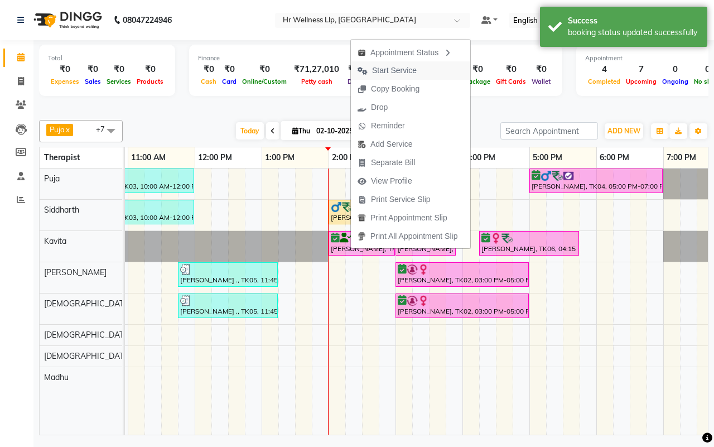
click at [387, 67] on span "Start Service" at bounding box center [394, 71] width 45 height 12
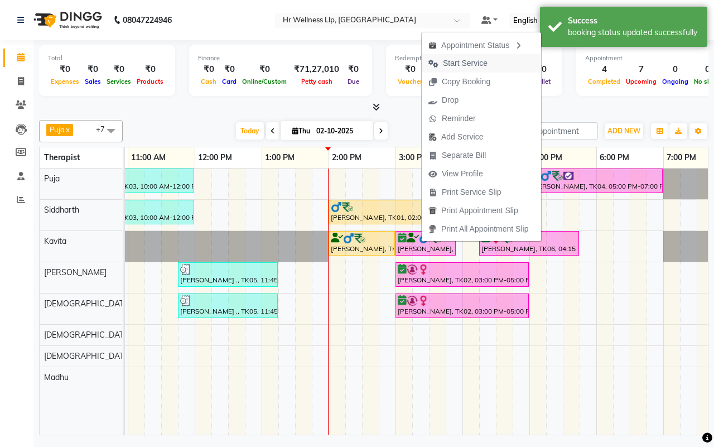
click at [453, 60] on span "Start Service" at bounding box center [465, 63] width 45 height 12
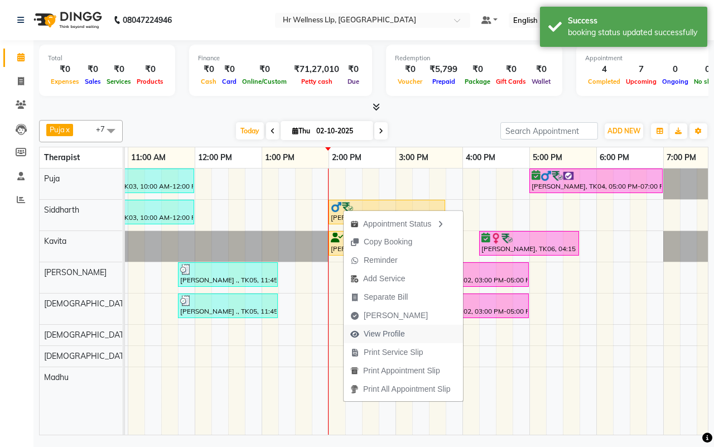
click at [376, 331] on span "View Profile" at bounding box center [383, 334] width 41 height 12
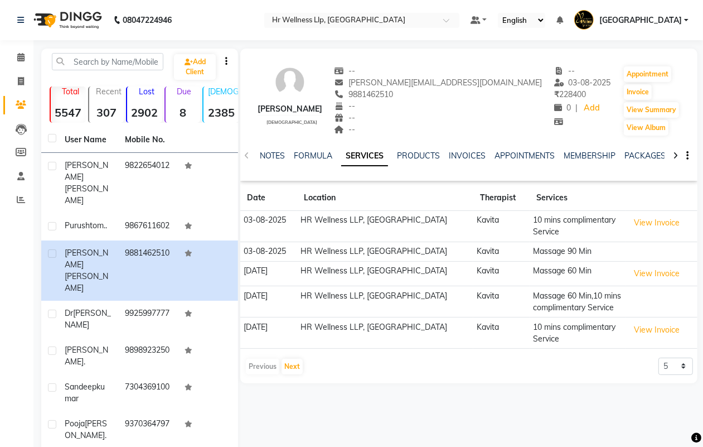
click at [676, 155] on icon at bounding box center [675, 156] width 5 height 8
click at [659, 154] on link "VOUCHERS" at bounding box center [661, 156] width 44 height 10
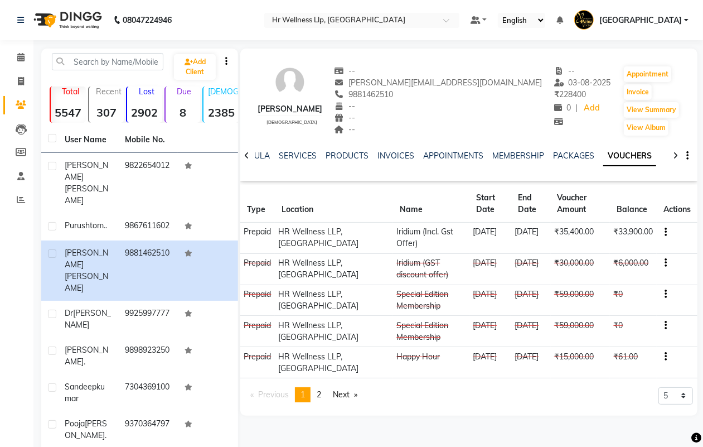
click at [667, 229] on td at bounding box center [677, 237] width 41 height 31
click at [663, 231] on button "button" at bounding box center [663, 232] width 7 height 12
click at [601, 230] on td "Redemption History" at bounding box center [613, 231] width 70 height 13
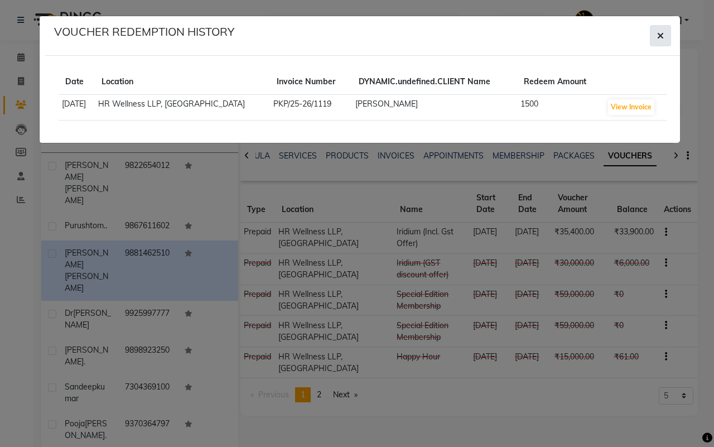
click at [661, 35] on icon "button" at bounding box center [660, 35] width 7 height 9
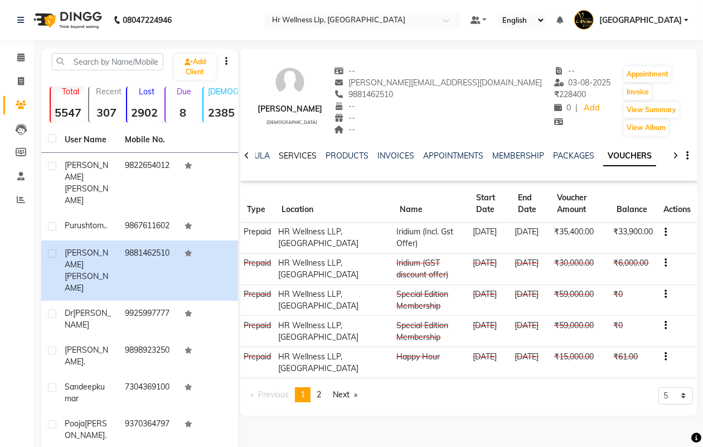
click at [292, 154] on link "SERVICES" at bounding box center [298, 156] width 38 height 10
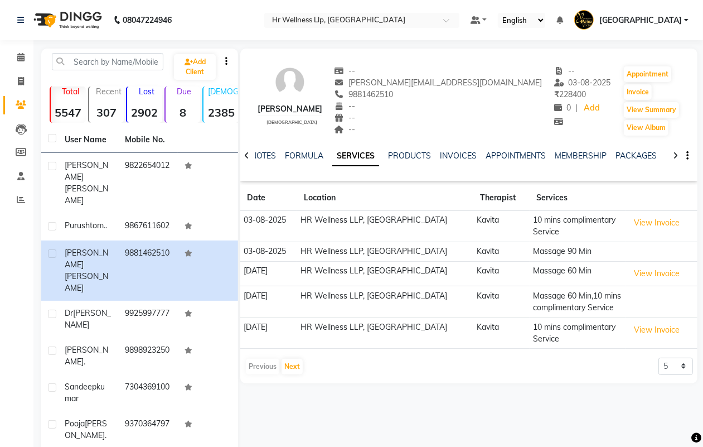
click at [570, 133] on div "[PERSON_NAME] [DEMOGRAPHIC_DATA] -- [PERSON_NAME][EMAIL_ADDRESS][DOMAIN_NAME] 9…" at bounding box center [468, 95] width 457 height 83
click at [675, 155] on icon at bounding box center [675, 156] width 5 height 8
click at [653, 156] on link "VOUCHERS" at bounding box center [661, 156] width 44 height 10
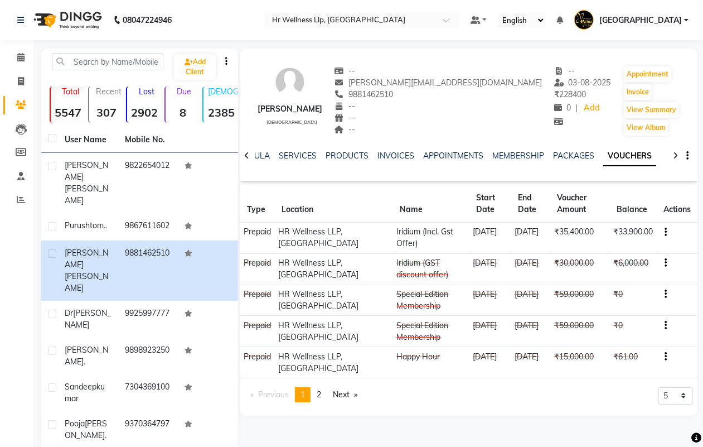
click at [444, 124] on div "--" at bounding box center [438, 130] width 208 height 12
click at [20, 56] on icon at bounding box center [20, 57] width 7 height 8
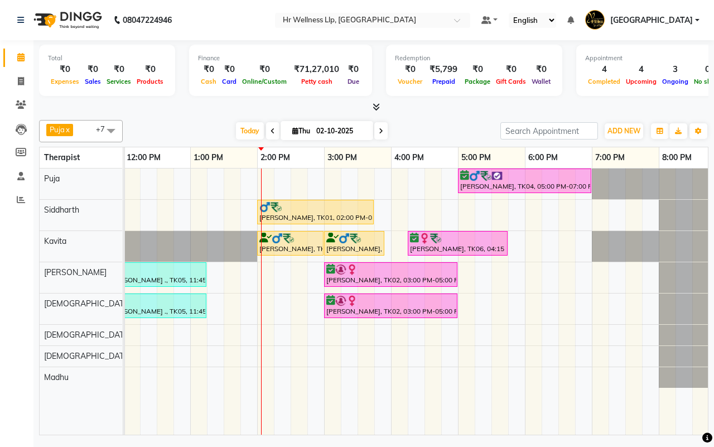
scroll to position [0, 287]
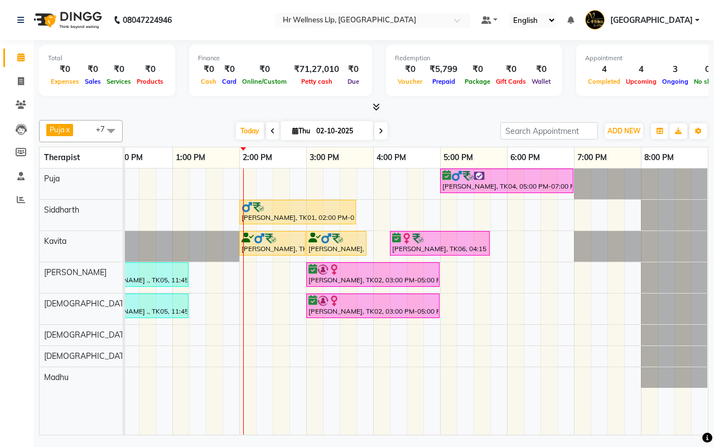
click at [382, 128] on span at bounding box center [380, 130] width 13 height 17
type input "03-10-2025"
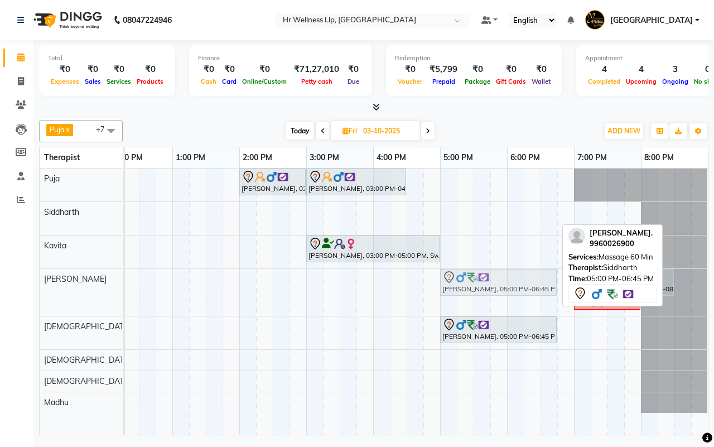
drag, startPoint x: 492, startPoint y: 220, endPoint x: 495, endPoint y: 309, distance: 89.3
click at [495, 309] on div "[PERSON_NAME], 02:00 PM-03:00 PM, Massage 60 Min [PERSON_NAME]., 03:00 PM-04:30…" at bounding box center [273, 301] width 870 height 266
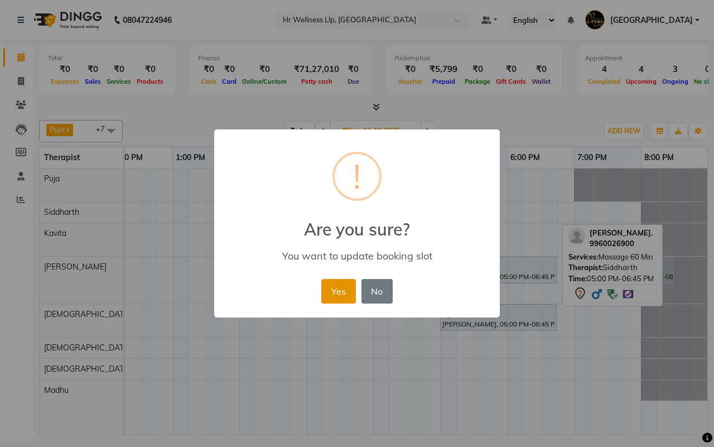
drag, startPoint x: 333, startPoint y: 290, endPoint x: 469, endPoint y: 146, distance: 198.4
click at [334, 290] on button "Yes" at bounding box center [338, 291] width 34 height 25
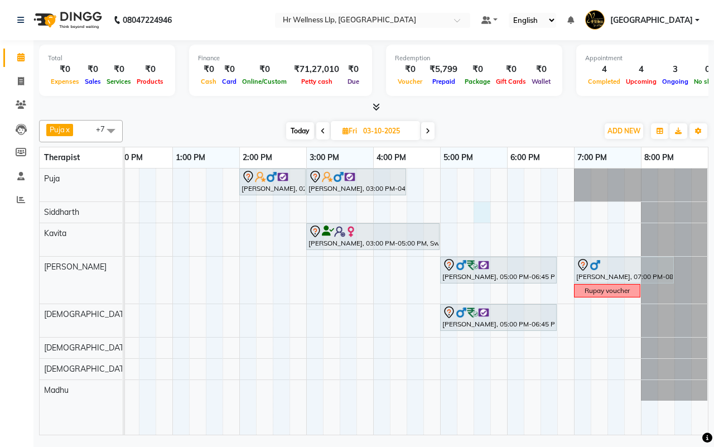
click at [476, 212] on div "[PERSON_NAME], 02:00 PM-03:00 PM, Massage 60 Min [PERSON_NAME]., 03:00 PM-04:30…" at bounding box center [273, 301] width 870 height 266
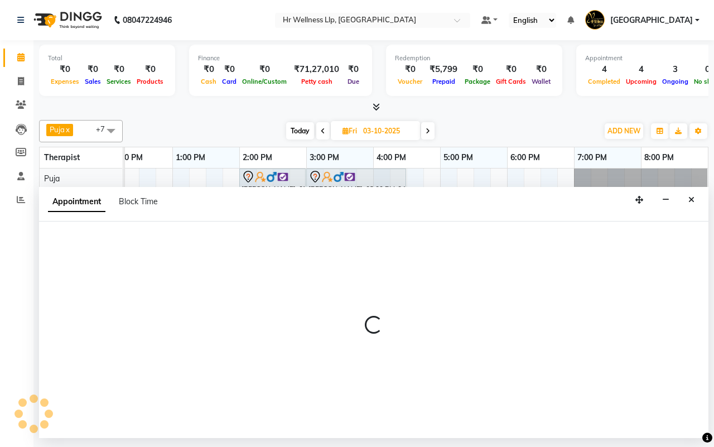
select select "16489"
select select "tentative"
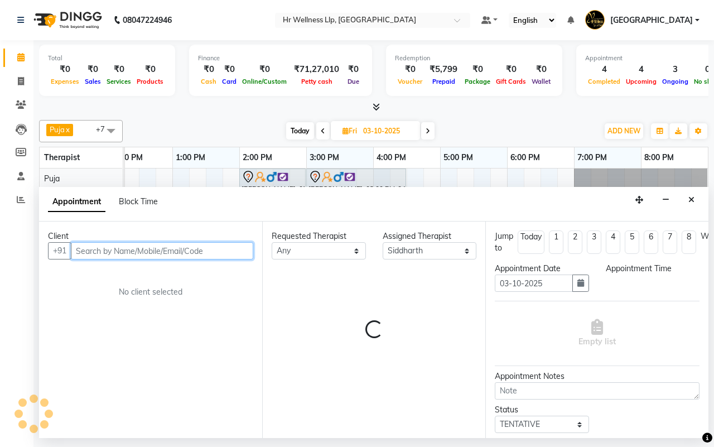
select select "1050"
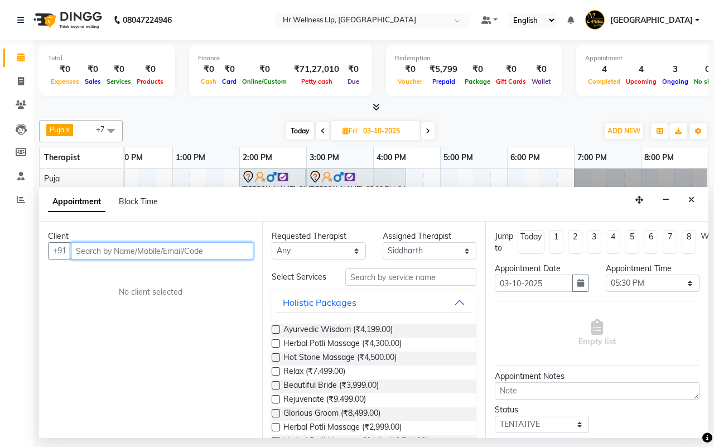
click at [109, 251] on input "text" at bounding box center [162, 250] width 182 height 17
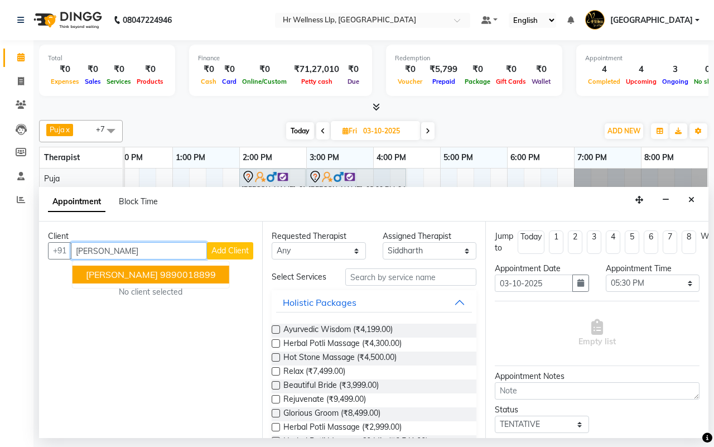
click at [147, 279] on span "[PERSON_NAME]" at bounding box center [122, 274] width 72 height 11
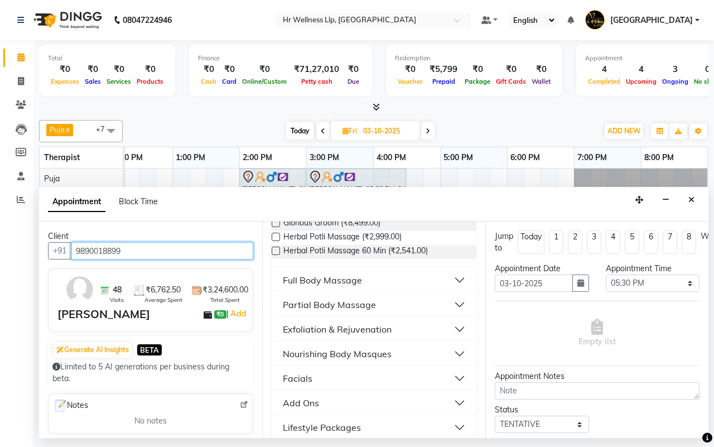
scroll to position [209, 0]
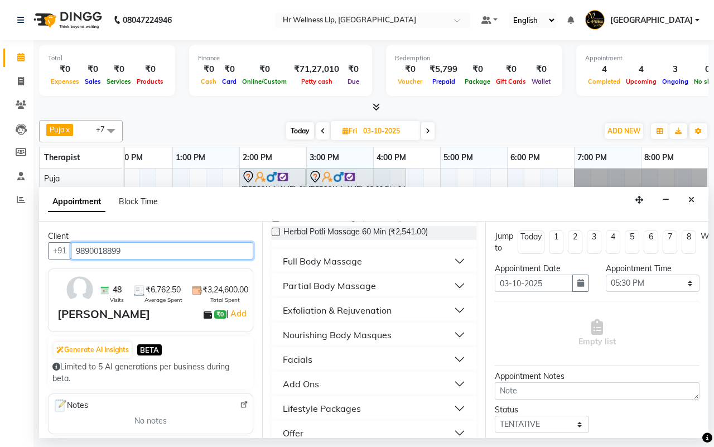
type input "9890018899"
click at [327, 266] on div "Full Body Massage" at bounding box center [322, 260] width 79 height 13
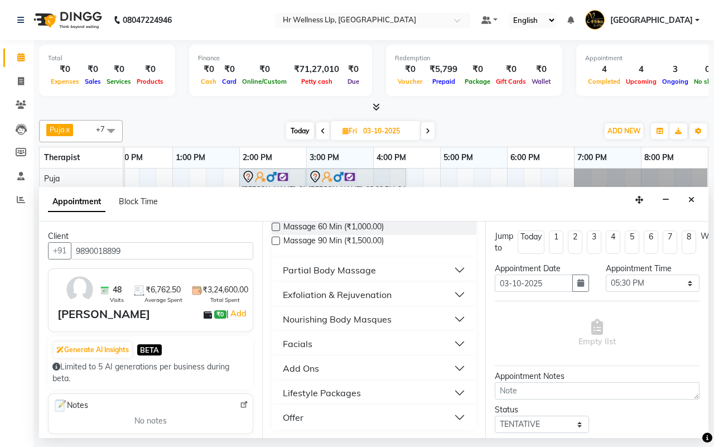
scroll to position [832, 0]
click at [275, 244] on label at bounding box center [275, 240] width 8 height 8
click at [275, 244] on input "checkbox" at bounding box center [274, 240] width 7 height 7
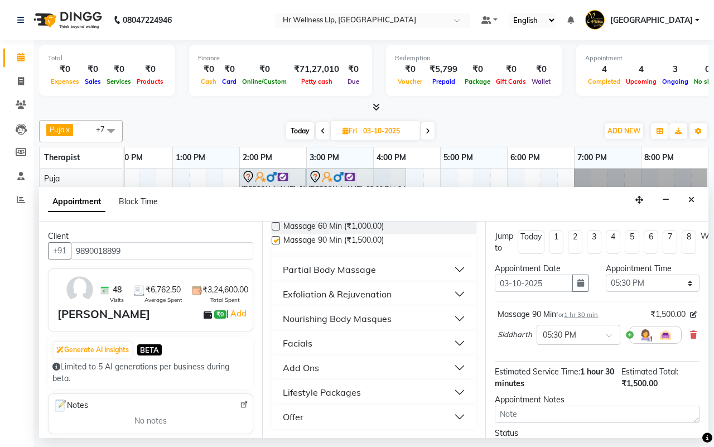
checkbox input "false"
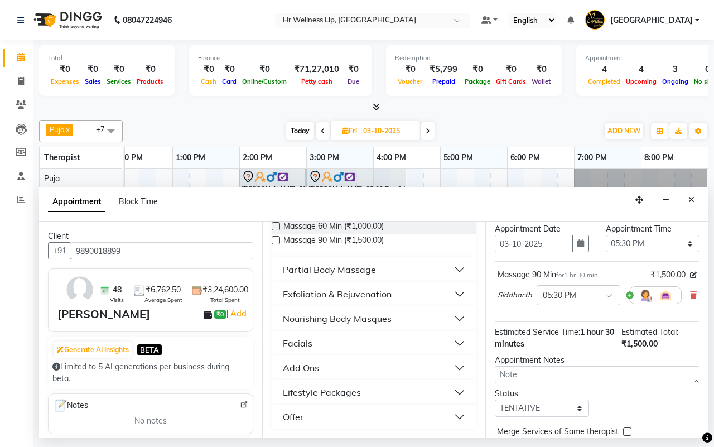
scroll to position [99, 0]
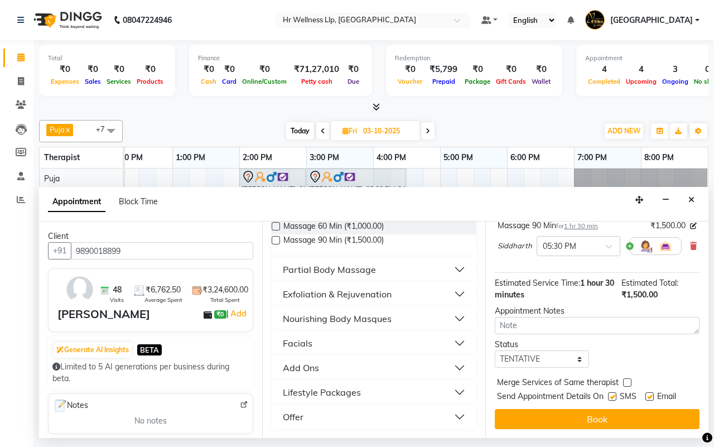
click at [604, 413] on button "Book" at bounding box center [596, 419] width 205 height 20
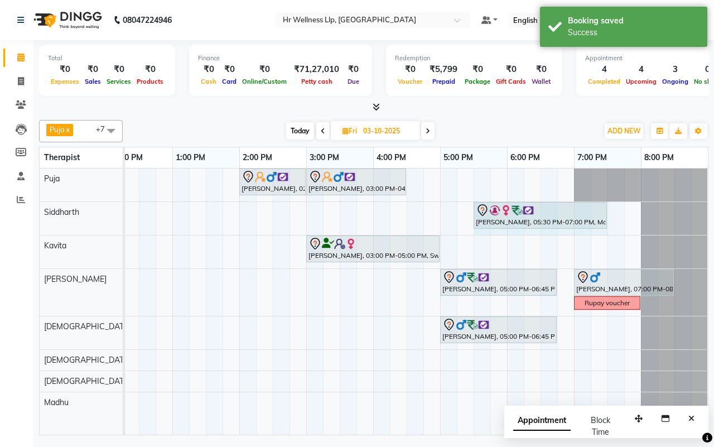
drag, startPoint x: 572, startPoint y: 210, endPoint x: 593, endPoint y: 213, distance: 20.9
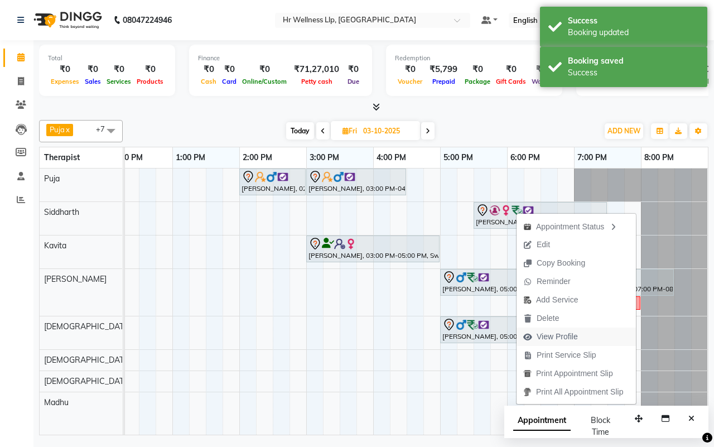
click at [544, 336] on span "View Profile" at bounding box center [556, 337] width 41 height 12
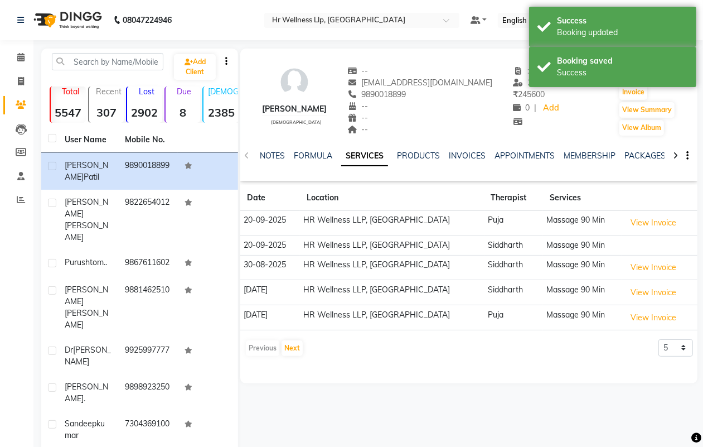
click at [675, 156] on icon at bounding box center [675, 156] width 5 height 8
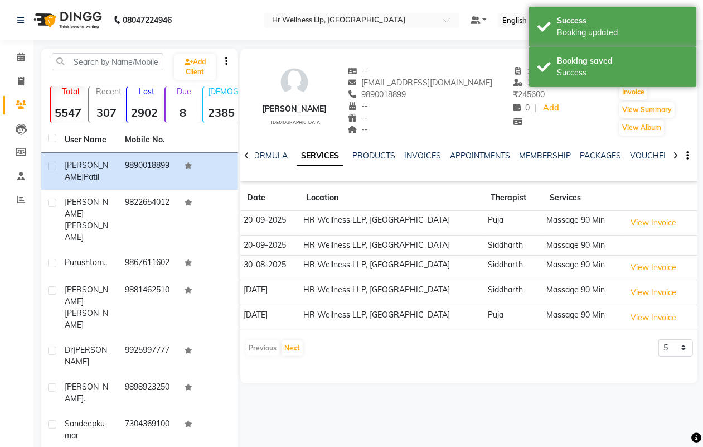
click at [675, 156] on icon at bounding box center [675, 156] width 5 height 8
click at [640, 154] on link "VOUCHERS" at bounding box center [643, 156] width 44 height 10
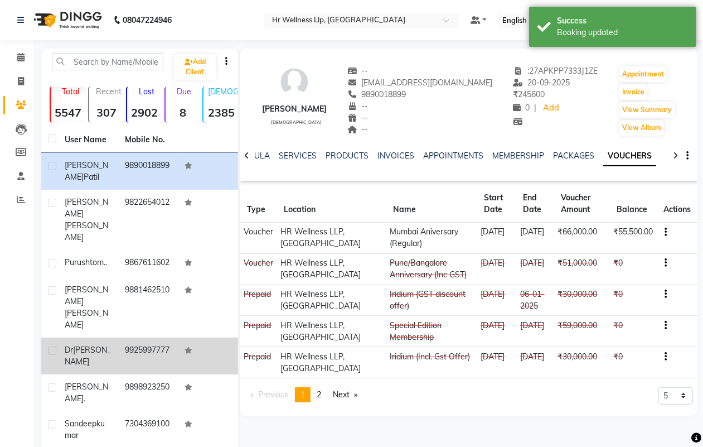
click at [149, 337] on td "9925997777" at bounding box center [148, 355] width 60 height 37
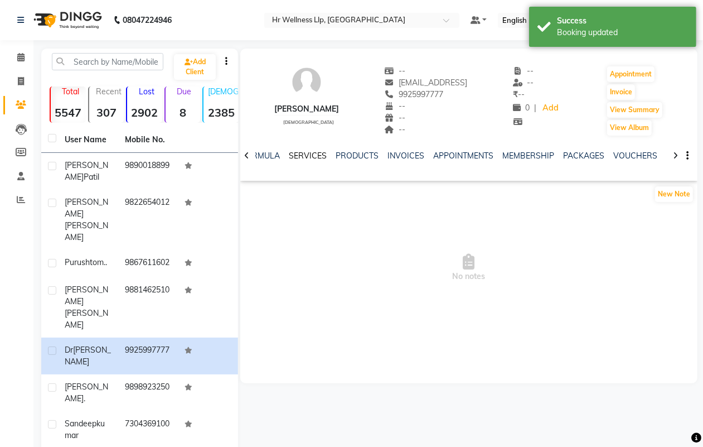
click at [302, 157] on link "SERVICES" at bounding box center [308, 156] width 38 height 10
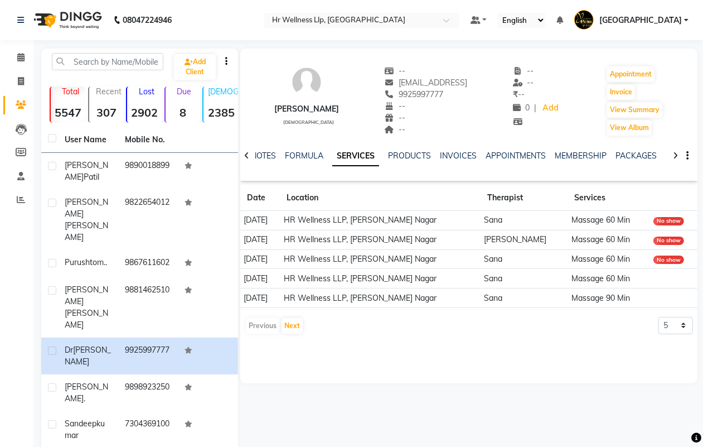
click at [675, 155] on icon at bounding box center [675, 156] width 5 height 8
click at [658, 155] on link "VOUCHERS" at bounding box center [661, 156] width 44 height 10
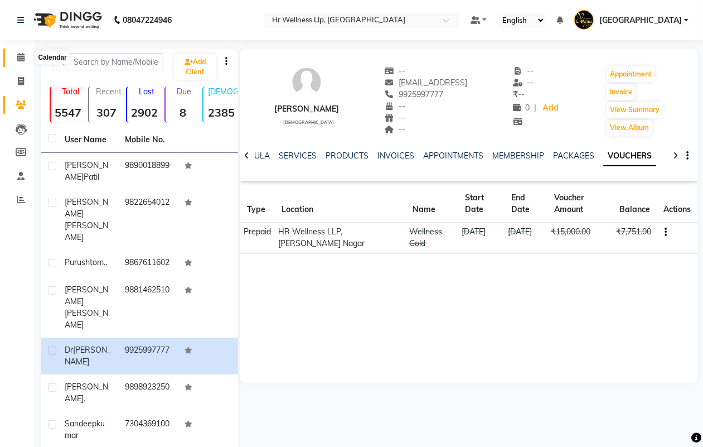
click at [22, 57] on icon at bounding box center [20, 57] width 7 height 8
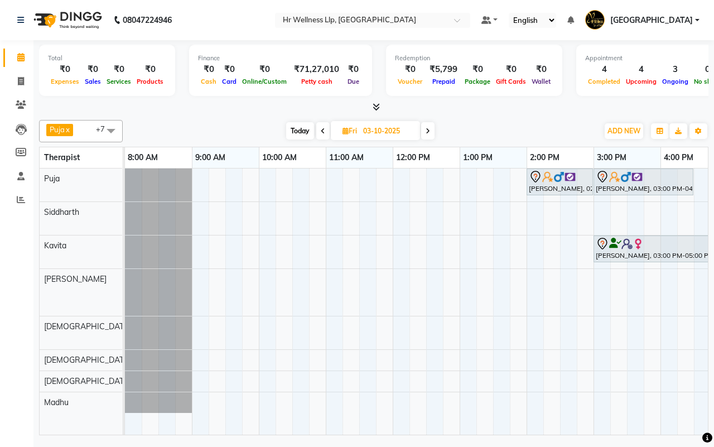
click at [503, 130] on div "[DATE] [DATE]" at bounding box center [360, 131] width 464 height 17
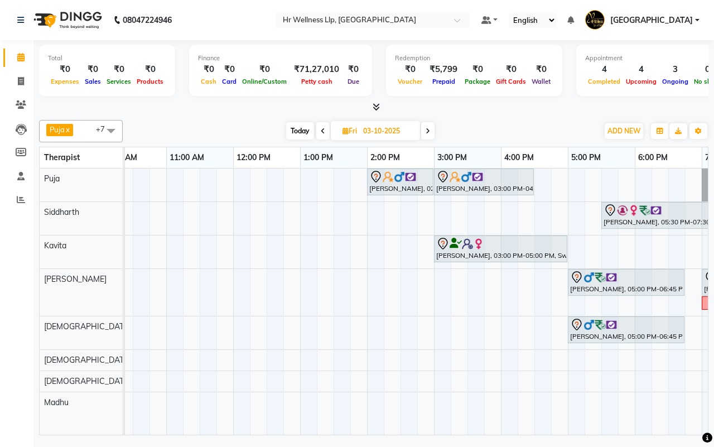
scroll to position [0, 287]
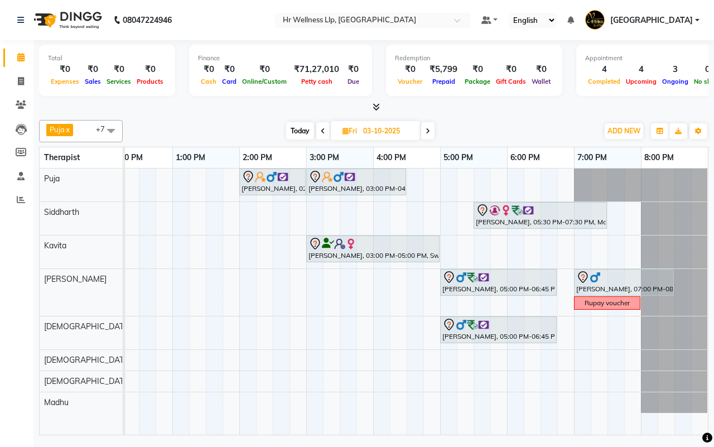
click at [299, 132] on span "Today" at bounding box center [300, 130] width 28 height 17
type input "02-10-2025"
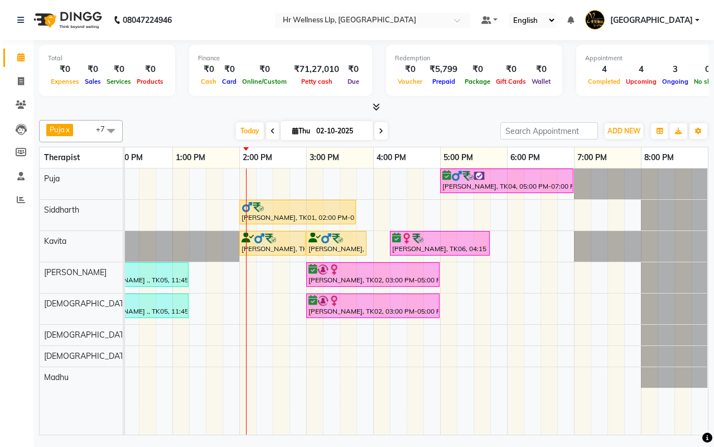
click at [432, 129] on div "Today Thu 02-10-2025" at bounding box center [311, 131] width 366 height 17
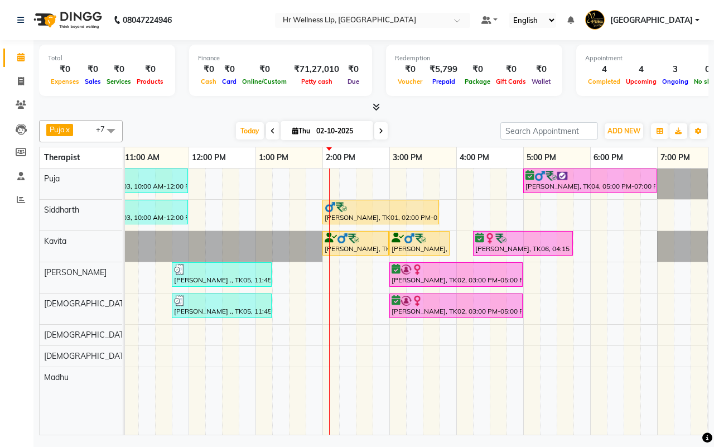
scroll to position [0, 207]
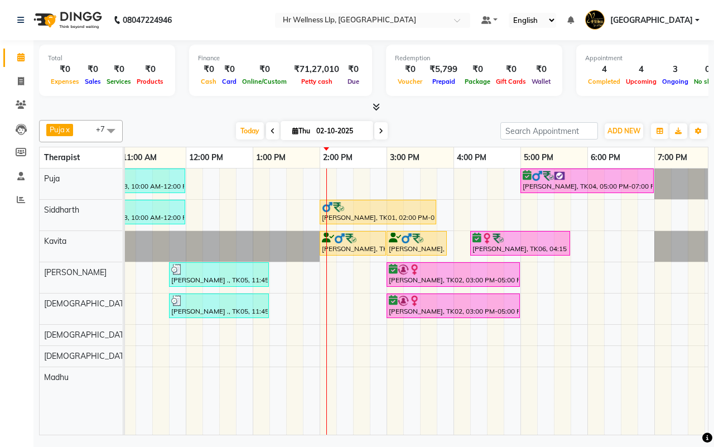
click at [431, 130] on div "Today Thu 02-10-2025" at bounding box center [311, 131] width 366 height 17
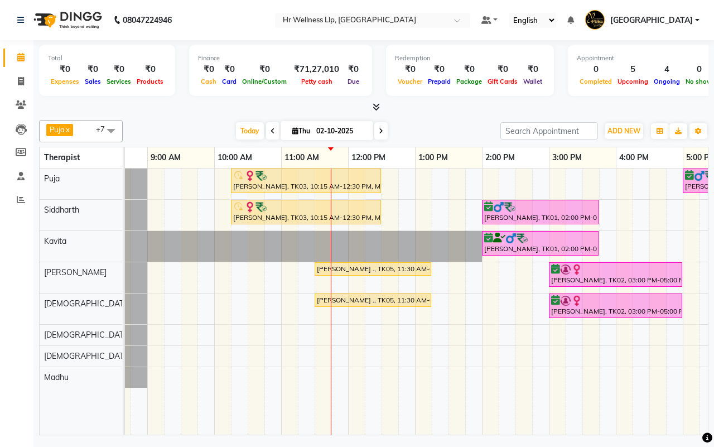
scroll to position [0, 48]
